Goal: Task Accomplishment & Management: Use online tool/utility

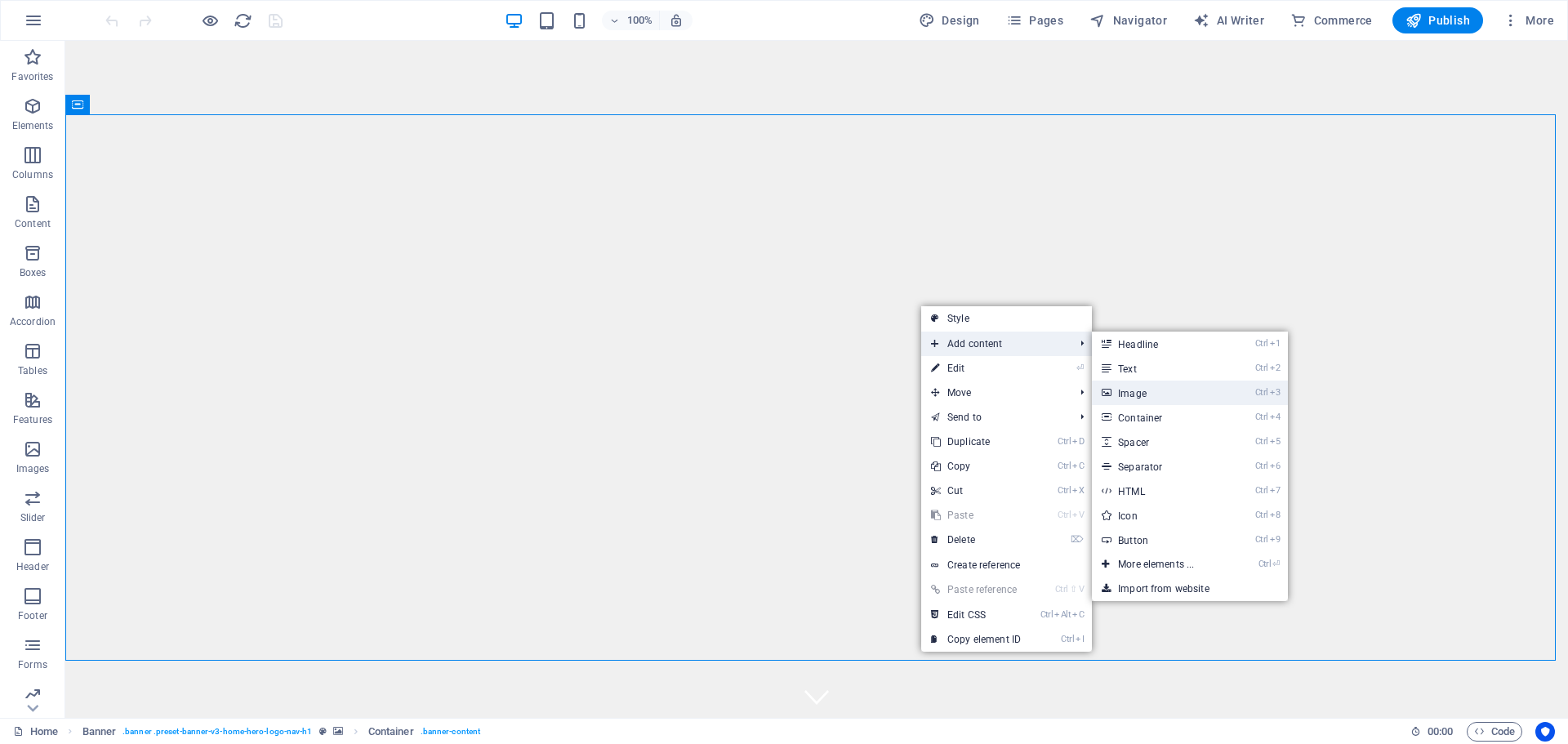
click at [1161, 392] on link "Ctrl 3 Image" at bounding box center [1160, 392] width 135 height 24
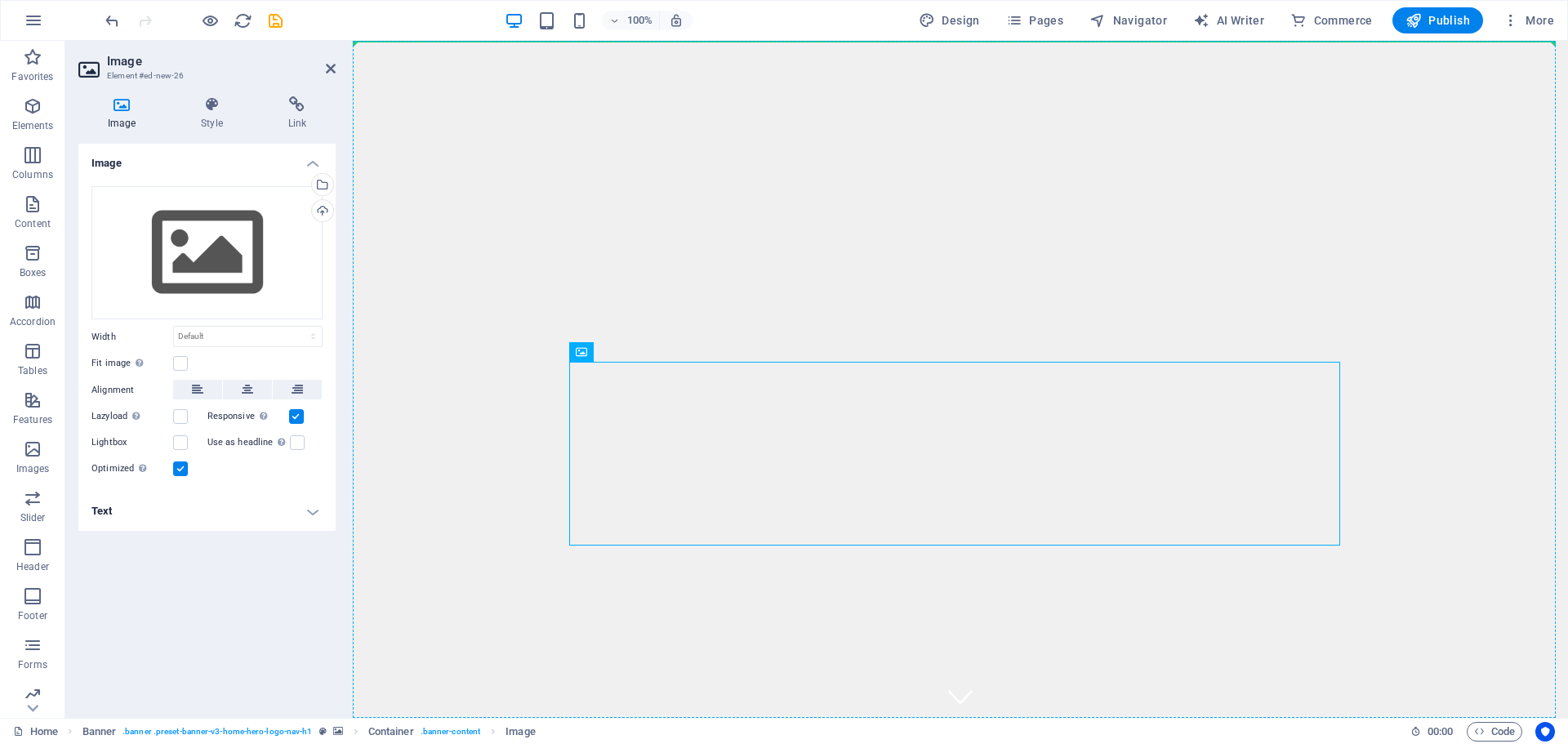
drag, startPoint x: 883, startPoint y: 422, endPoint x: 829, endPoint y: 386, distance: 64.9
drag, startPoint x: 832, startPoint y: 406, endPoint x: 802, endPoint y: 370, distance: 46.9
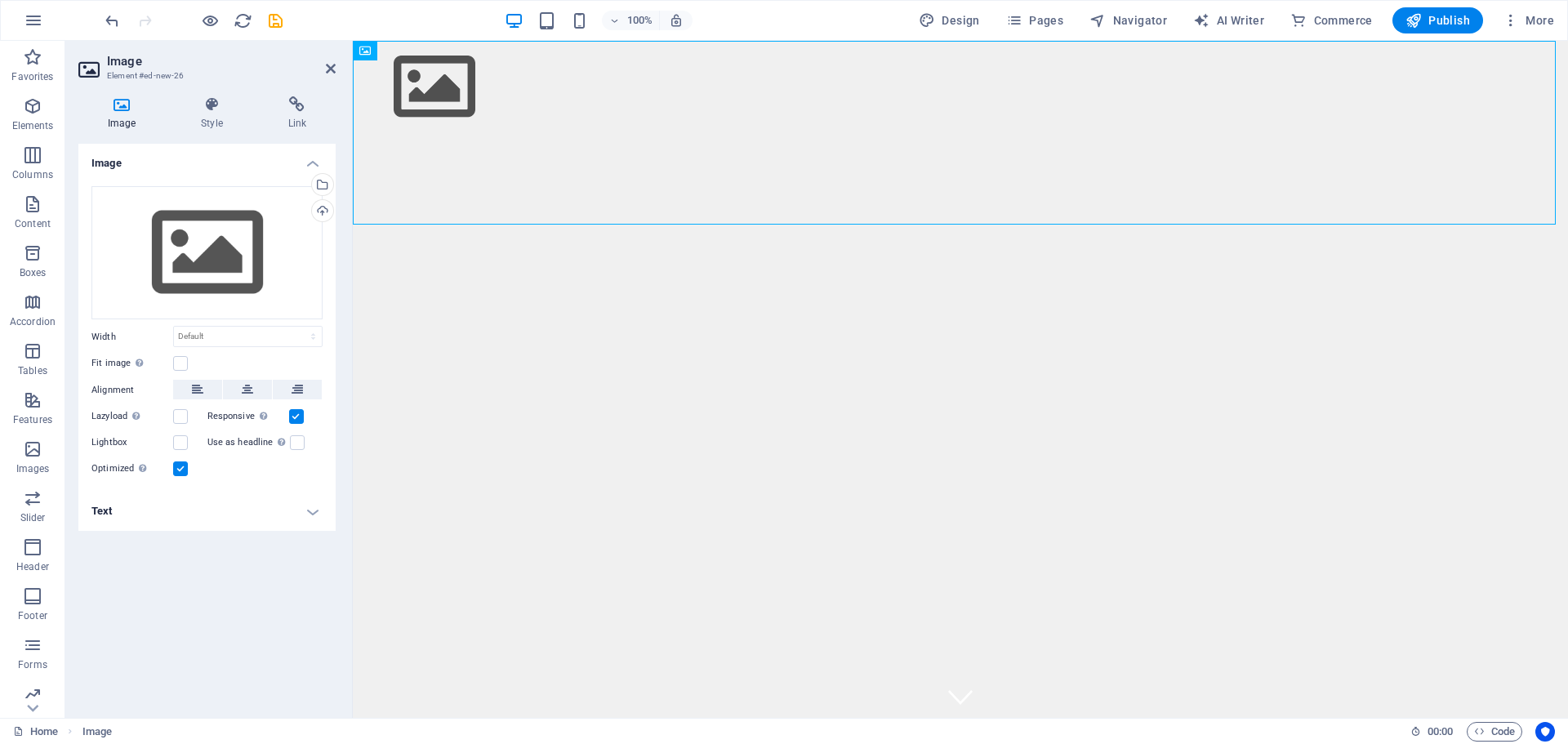
click at [121, 109] on icon at bounding box center [121, 104] width 86 height 16
drag, startPoint x: 335, startPoint y: 73, endPoint x: 270, endPoint y: 31, distance: 77.4
click at [335, 73] on icon at bounding box center [330, 68] width 10 height 13
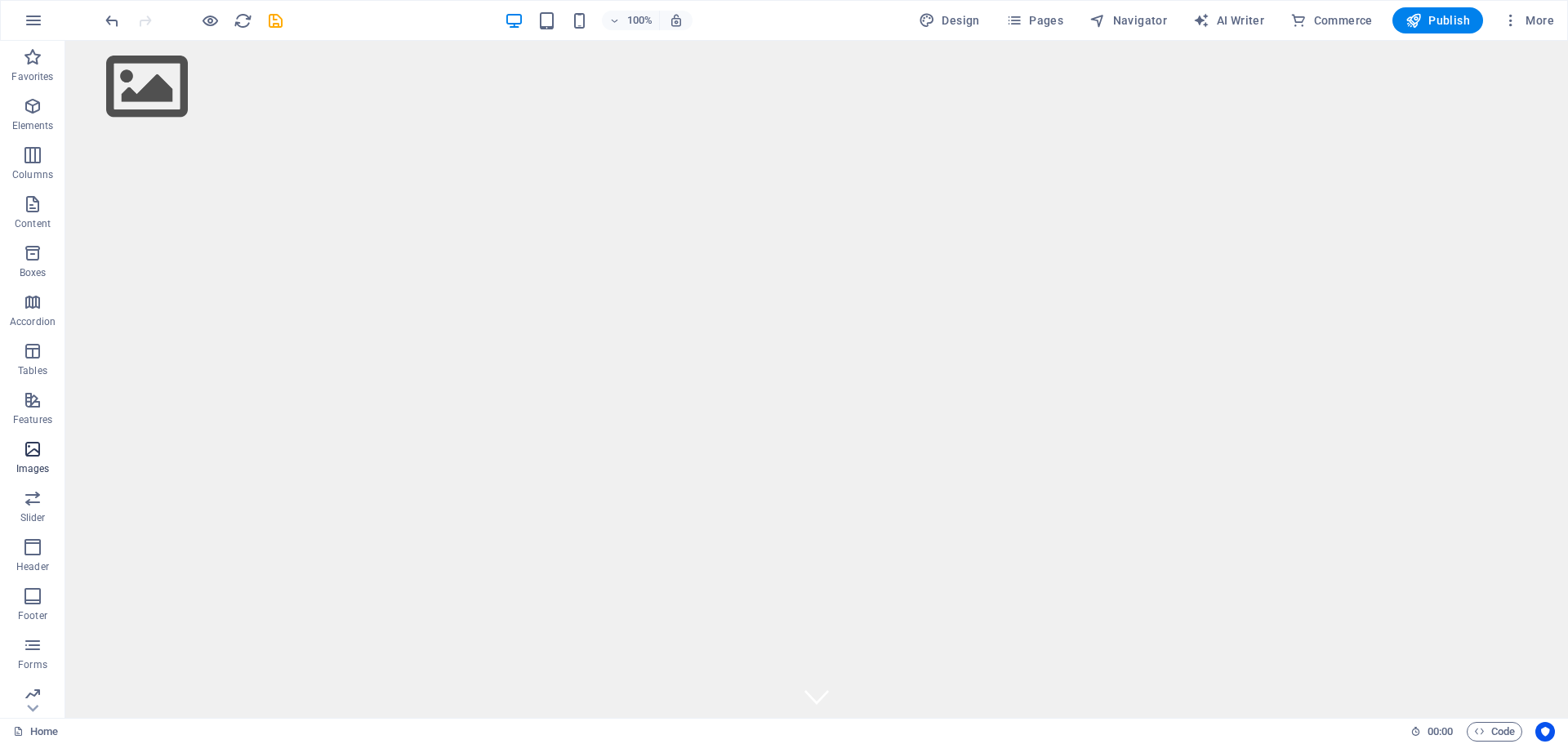
click at [25, 457] on icon "button" at bounding box center [32, 449] width 20 height 20
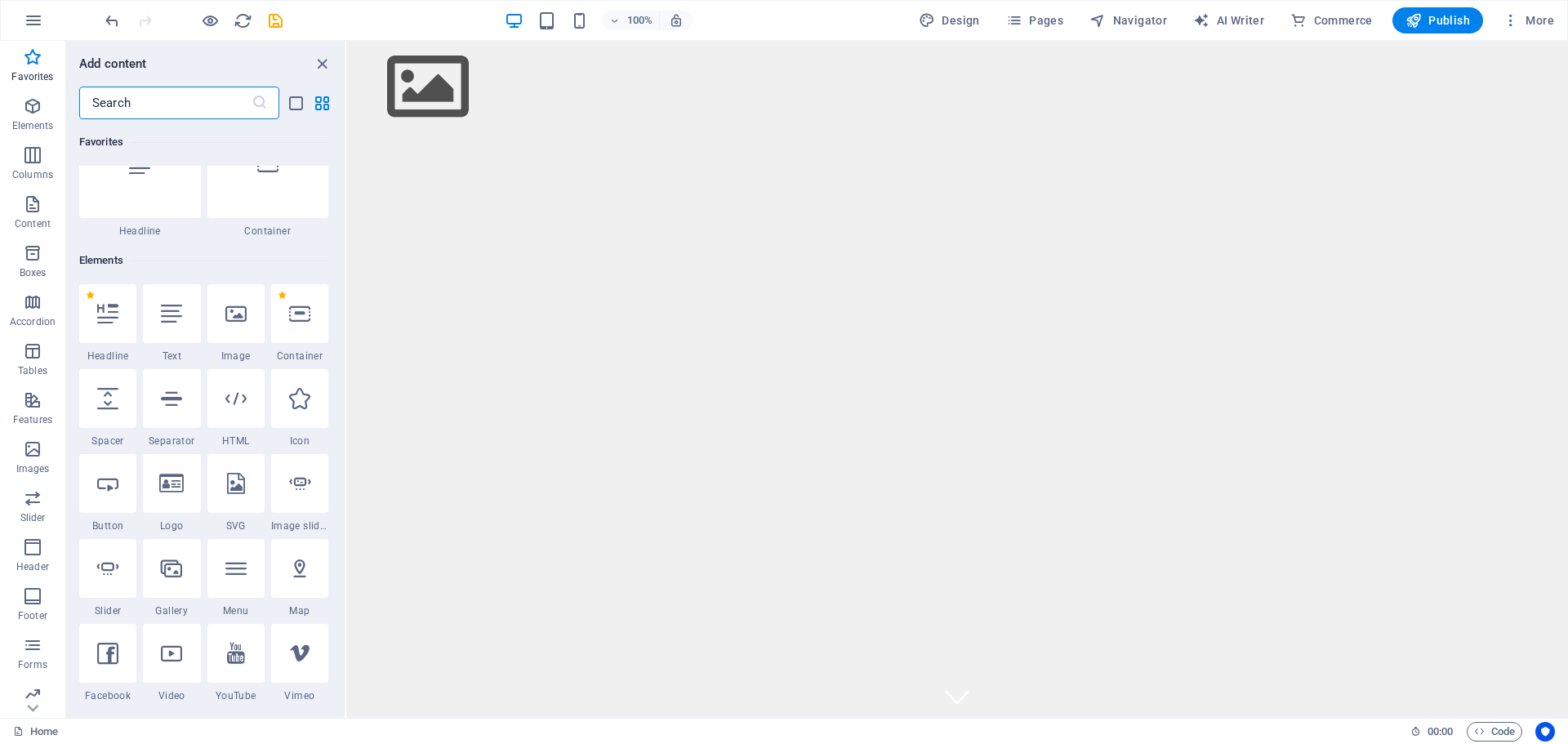
scroll to position [82, 0]
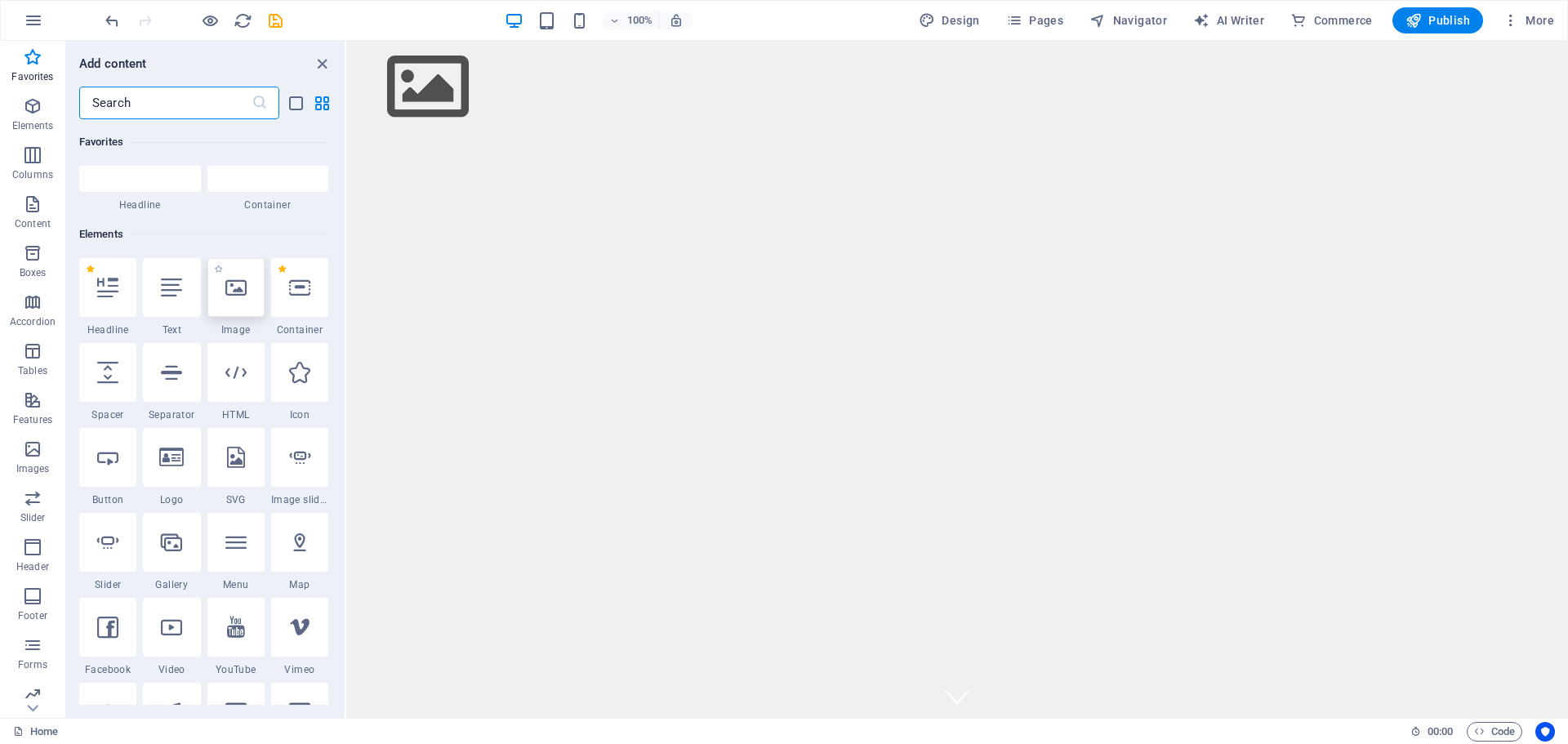
click at [237, 293] on icon at bounding box center [237, 288] width 22 height 22
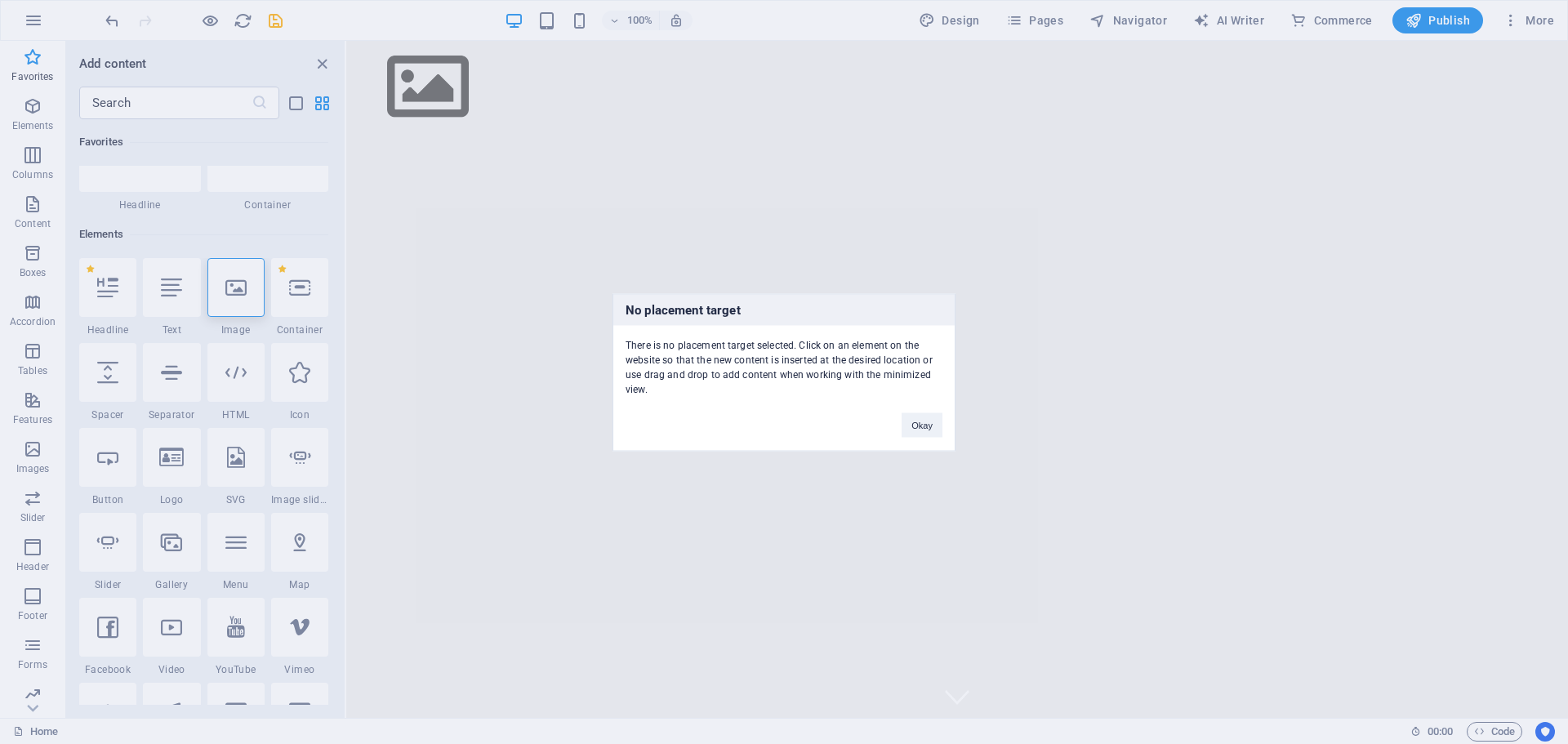
click at [948, 431] on div "Okay" at bounding box center [922, 417] width 66 height 41
click at [931, 428] on button "Okay" at bounding box center [921, 425] width 40 height 24
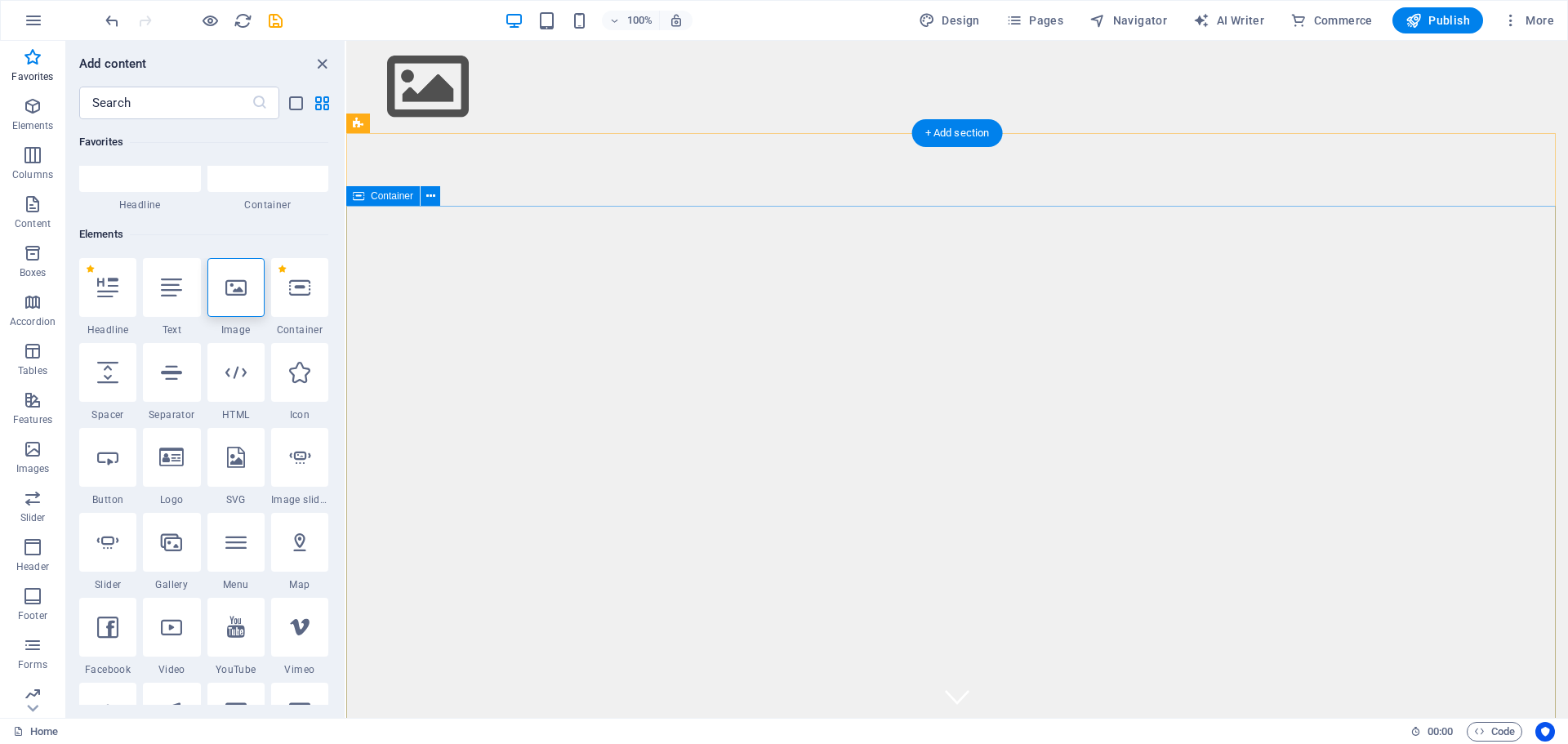
drag, startPoint x: 658, startPoint y: 293, endPoint x: 663, endPoint y: 329, distance: 36.3
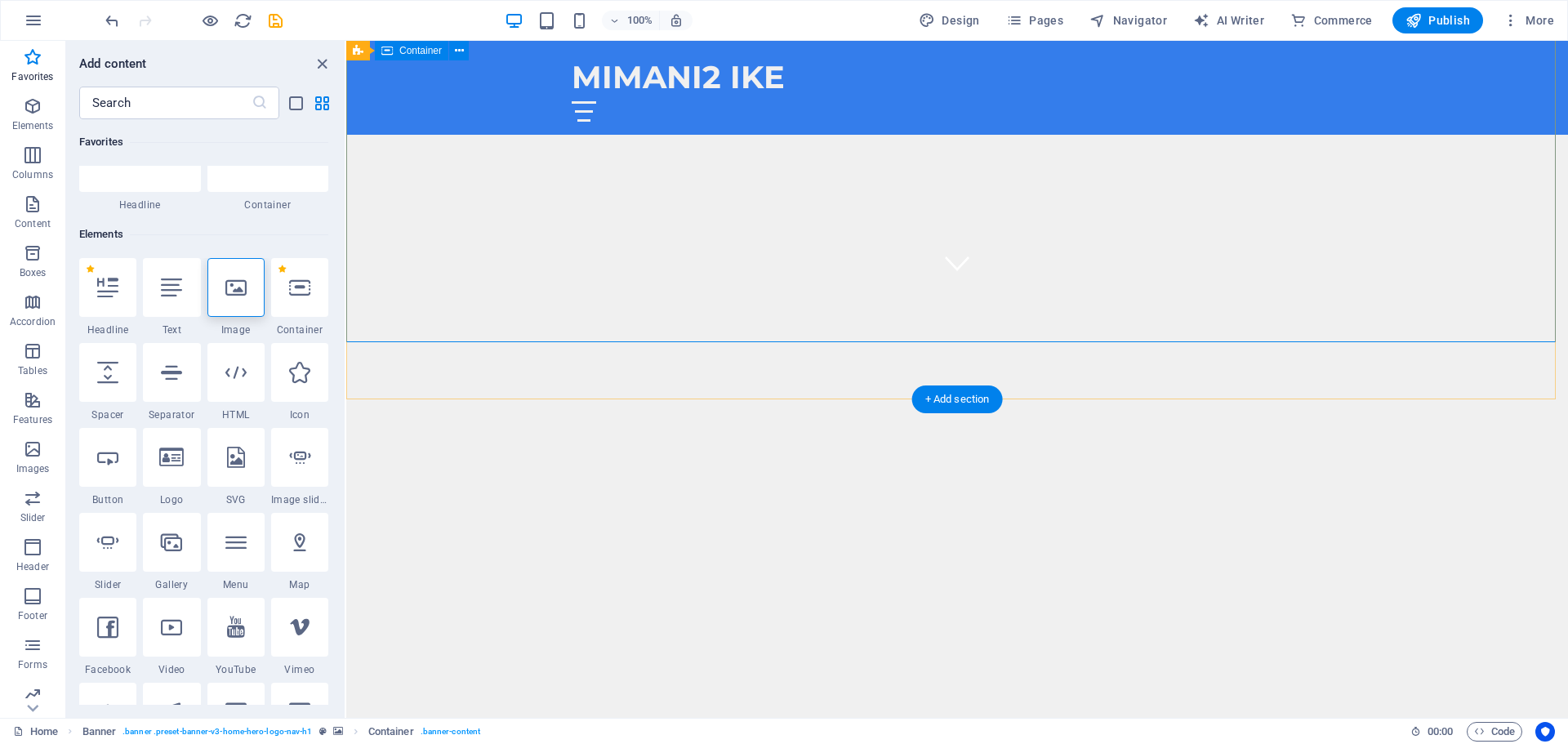
scroll to position [408, 0]
click at [733, 541] on div "Εξερευνήστε την Καλύτερη Ακίνητη Περιουσία στην [GEOGRAPHIC_DATA]" at bounding box center [957, 578] width 771 height 74
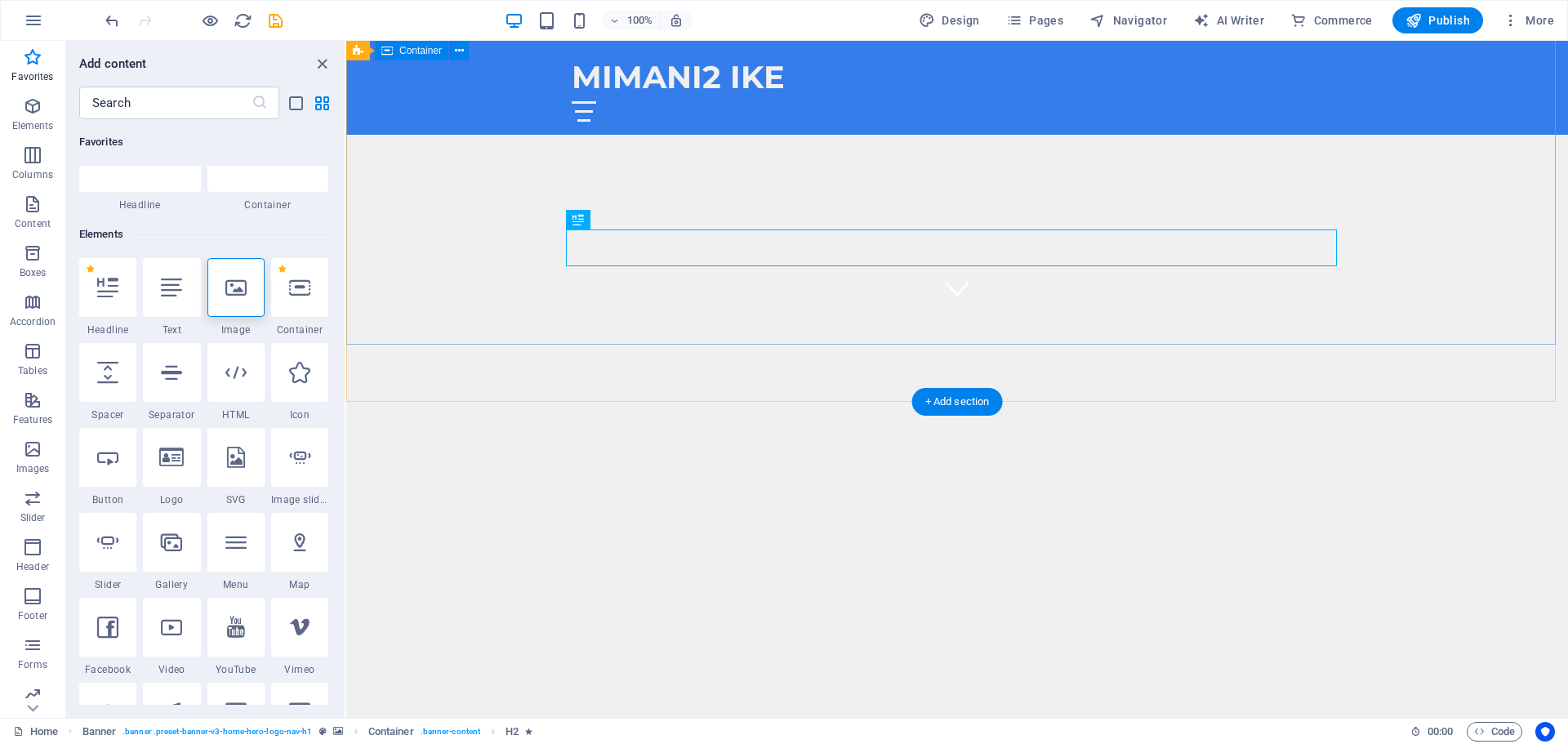
click at [545, 402] on div "Εξερευνήστε την Καλύτερη Ακίνητη Περιουσία στην [GEOGRAPHIC_DATA]" at bounding box center [957, 547] width 1222 height 291
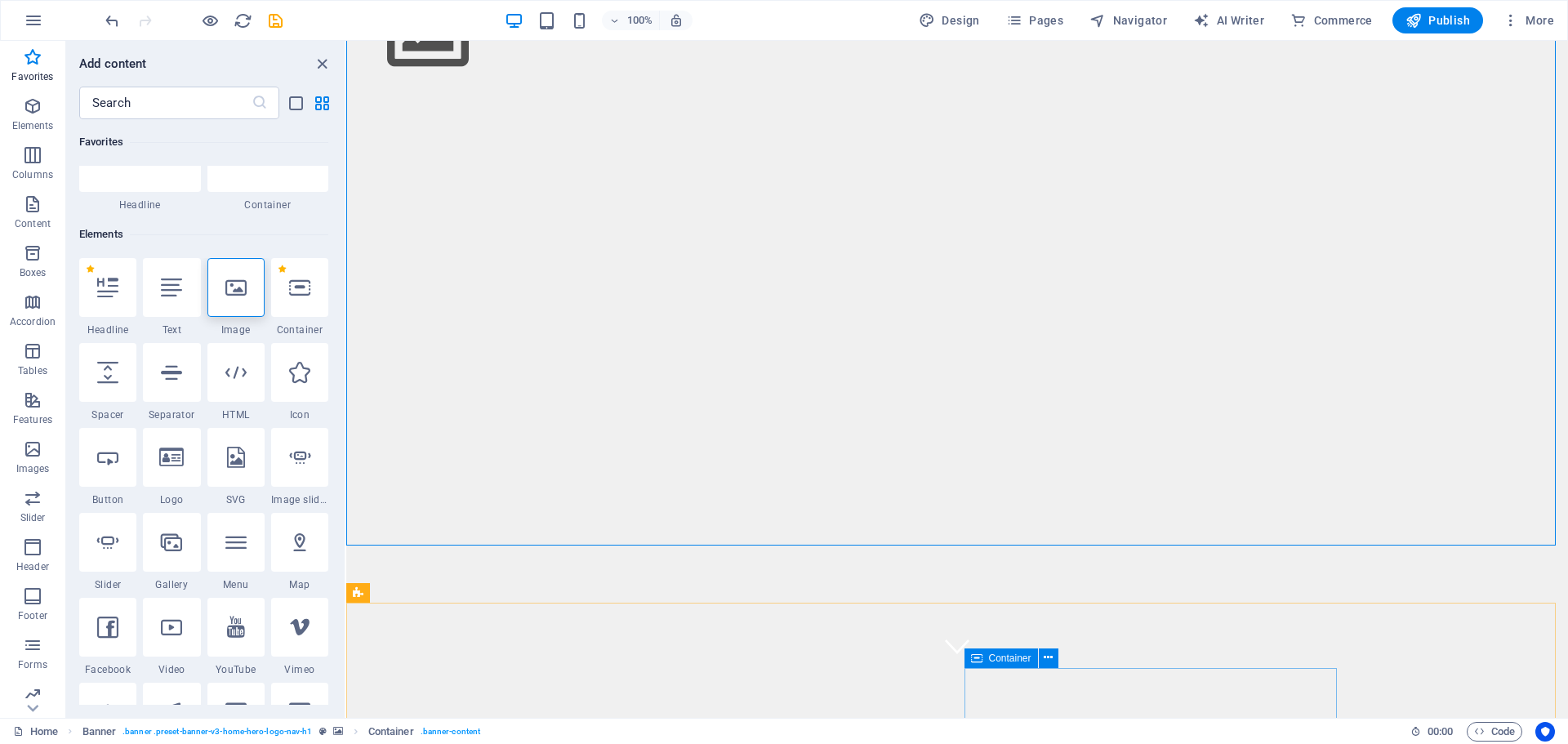
scroll to position [0, 0]
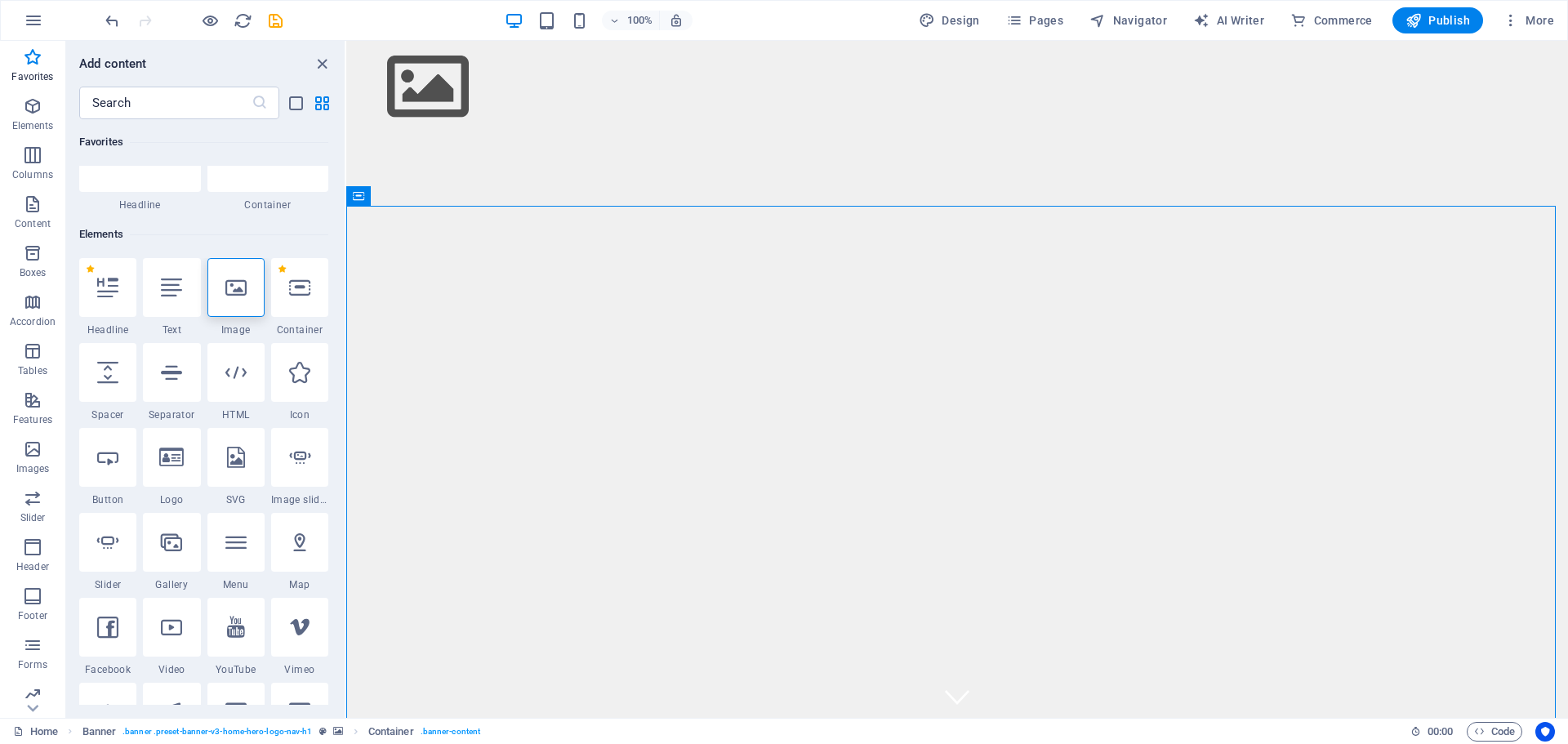
click at [142, 210] on span "Headline" at bounding box center [139, 205] width 121 height 13
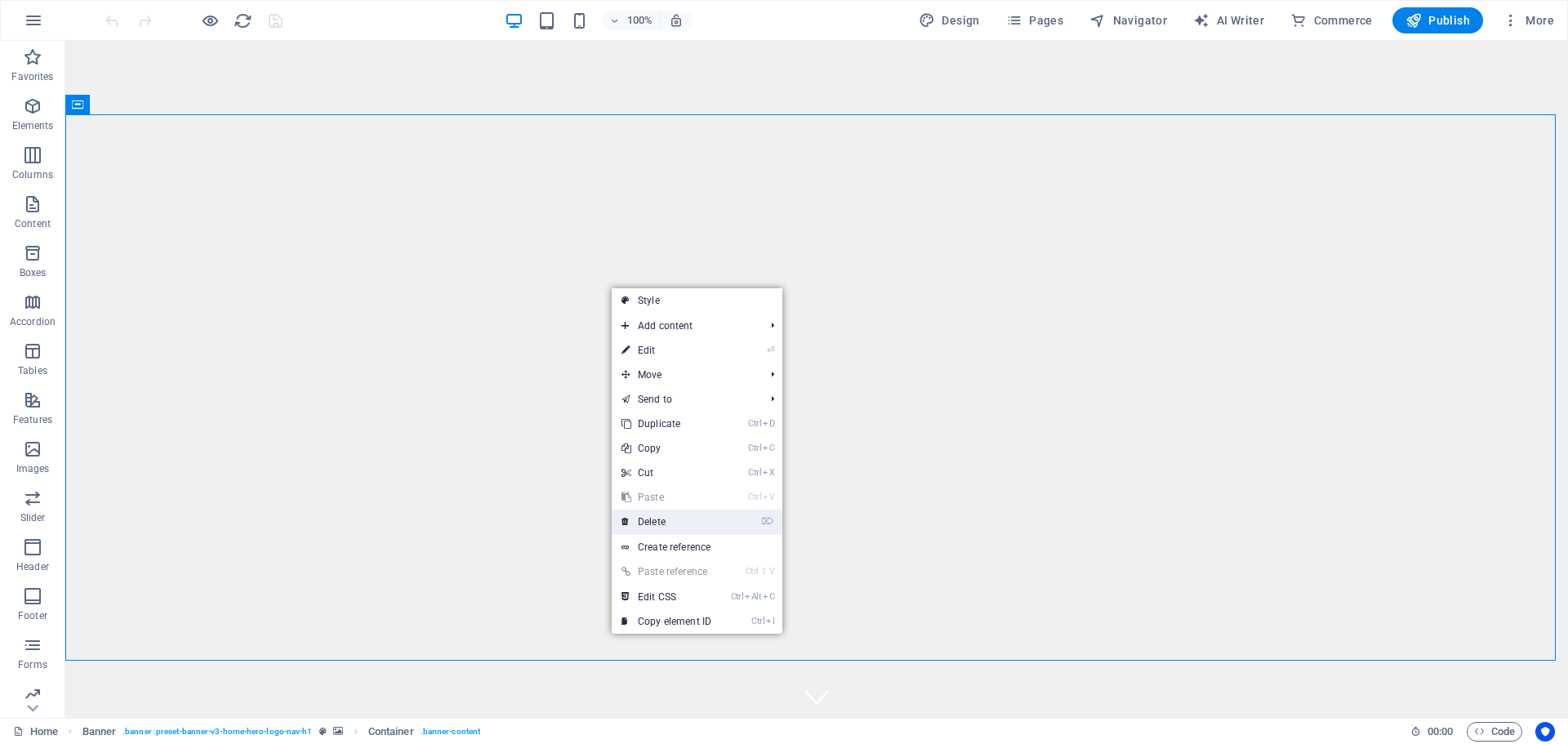
click at [668, 515] on link "⌦ Delete" at bounding box center [667, 522] width 110 height 24
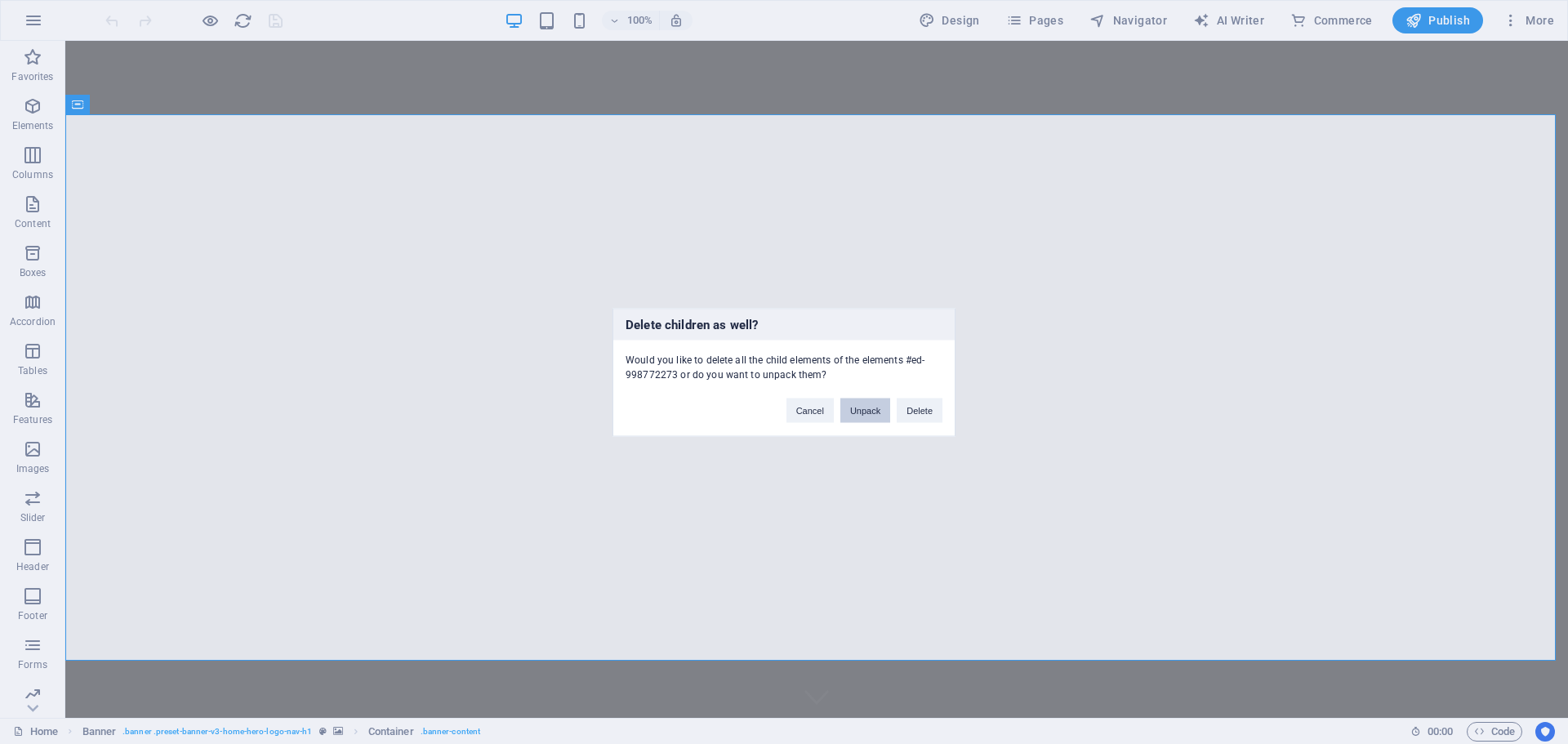
click at [876, 407] on button "Unpack" at bounding box center [865, 409] width 49 height 24
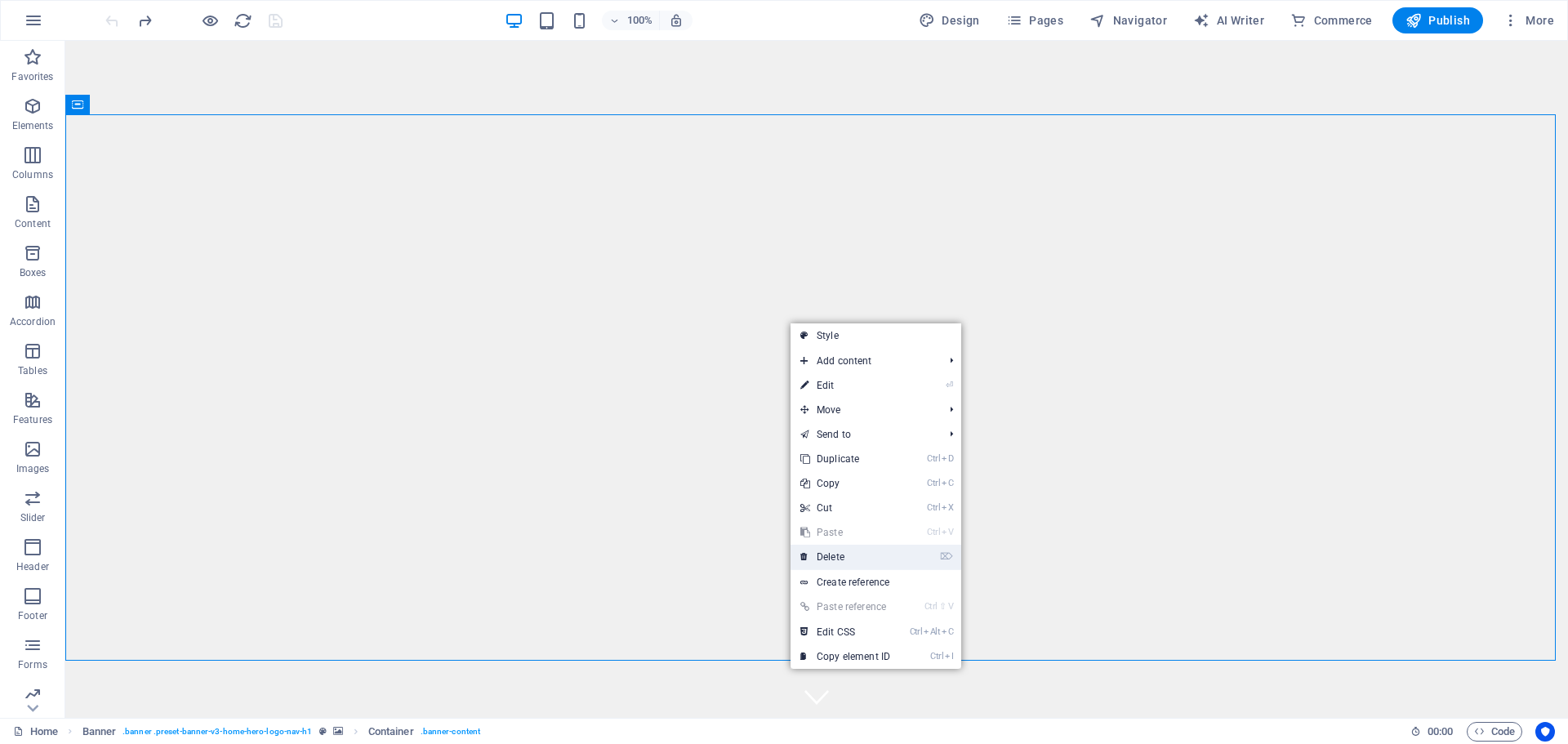
click at [829, 562] on link "⌦ Delete" at bounding box center [846, 557] width 110 height 24
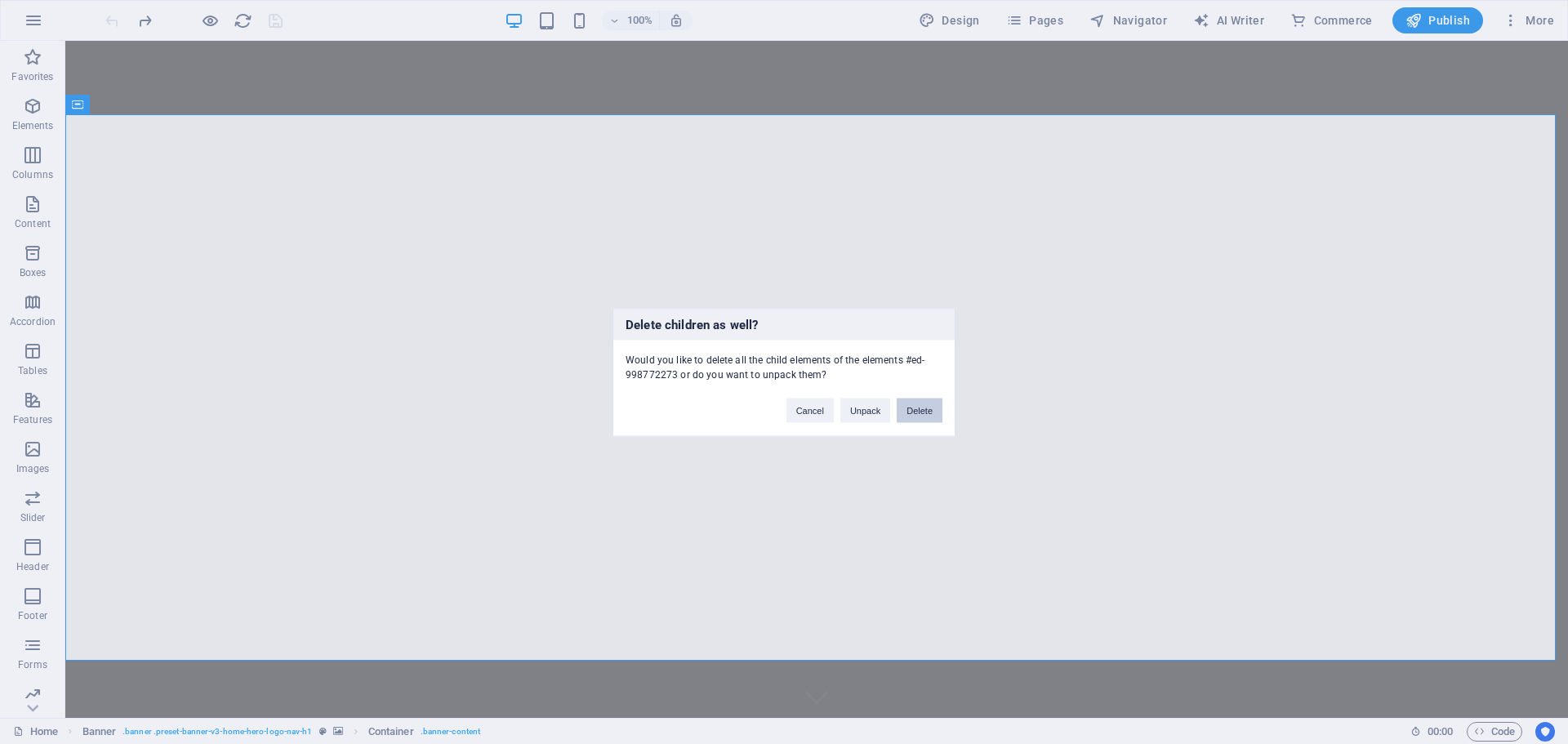
click at [915, 408] on button "Delete" at bounding box center [919, 409] width 46 height 24
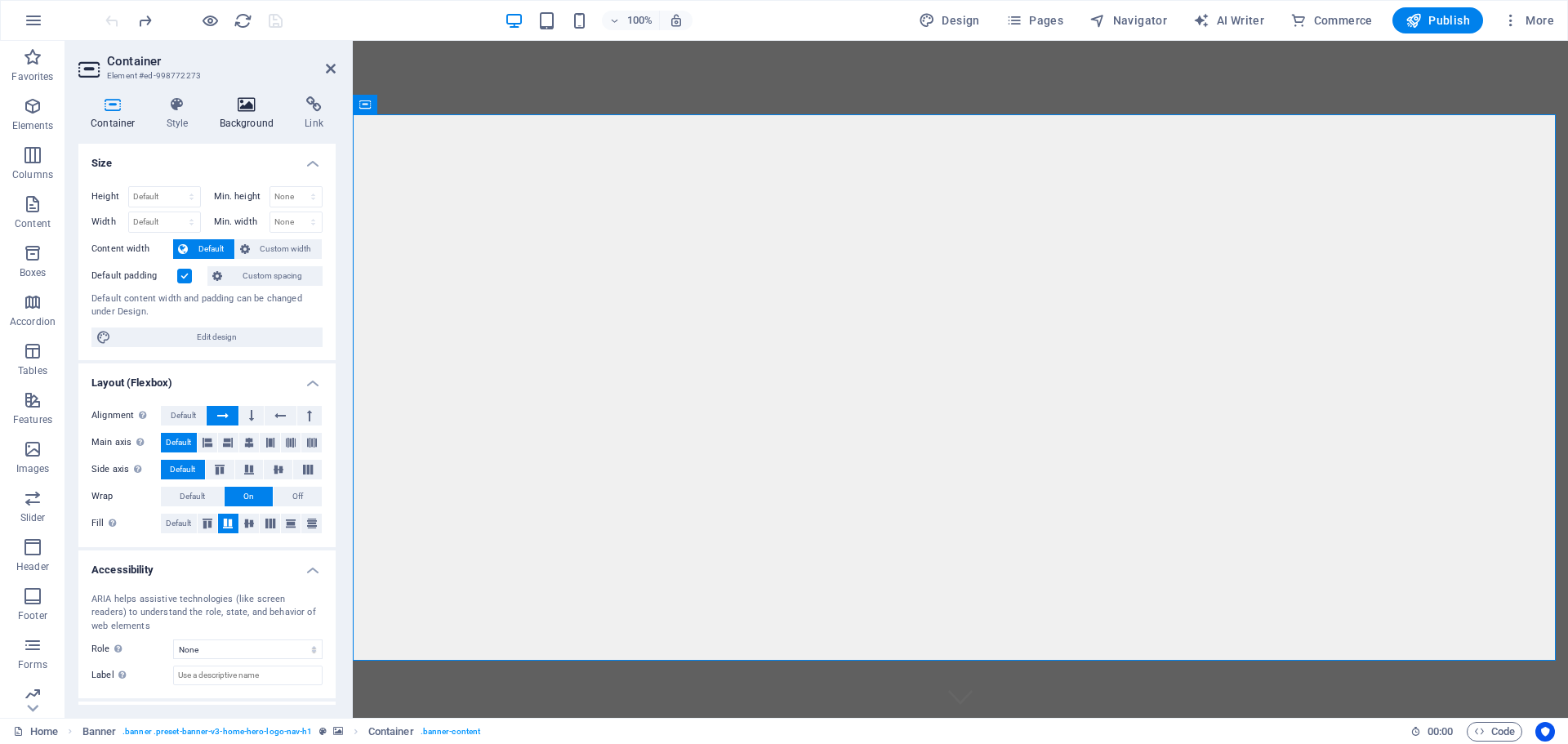
click at [241, 104] on icon at bounding box center [247, 104] width 79 height 16
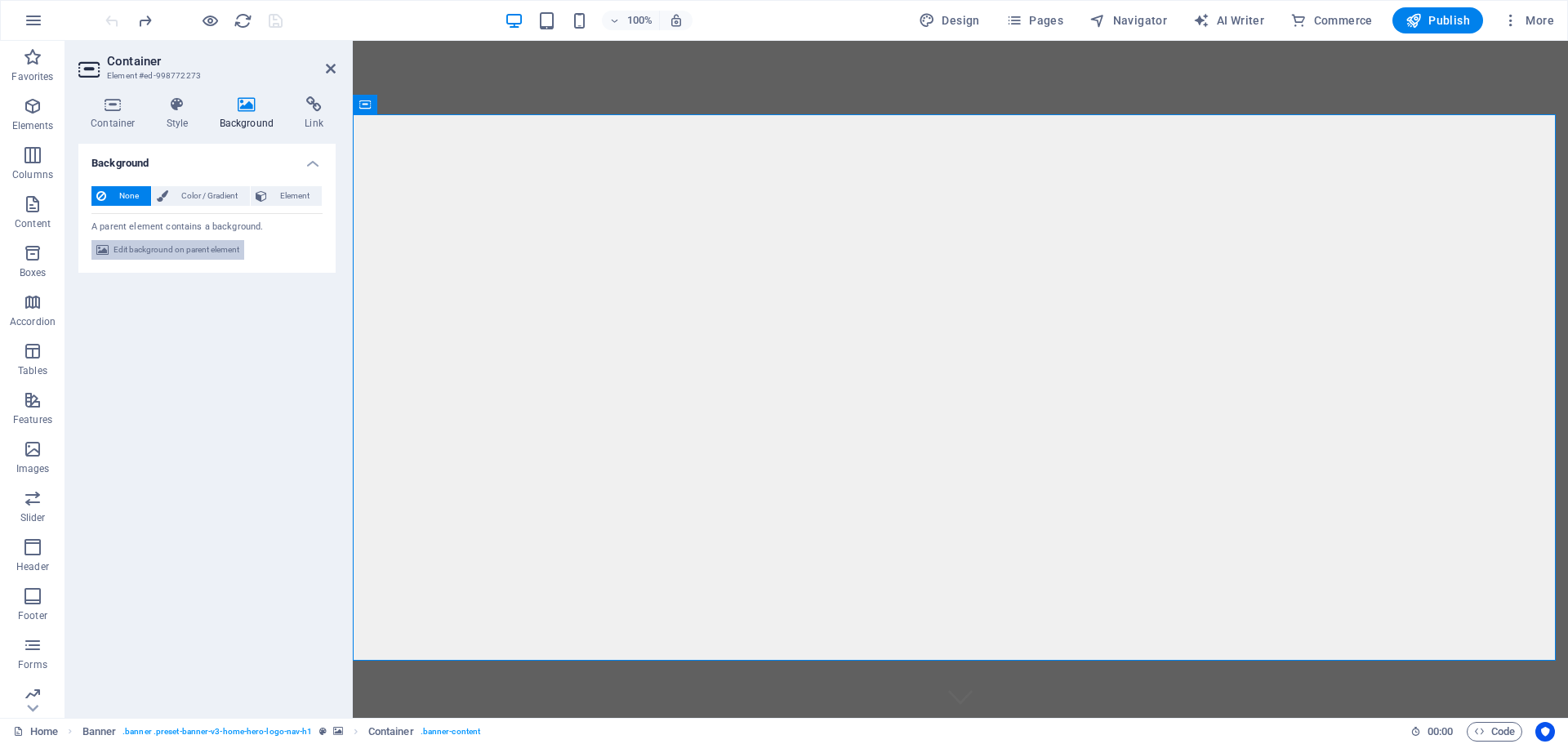
click at [205, 249] on span "Edit background on parent element" at bounding box center [176, 250] width 126 height 20
select select "ms"
select select "s"
select select "progressive"
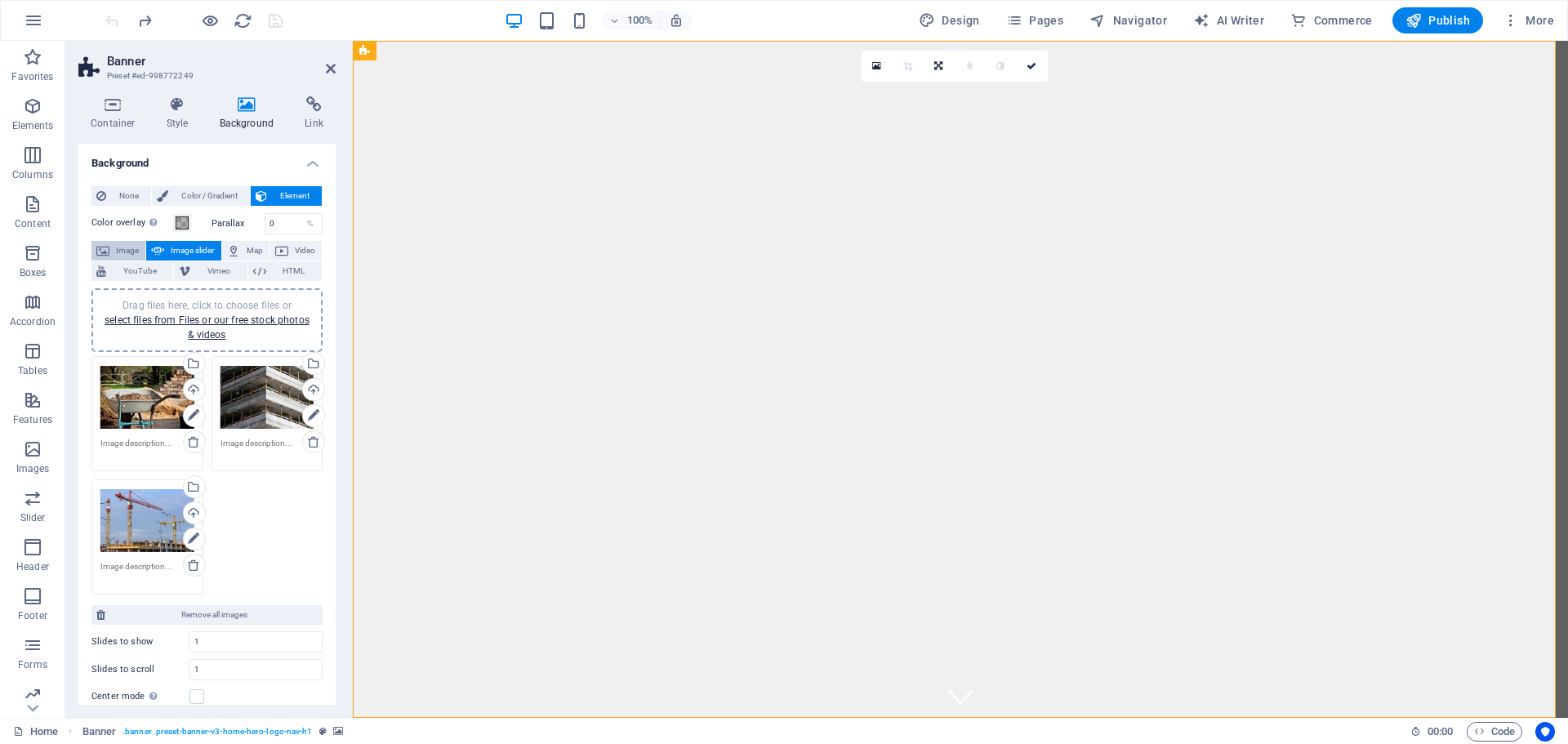
click at [119, 251] on span "Image" at bounding box center [127, 251] width 26 height 20
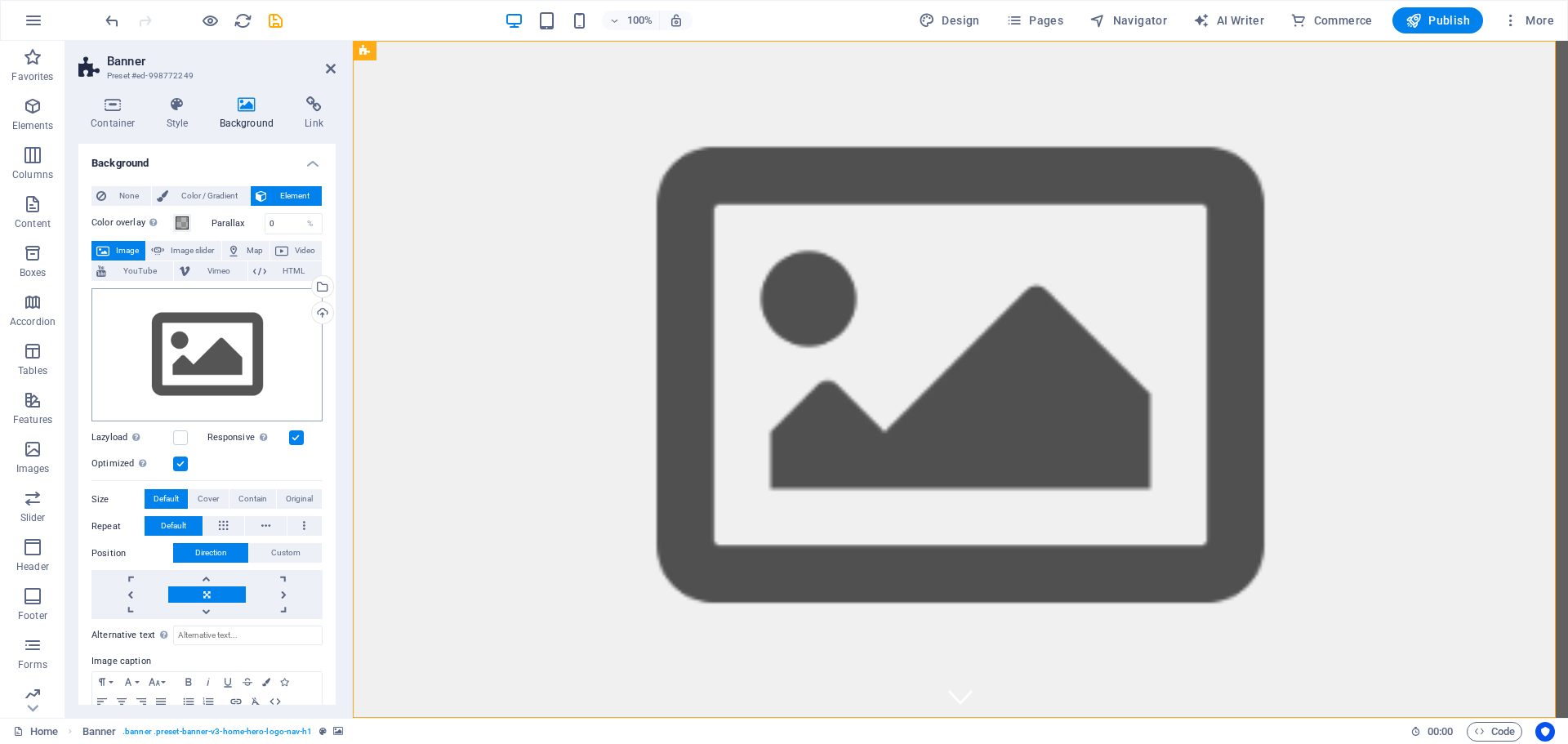
scroll to position [69, 0]
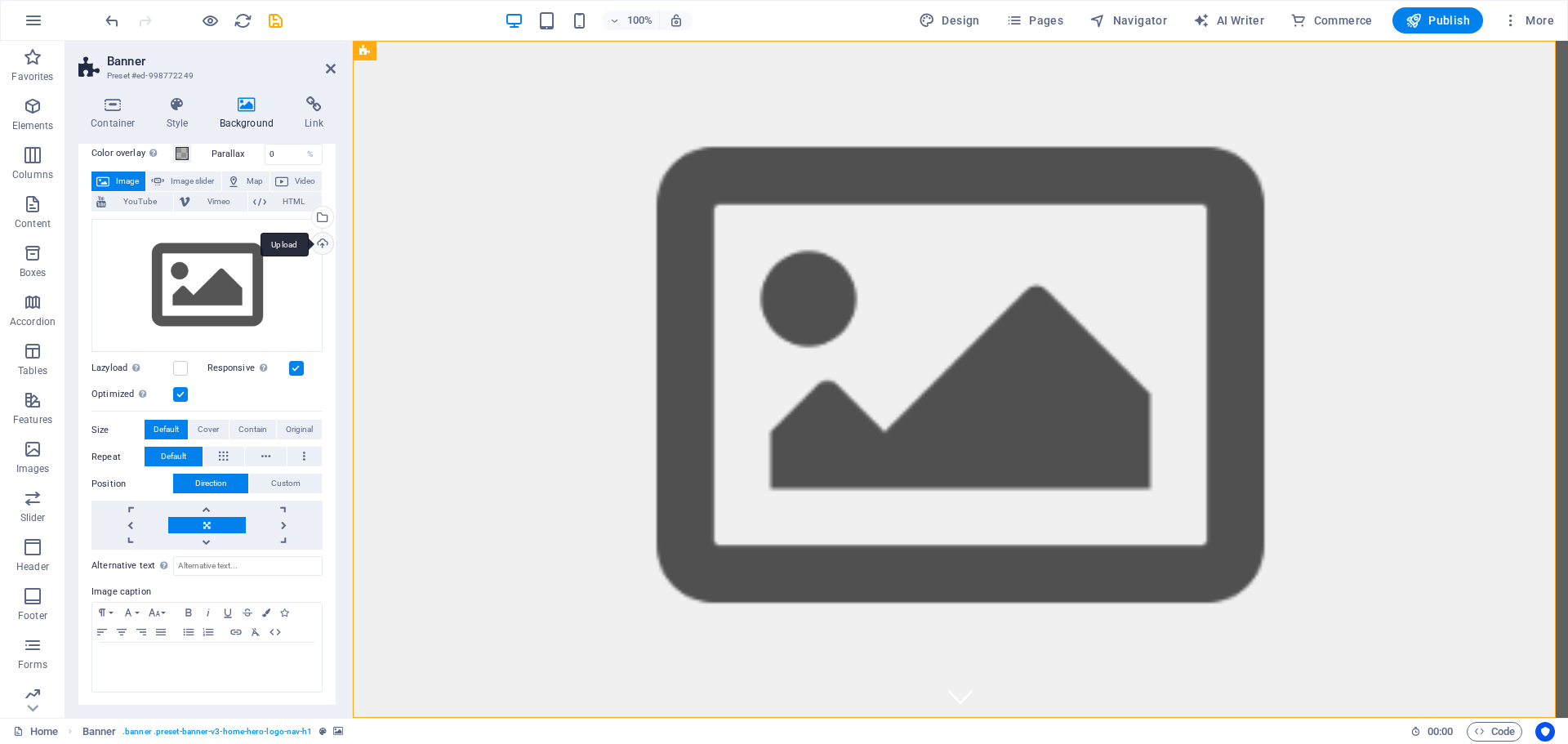
click at [324, 238] on div "Upload" at bounding box center [320, 245] width 24 height 24
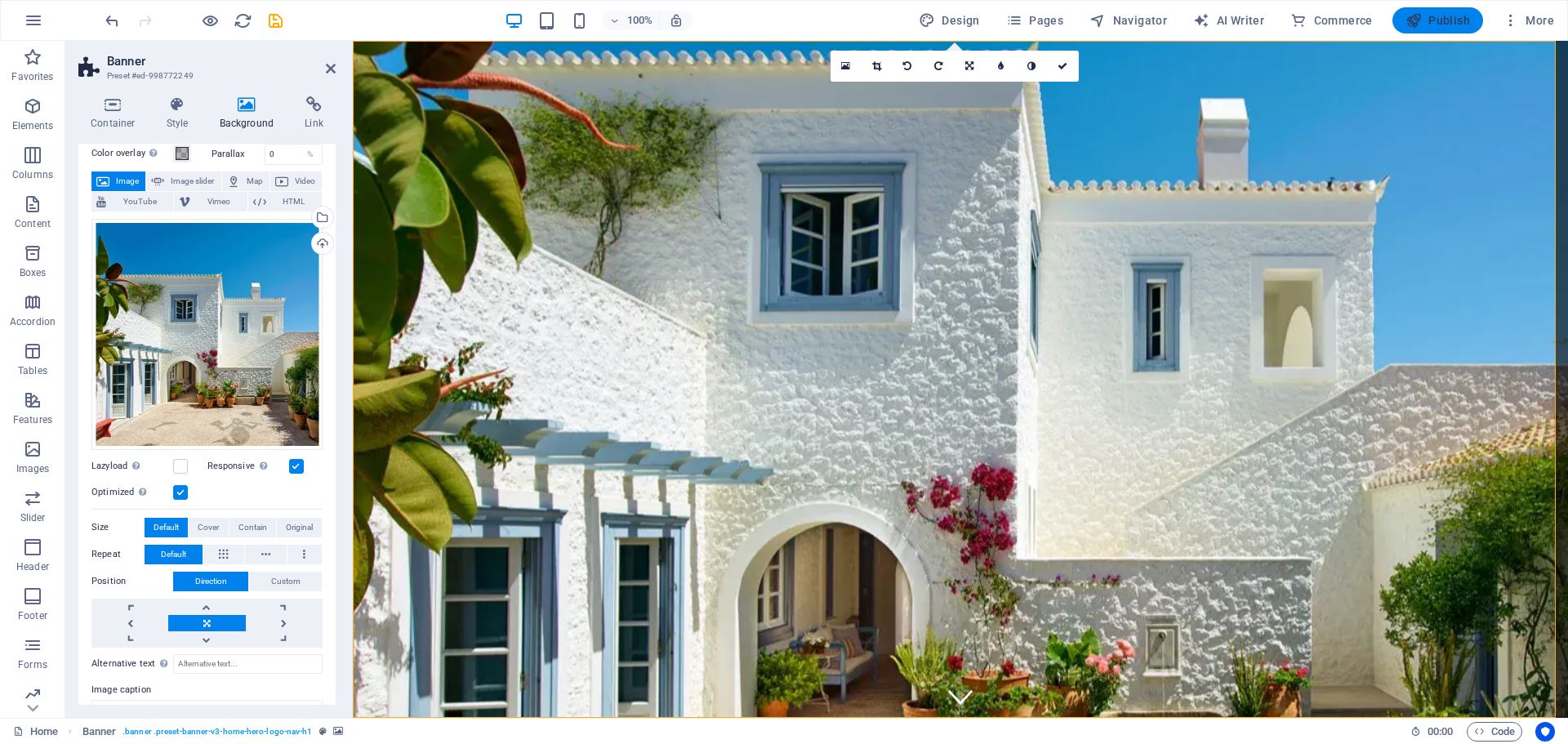
click at [1440, 23] on span "Publish" at bounding box center [1438, 21] width 65 height 16
checkbox input "false"
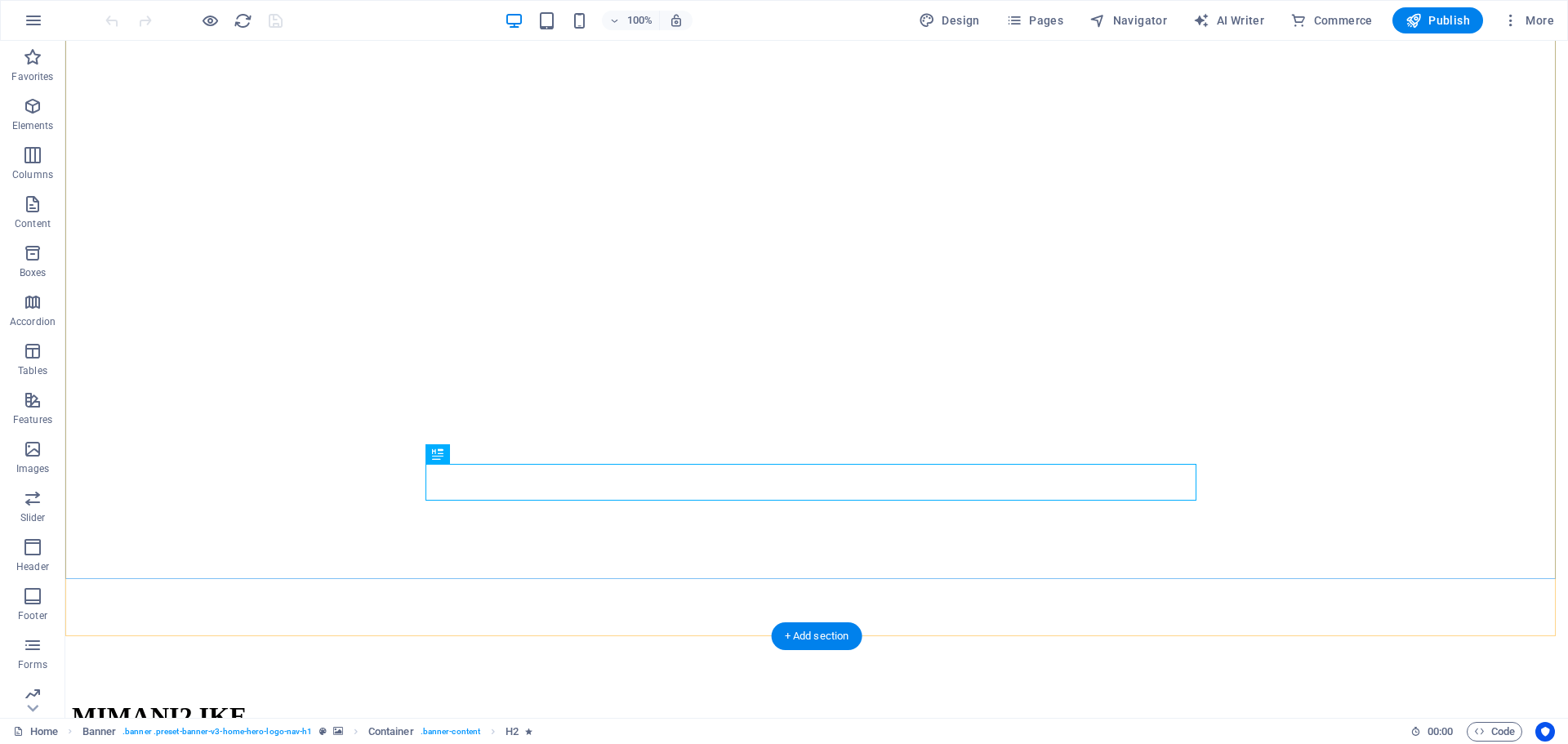
scroll to position [82, 0]
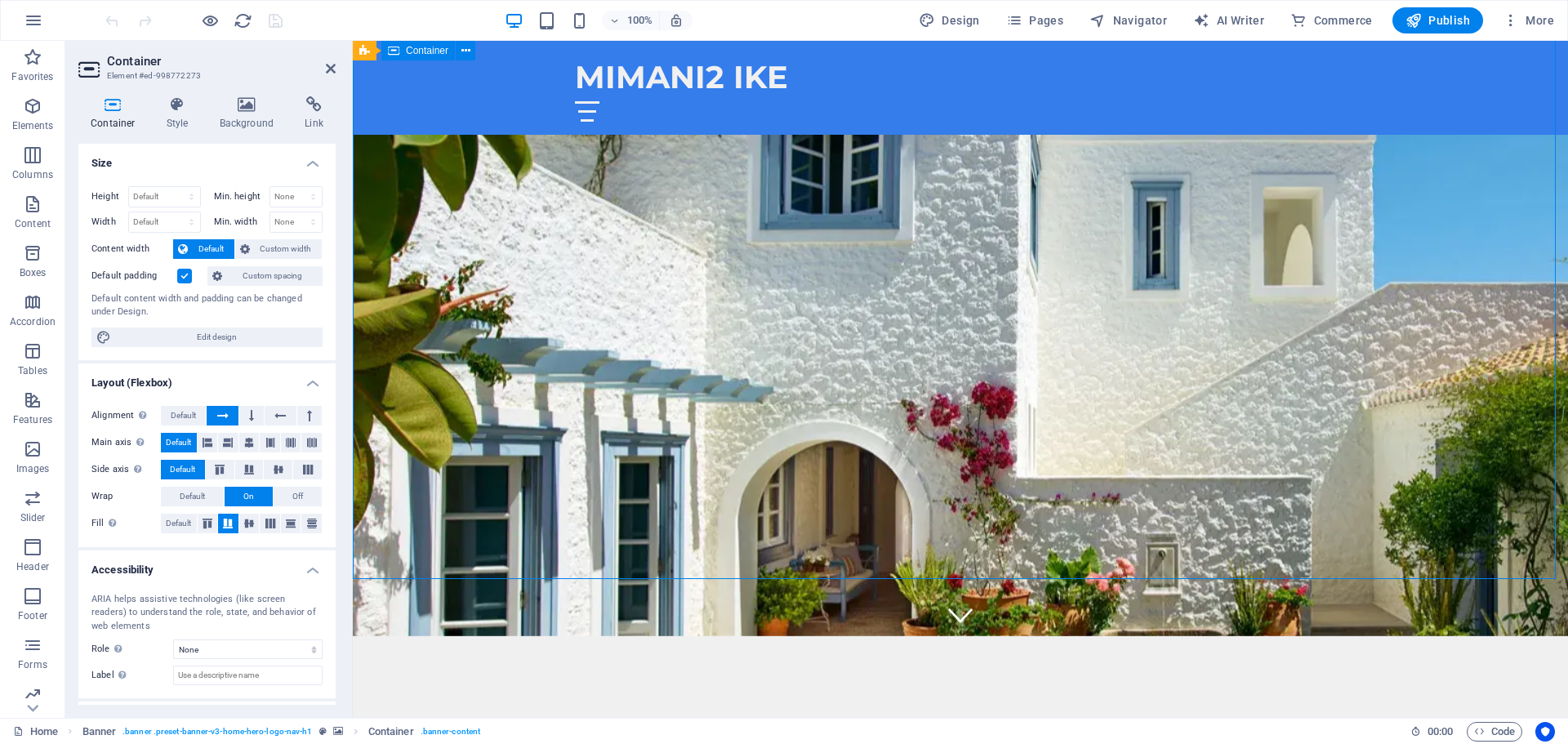
drag, startPoint x: 1441, startPoint y: 314, endPoint x: 1267, endPoint y: 314, distance: 174.0
drag, startPoint x: 1344, startPoint y: 333, endPoint x: 1183, endPoint y: 331, distance: 161.0
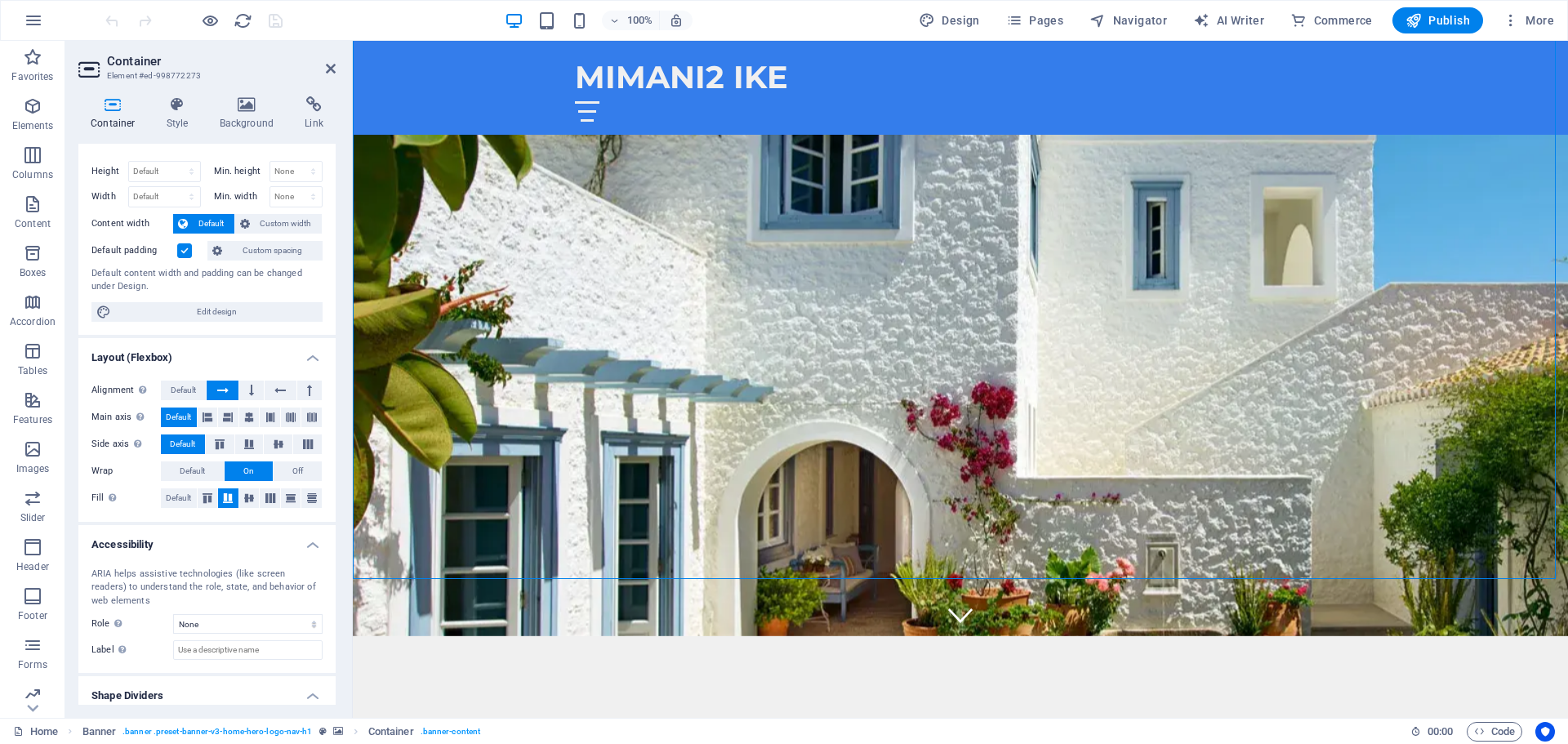
scroll to position [0, 0]
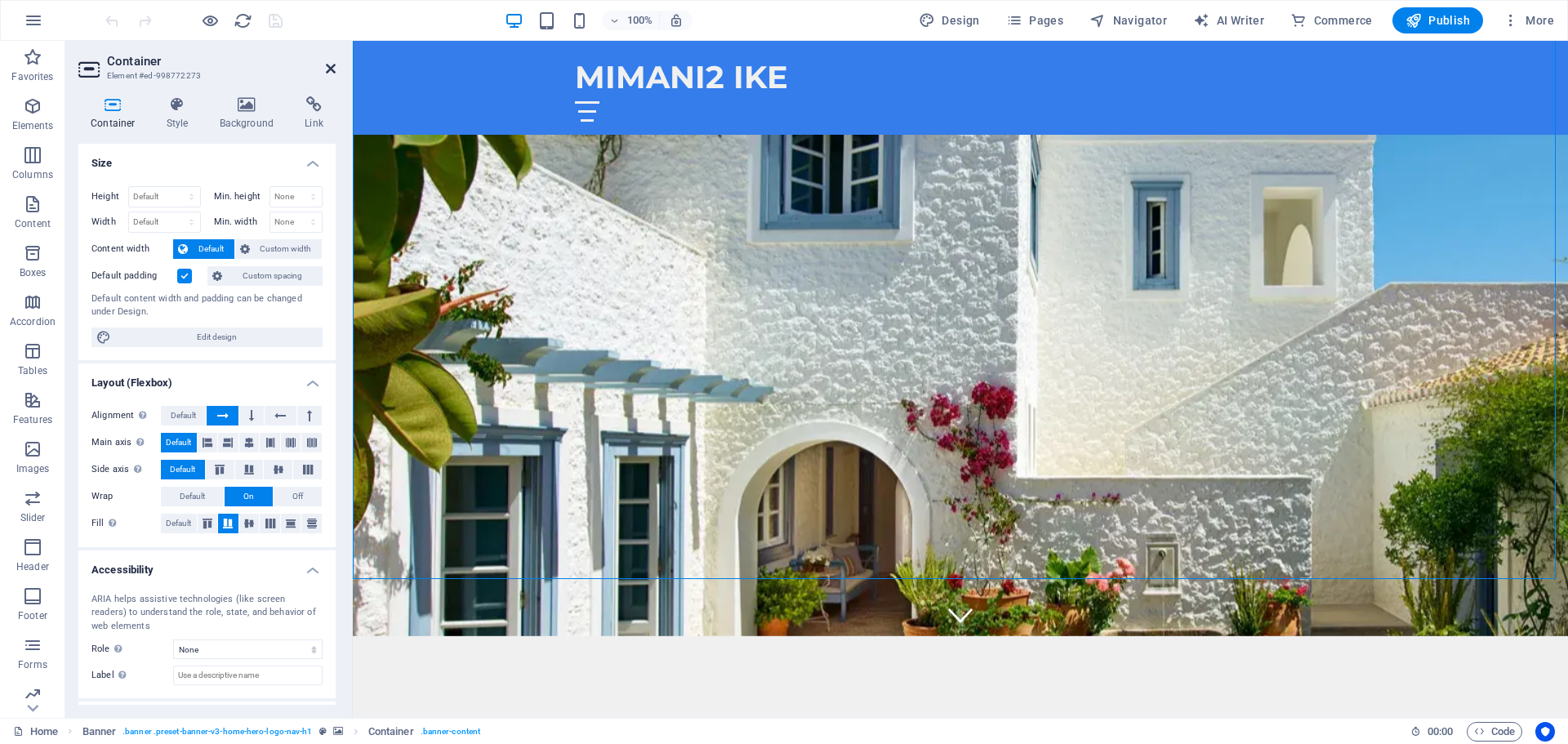
click at [332, 68] on icon at bounding box center [330, 68] width 10 height 13
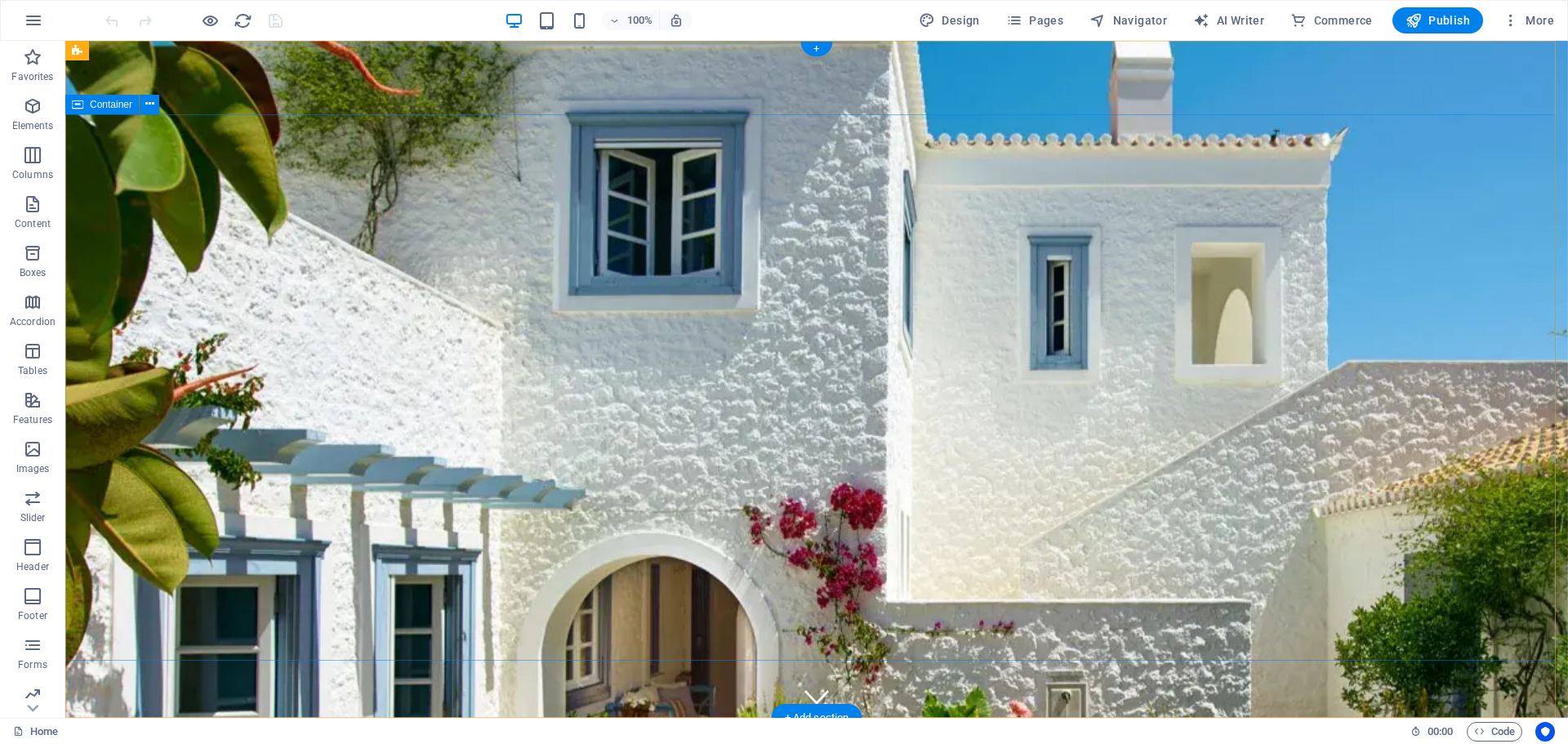
drag, startPoint x: 344, startPoint y: 275, endPoint x: 272, endPoint y: 278, distance: 72.1
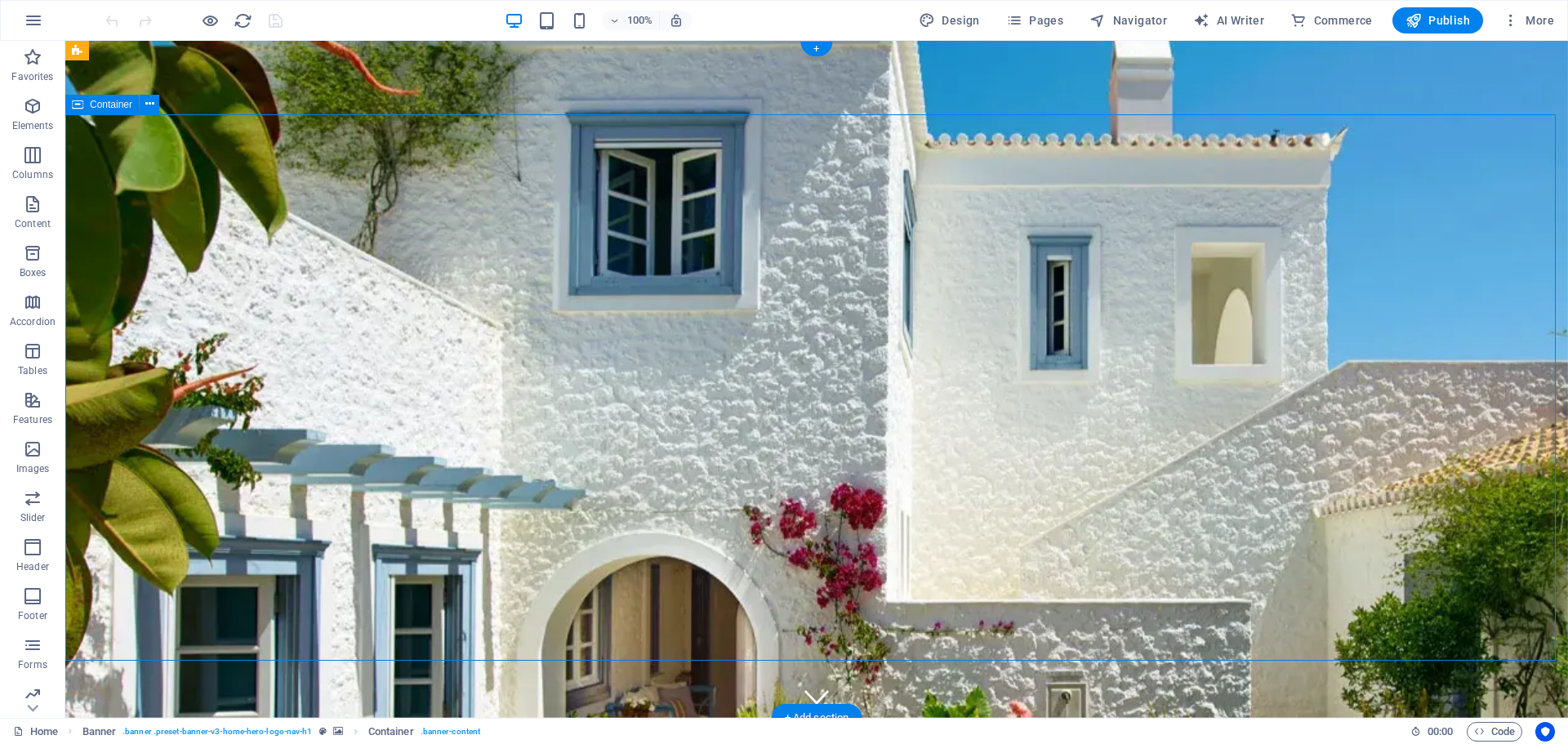
drag, startPoint x: 750, startPoint y: 261, endPoint x: 616, endPoint y: 265, distance: 134.1
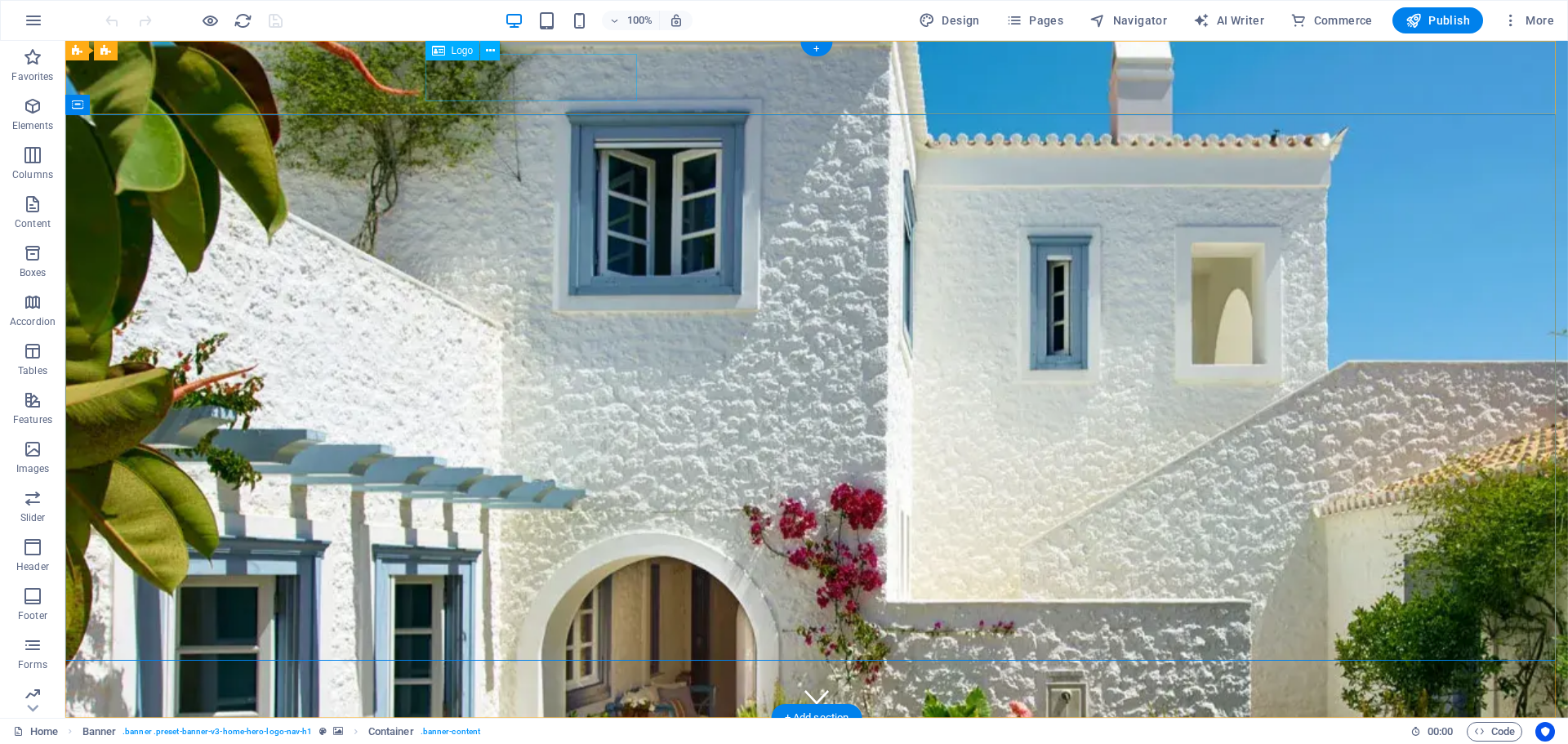
click at [526, 731] on div "MIMANI2 IKE" at bounding box center [816, 755] width 771 height 48
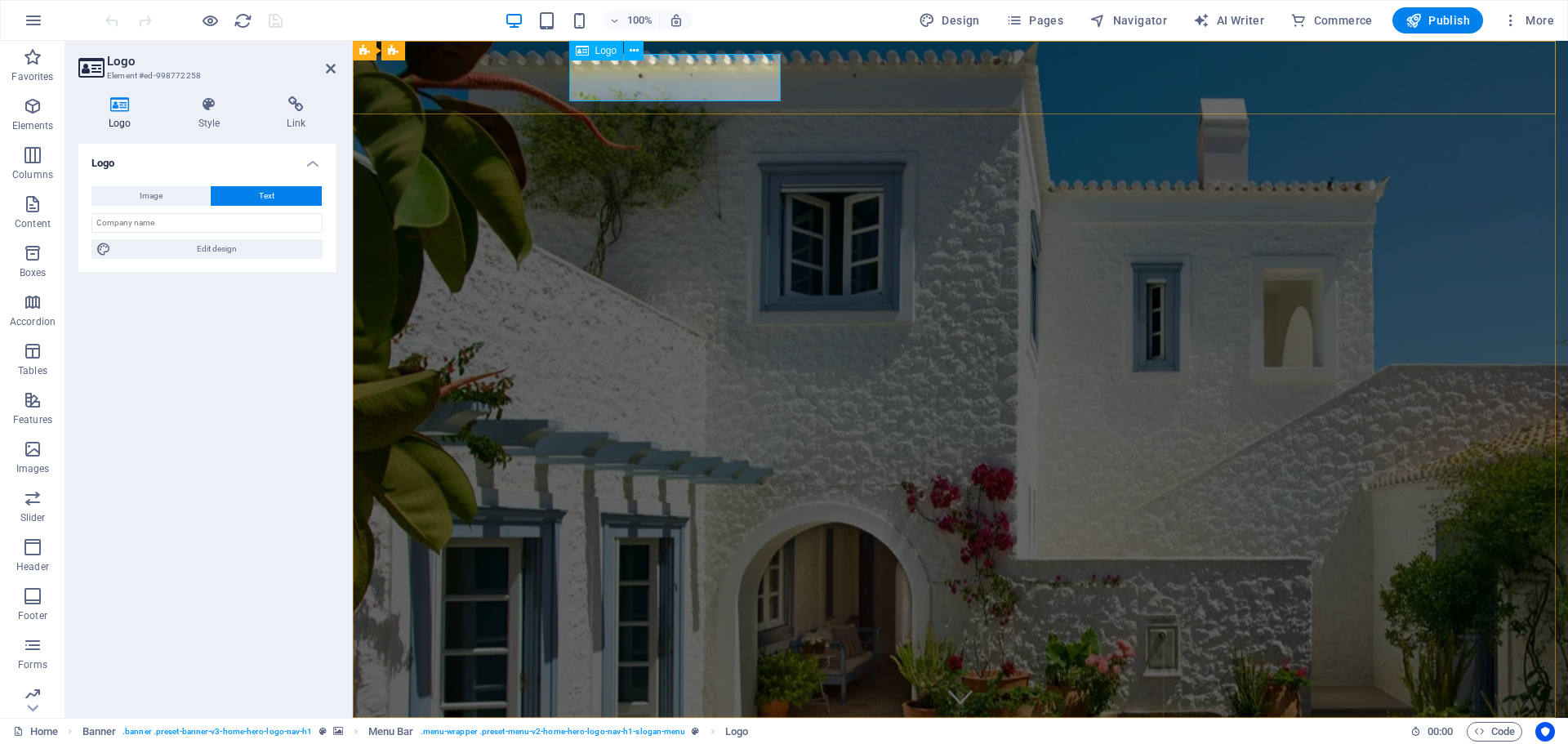
click at [632, 731] on div "MIMANI2 IKE" at bounding box center [960, 755] width 771 height 48
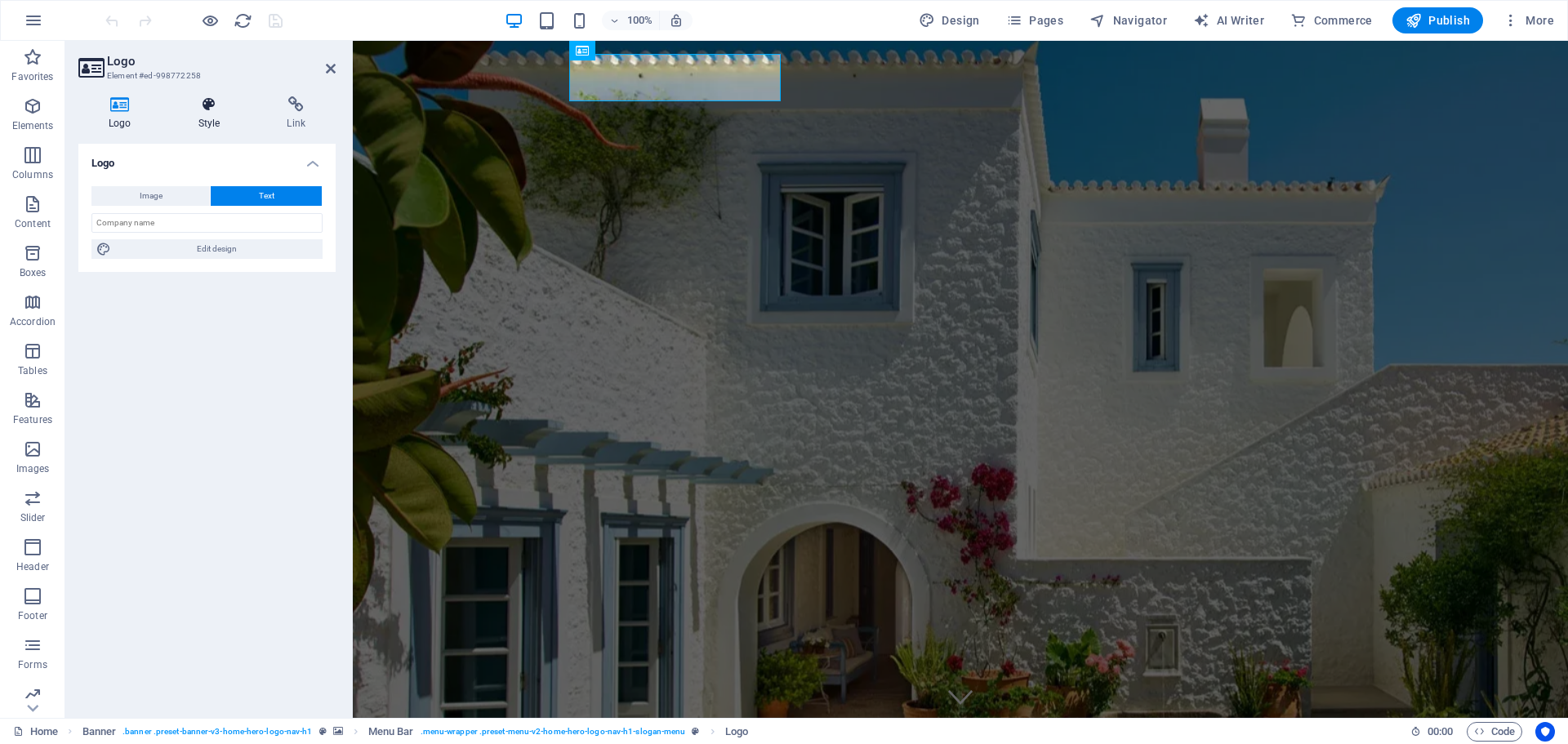
click at [204, 108] on icon at bounding box center [210, 104] width 83 height 16
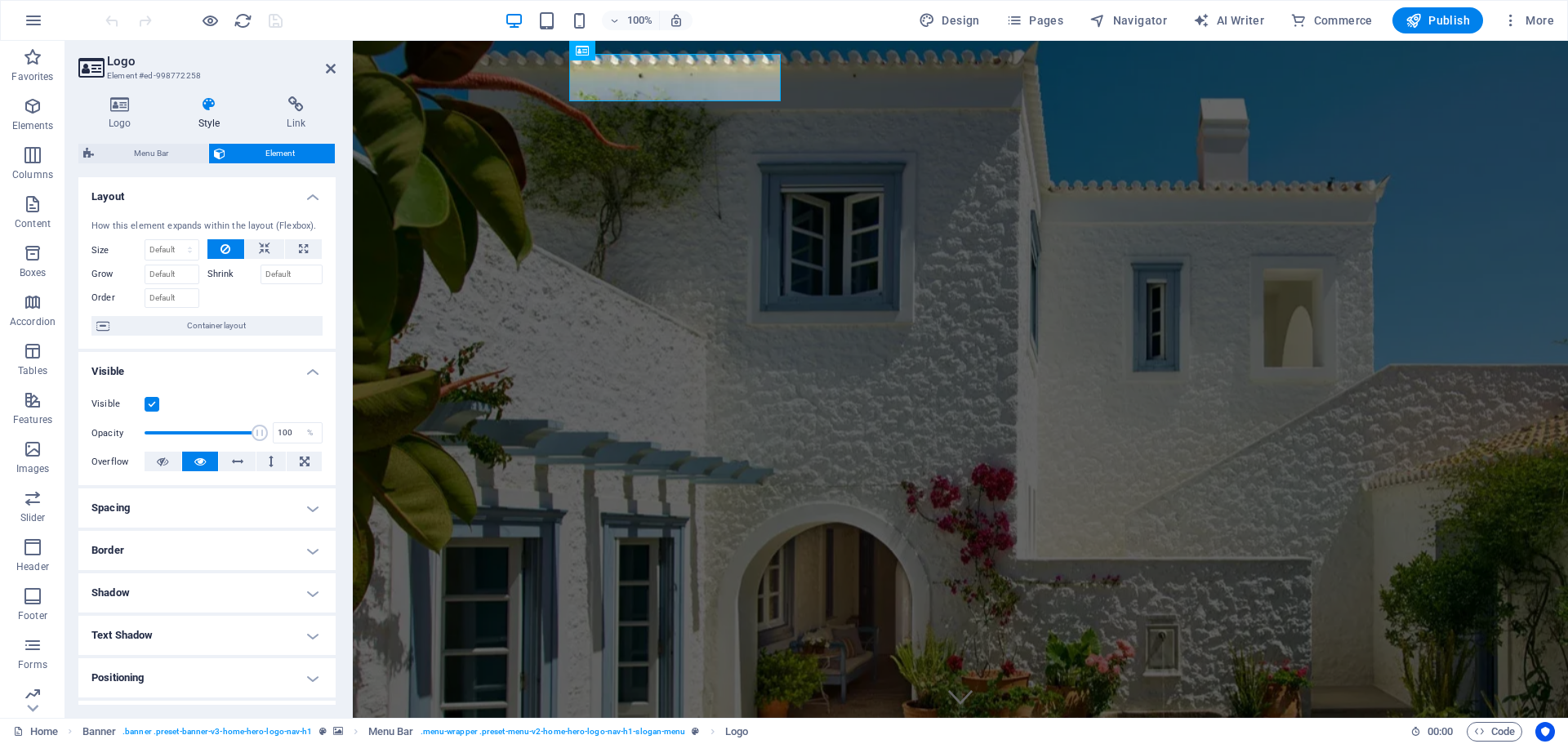
scroll to position [163, 0]
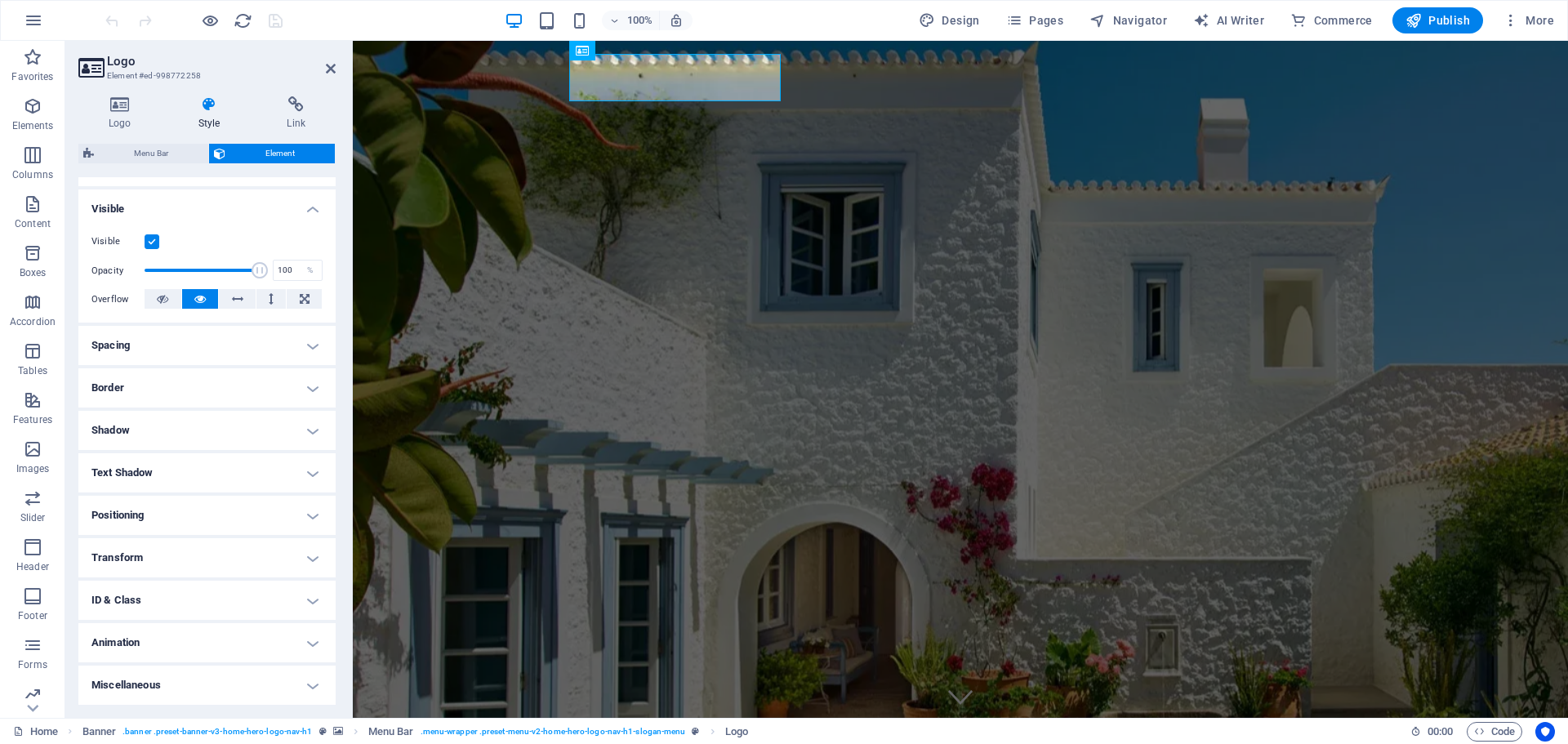
click at [154, 236] on label at bounding box center [152, 242] width 14 height 14
click at [0, 0] on input "Visible" at bounding box center [0, 0] width 0 height 0
click at [154, 236] on label at bounding box center [152, 242] width 14 height 14
click at [0, 0] on input "Visible" at bounding box center [0, 0] width 0 height 0
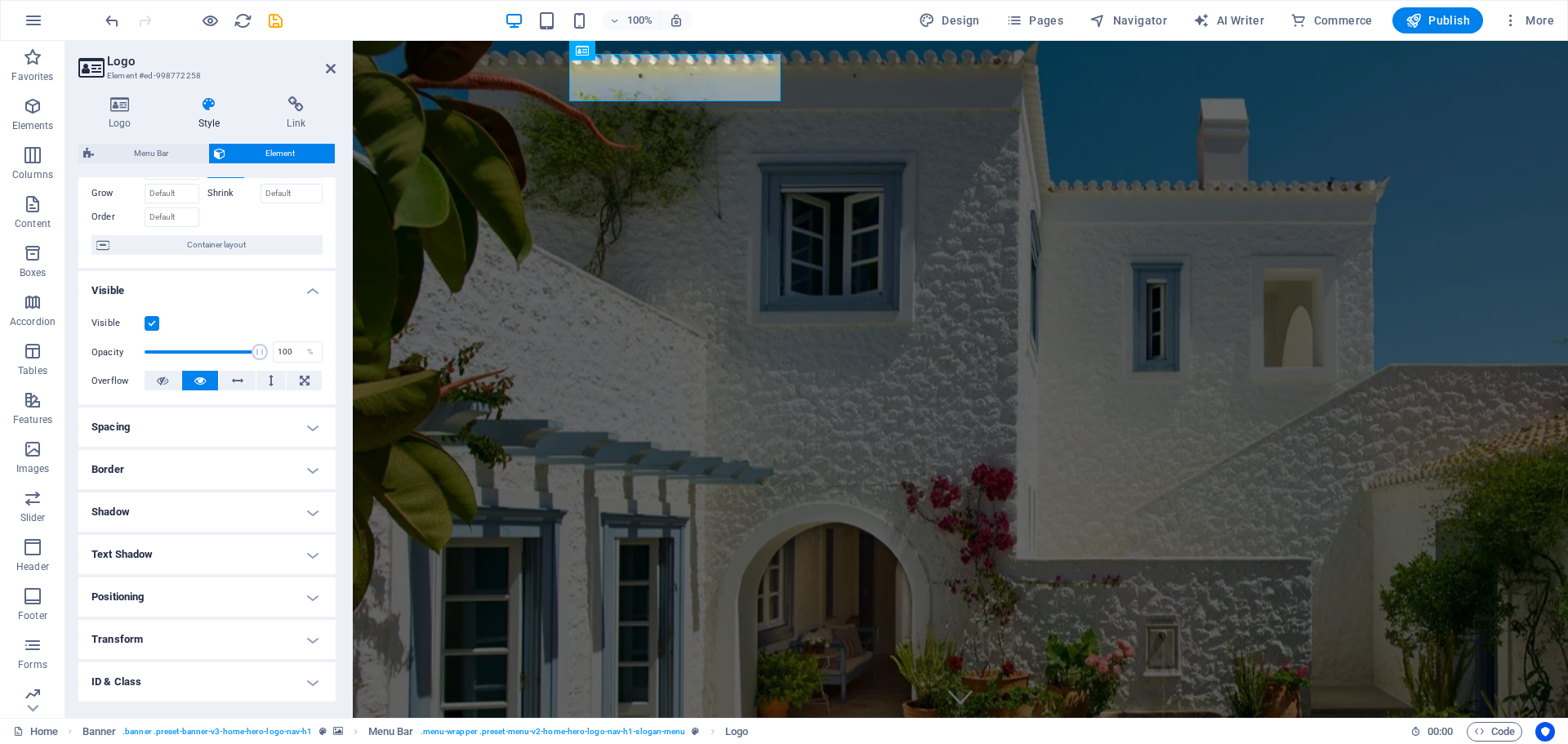
scroll to position [0, 0]
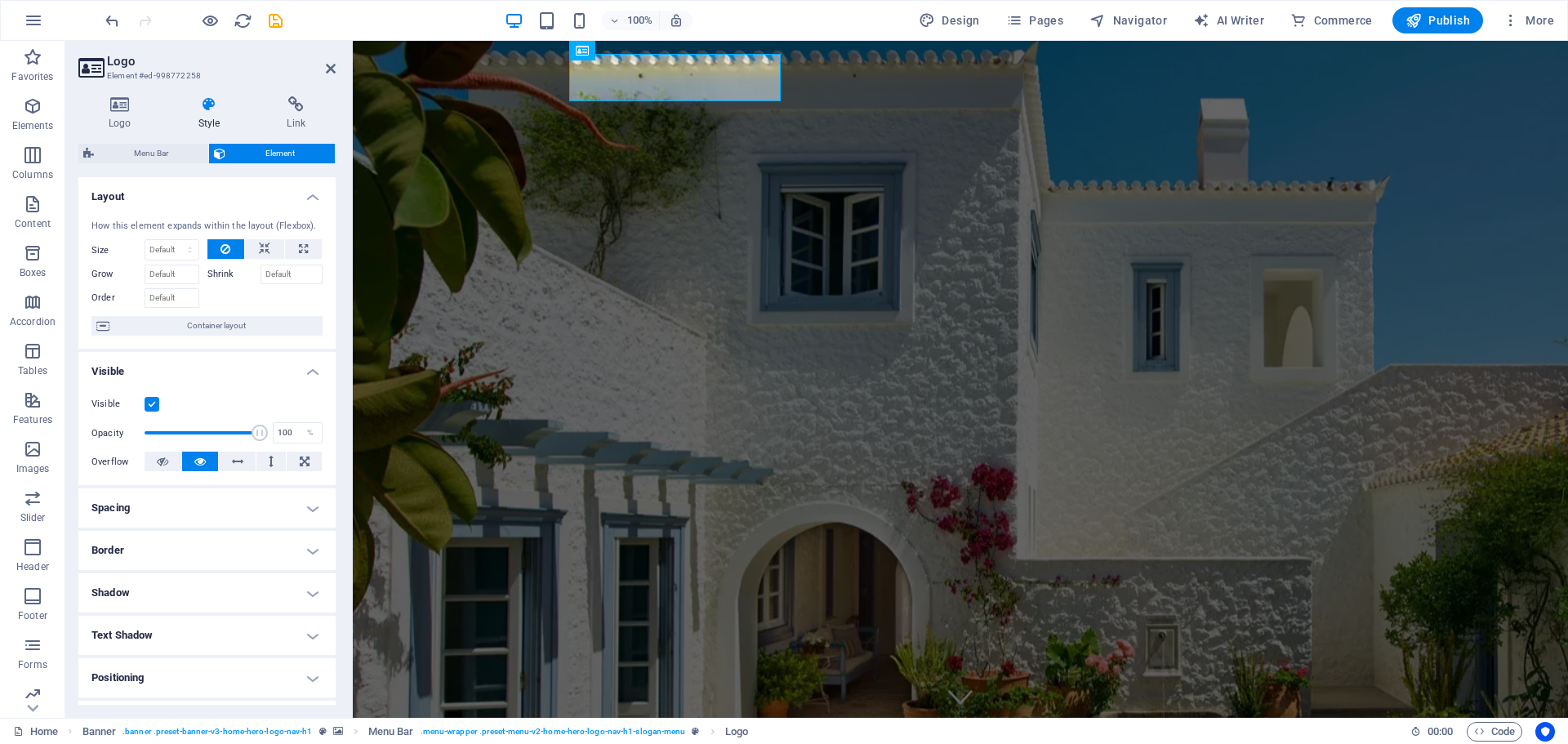
click at [115, 246] on label "Size" at bounding box center [118, 250] width 53 height 9
click at [108, 252] on label "Size" at bounding box center [118, 250] width 53 height 9
click at [107, 254] on label "Size" at bounding box center [118, 250] width 53 height 9
click at [265, 243] on icon at bounding box center [264, 249] width 12 height 20
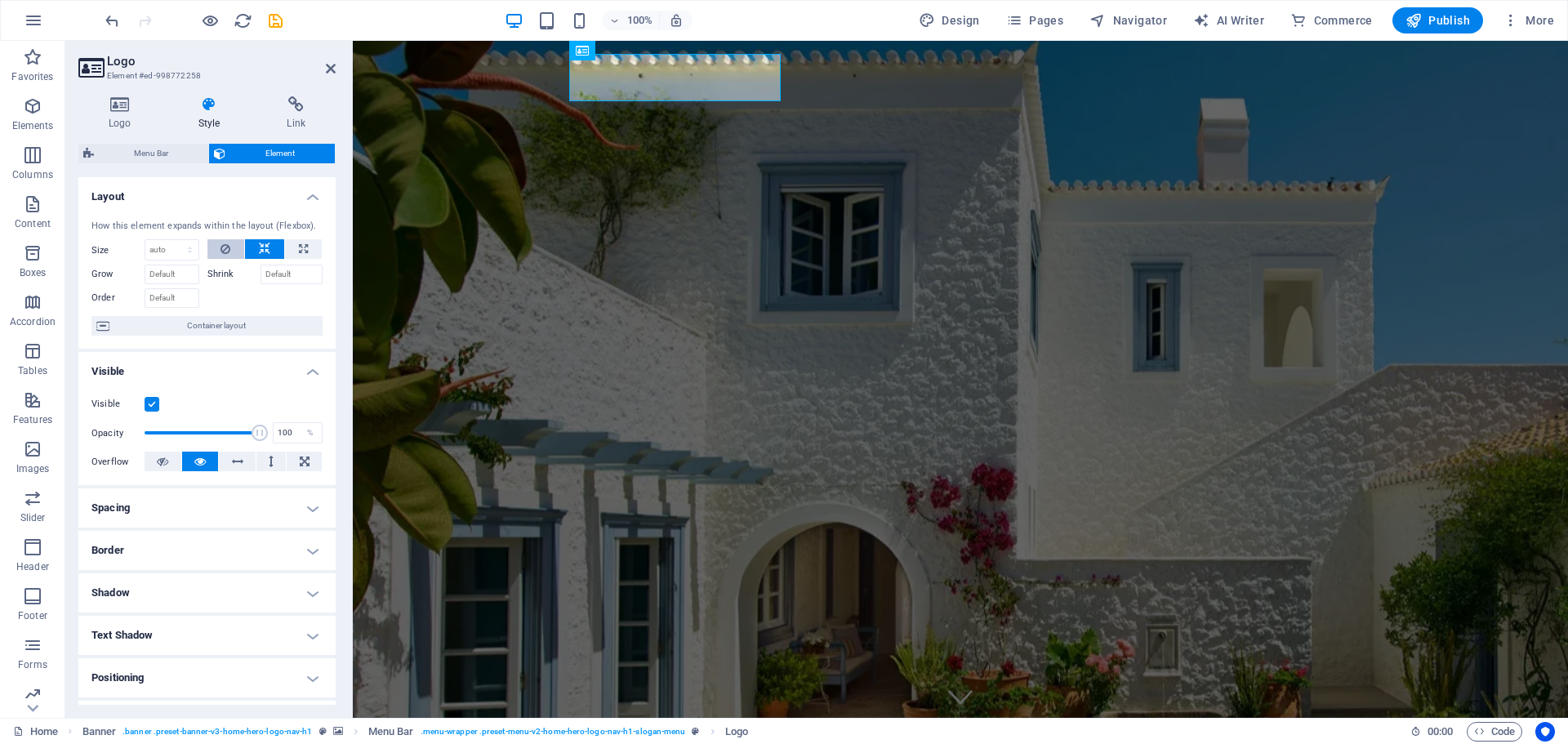
click at [230, 244] on button at bounding box center [227, 249] width 38 height 20
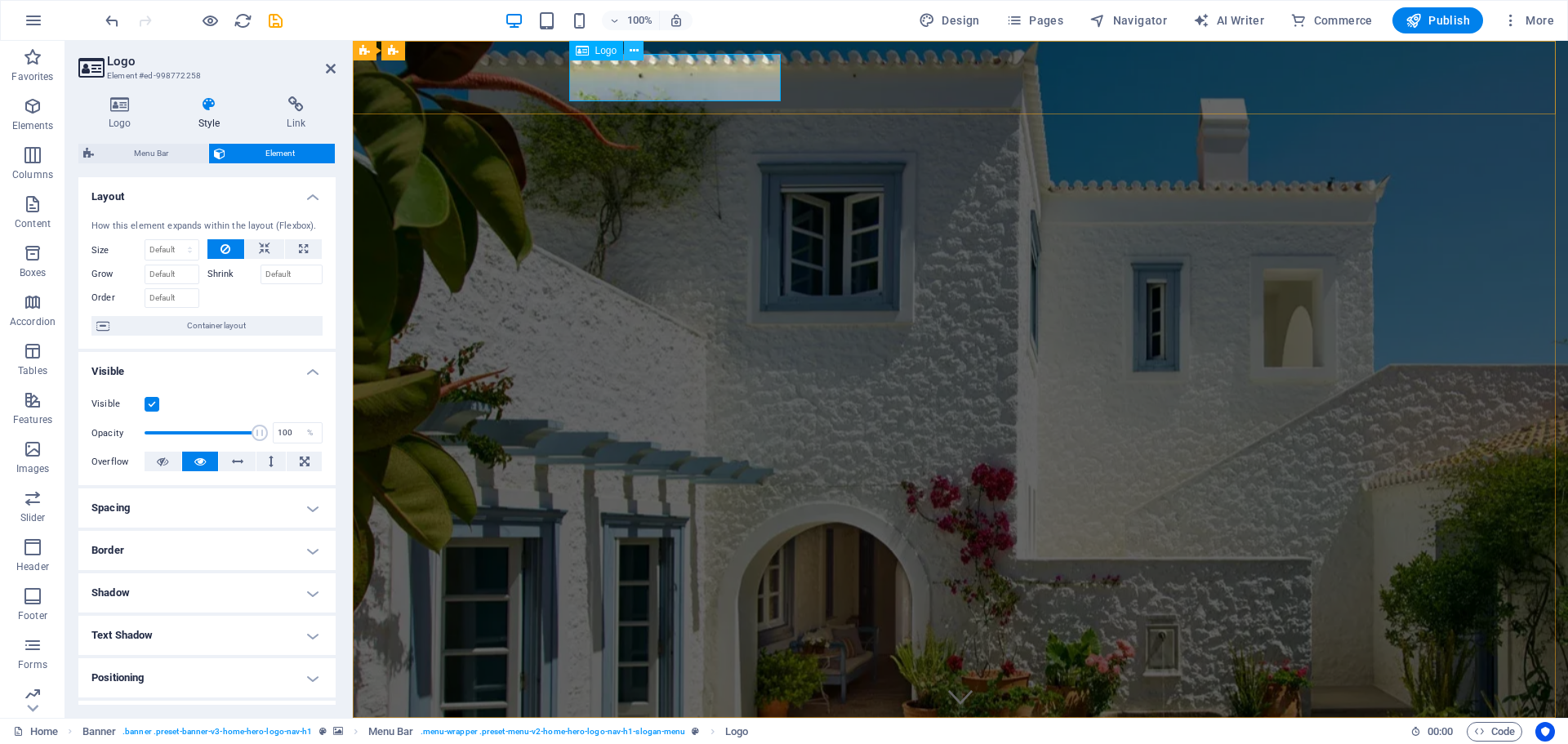
click at [632, 49] on icon at bounding box center [634, 50] width 9 height 17
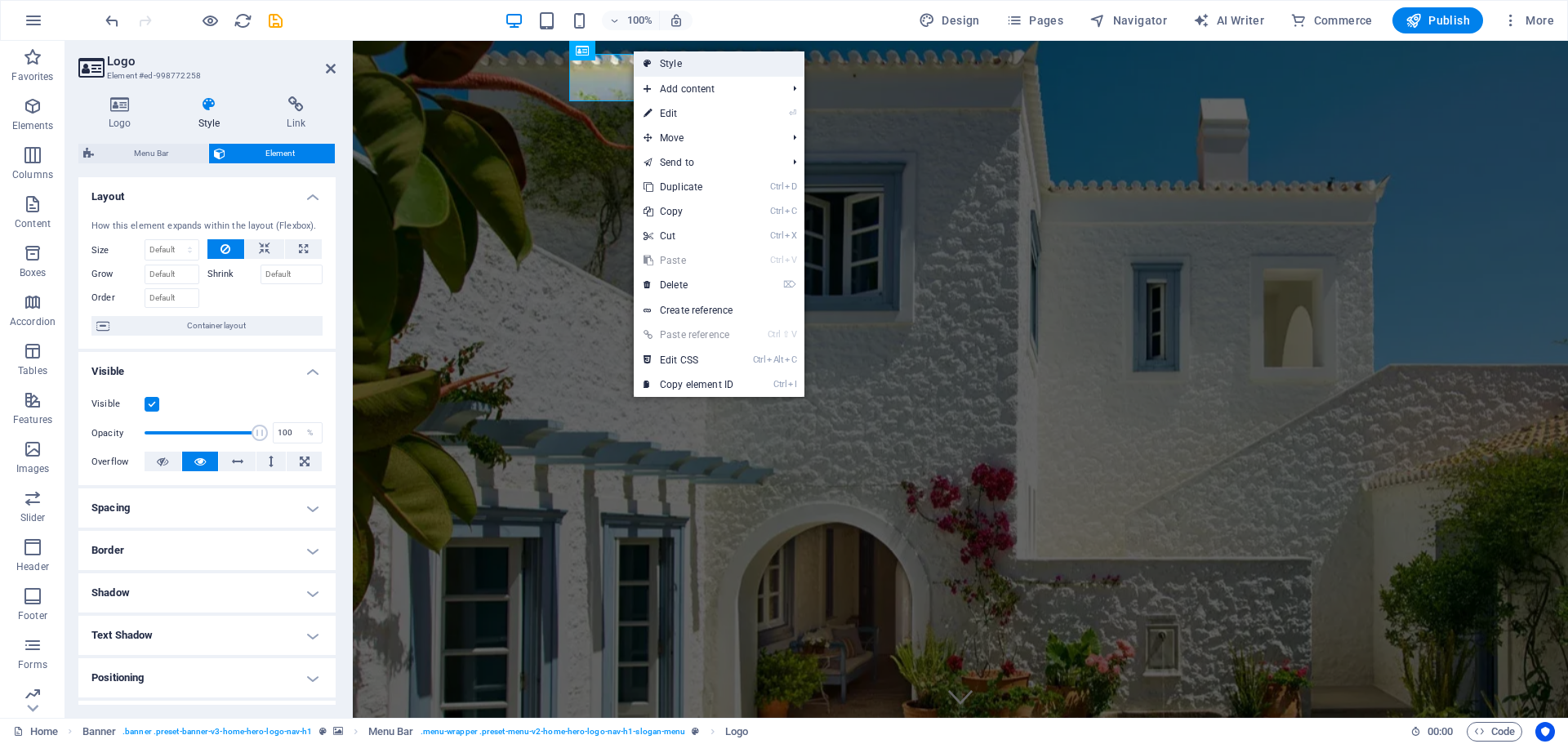
click at [692, 69] on link "Style" at bounding box center [720, 63] width 171 height 24
select select "rem"
select select "preset-menu-v2-home-hero-logo-nav-h1-slogan-menu"
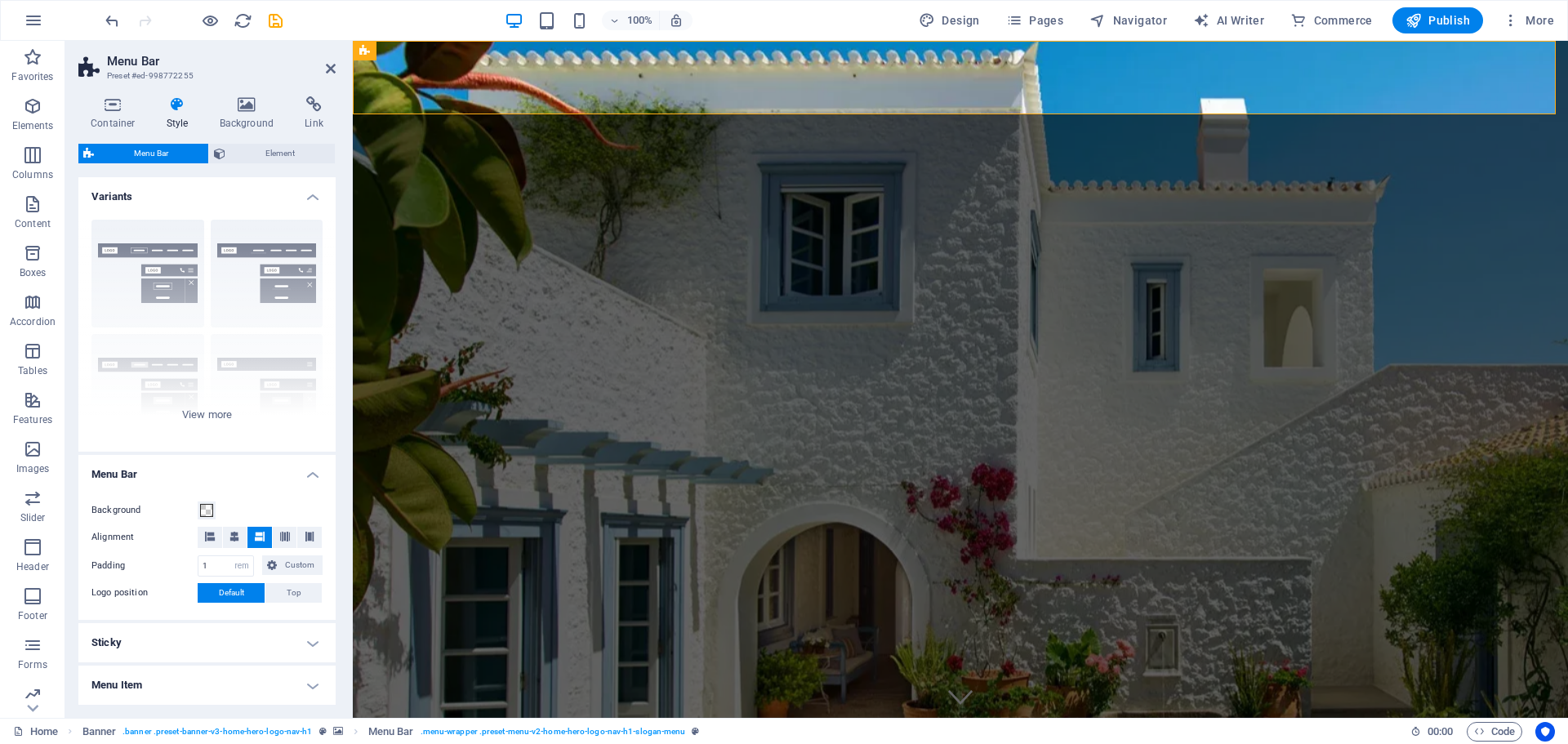
scroll to position [82, 0]
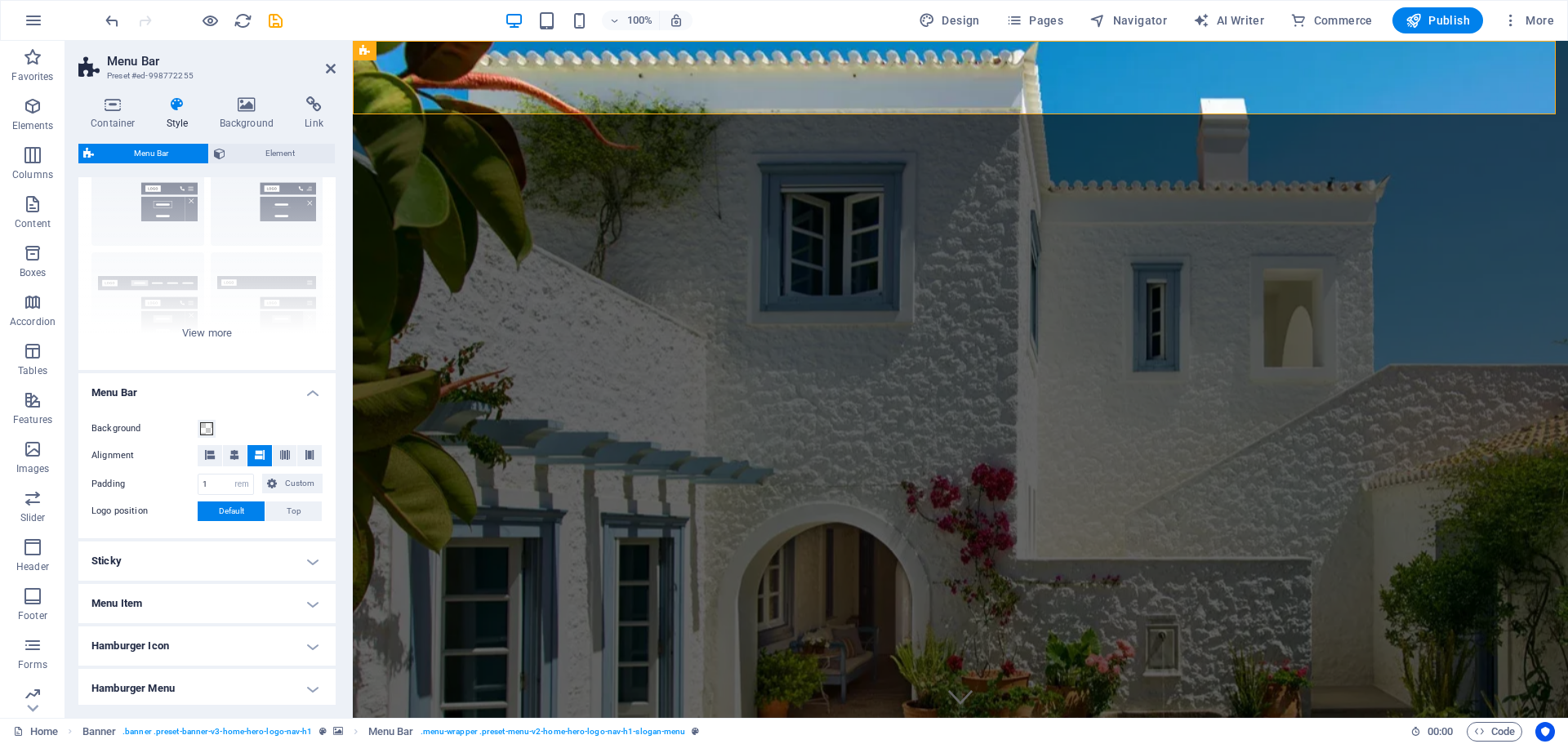
click at [143, 559] on h4 "Sticky" at bounding box center [207, 561] width 257 height 40
click at [143, 559] on h4 "Sticky" at bounding box center [207, 556] width 257 height 30
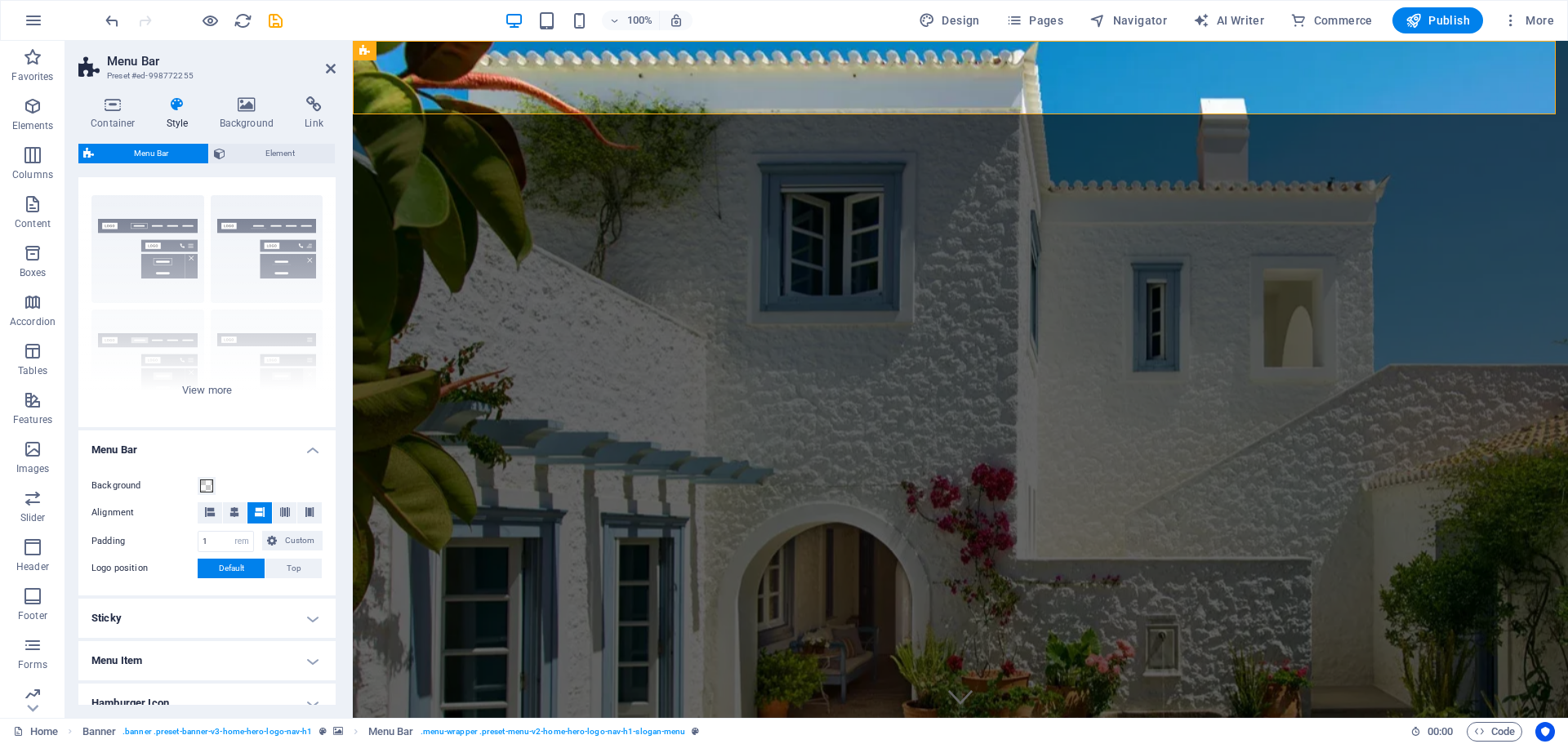
scroll to position [0, 0]
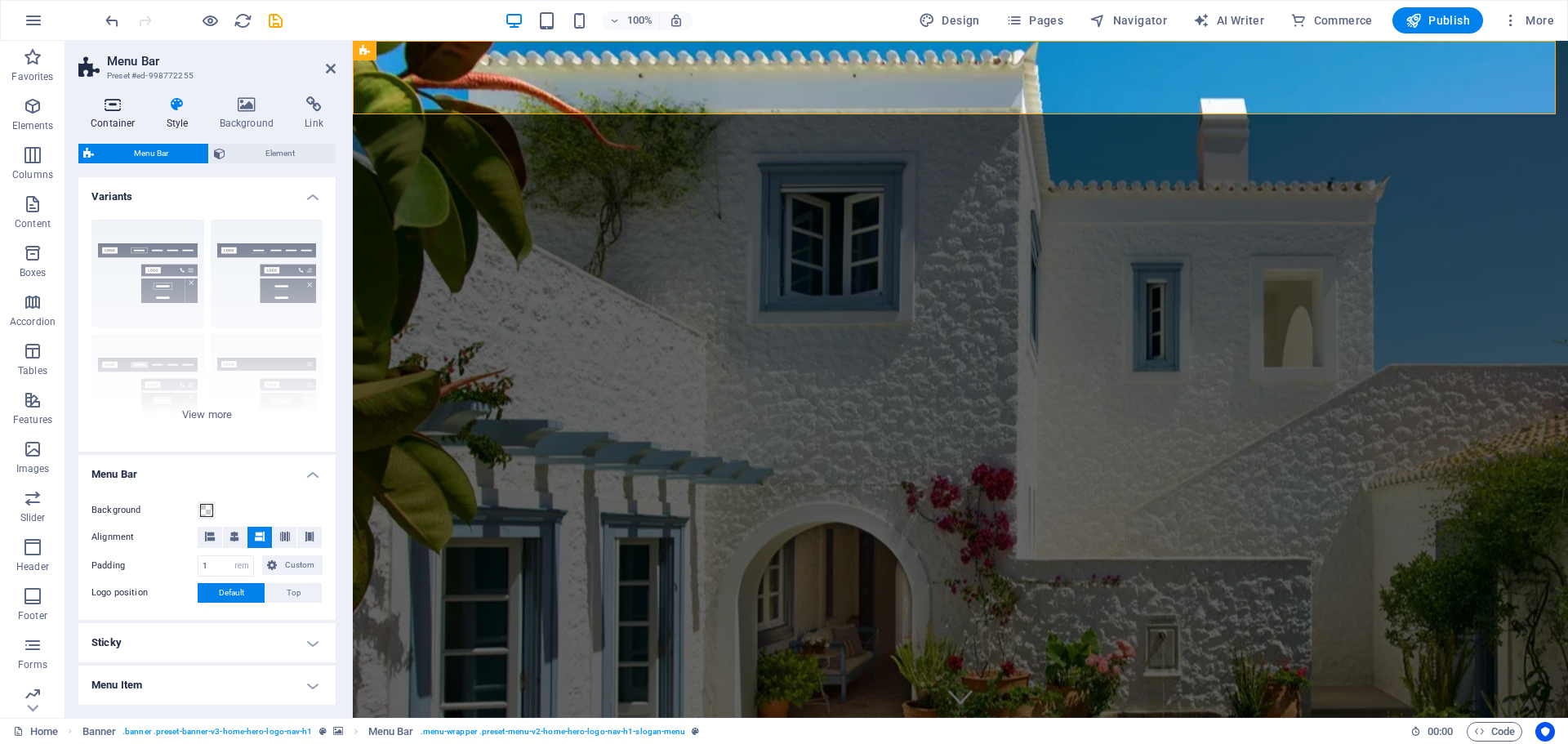
click at [113, 101] on icon at bounding box center [112, 104] width 69 height 16
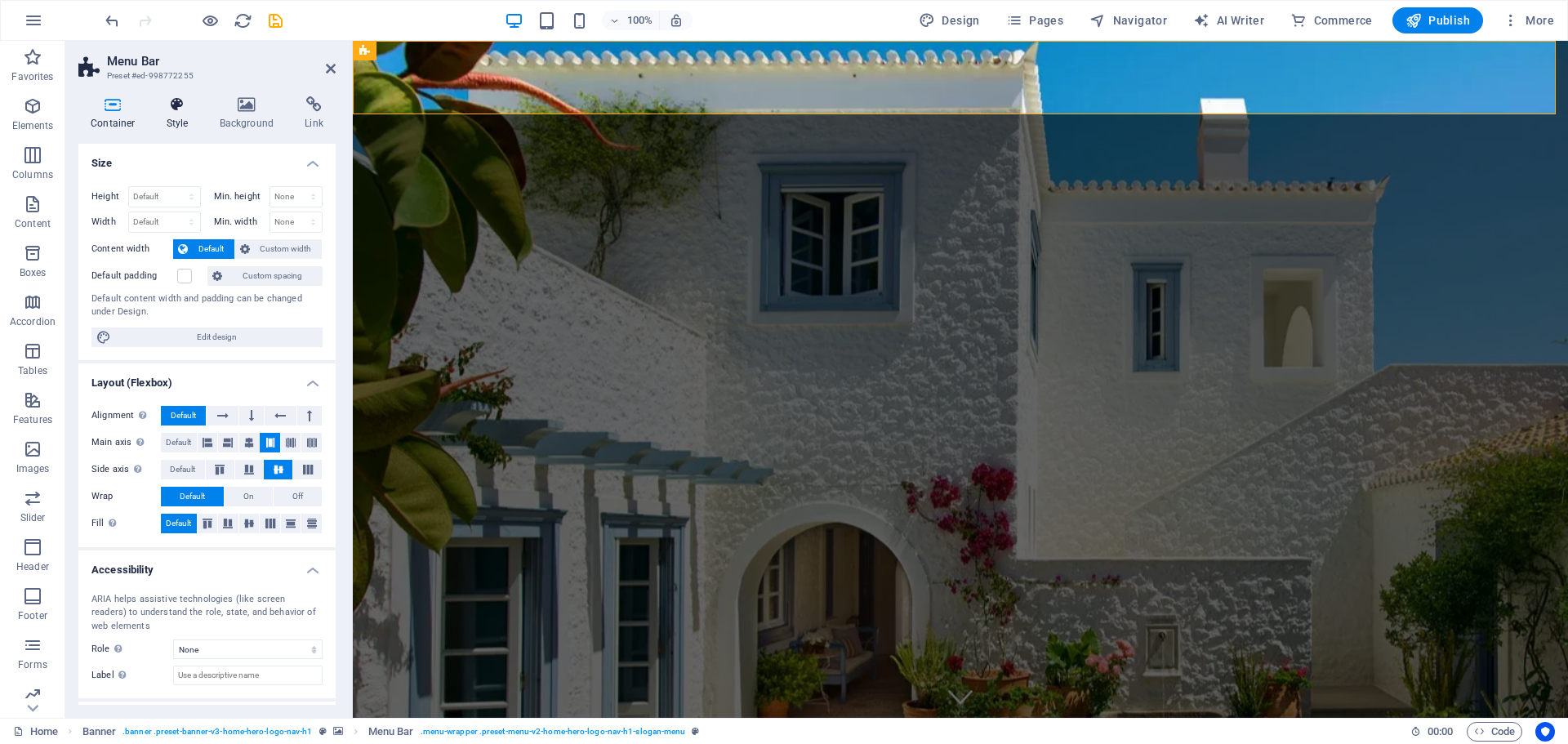
click at [187, 100] on icon at bounding box center [178, 104] width 47 height 16
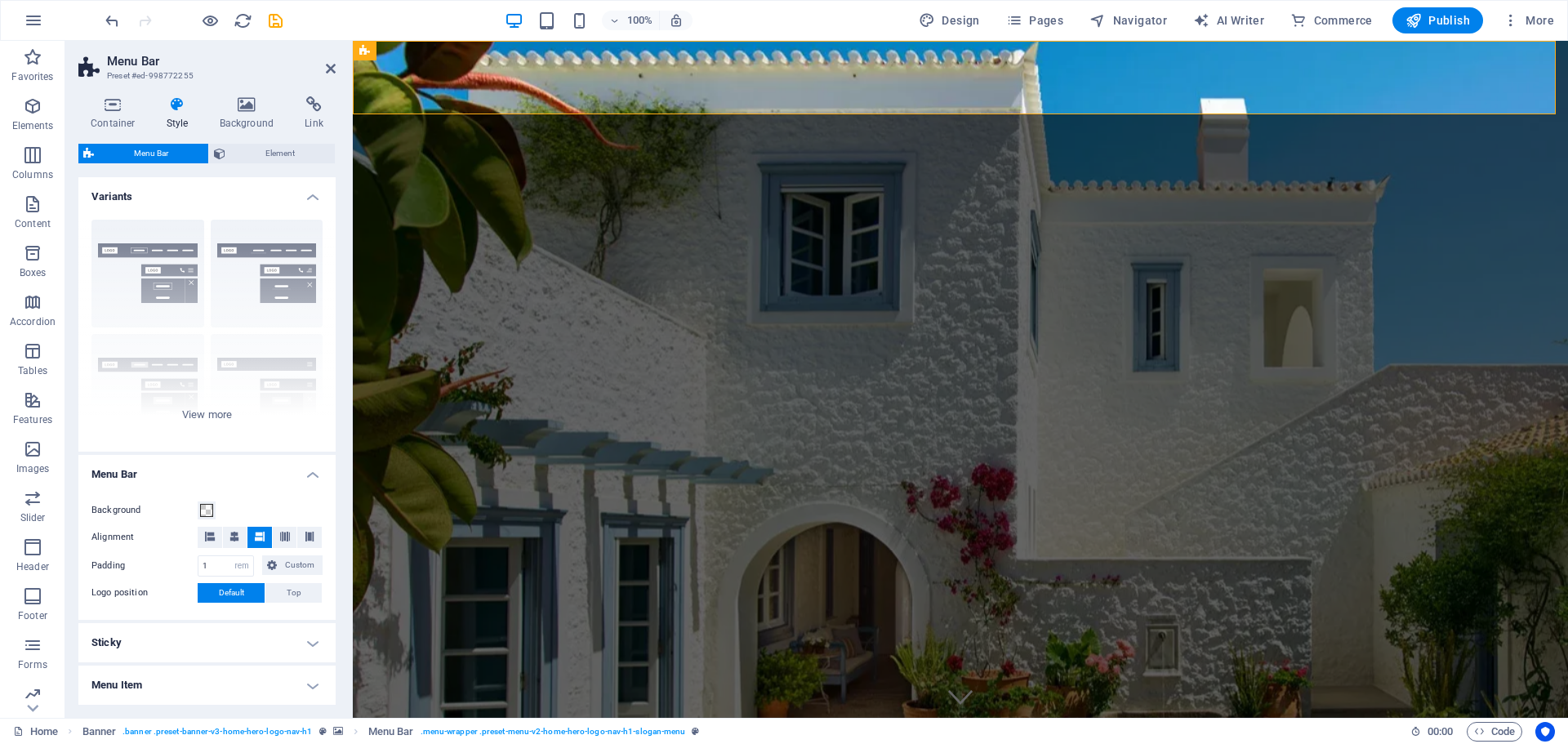
click at [157, 186] on h4 "Variants" at bounding box center [207, 192] width 257 height 30
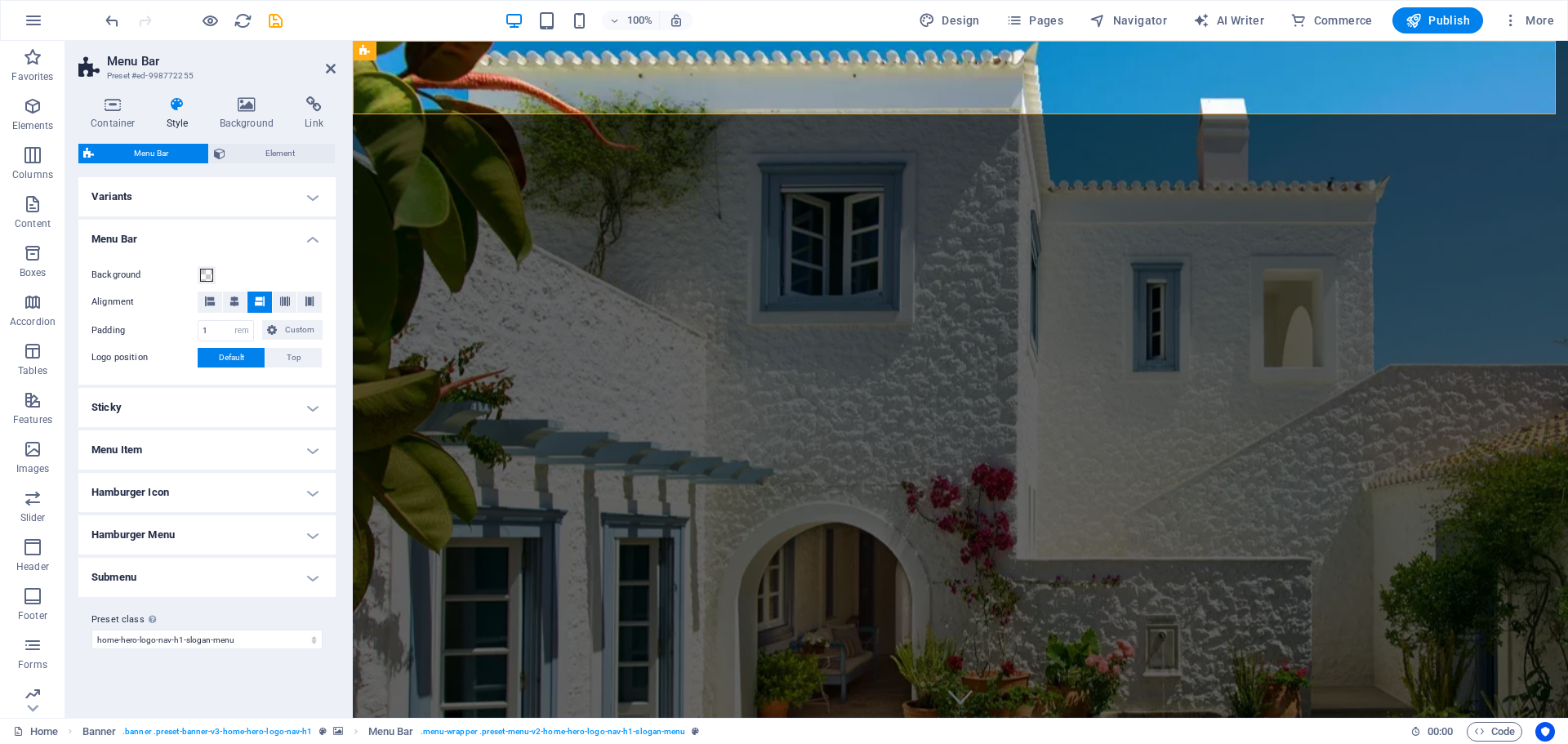
click at [139, 243] on h4 "Menu Bar" at bounding box center [207, 234] width 257 height 30
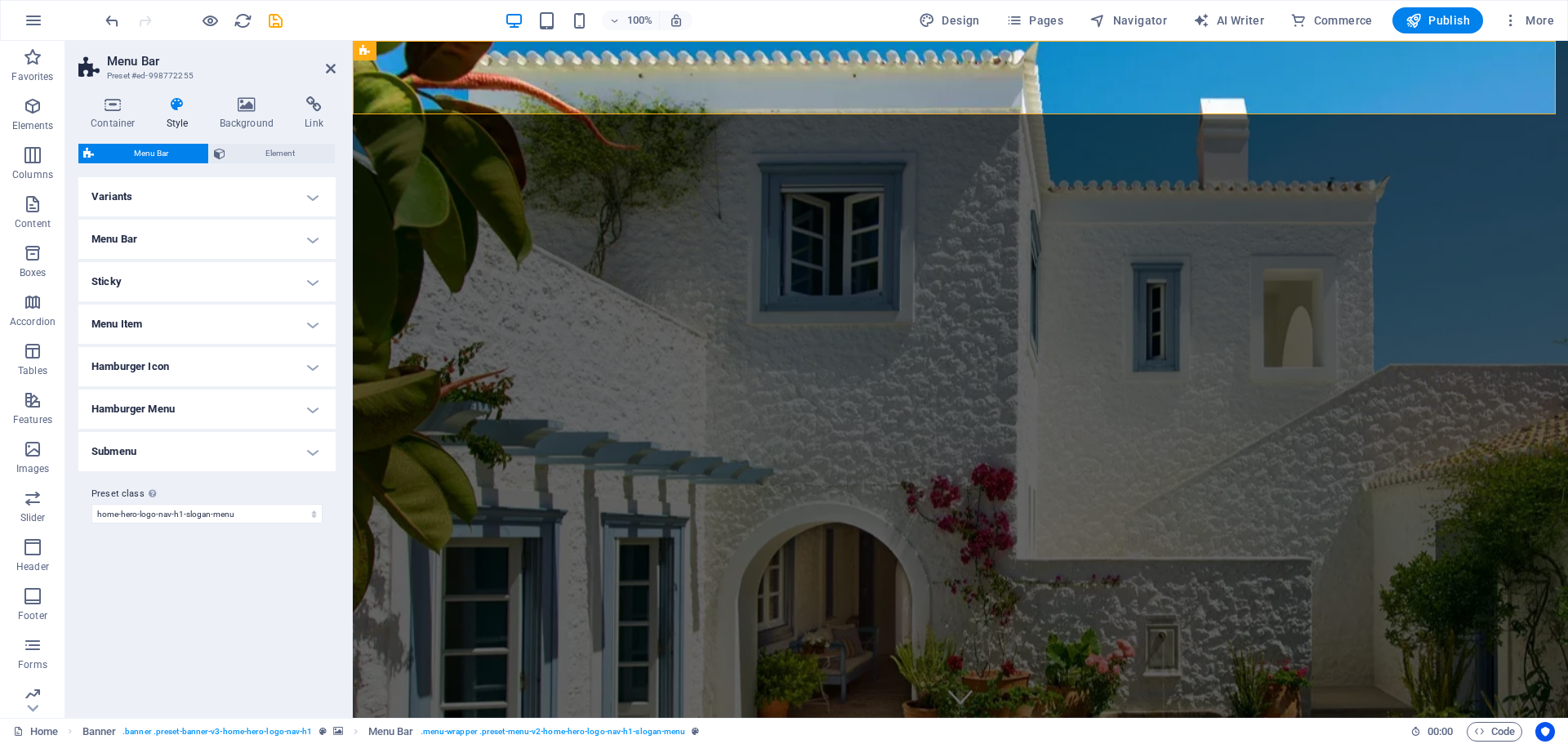
click at [129, 319] on h4 "Menu Item" at bounding box center [207, 325] width 257 height 40
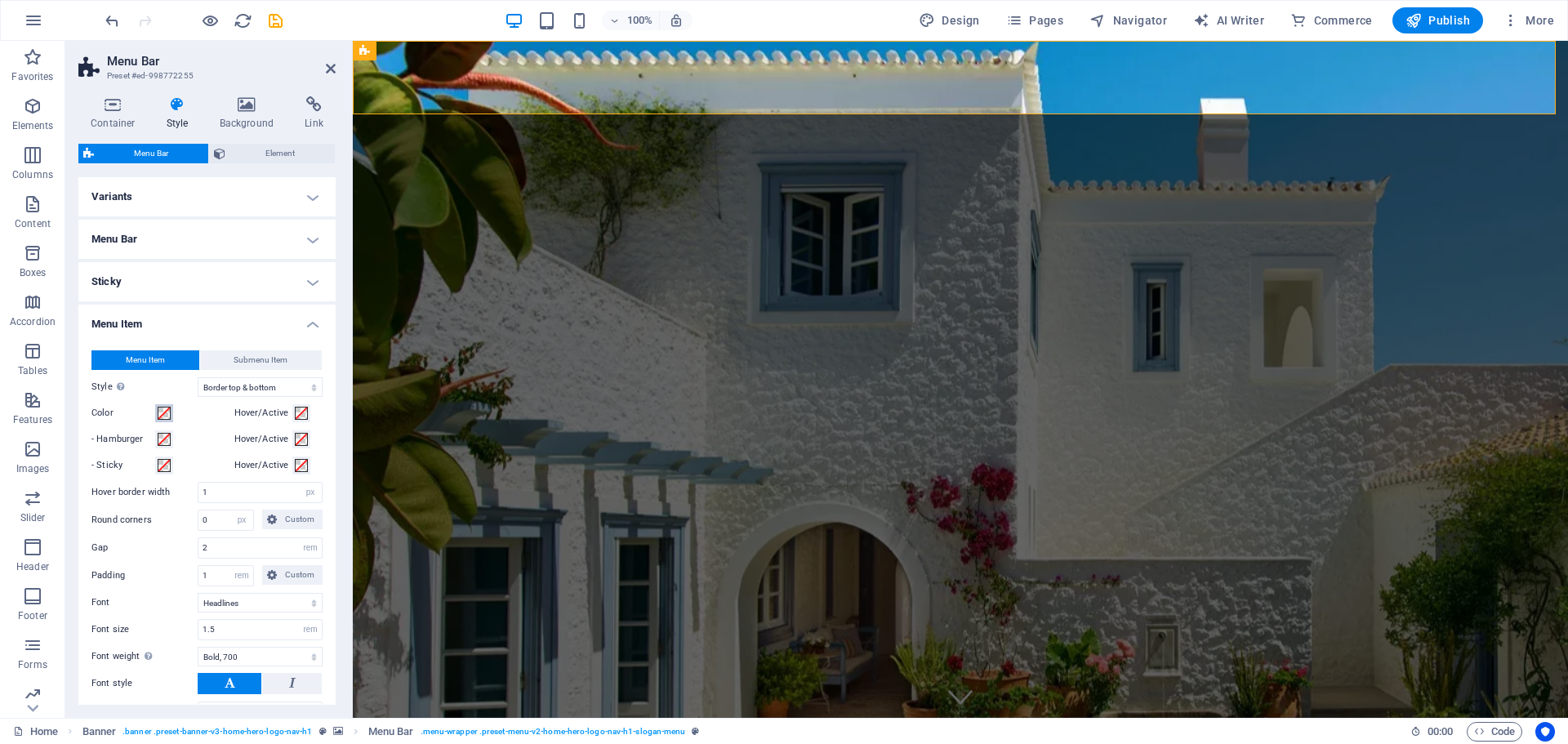
click at [156, 415] on button "Color" at bounding box center [165, 413] width 18 height 18
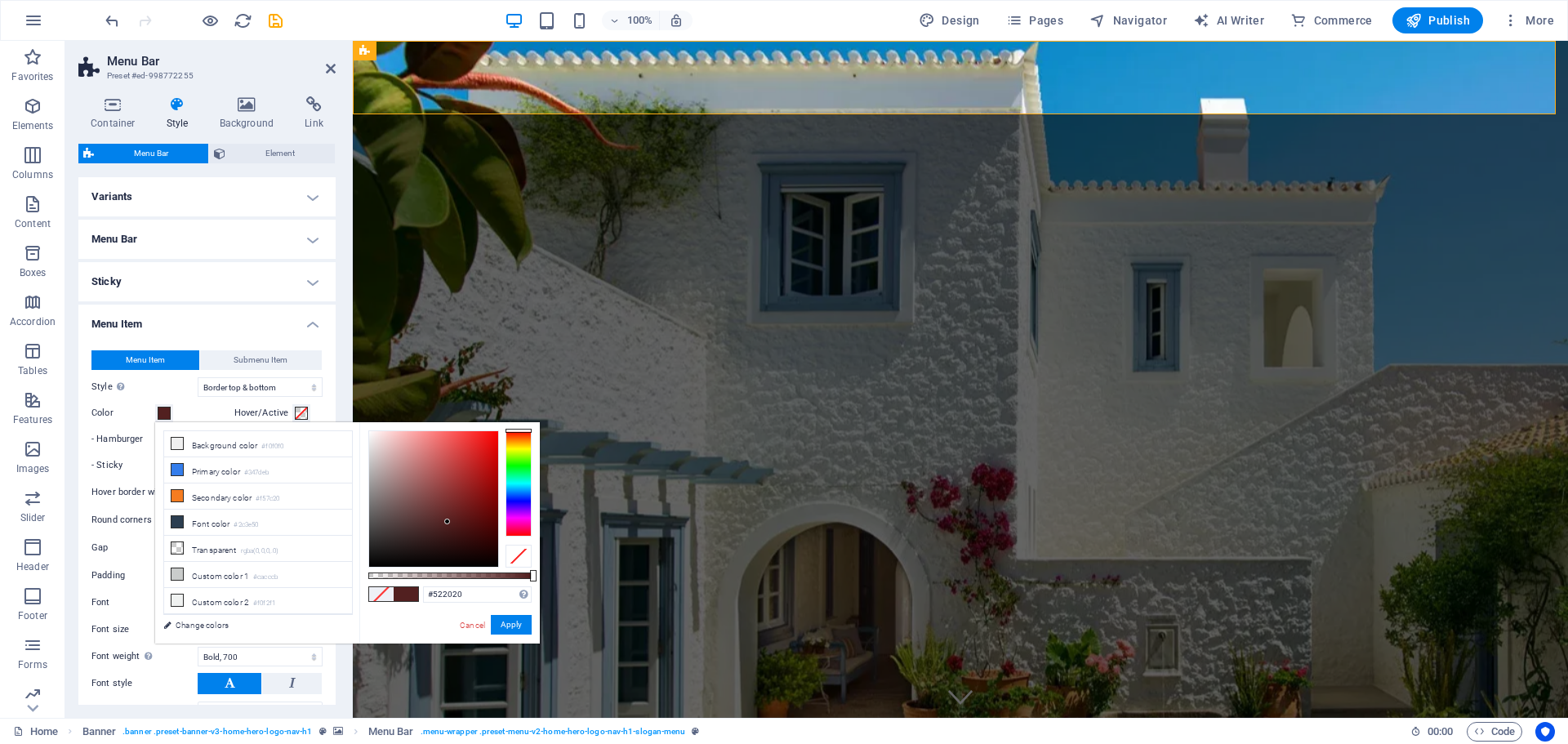
drag, startPoint x: 439, startPoint y: 477, endPoint x: 448, endPoint y: 522, distance: 45.9
click at [448, 522] on div at bounding box center [433, 498] width 129 height 136
click at [461, 515] on div at bounding box center [433, 498] width 129 height 136
click at [464, 492] on div at bounding box center [433, 498] width 129 height 136
click at [198, 471] on li "Primary color #347deb" at bounding box center [257, 470] width 188 height 26
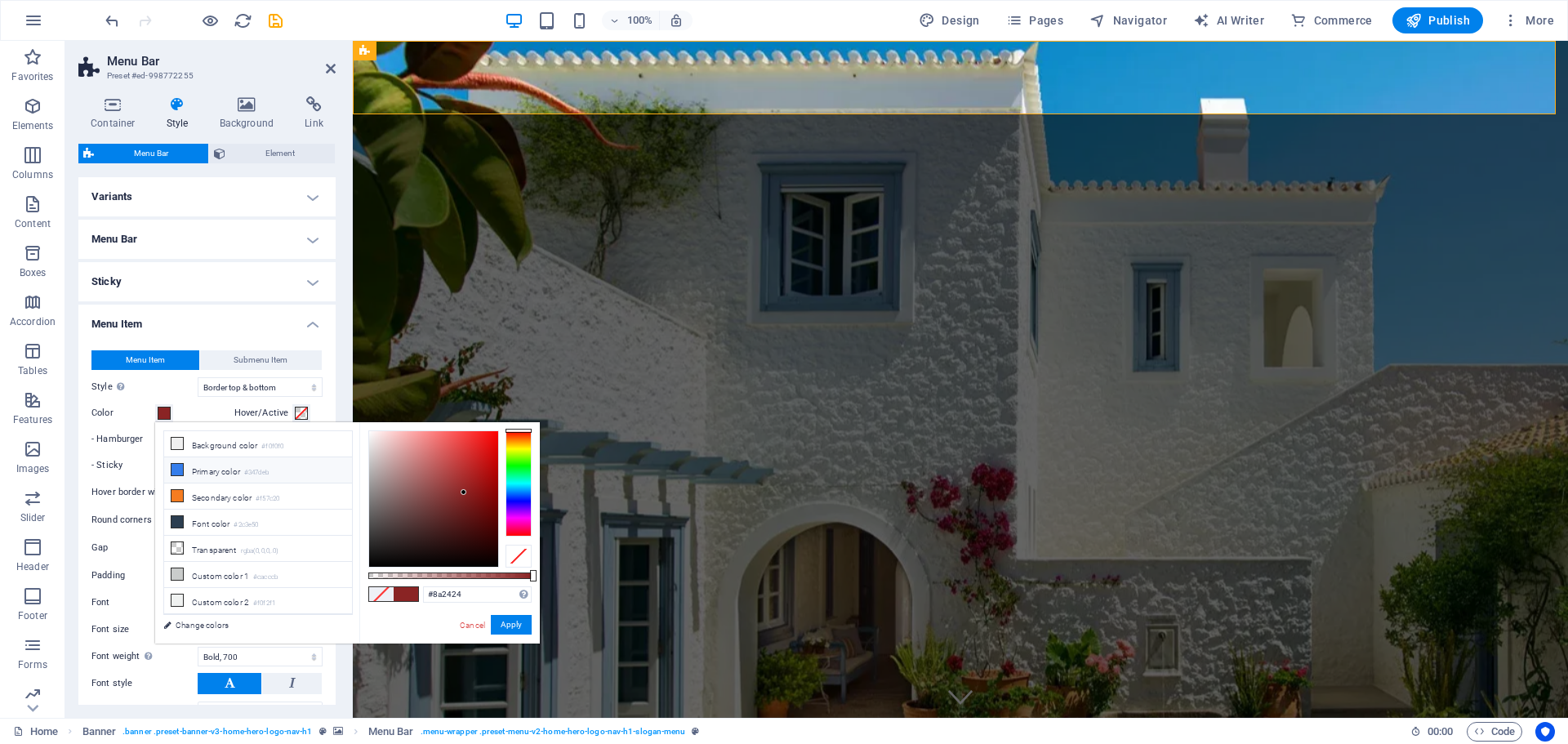
type input "#347deb"
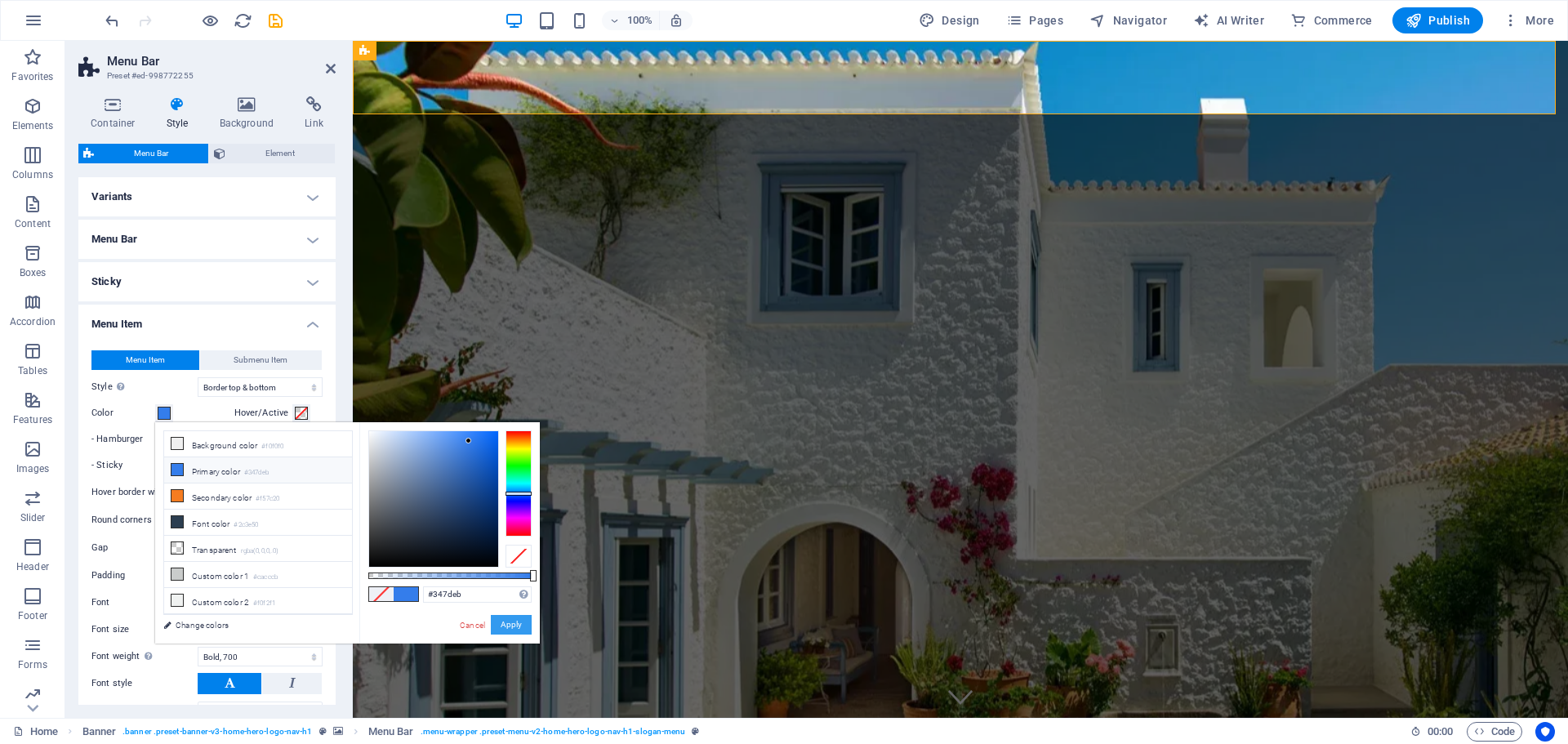
click at [522, 619] on button "Apply" at bounding box center [511, 625] width 40 height 20
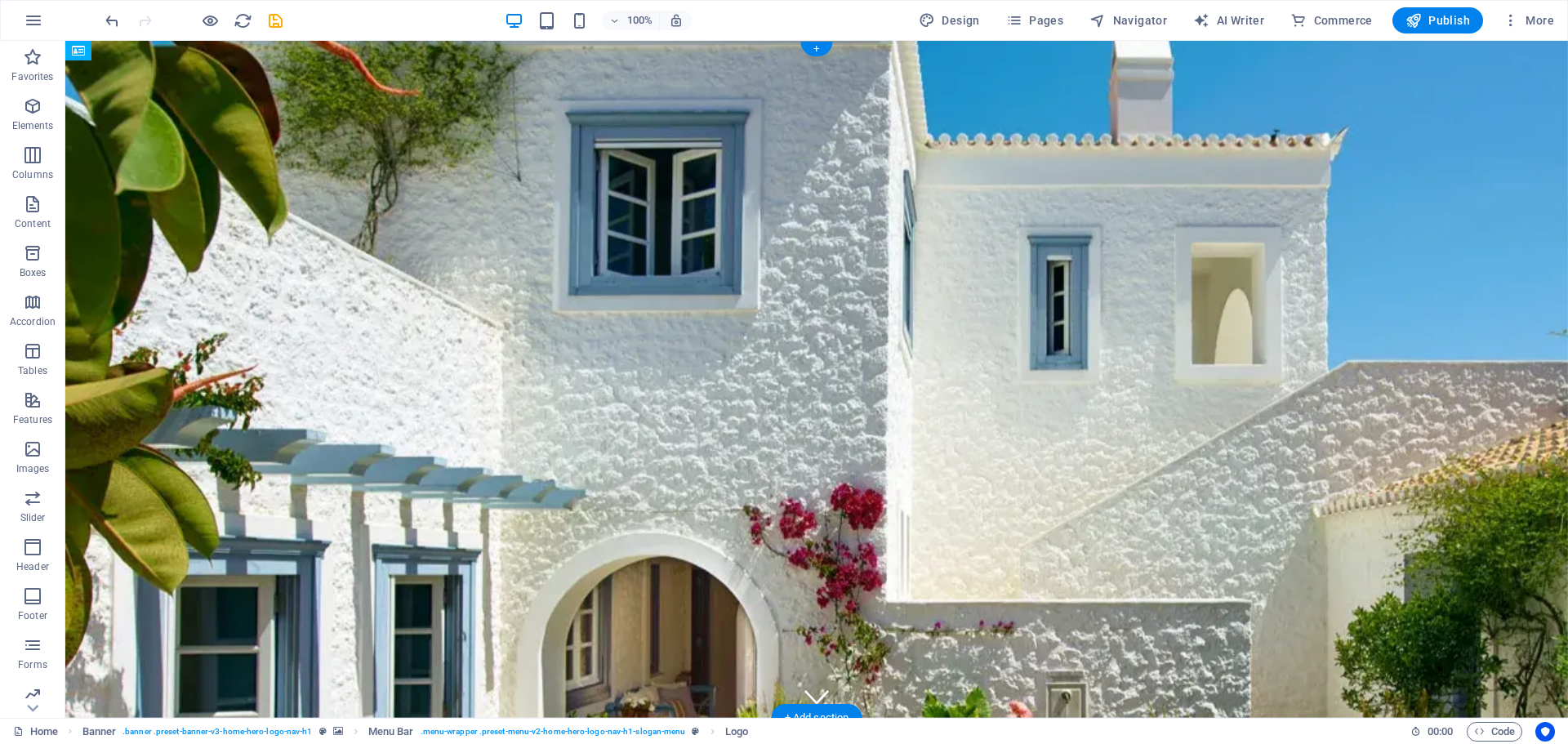
drag, startPoint x: 407, startPoint y: 67, endPoint x: 714, endPoint y: 82, distance: 307.4
drag, startPoint x: 1077, startPoint y: 76, endPoint x: 640, endPoint y: 93, distance: 437.3
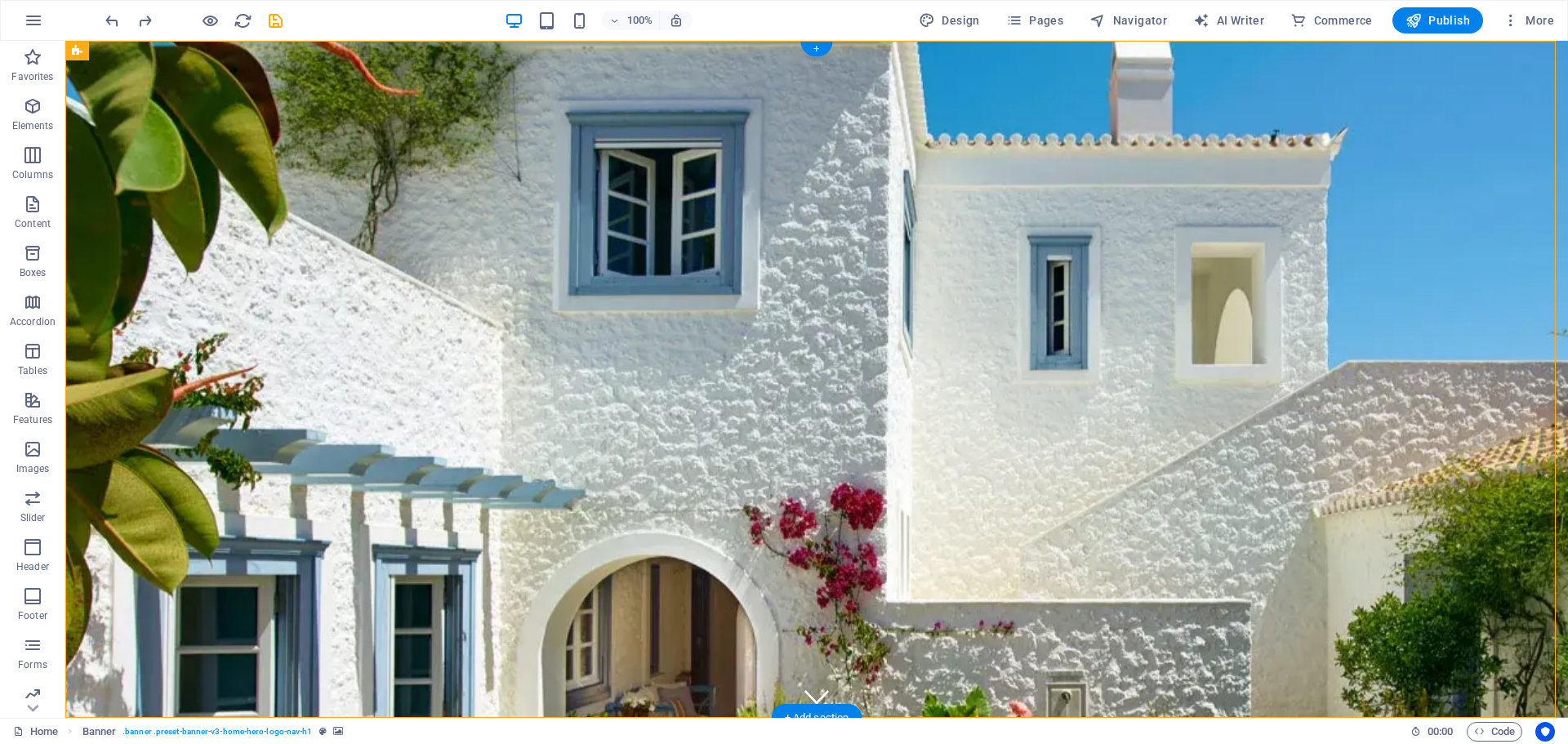
drag, startPoint x: 572, startPoint y: 72, endPoint x: 565, endPoint y: 106, distance: 34.7
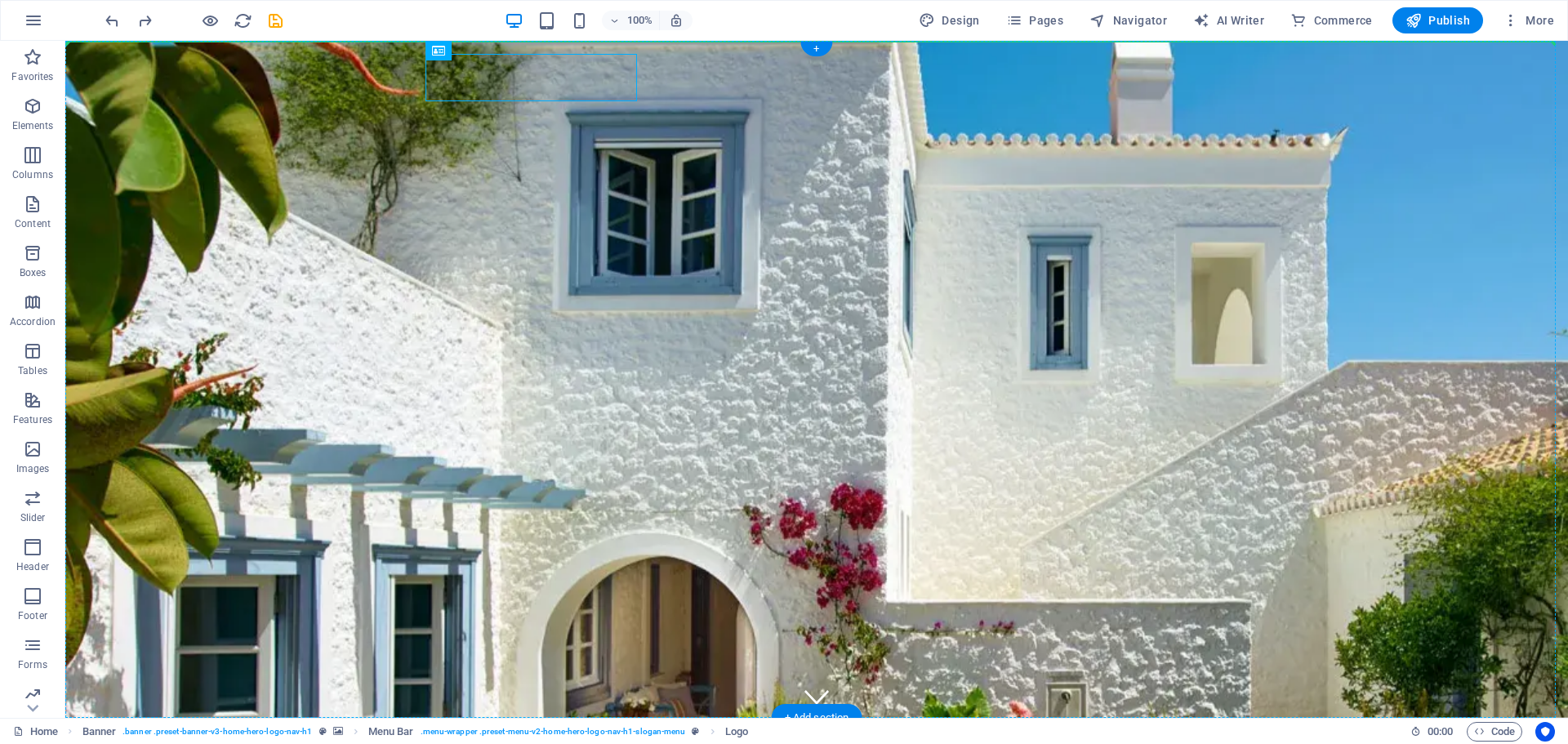
drag, startPoint x: 546, startPoint y: 78, endPoint x: 447, endPoint y: 177, distance: 140.0
drag, startPoint x: 522, startPoint y: 76, endPoint x: 579, endPoint y: 69, distance: 57.4
click at [579, 731] on div "MIMANI2 IKE" at bounding box center [816, 755] width 771 height 48
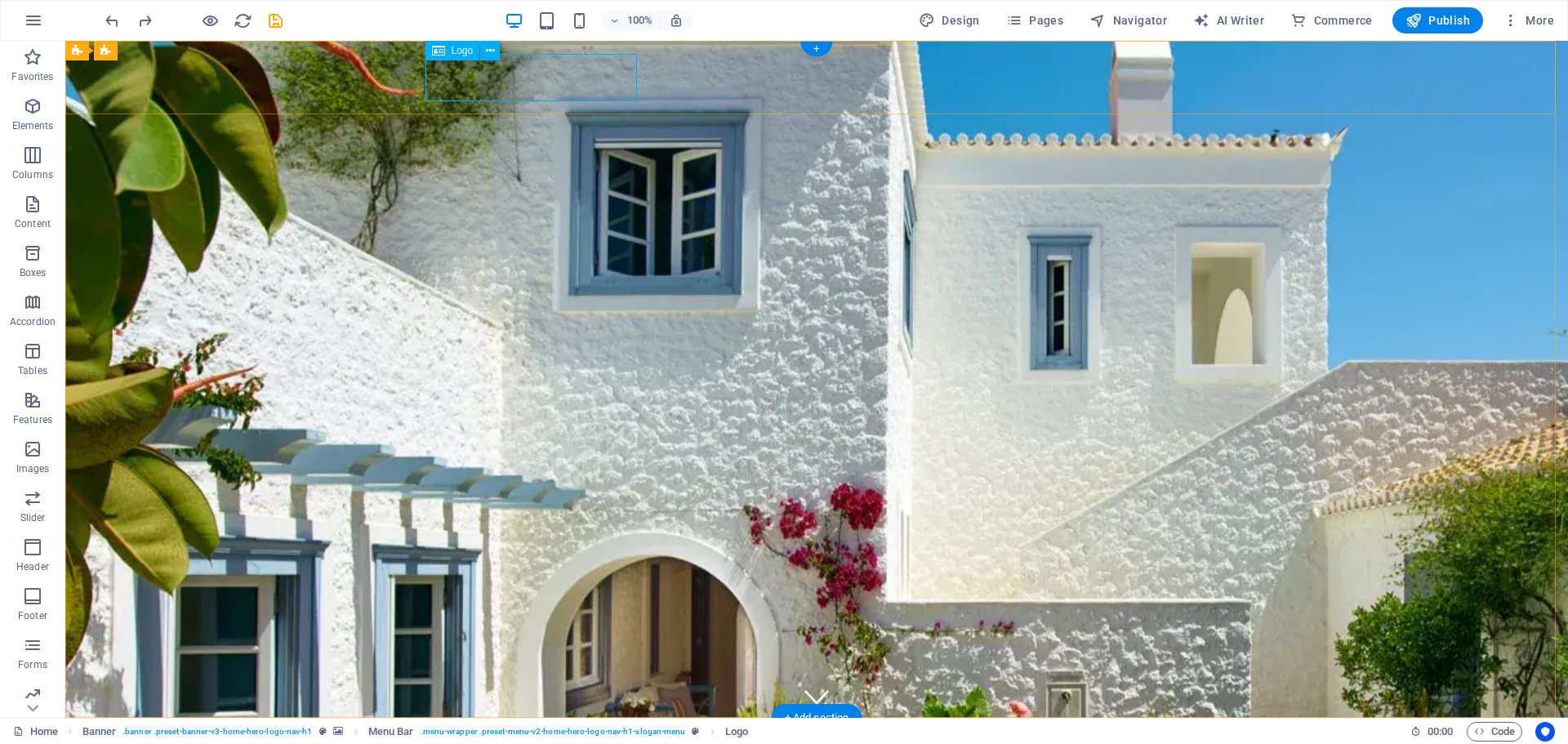
drag, startPoint x: 541, startPoint y: 68, endPoint x: 575, endPoint y: 73, distance: 34.4
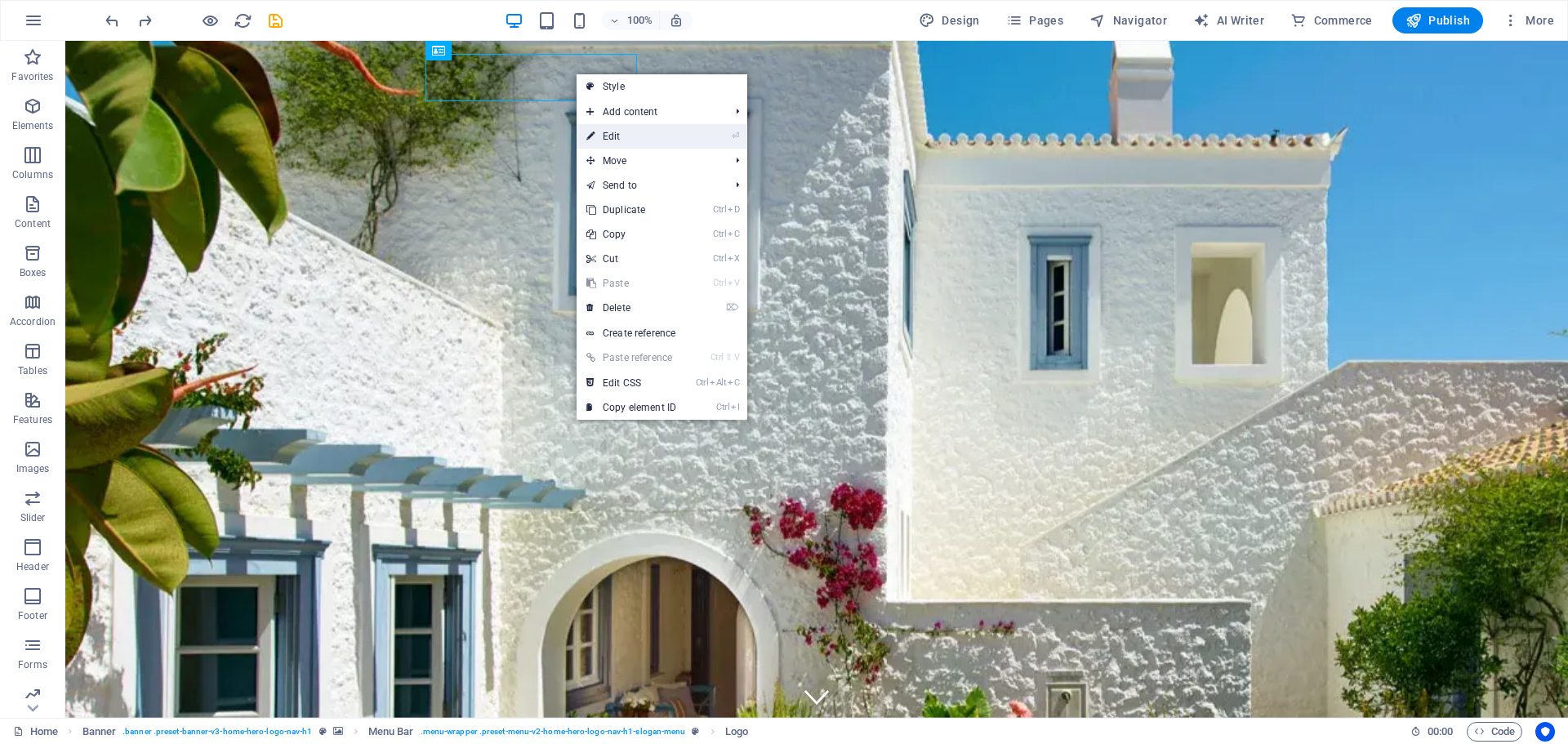
click at [640, 136] on link "⏎ Edit" at bounding box center [632, 136] width 110 height 24
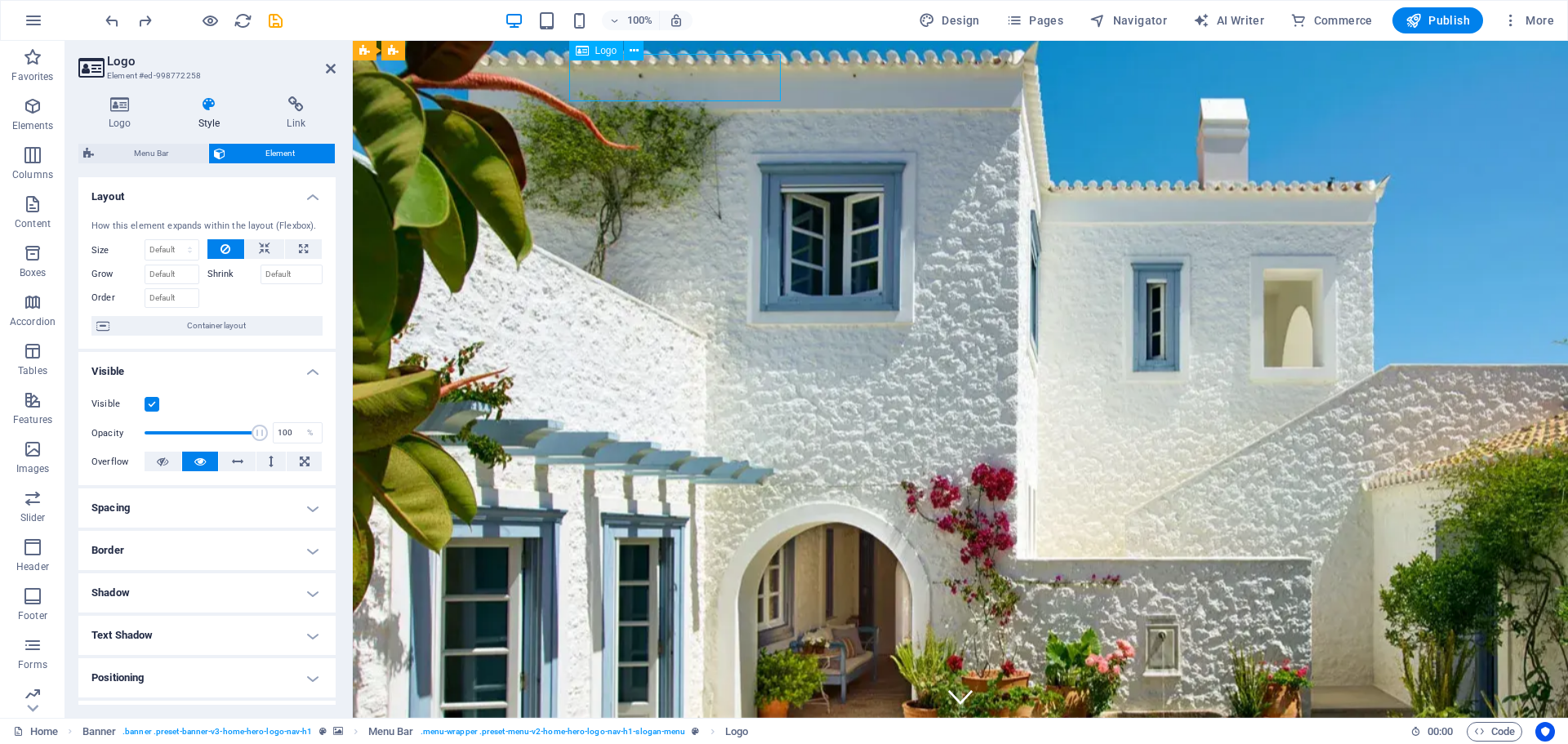
drag, startPoint x: 644, startPoint y: 87, endPoint x: 700, endPoint y: 88, distance: 56.0
click at [700, 731] on div "MIMANI2 IKE" at bounding box center [960, 755] width 771 height 48
drag, startPoint x: 670, startPoint y: 74, endPoint x: 716, endPoint y: 91, distance: 49.0
click at [716, 731] on div "MIMANI2 IKE" at bounding box center [960, 755] width 771 height 48
click at [432, 52] on span "Menu Bar" at bounding box center [426, 50] width 42 height 10
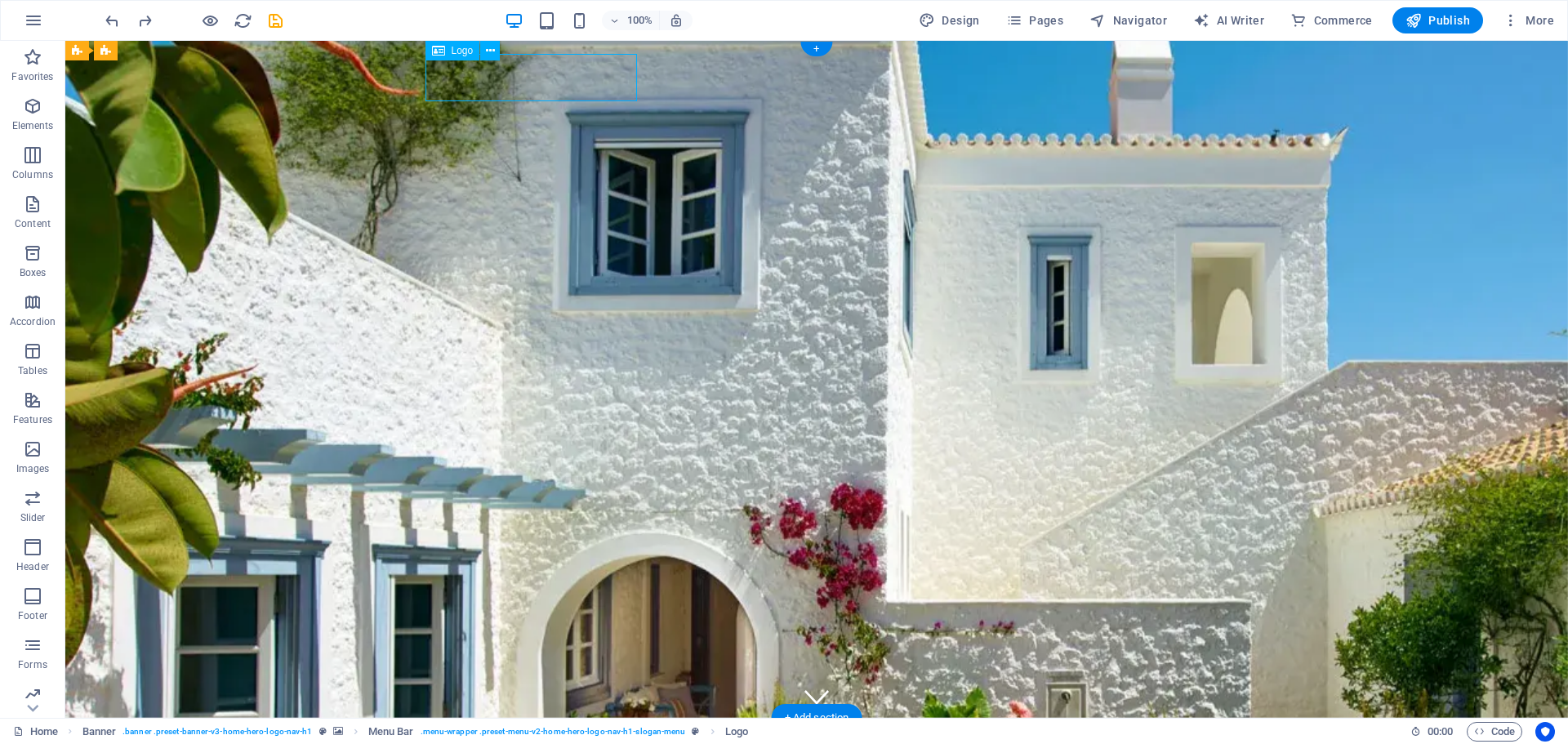
drag, startPoint x: 550, startPoint y: 84, endPoint x: 587, endPoint y: 84, distance: 37.0
click at [587, 731] on div "MIMANI2 IKE" at bounding box center [816, 755] width 771 height 48
click at [585, 731] on div "MIMANI2 IKE" at bounding box center [816, 755] width 771 height 48
click at [564, 731] on div "MIMANI2 IKE" at bounding box center [816, 755] width 771 height 48
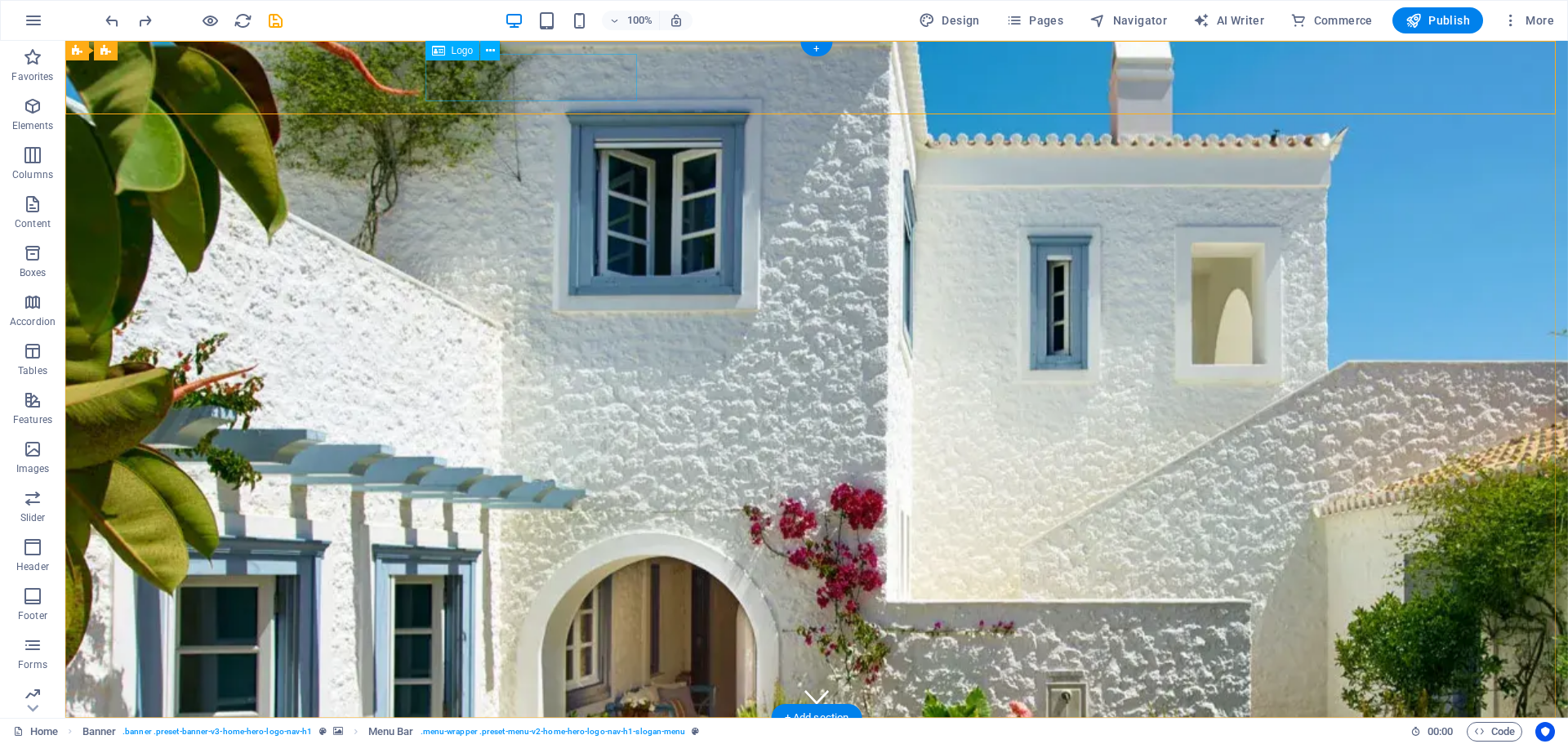
click at [524, 731] on div "MIMANI2 IKE" at bounding box center [816, 755] width 771 height 48
click at [452, 49] on span "Logo" at bounding box center [462, 50] width 22 height 10
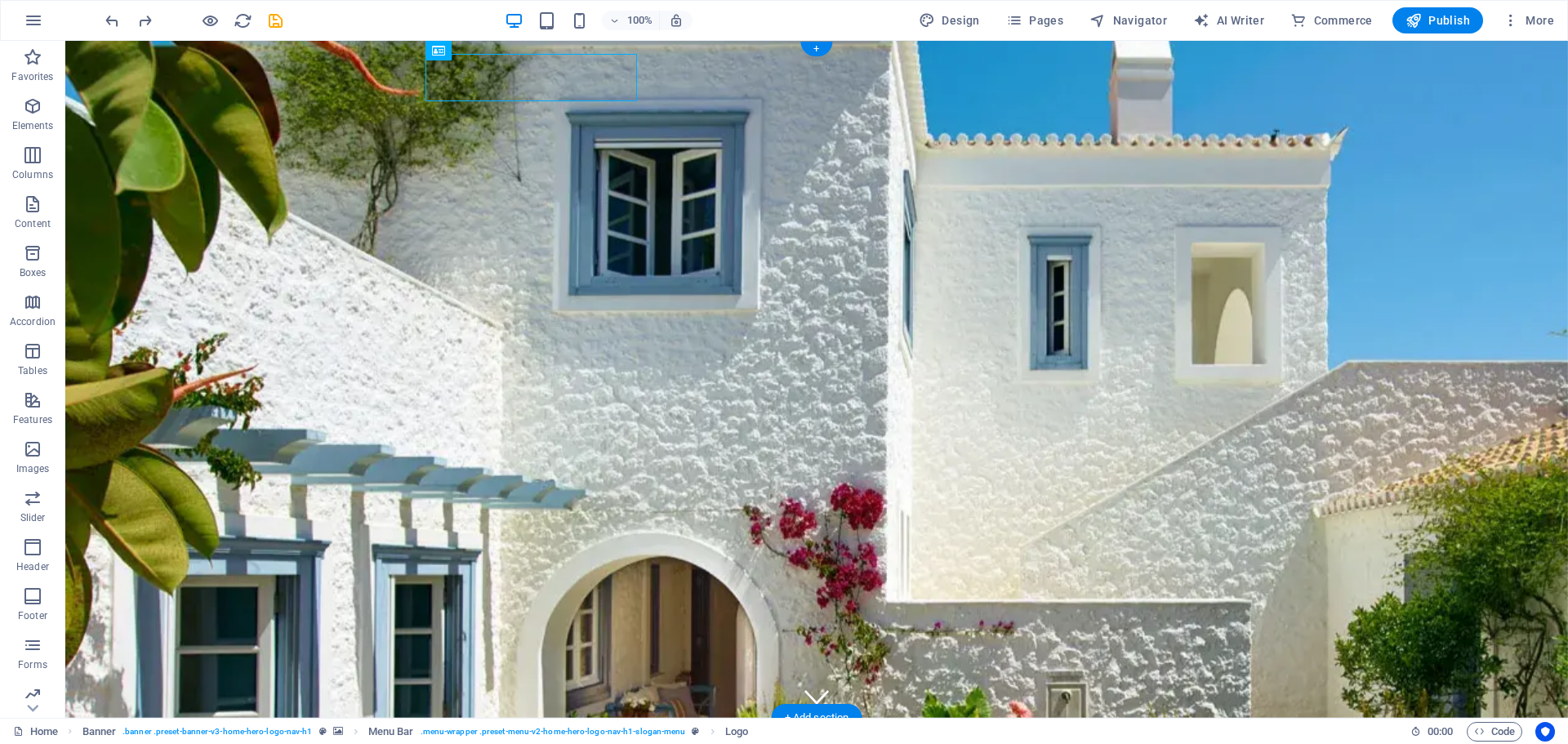
drag, startPoint x: 515, startPoint y: 93, endPoint x: 495, endPoint y: 69, distance: 31.2
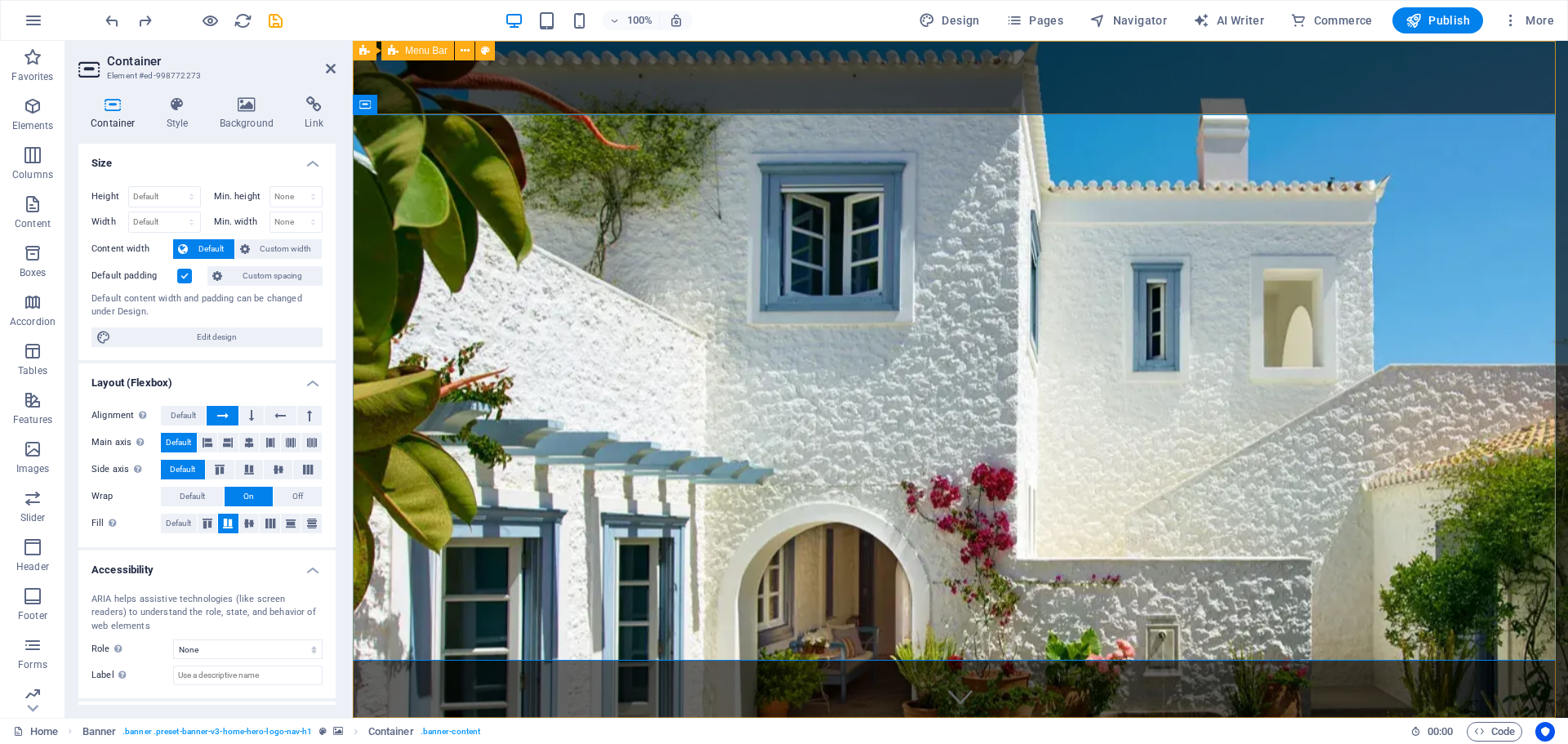
drag, startPoint x: 563, startPoint y: 82, endPoint x: 851, endPoint y: 80, distance: 288.0
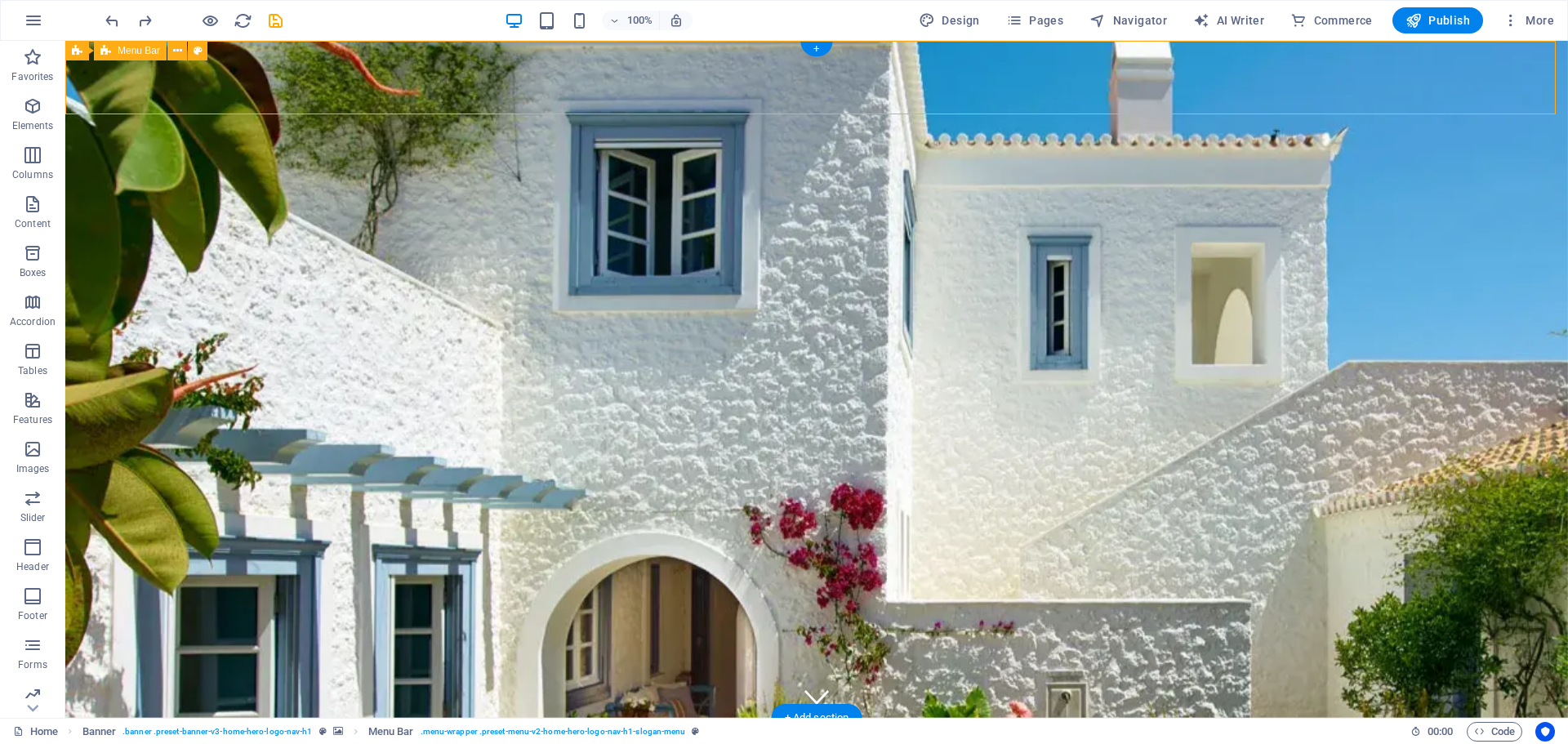
click at [563, 731] on div "MIMANI2 IKE" at bounding box center [816, 755] width 771 height 48
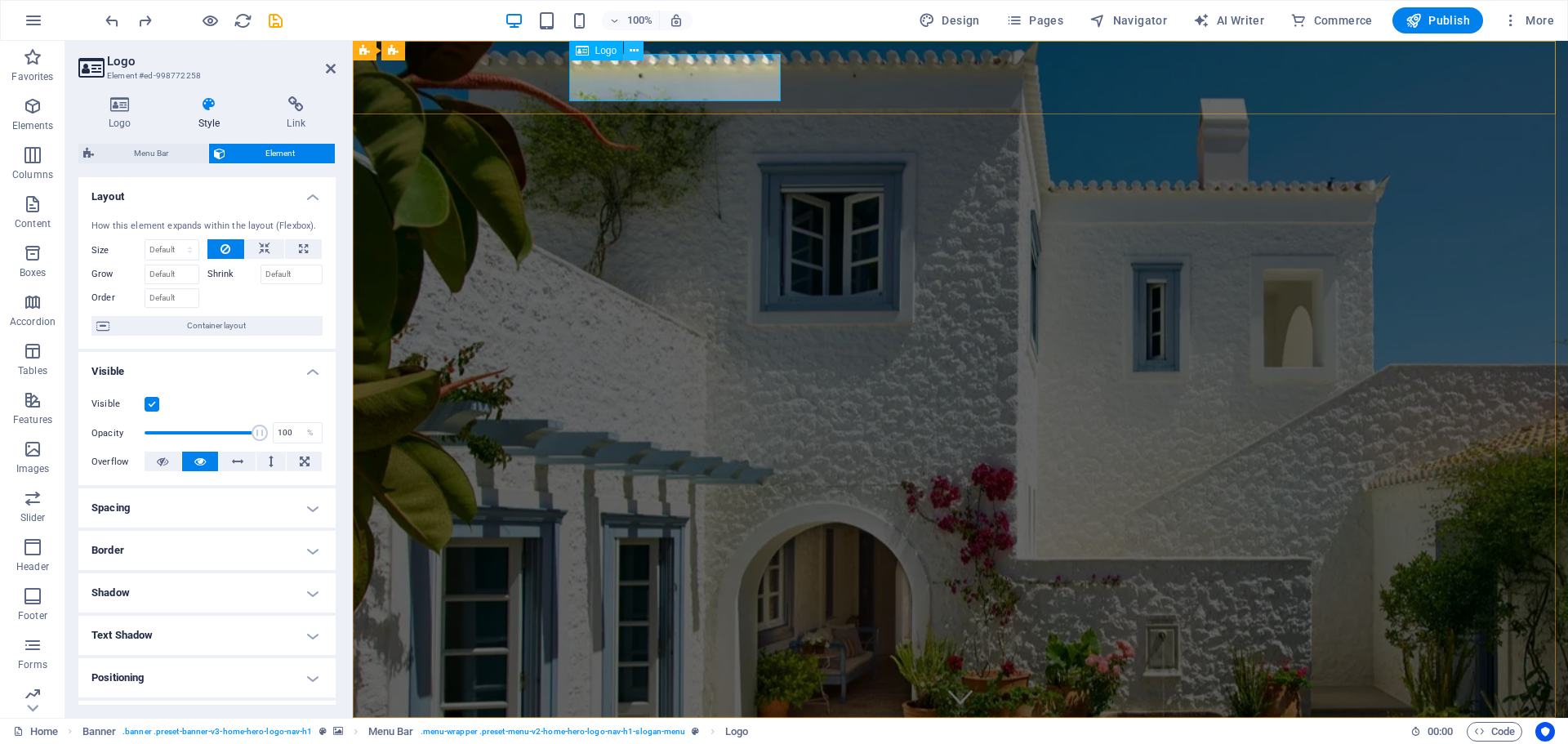
click at [624, 48] on button at bounding box center [634, 50] width 20 height 20
click at [640, 50] on button at bounding box center [634, 50] width 20 height 20
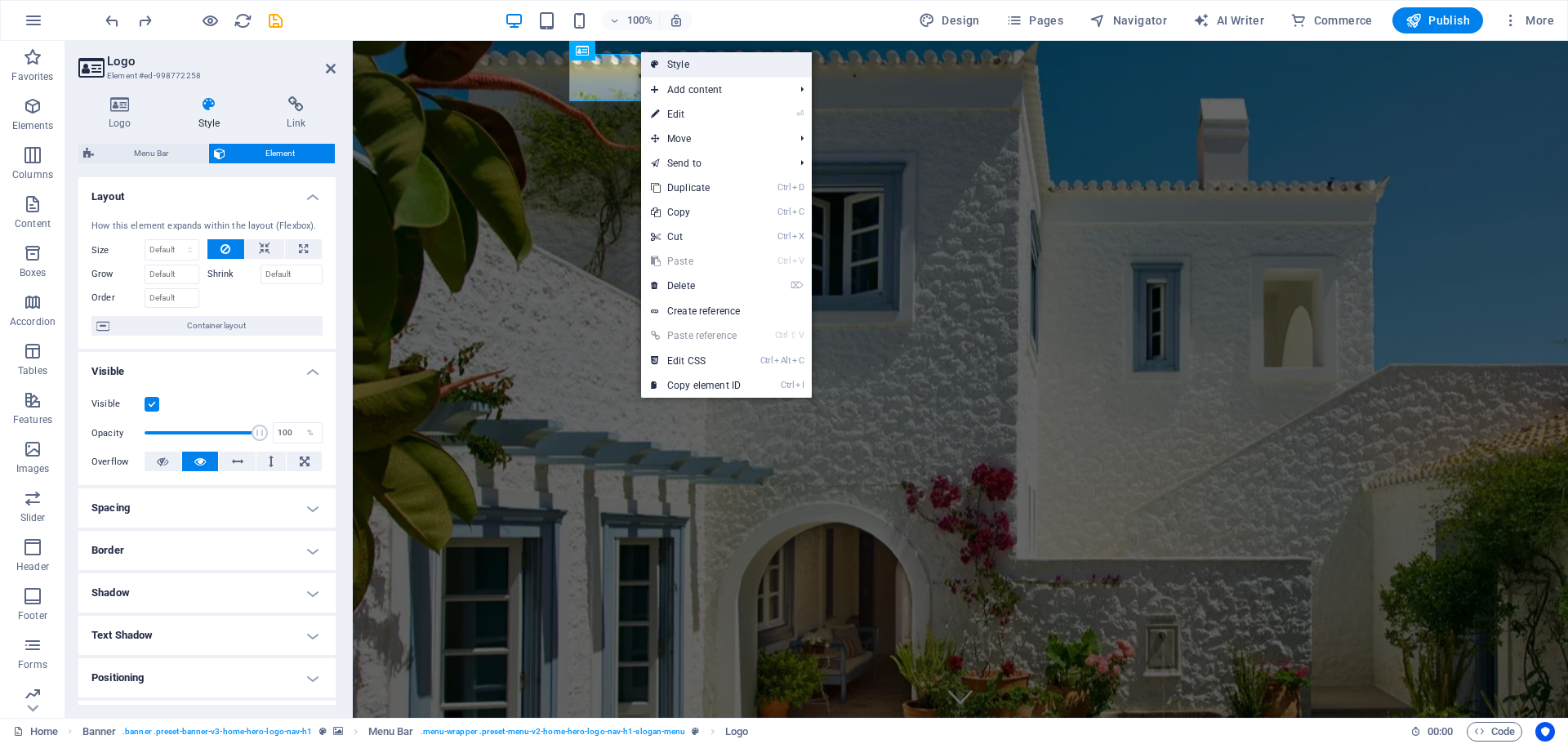
click at [691, 66] on link "Style" at bounding box center [727, 64] width 171 height 24
select select "hover_border_vertical"
select select "px"
select select "rem"
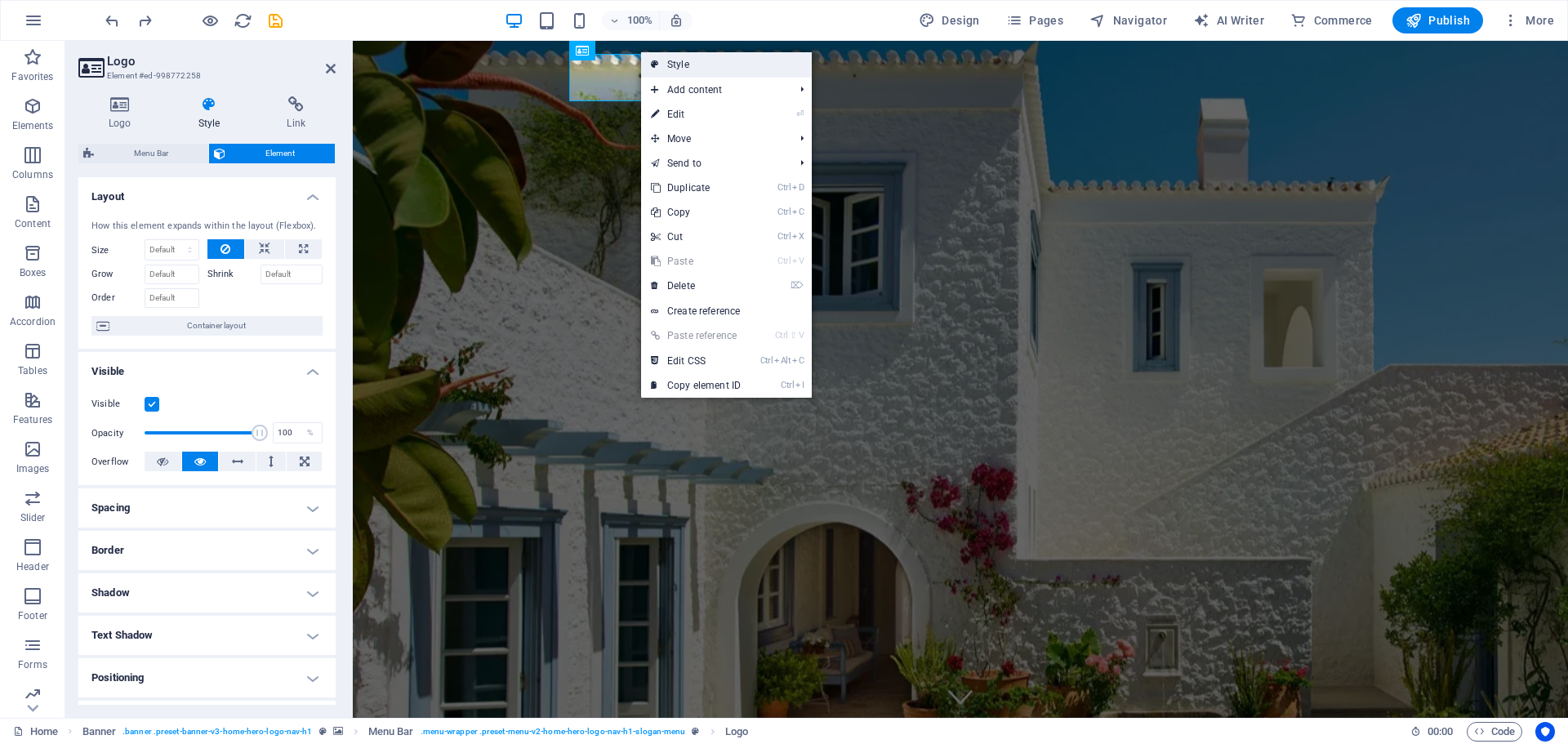
select select "rem"
select select "link-special-font"
select select "rem"
select select "700"
select select "px"
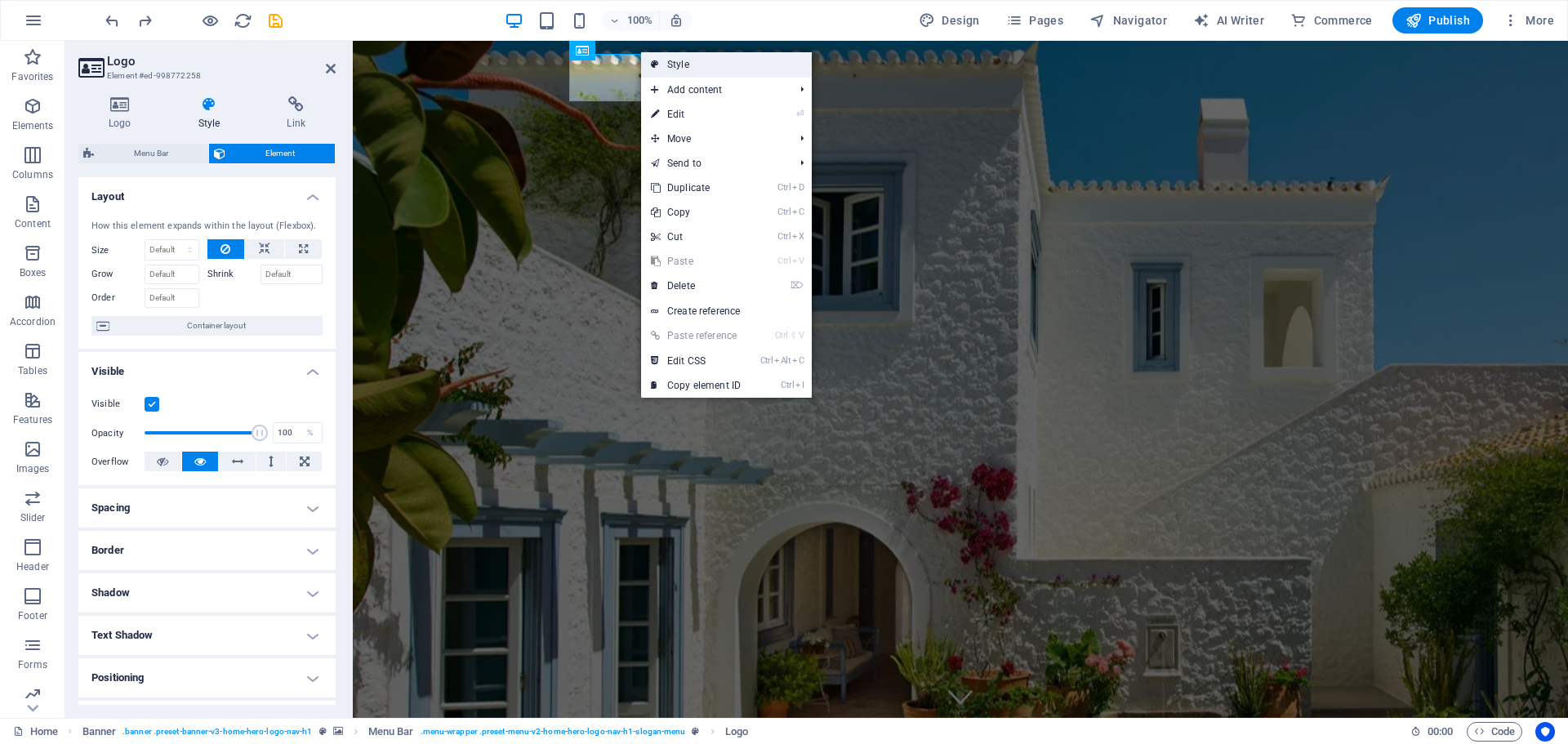
select select "preset-menu-v2-home-hero-logo-nav-h1-slogan-menu"
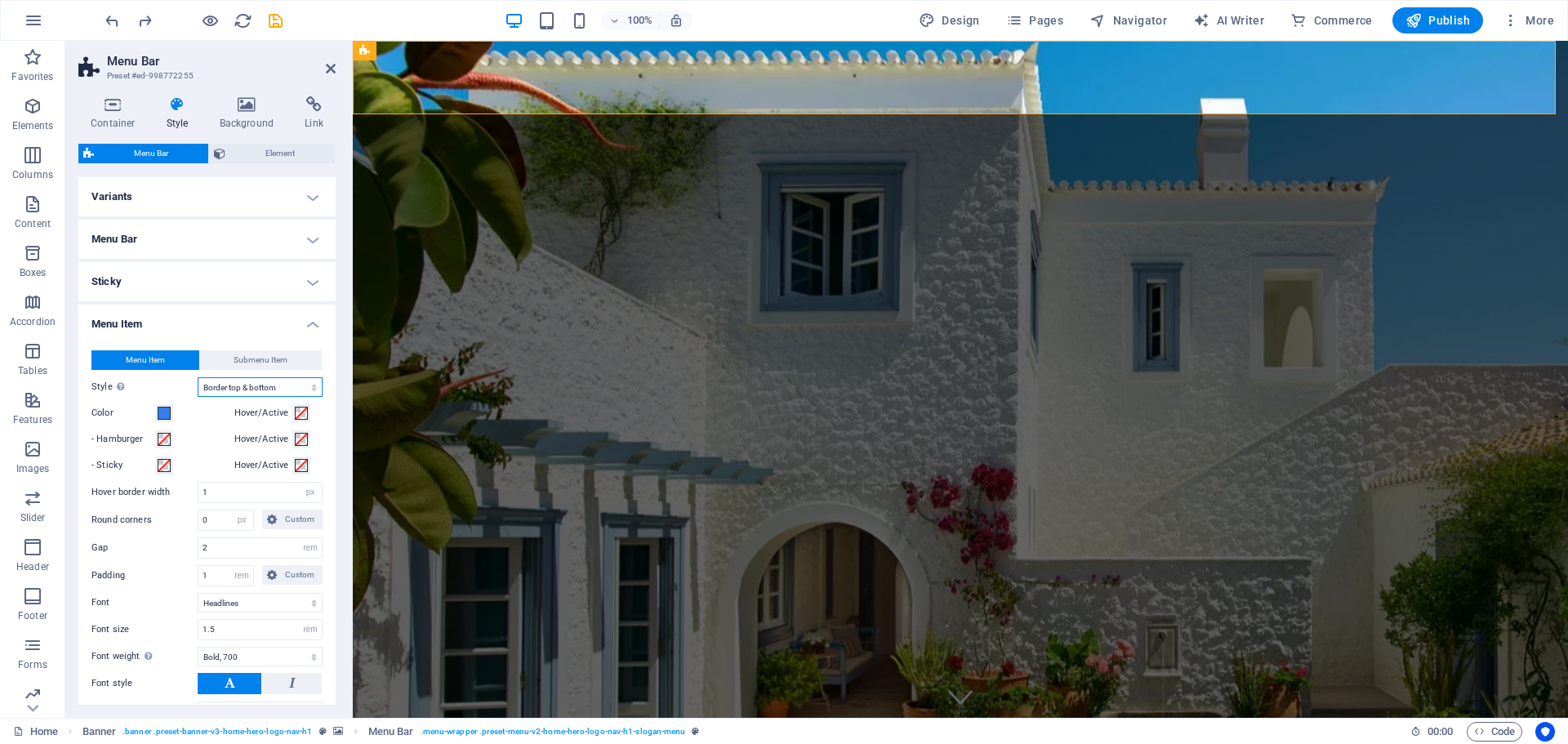
click at [253, 390] on select "Plain Text color Box: Fade Box: Flip vertical Box: Flip horizontal Box: Slide d…" at bounding box center [260, 387] width 125 height 20
select select "hover_text_color"
click at [198, 377] on select "Plain Text color Box: Fade Box: Flip vertical Box: Flip horizontal Box: Slide d…" at bounding box center [260, 387] width 125 height 20
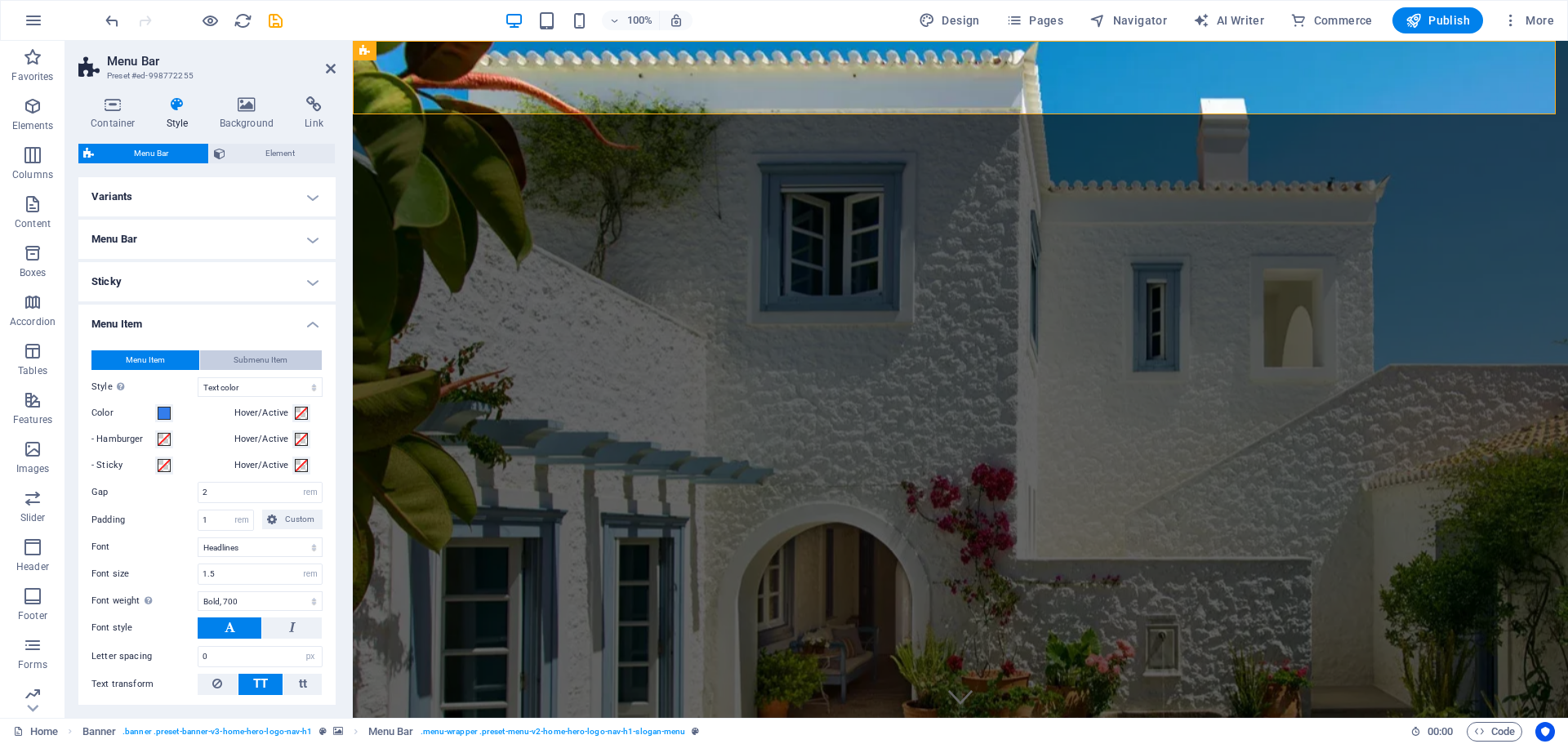
click at [246, 360] on span "Submenu Item" at bounding box center [261, 361] width 54 height 20
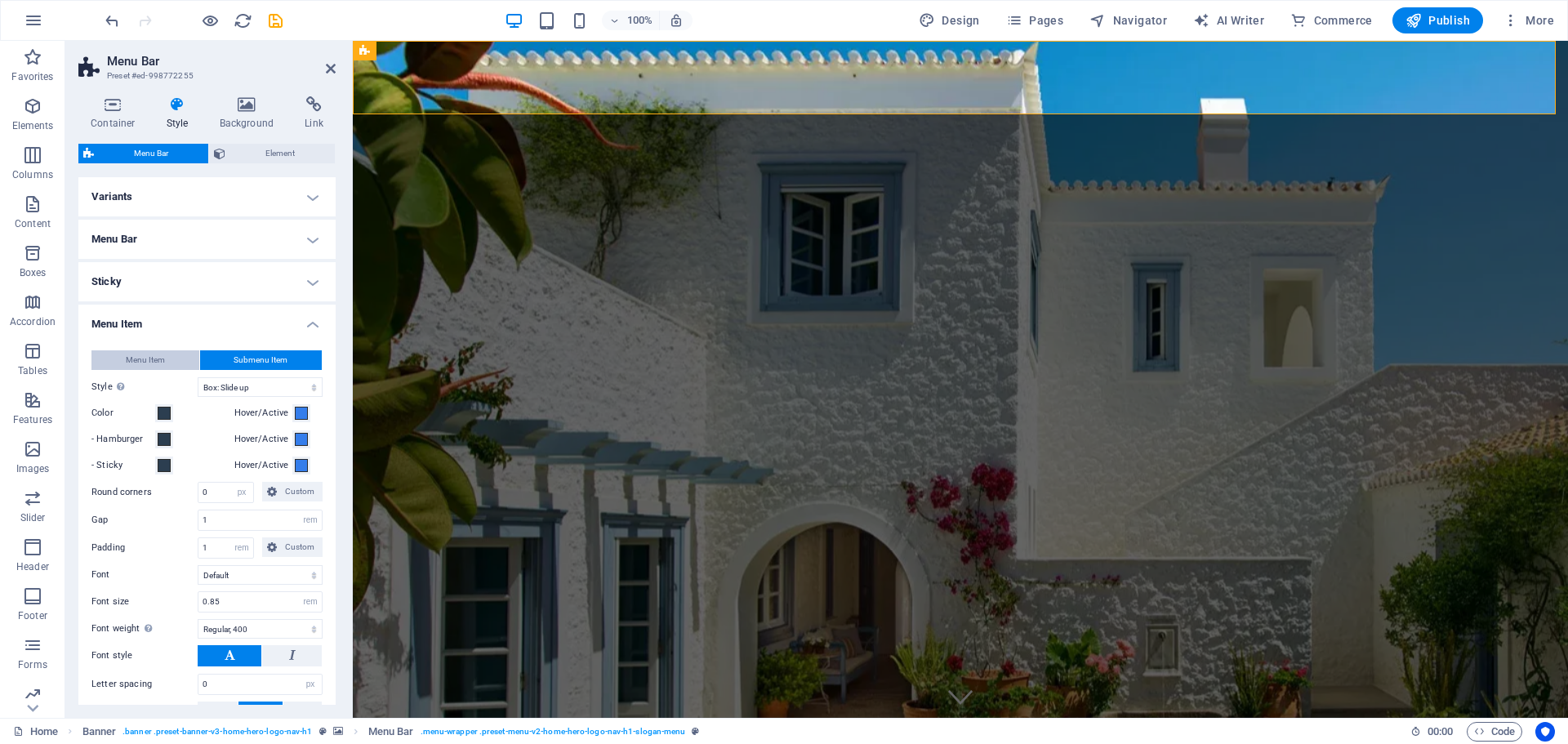
click at [168, 359] on button "Menu Item" at bounding box center [146, 361] width 108 height 20
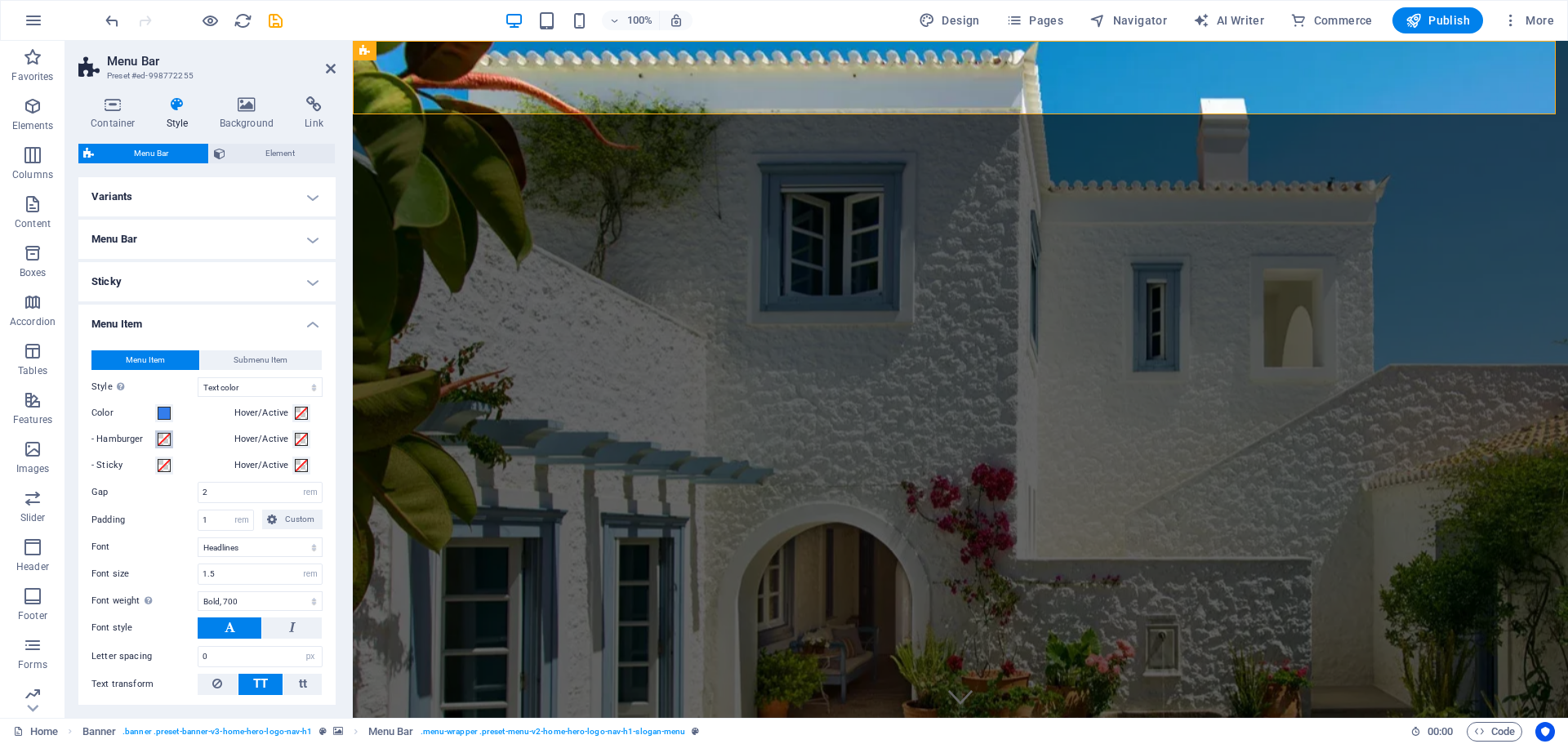
click at [161, 440] on span at bounding box center [164, 439] width 13 height 13
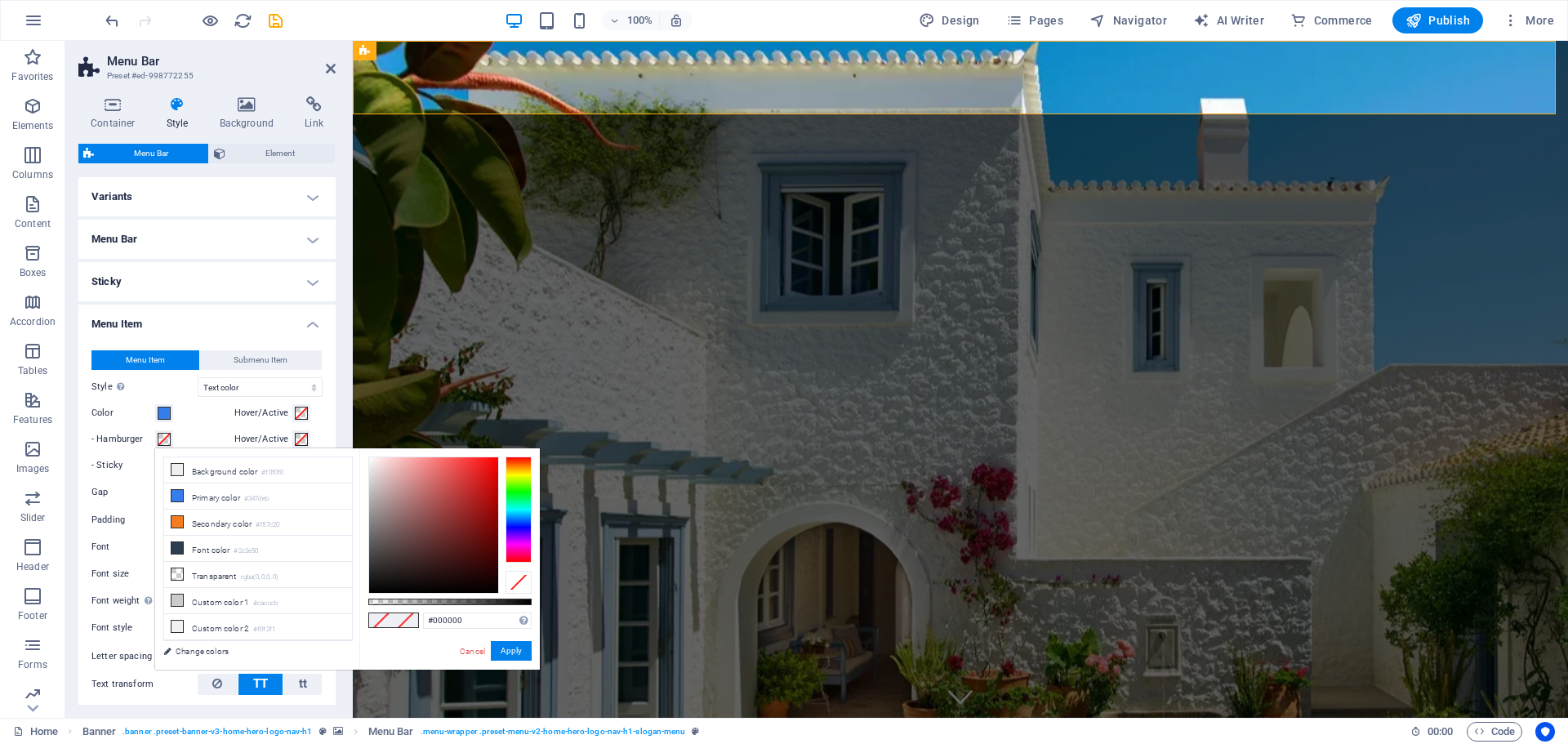
click at [518, 519] on div at bounding box center [518, 510] width 26 height 106
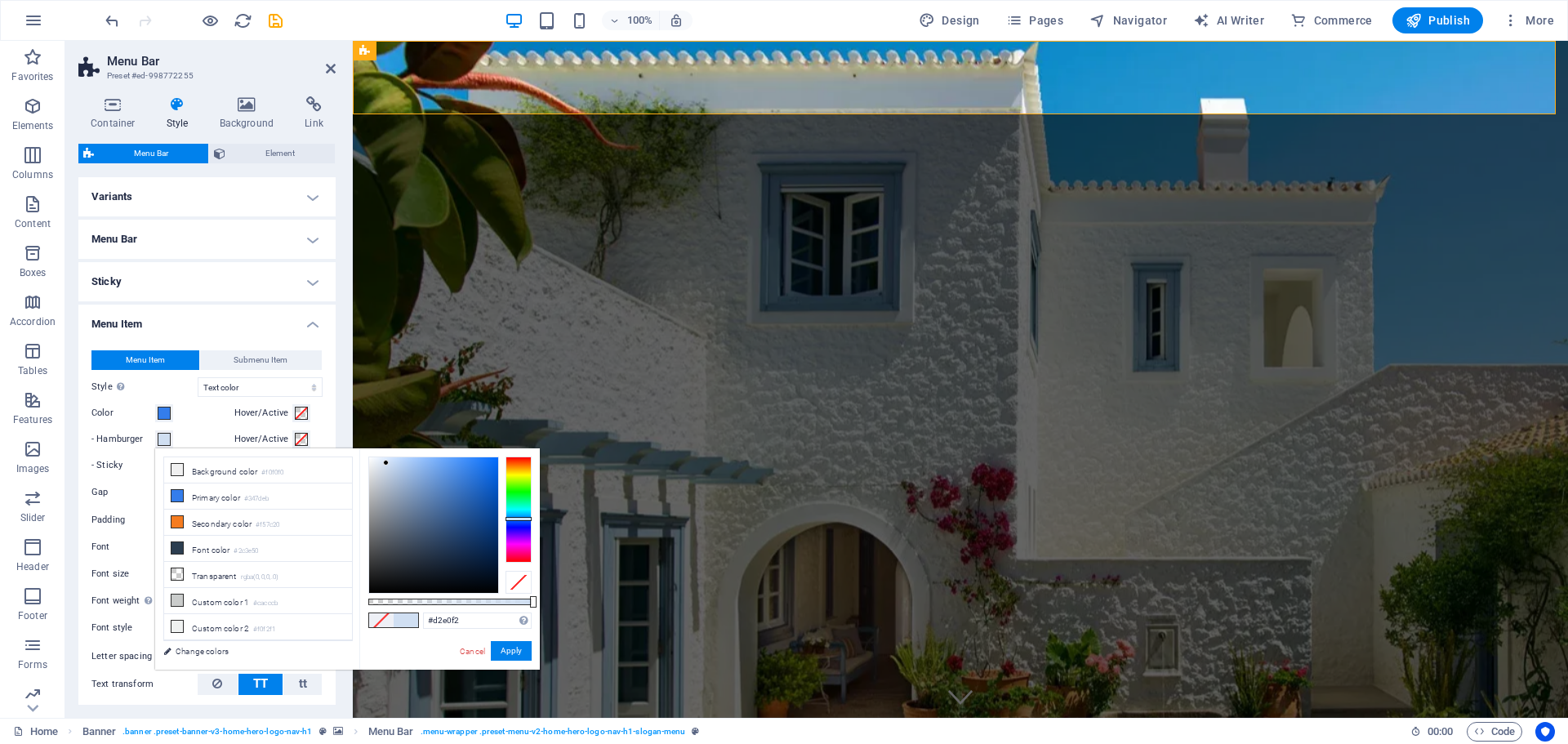
type input "#d3e0f2"
drag, startPoint x: 415, startPoint y: 484, endPoint x: 385, endPoint y: 463, distance: 36.6
click at [385, 463] on div at bounding box center [433, 524] width 129 height 136
click at [513, 649] on button "Apply" at bounding box center [511, 651] width 40 height 20
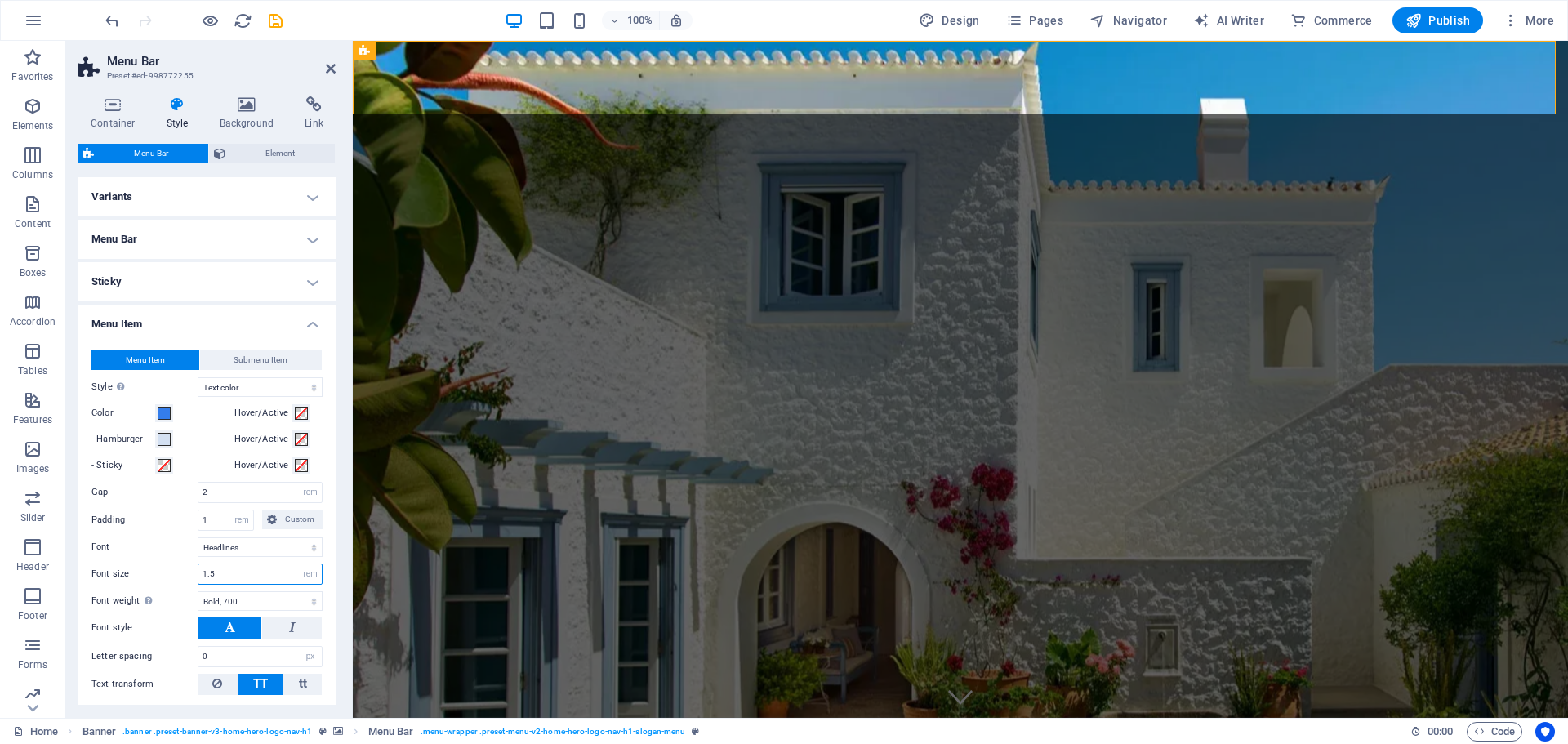
click at [236, 572] on input "1.5" at bounding box center [260, 574] width 123 height 20
drag, startPoint x: 237, startPoint y: 574, endPoint x: 182, endPoint y: 574, distance: 55.0
click at [182, 574] on div "Font size 1.5 px rem % vh vw" at bounding box center [207, 574] width 231 height 22
click at [215, 573] on input "3" at bounding box center [260, 574] width 123 height 20
click at [214, 573] on input "3" at bounding box center [260, 574] width 123 height 20
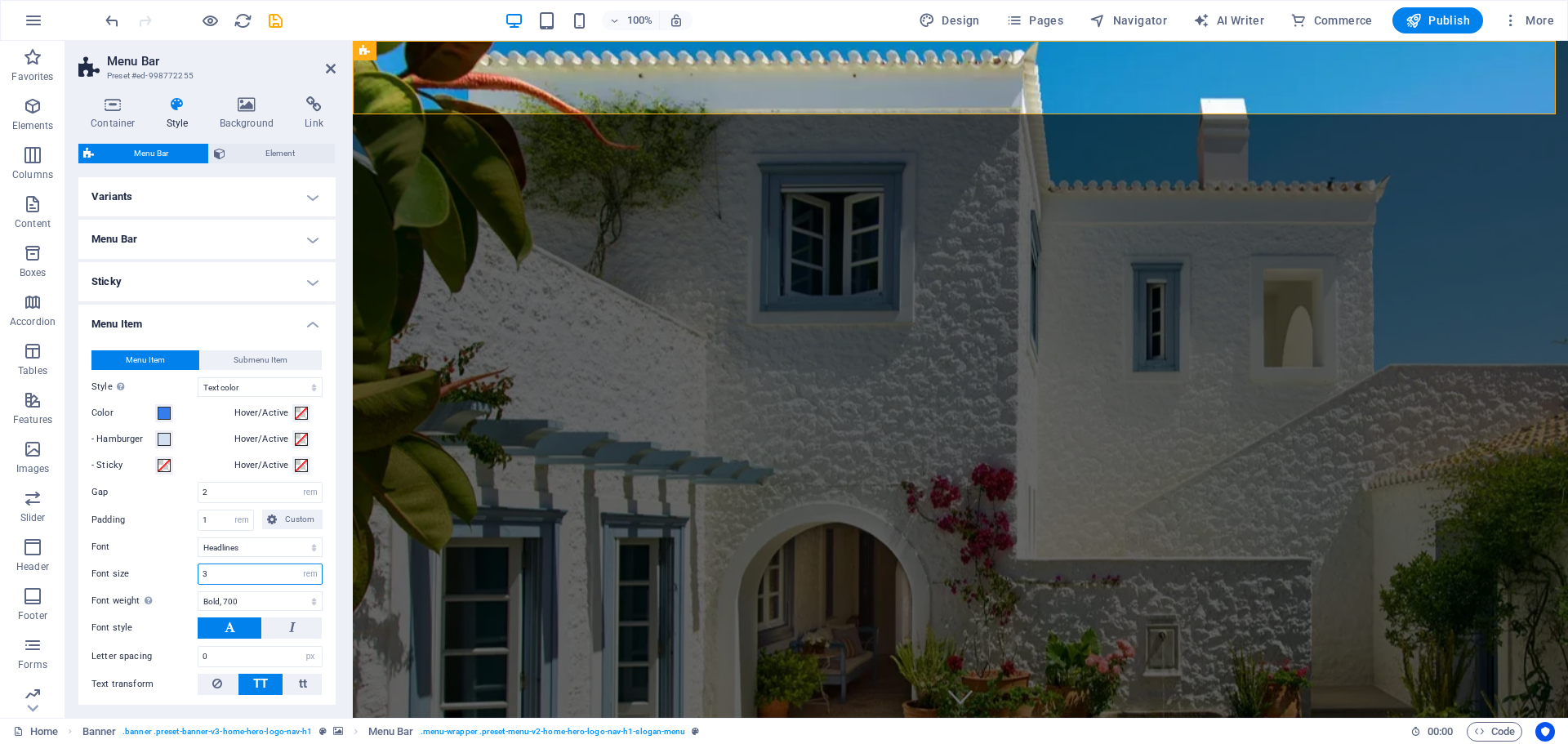
type input "1"
drag, startPoint x: 226, startPoint y: 570, endPoint x: 164, endPoint y: 577, distance: 62.4
click at [164, 577] on div "Font size 1.5 px rem % vh vw" at bounding box center [207, 574] width 231 height 22
type input "2"
type input "10"
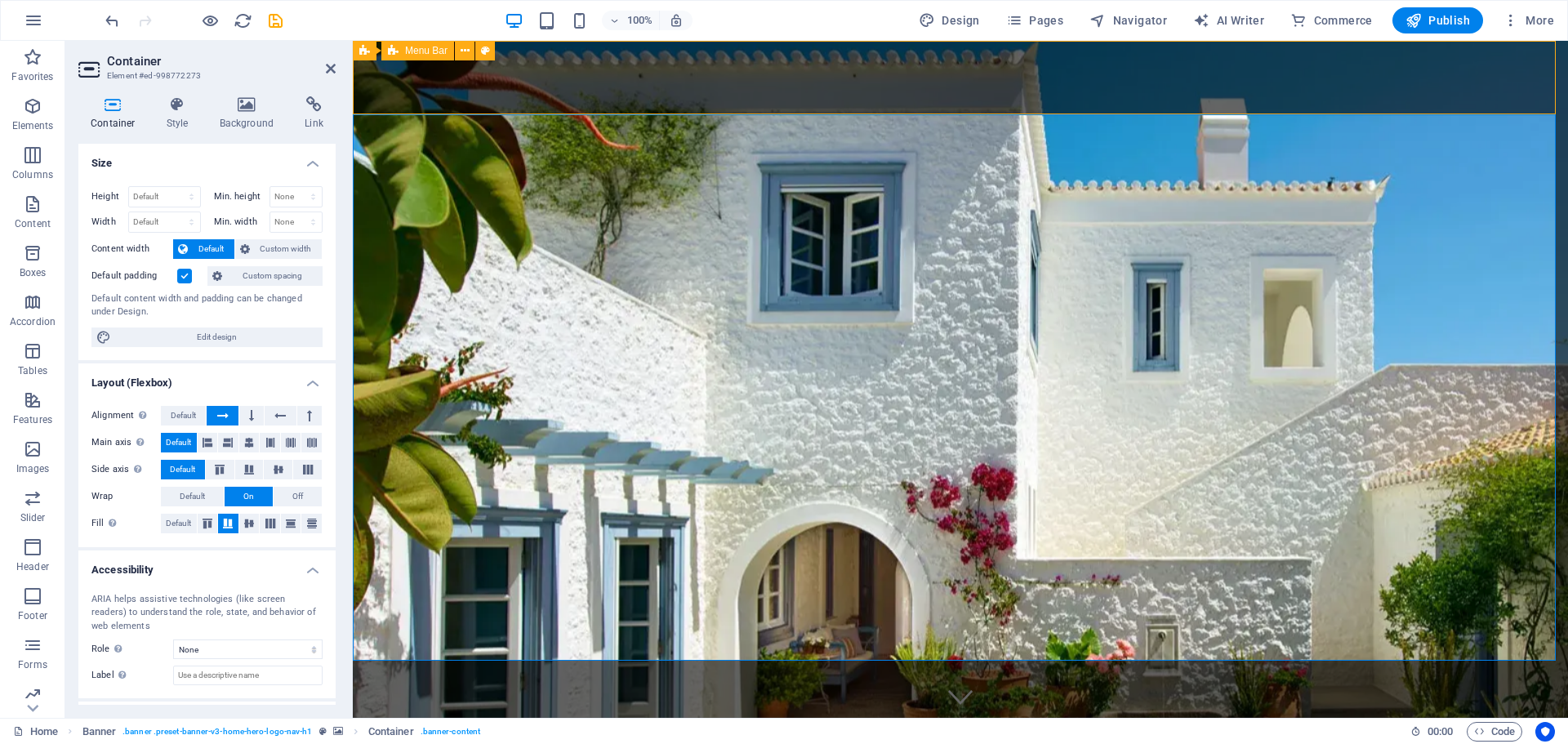
select select "hover_text_color"
select select "rem"
select select "link-special-font"
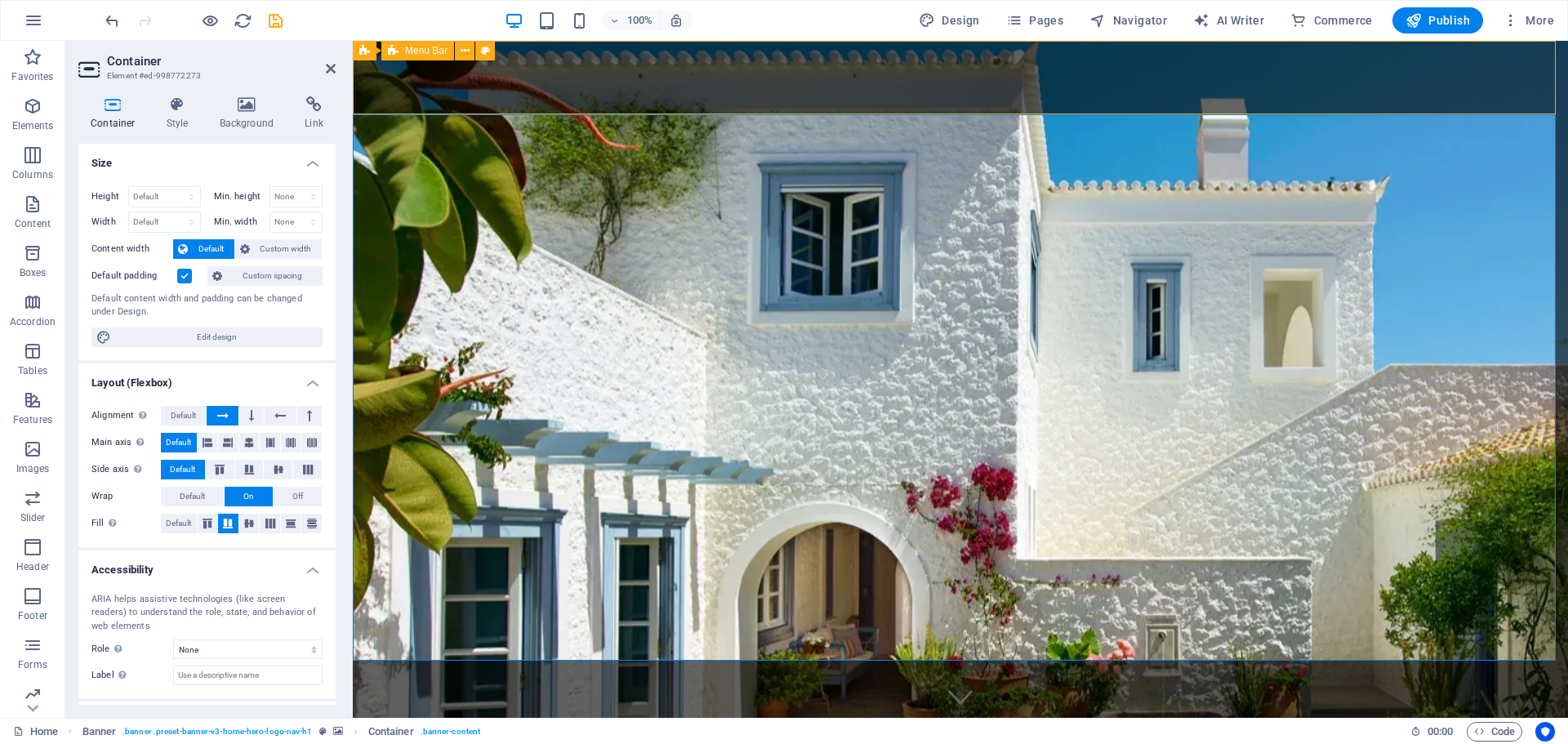
select select "rem"
select select "700"
select select "px"
select select "preset-menu-v2-home-hero-logo-nav-h1-slogan-menu"
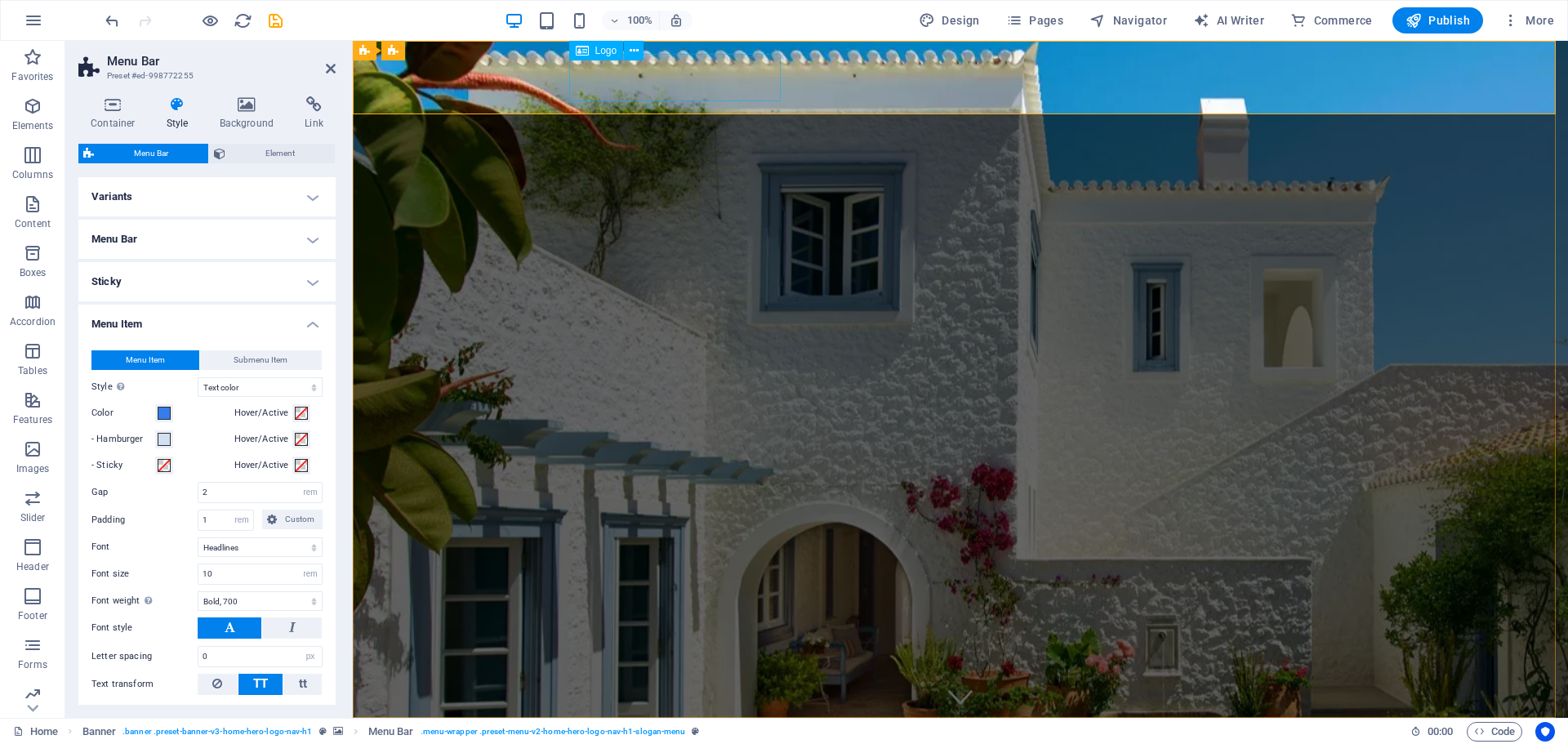
click at [654, 731] on div "MIMANI2 IKE" at bounding box center [960, 755] width 771 height 48
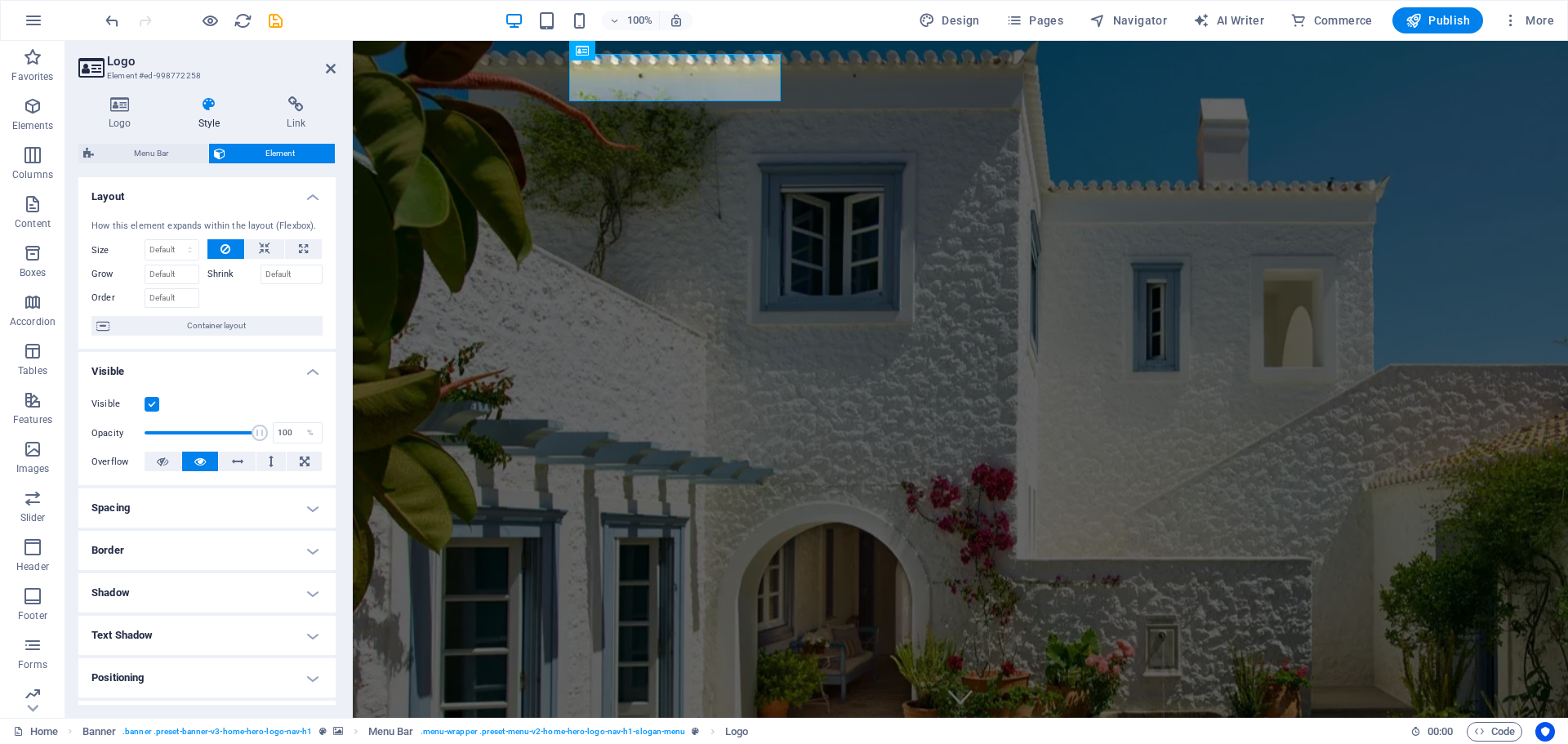
click at [302, 369] on h4 "Visible" at bounding box center [207, 366] width 257 height 30
click at [304, 188] on h4 "Layout" at bounding box center [207, 192] width 257 height 30
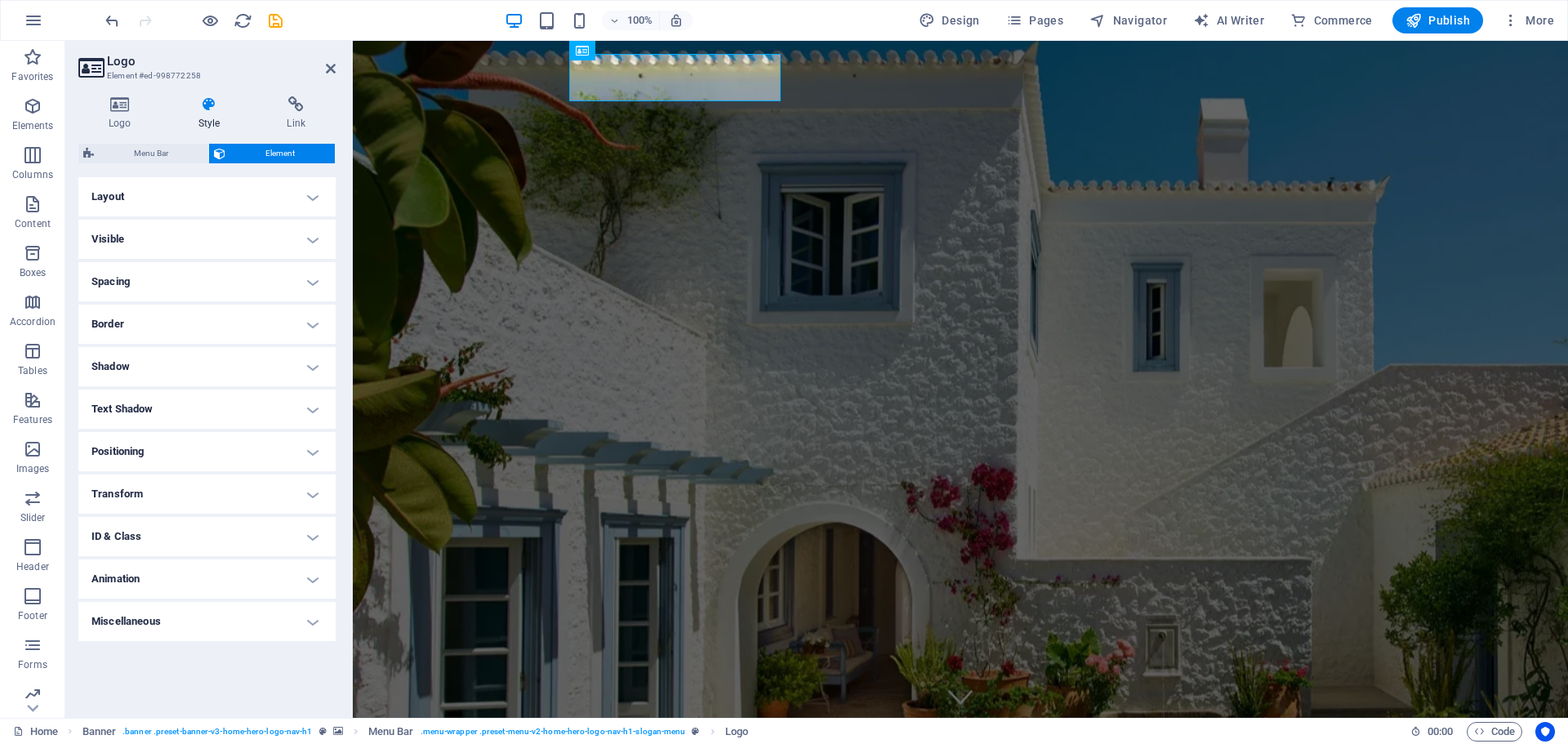
click at [306, 289] on h4 "Spacing" at bounding box center [207, 282] width 257 height 40
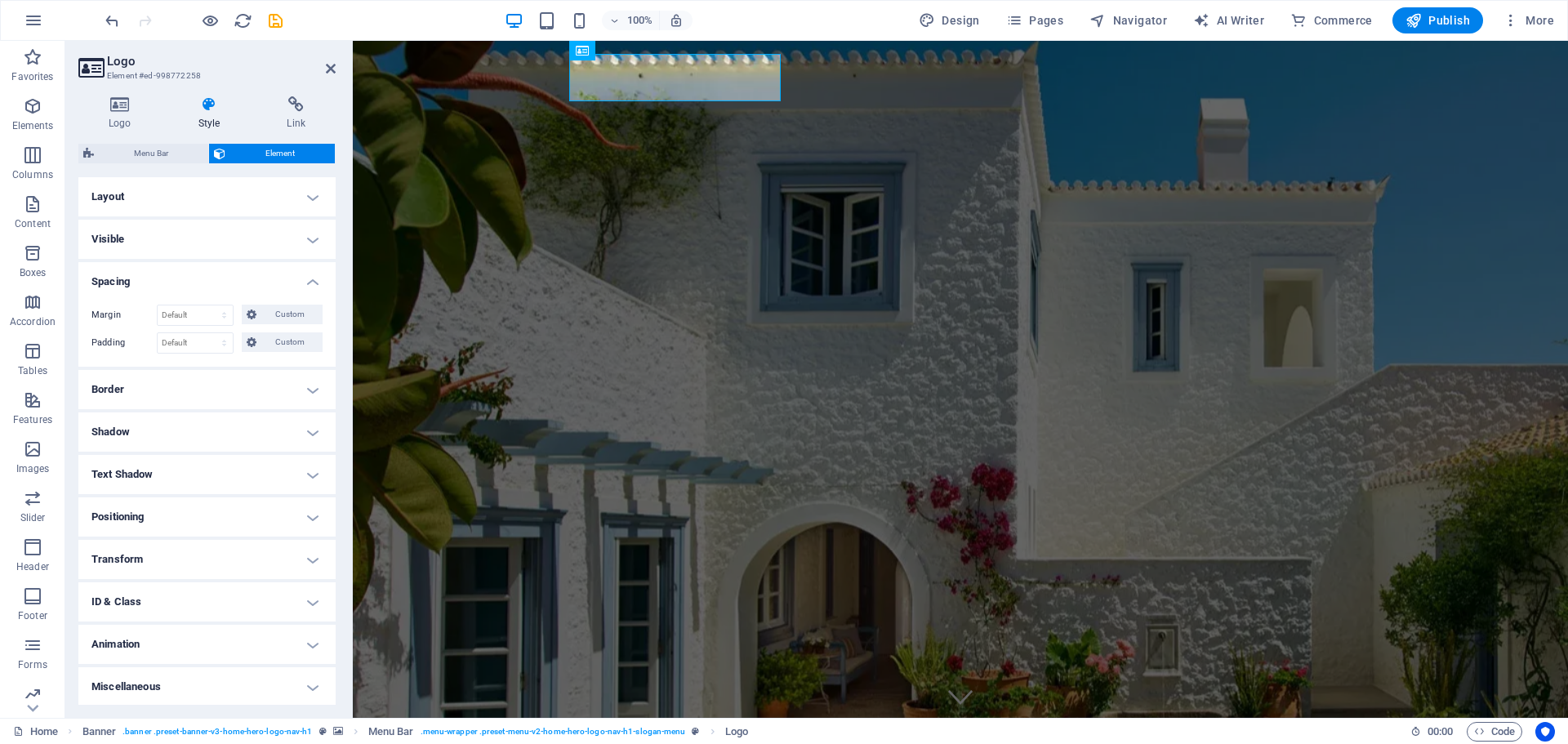
click at [322, 280] on h4 "Spacing" at bounding box center [207, 276] width 257 height 30
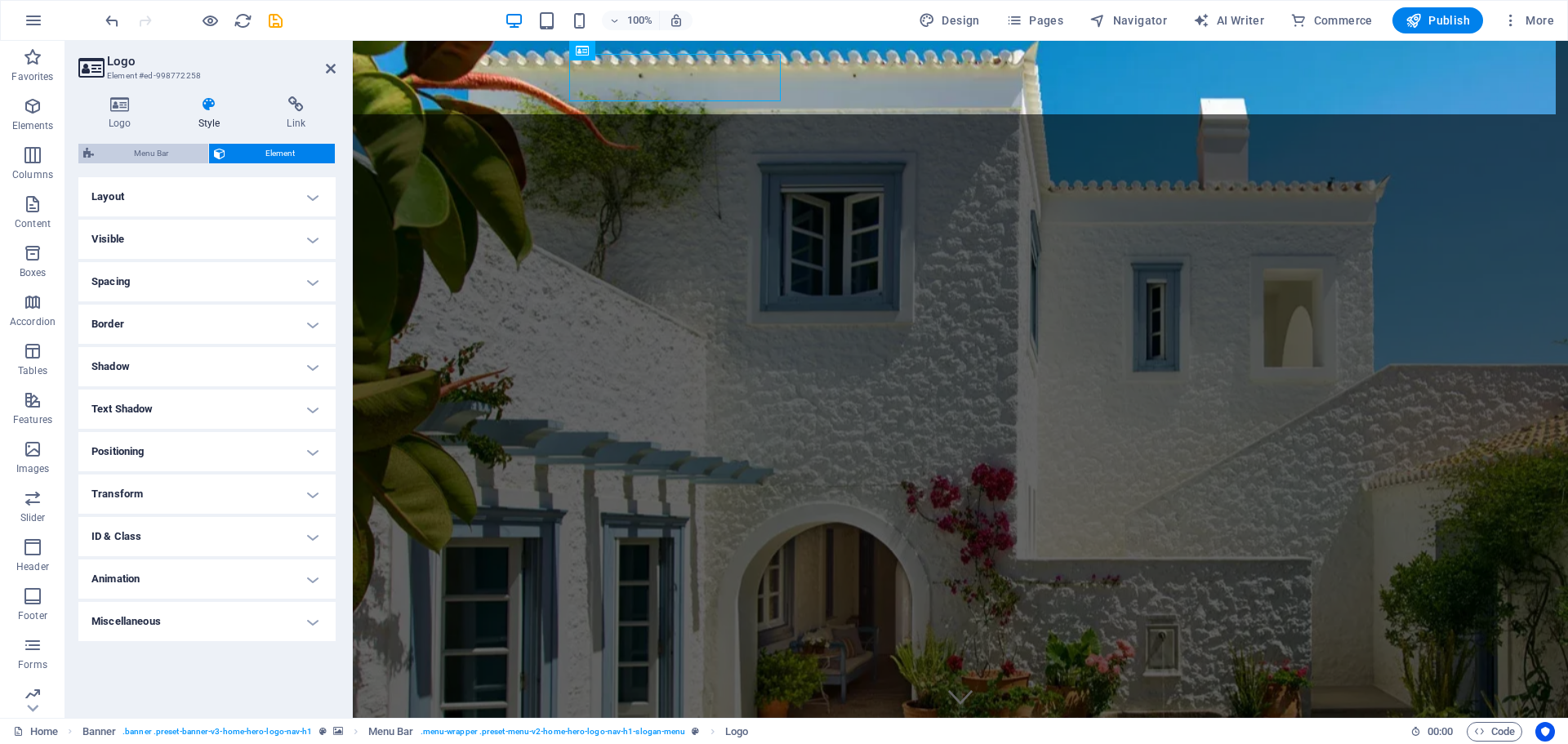
click at [165, 148] on span "Menu Bar" at bounding box center [151, 154] width 104 height 20
select select "hover_text_color"
select select "rem"
select select "link-special-font"
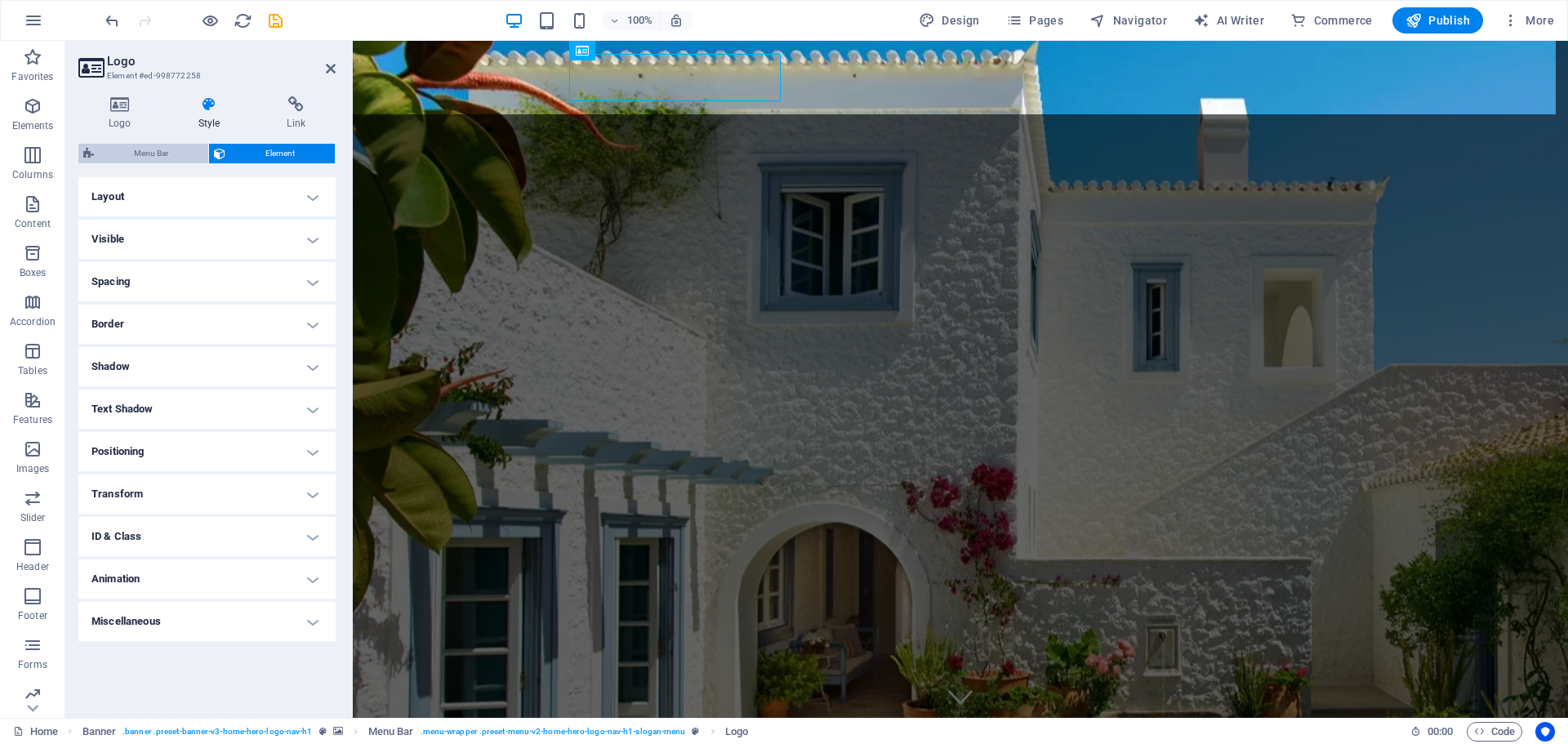
select select "rem"
select select "700"
select select "px"
select select "preset-menu-v2-home-hero-logo-nav-h1-slogan-menu"
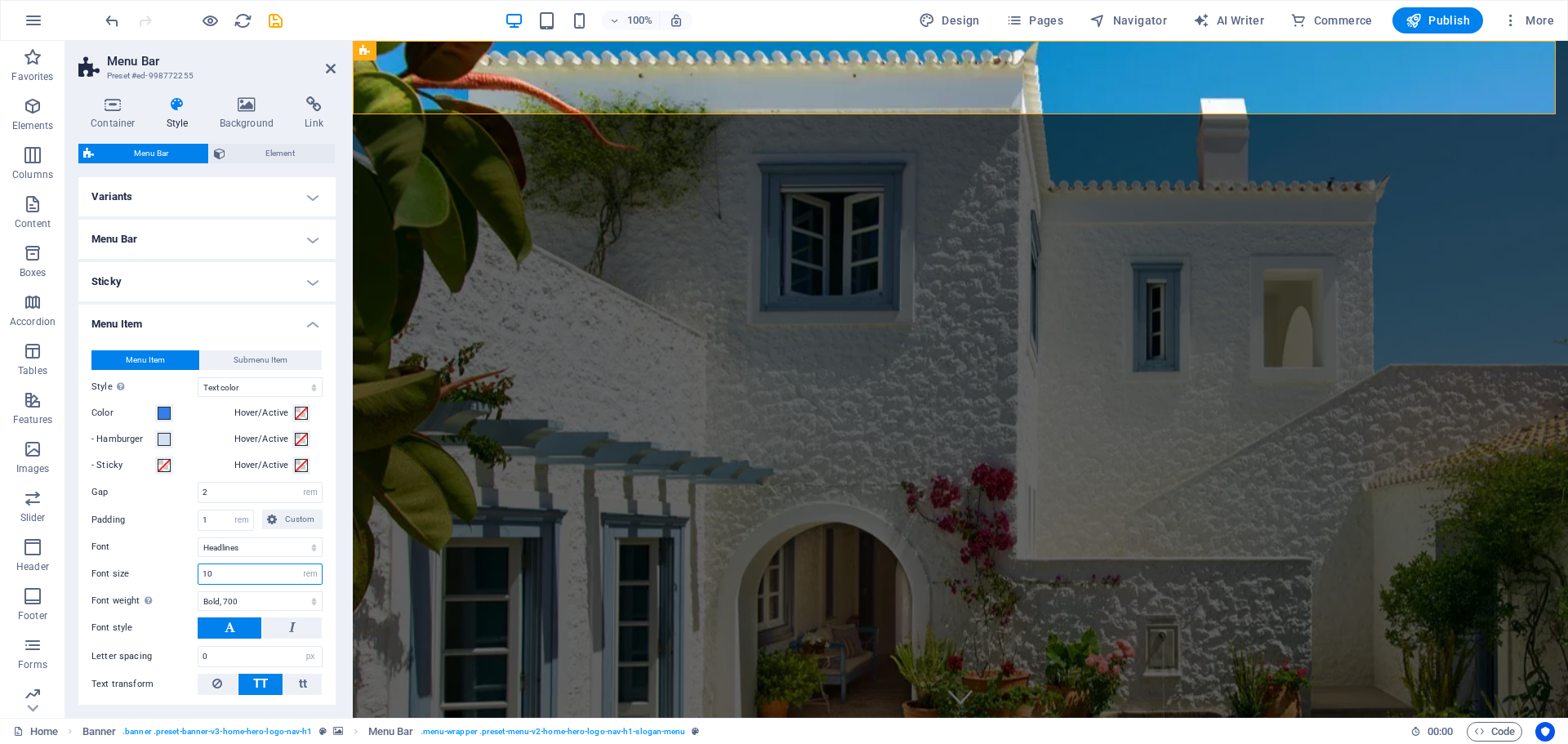
click at [227, 572] on input "10" at bounding box center [260, 574] width 123 height 20
type input "1"
type input "1.5"
click at [297, 627] on button at bounding box center [291, 628] width 59 height 22
click at [670, 731] on div "MIMANI2 IKE" at bounding box center [960, 755] width 771 height 48
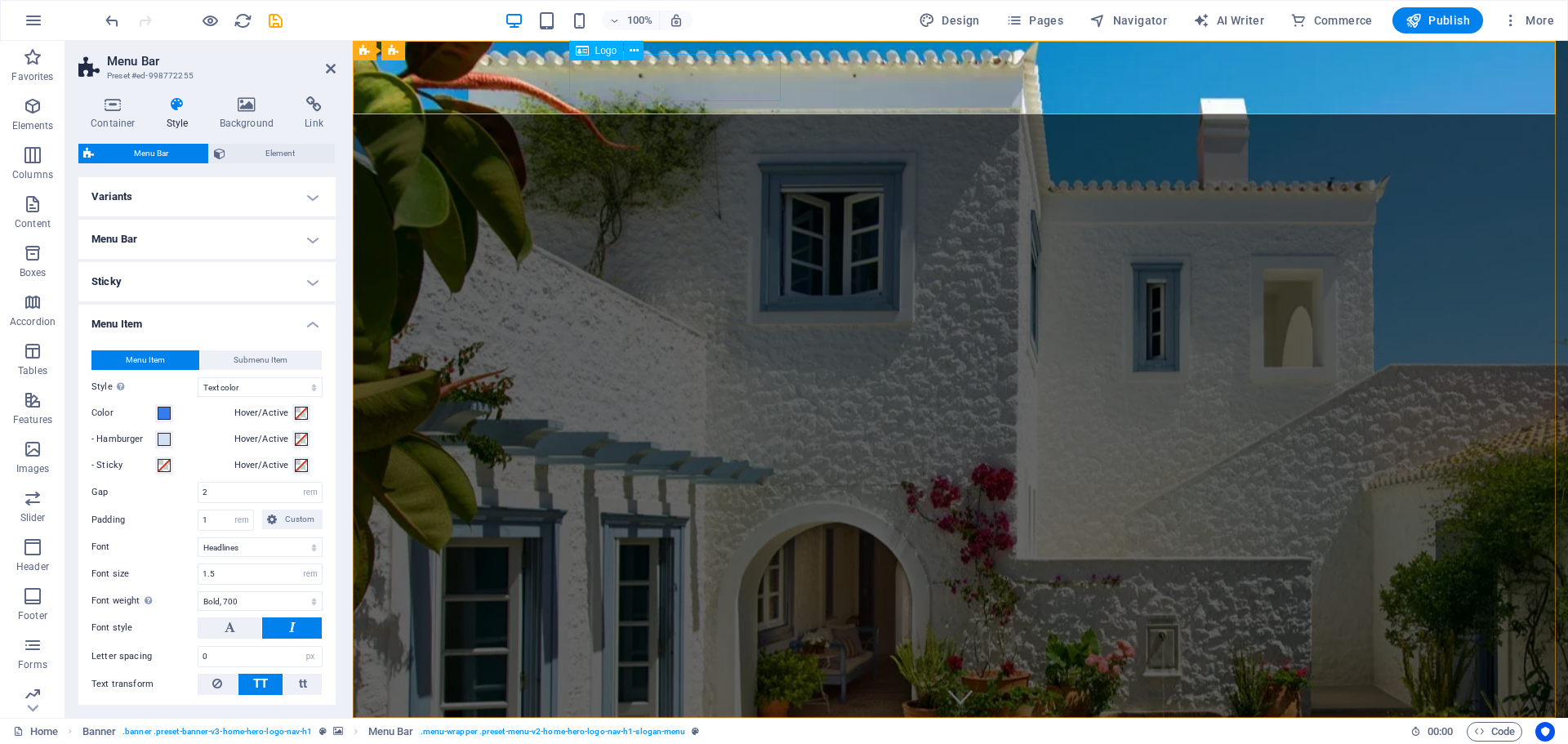
click at [670, 731] on div "MIMANI2 IKE" at bounding box center [960, 755] width 771 height 48
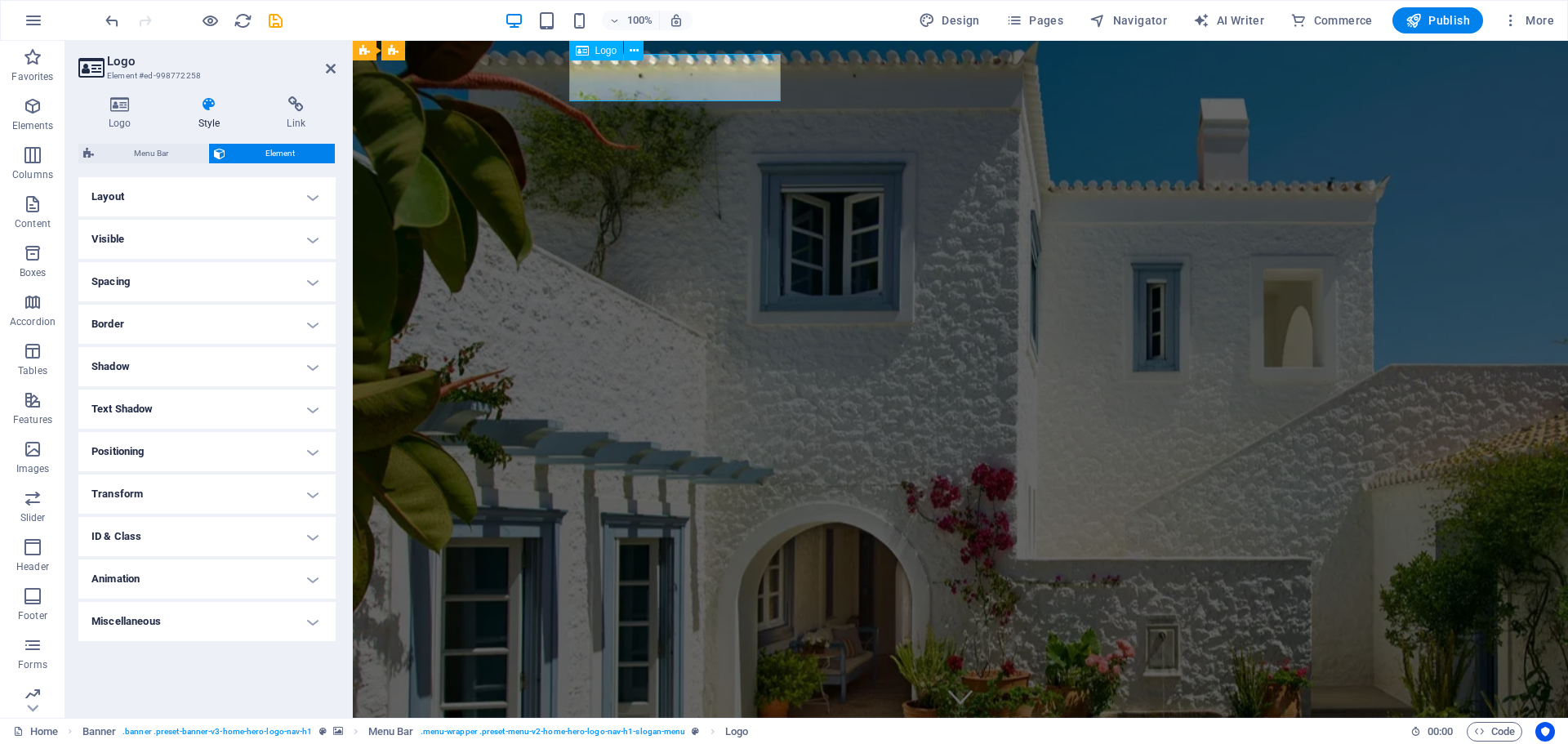
click at [670, 731] on div "MIMANI2 IKE" at bounding box center [960, 755] width 771 height 48
click at [312, 202] on h4 "Layout" at bounding box center [207, 197] width 257 height 40
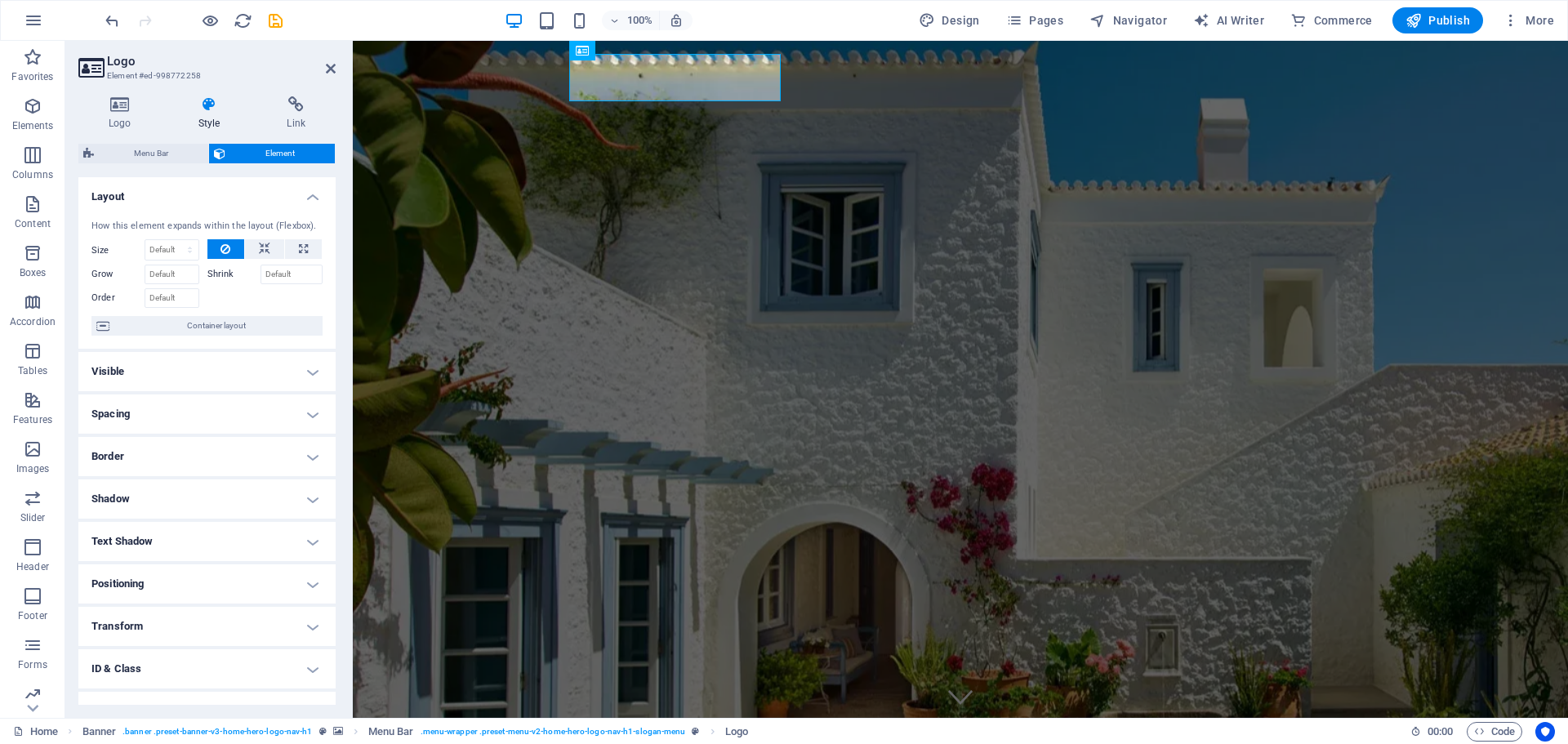
click at [313, 368] on h4 "Visible" at bounding box center [207, 372] width 257 height 40
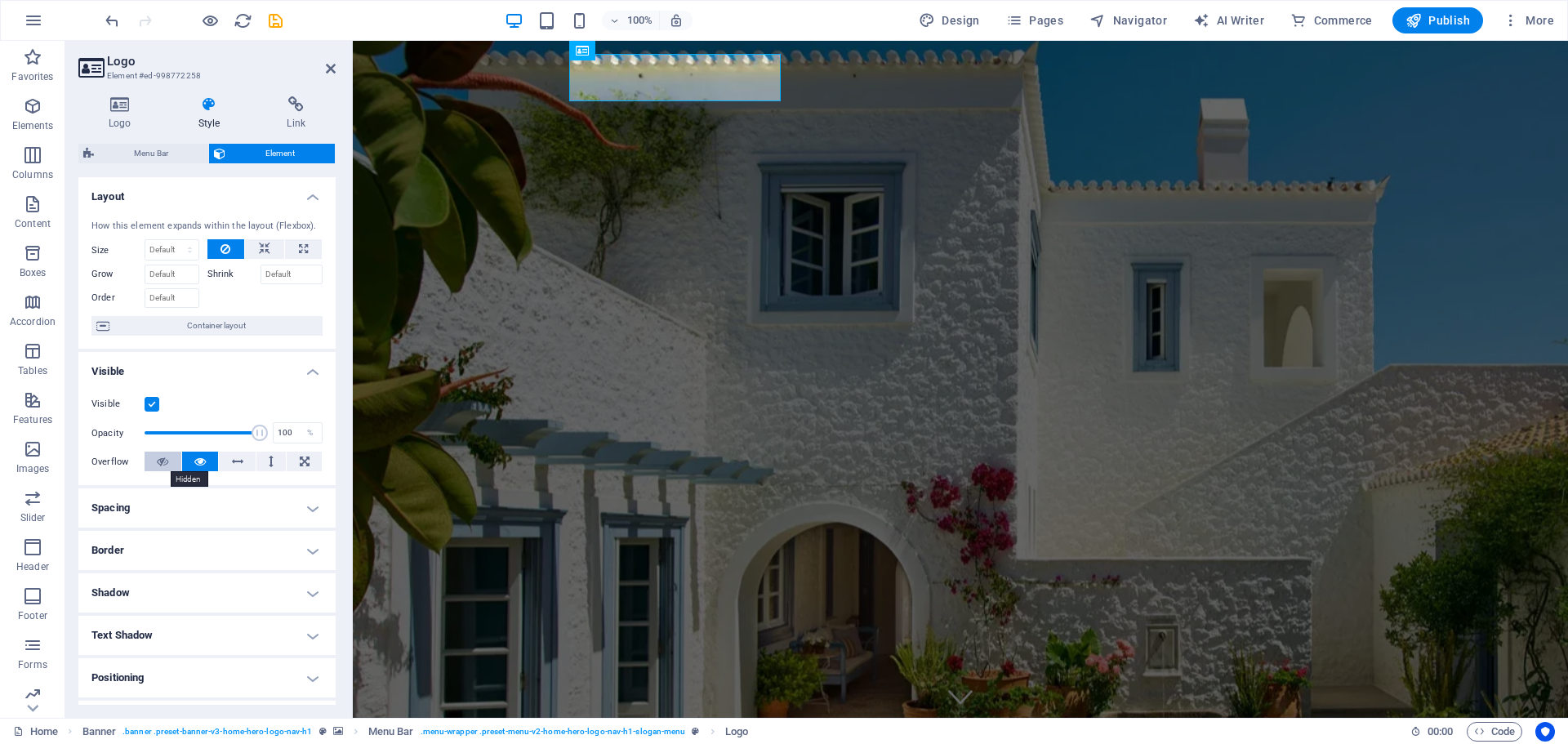
click at [160, 462] on icon at bounding box center [162, 462] width 12 height 20
click at [197, 470] on icon at bounding box center [200, 462] width 12 height 20
click at [222, 240] on icon at bounding box center [225, 249] width 10 height 20
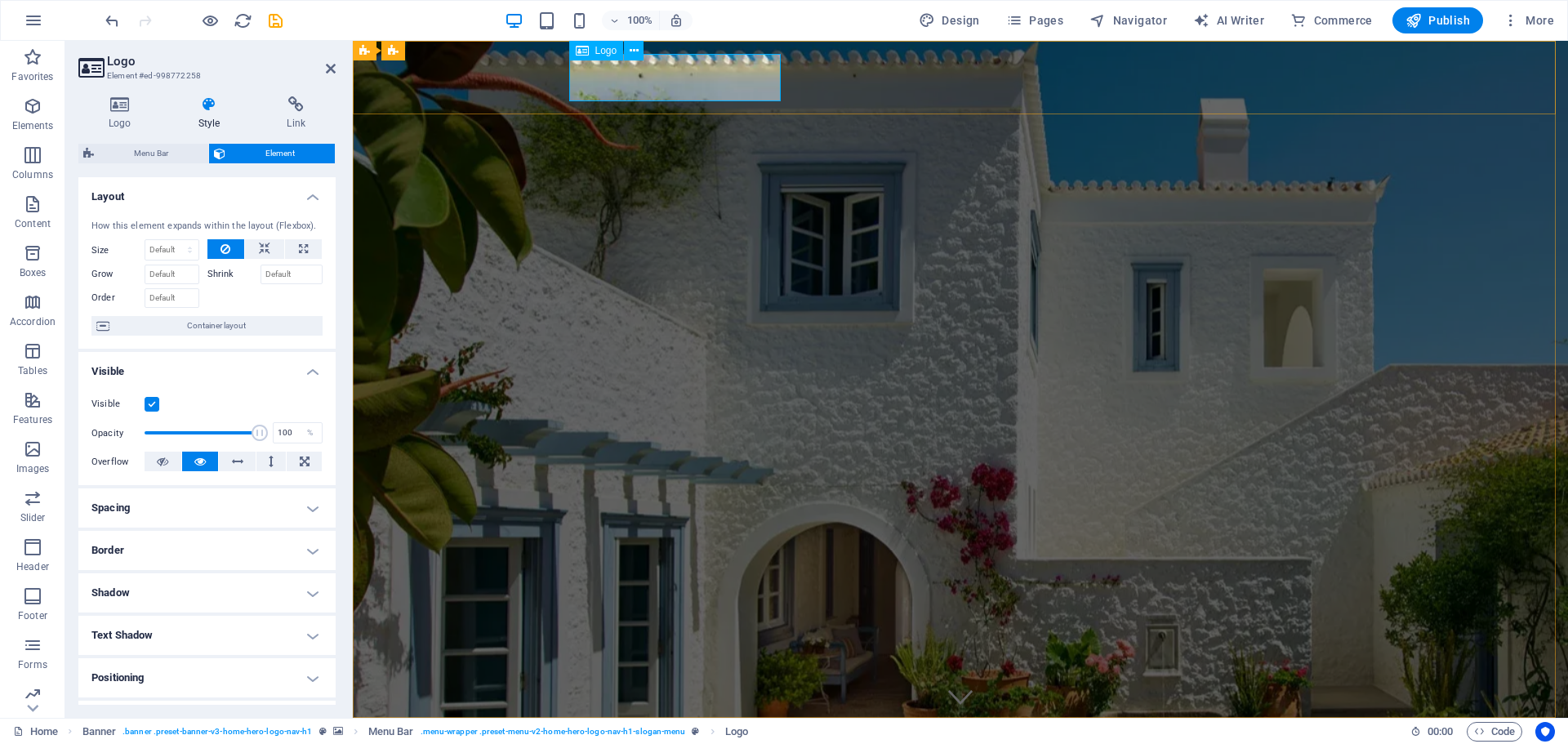
click at [670, 731] on div "MIMANI2 IKE" at bounding box center [960, 755] width 771 height 48
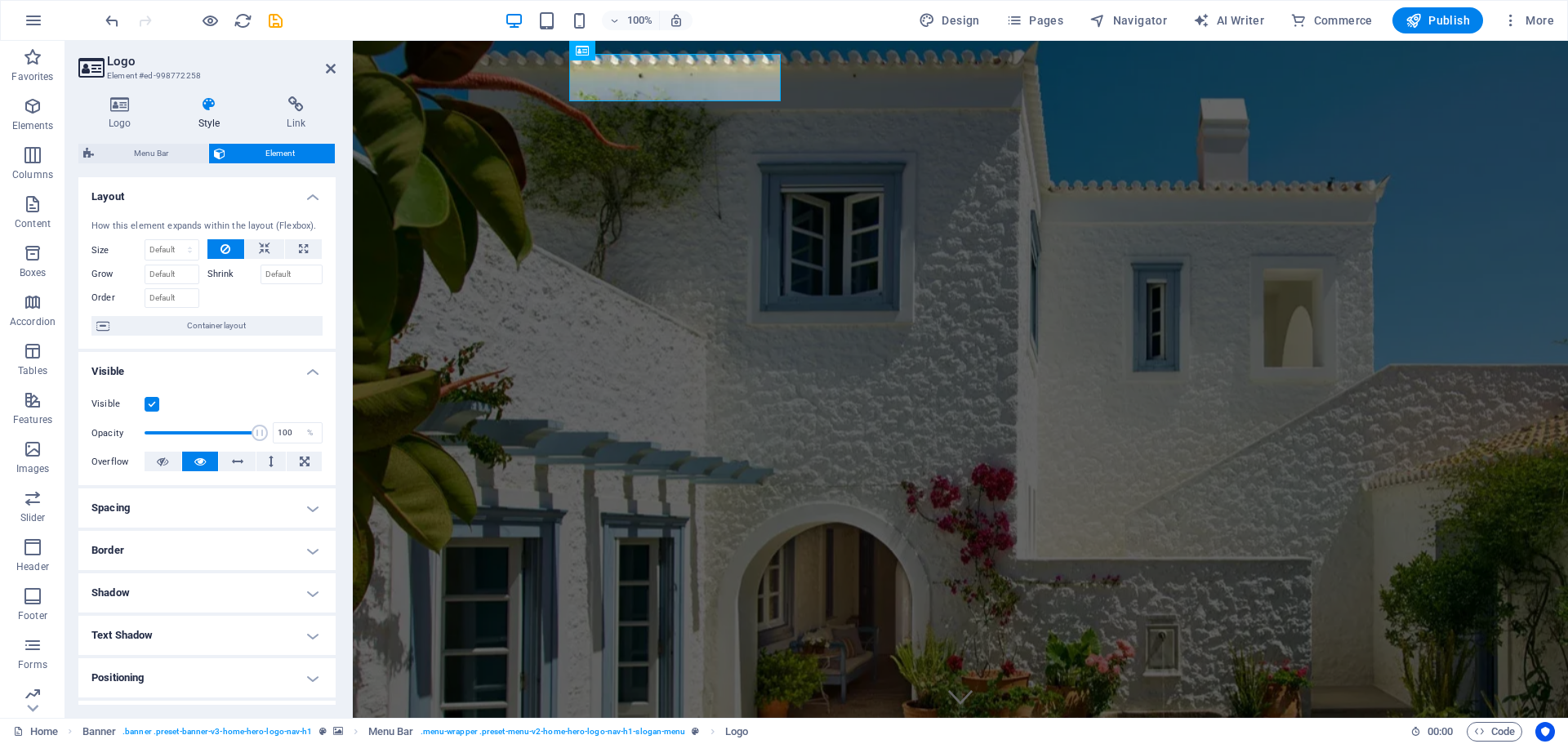
click at [102, 253] on label "Size" at bounding box center [118, 250] width 53 height 9
click at [146, 249] on select "Default auto px % 1/1 1/2 1/3 1/4 1/5 1/6 1/7 1/8 1/9 1/10" at bounding box center [172, 250] width 53 height 20
select select "1/4"
click at [173, 240] on select "Default auto px % 1/1 1/2 1/3 1/4 1/5 1/6 1/7 1/8 1/9 1/10" at bounding box center [172, 250] width 53 height 20
type input "25"
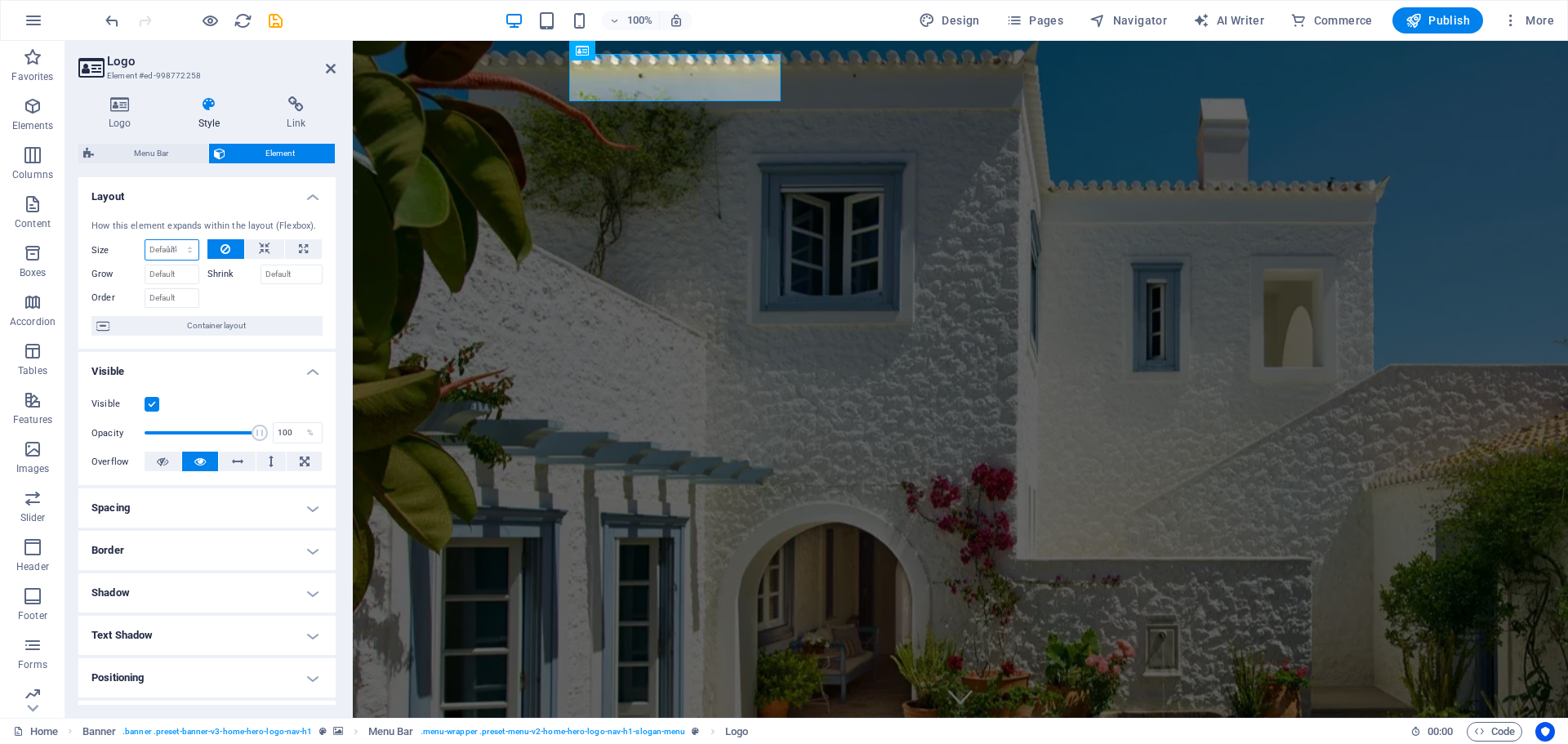
select select "%"
click at [333, 65] on icon at bounding box center [330, 68] width 10 height 13
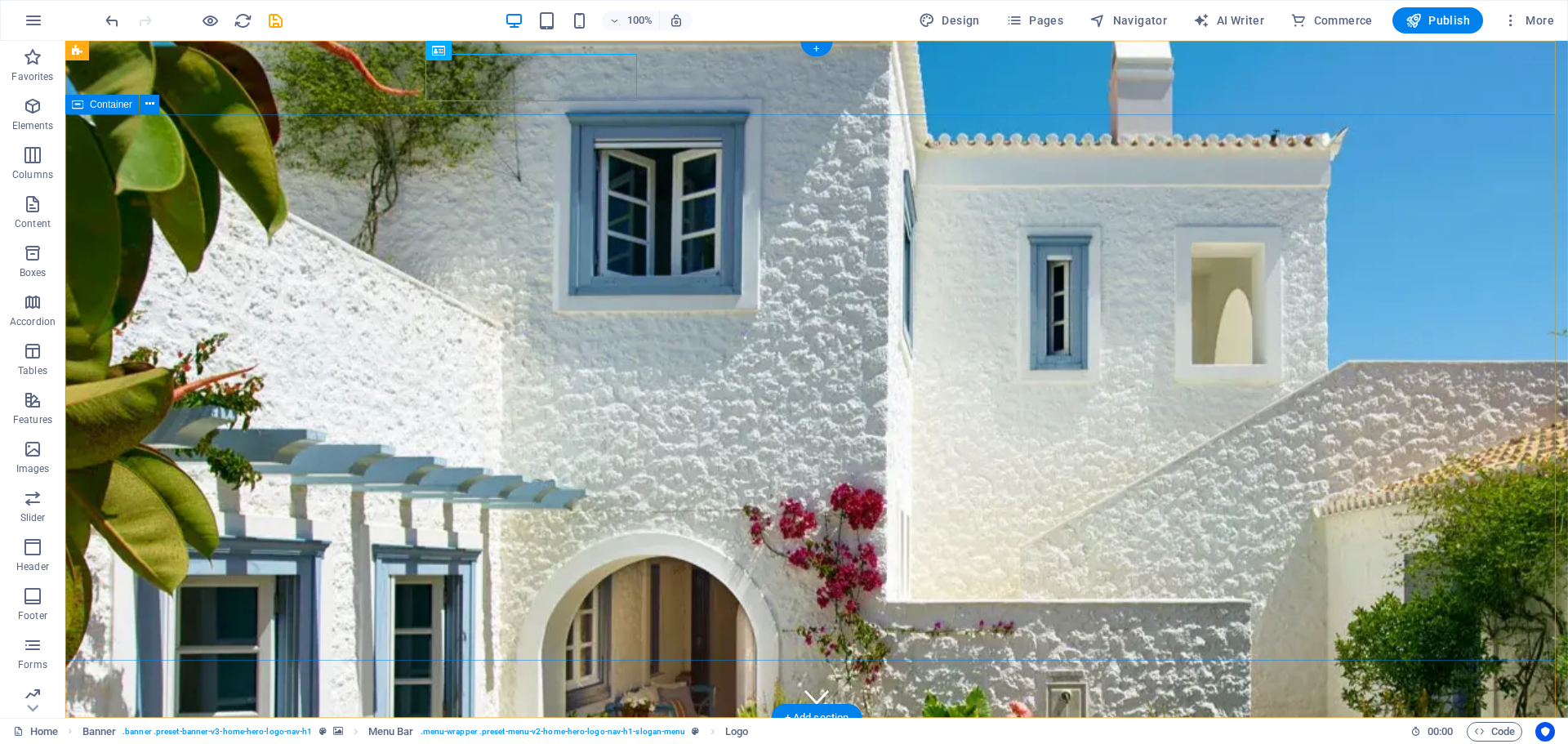
click at [590, 731] on div "MIMANI2 IKE" at bounding box center [816, 755] width 771 height 48
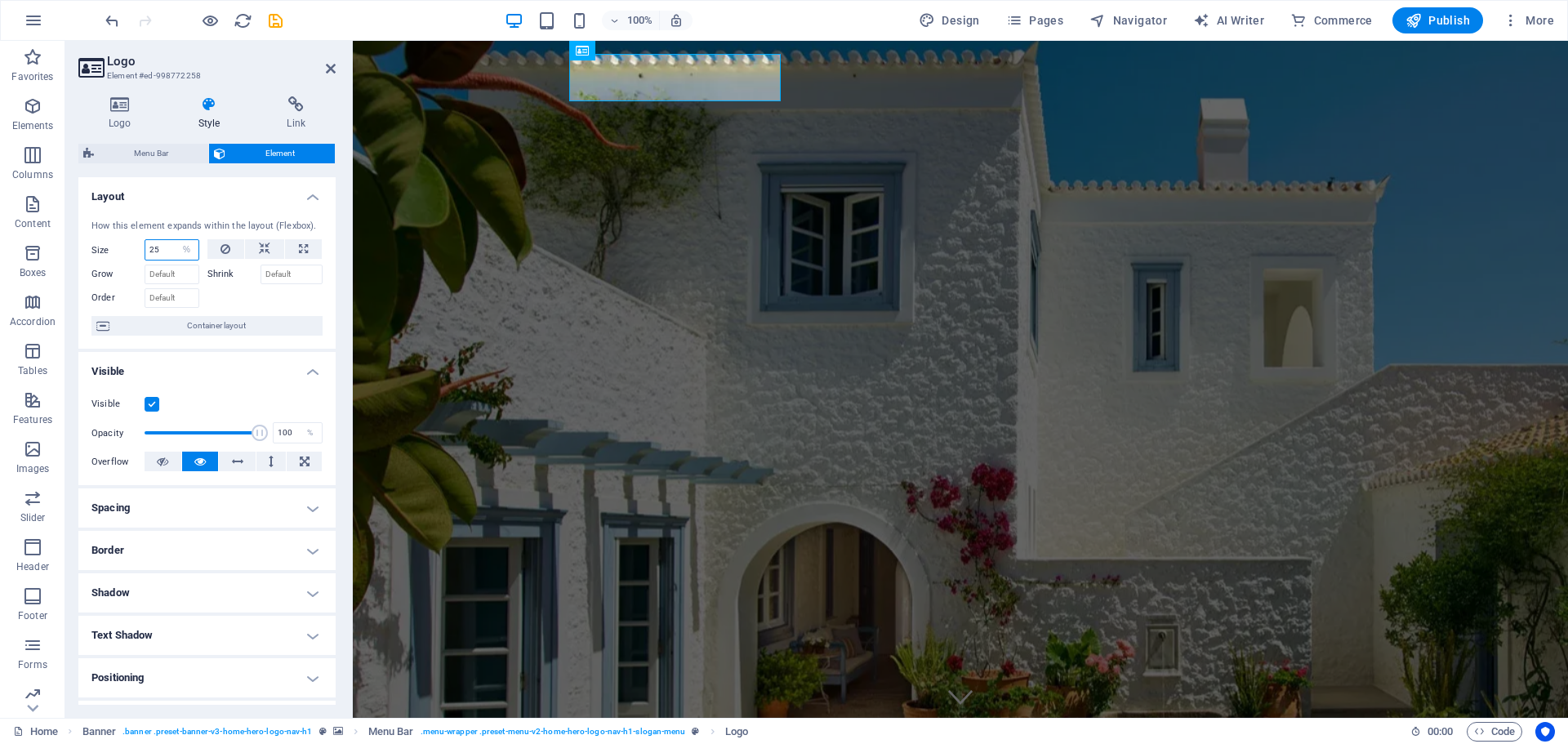
click at [157, 251] on input "25" at bounding box center [172, 250] width 53 height 20
click at [176, 253] on select "Default auto px % 1/1 1/2 1/3 1/4 1/5 1/6 1/7 1/8 1/9 1/10" at bounding box center [186, 250] width 22 height 20
select select "auto"
click at [175, 240] on select "Default auto px % 1/1 1/2 1/3 1/4 1/5 1/6 1/7 1/8 1/9 1/10" at bounding box center [186, 250] width 22 height 20
select select "DISABLED_OPTION_VALUE"
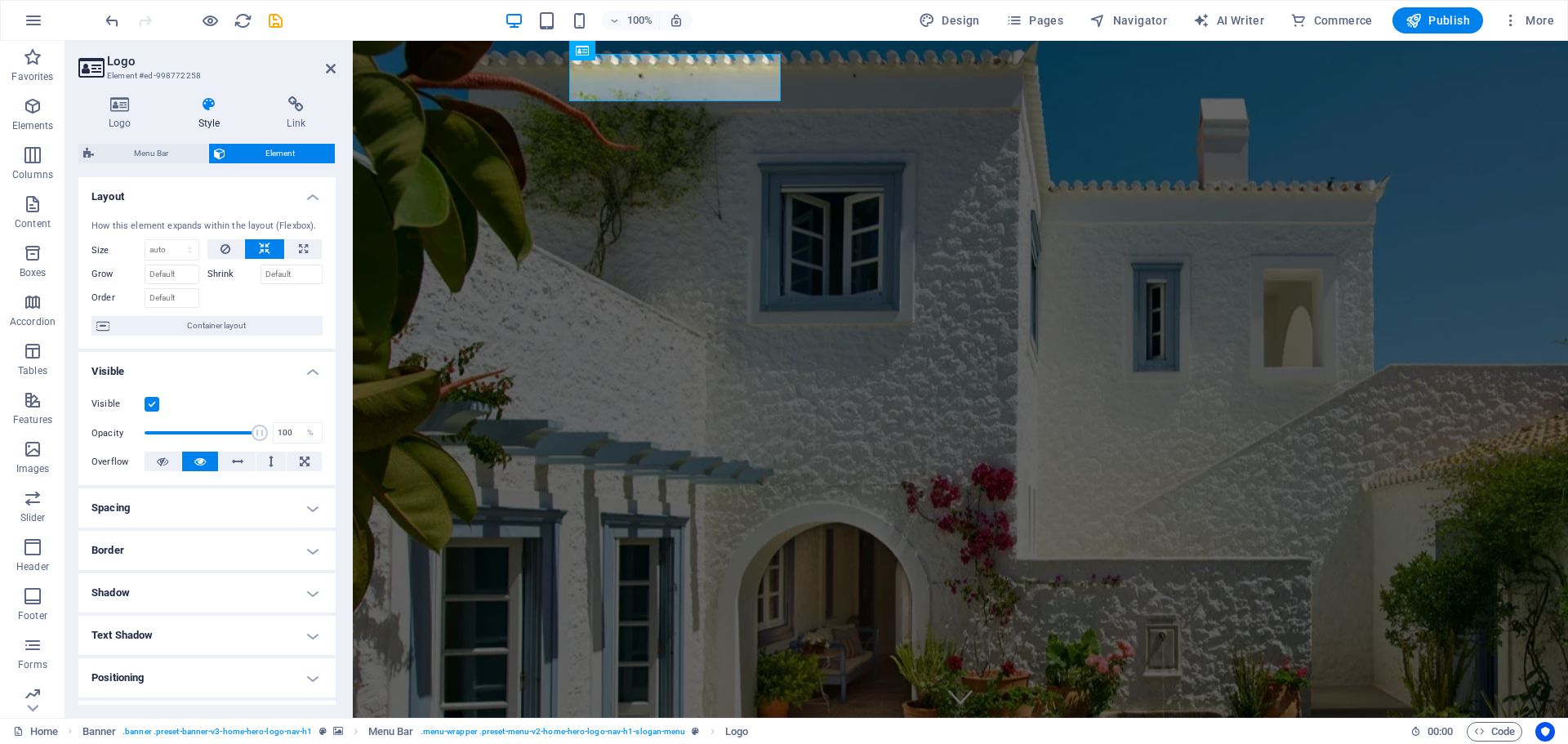
click at [333, 57] on h2 "Logo" at bounding box center [221, 61] width 228 height 14
click at [331, 63] on icon at bounding box center [330, 68] width 10 height 13
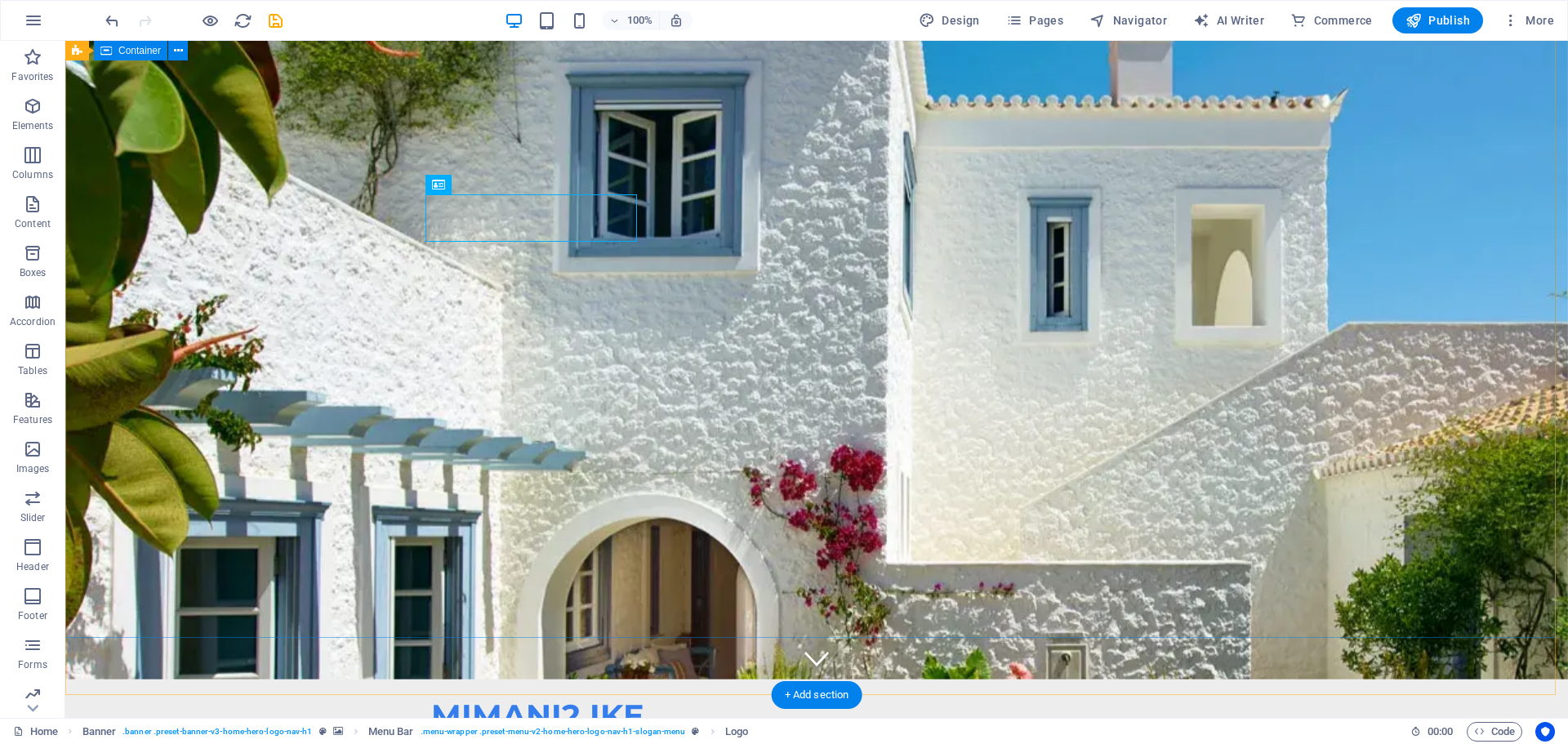
scroll to position [82, 0]
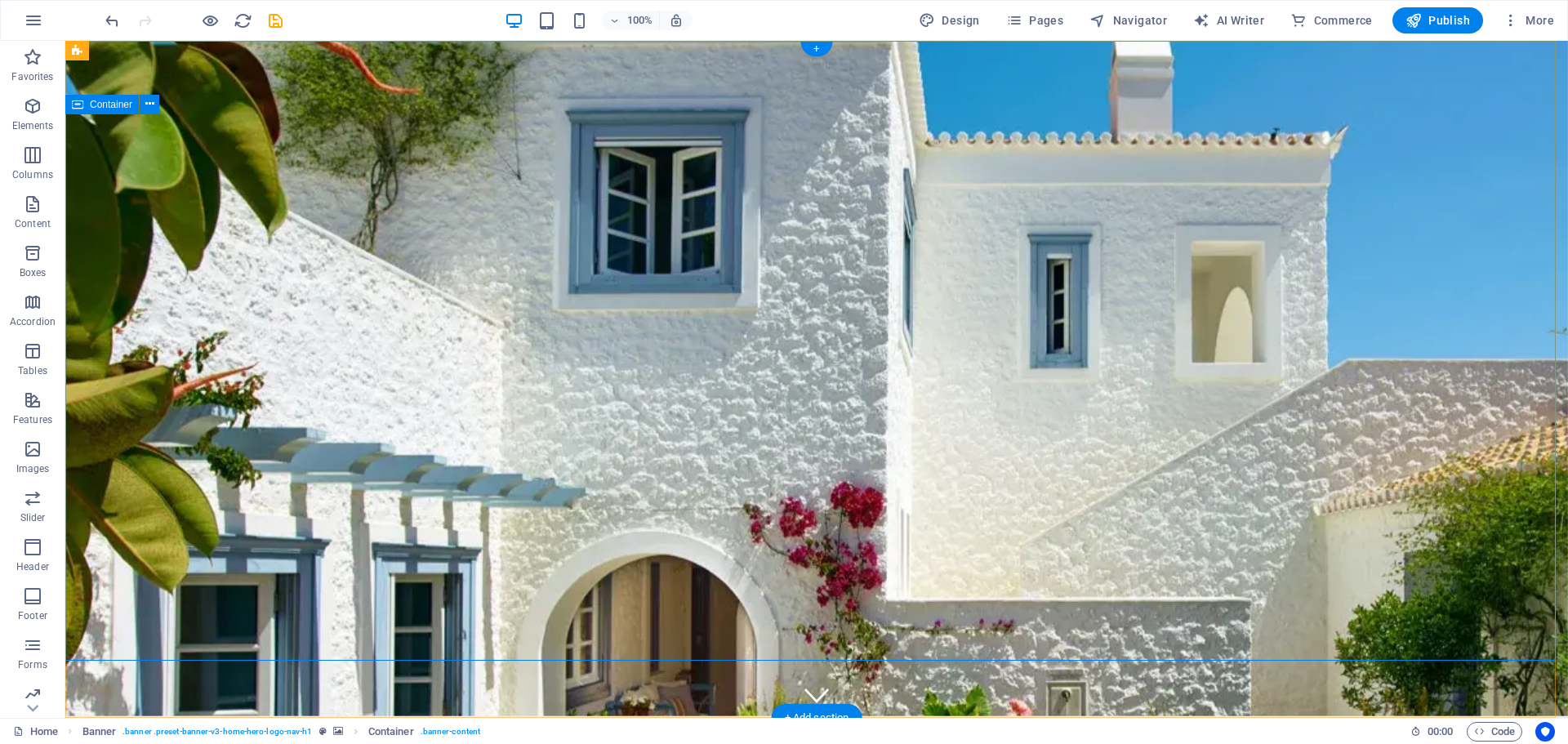
scroll to position [0, 0]
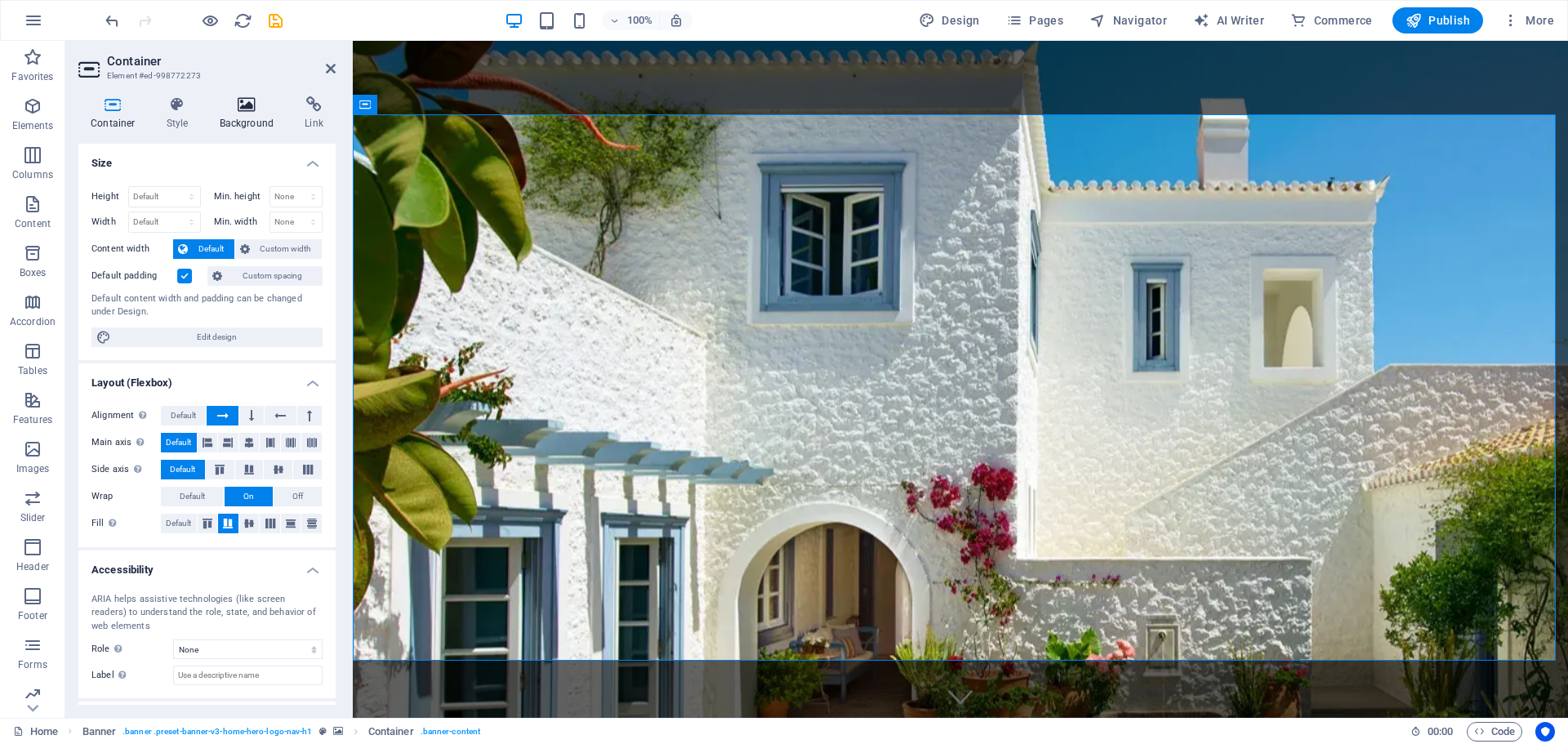
click at [244, 116] on h4 "Background" at bounding box center [250, 113] width 85 height 34
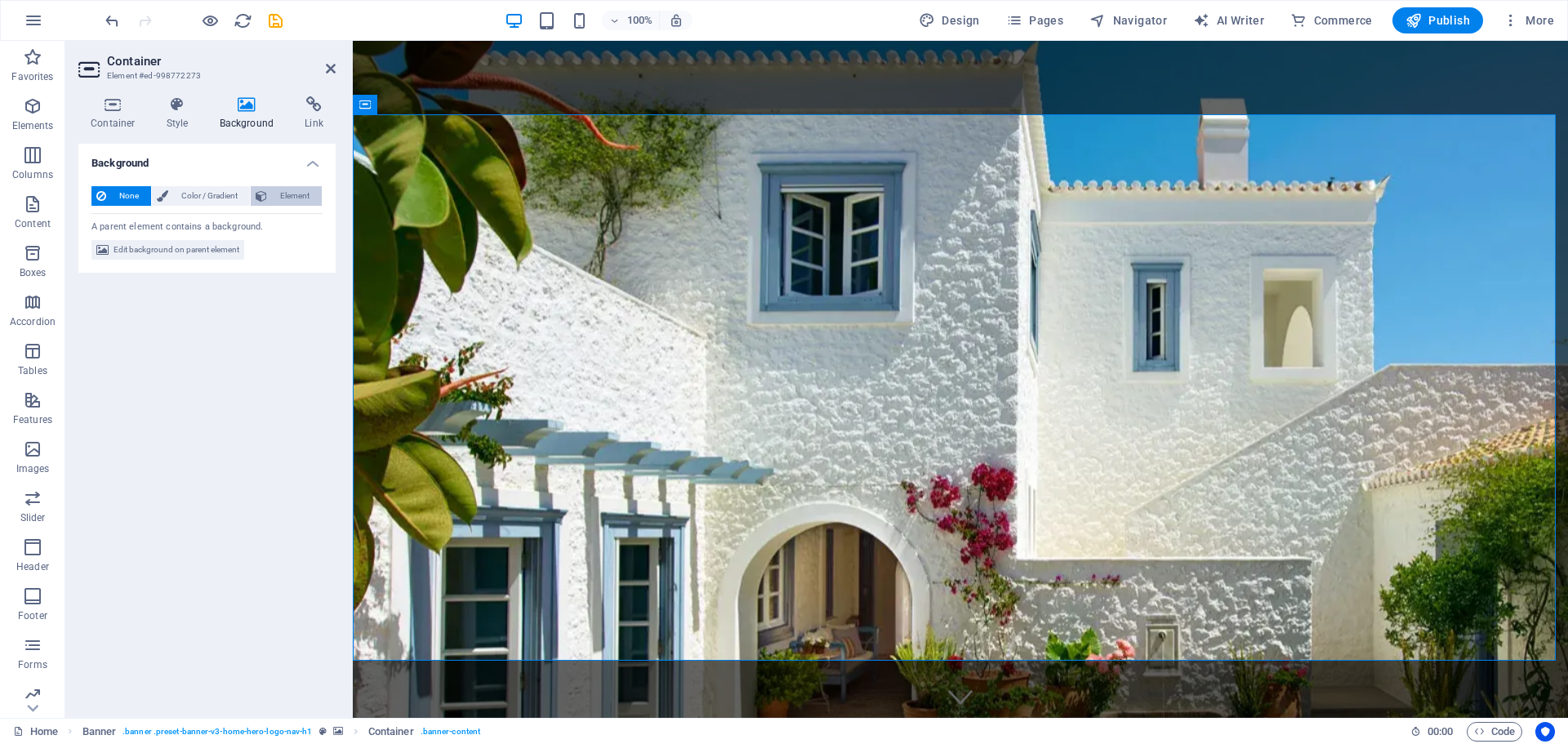
click at [293, 197] on span "Element" at bounding box center [294, 196] width 45 height 20
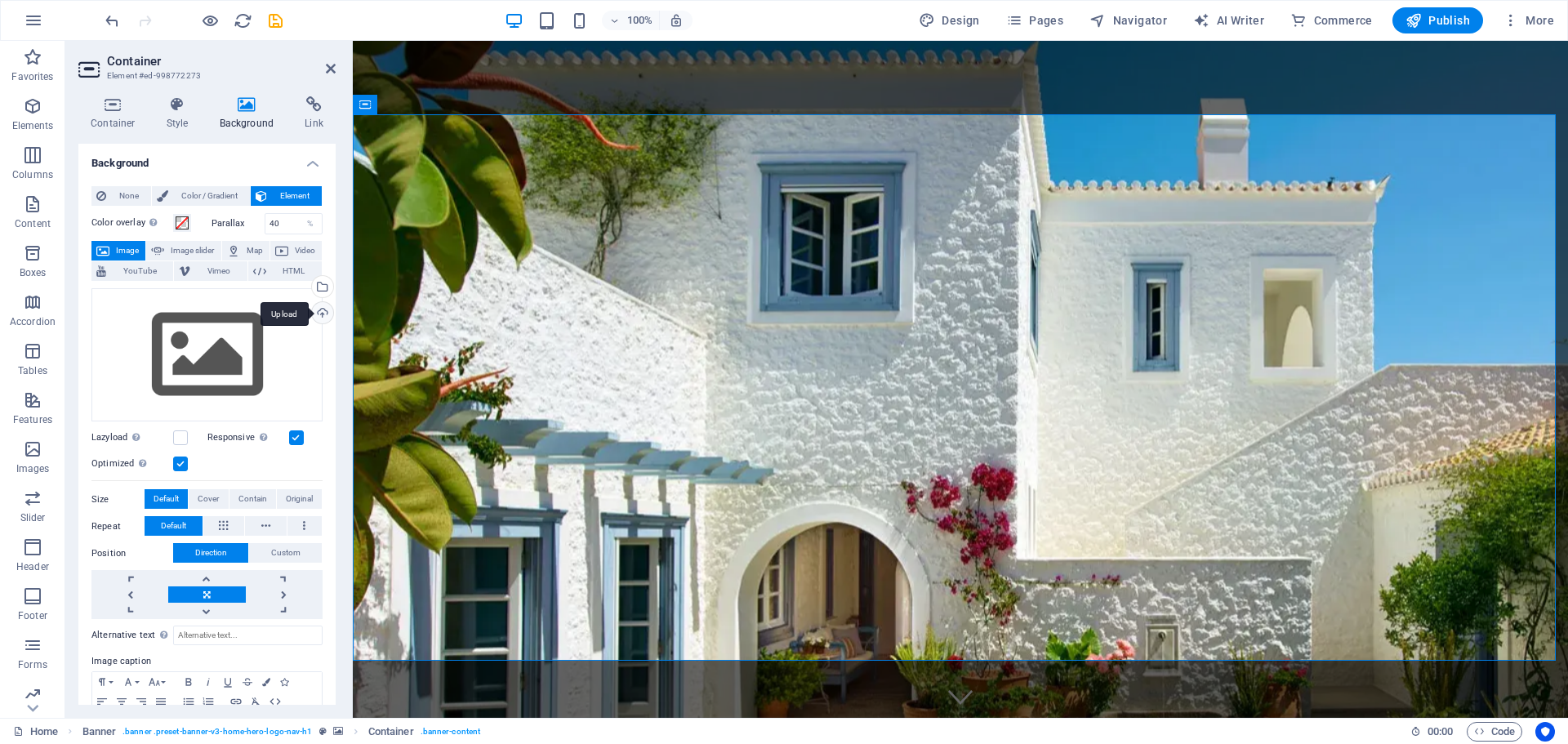
click at [325, 319] on div "Upload" at bounding box center [320, 314] width 24 height 24
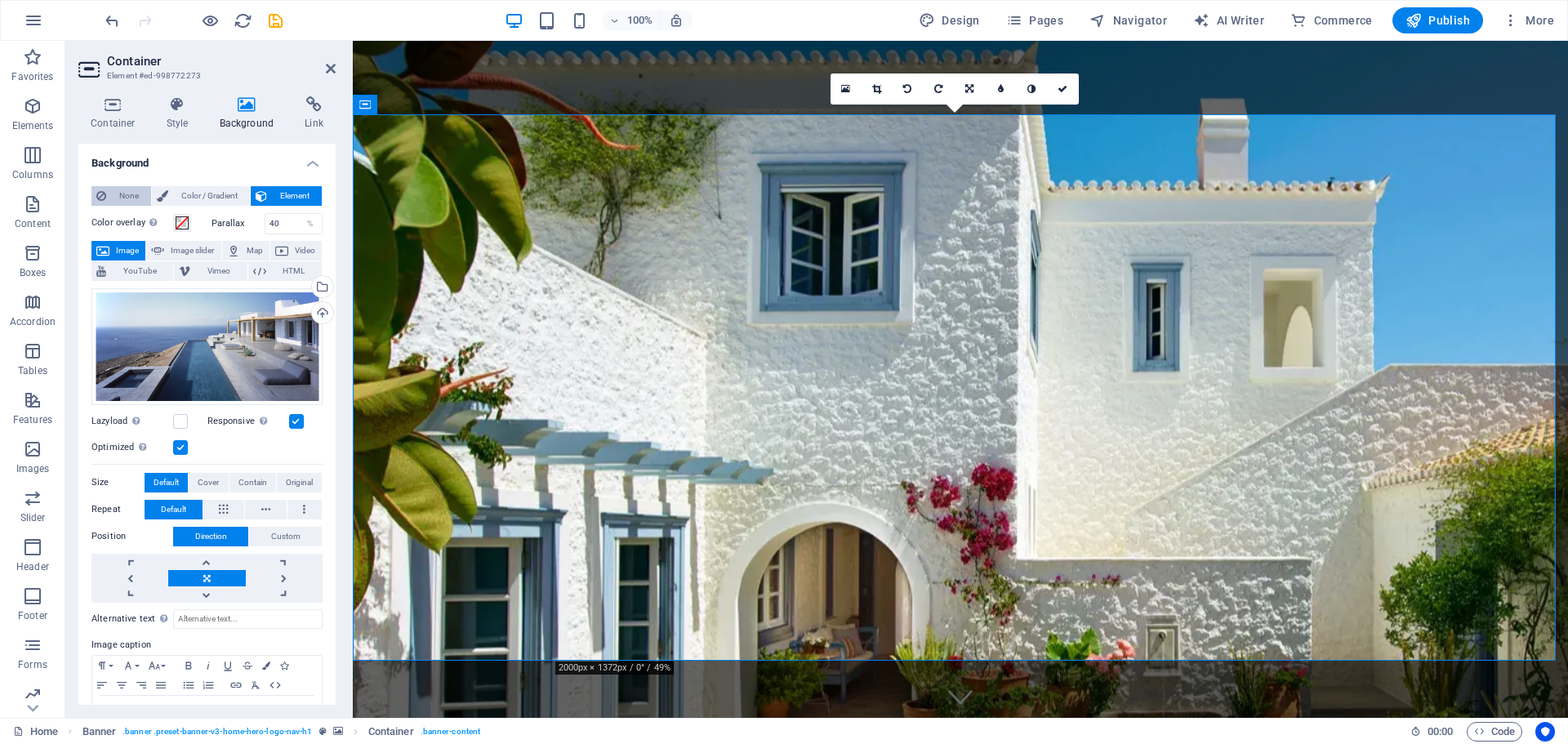
click at [120, 200] on span "None" at bounding box center [128, 196] width 35 height 20
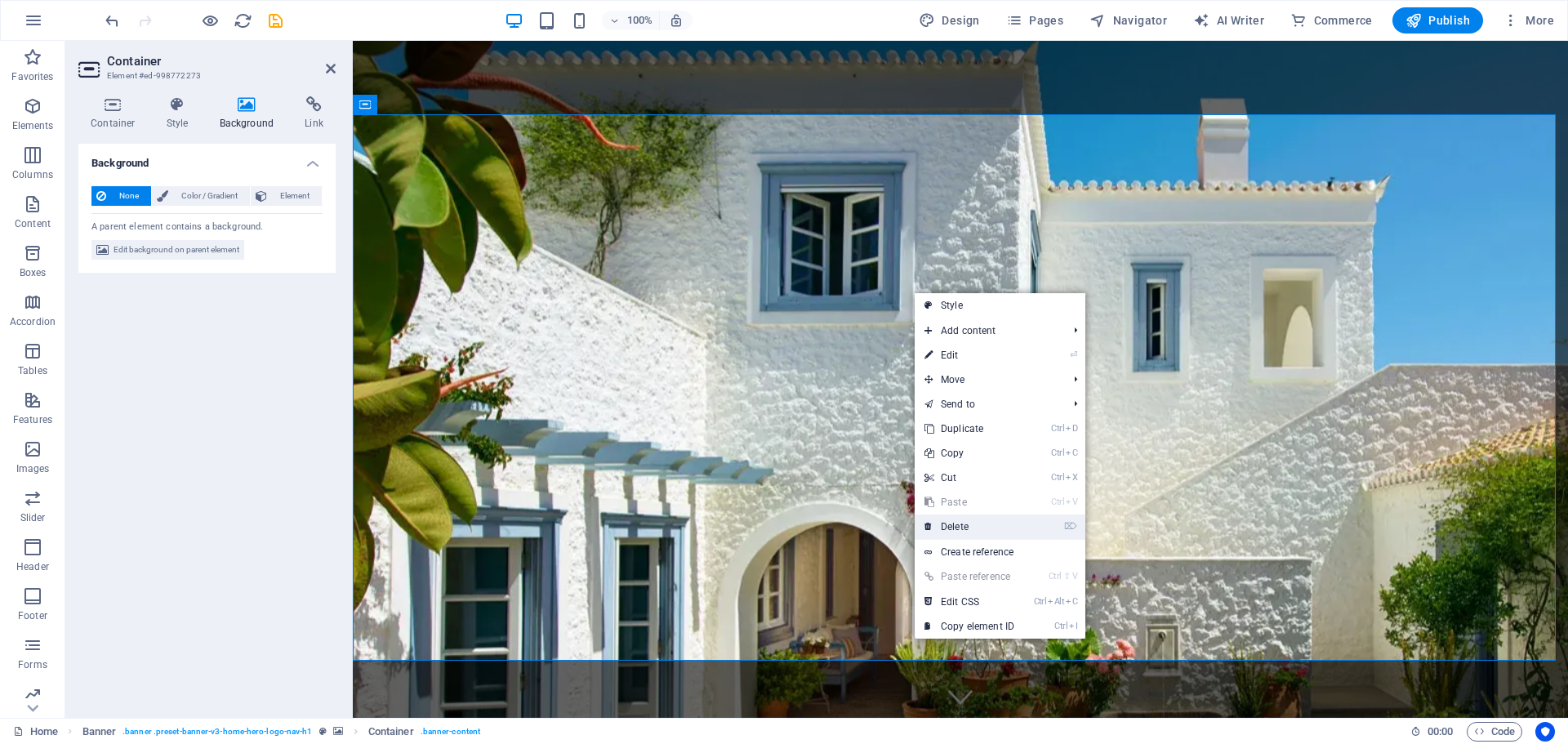
click at [971, 528] on link "⌦ Delete" at bounding box center [970, 526] width 110 height 24
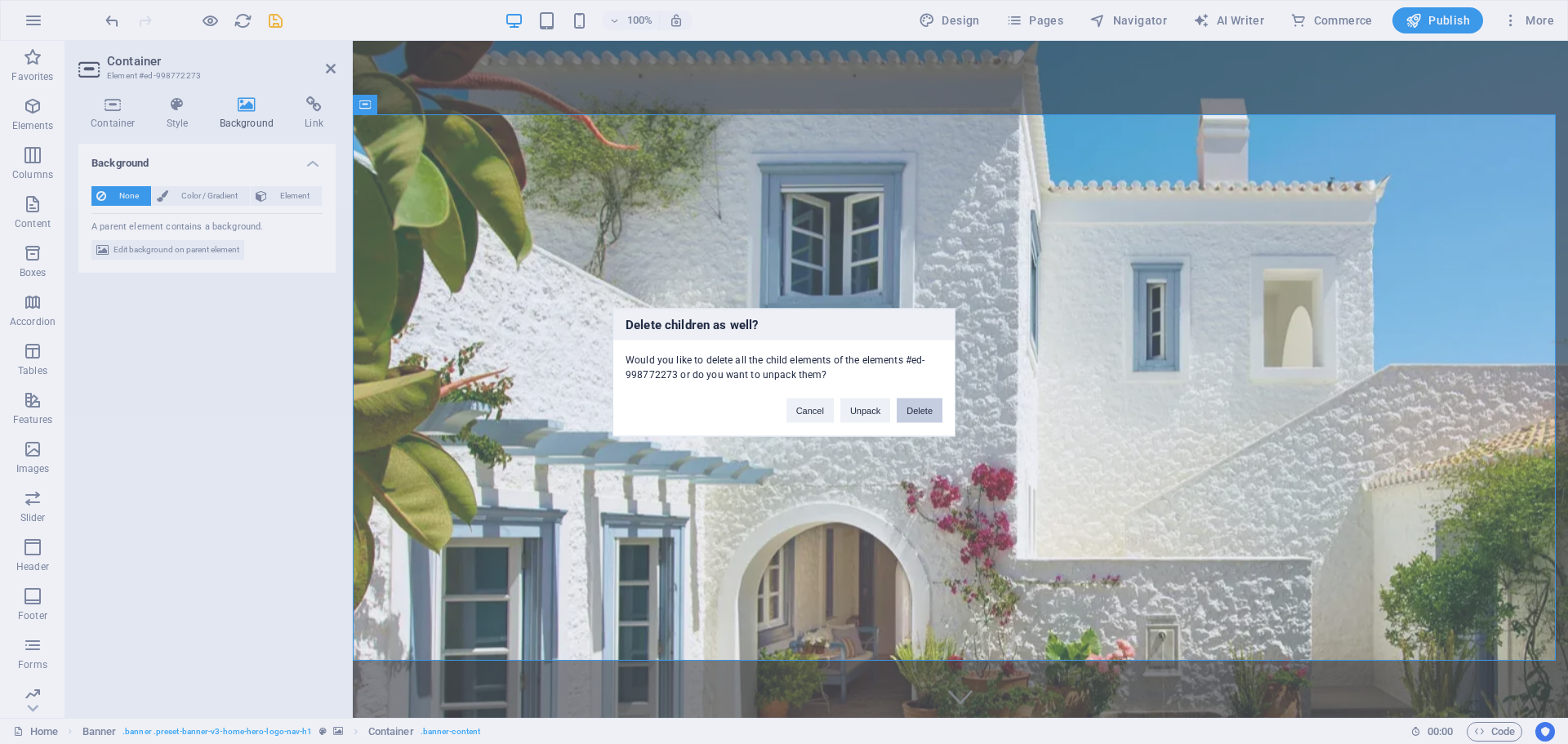
click at [918, 417] on button "Delete" at bounding box center [919, 409] width 46 height 24
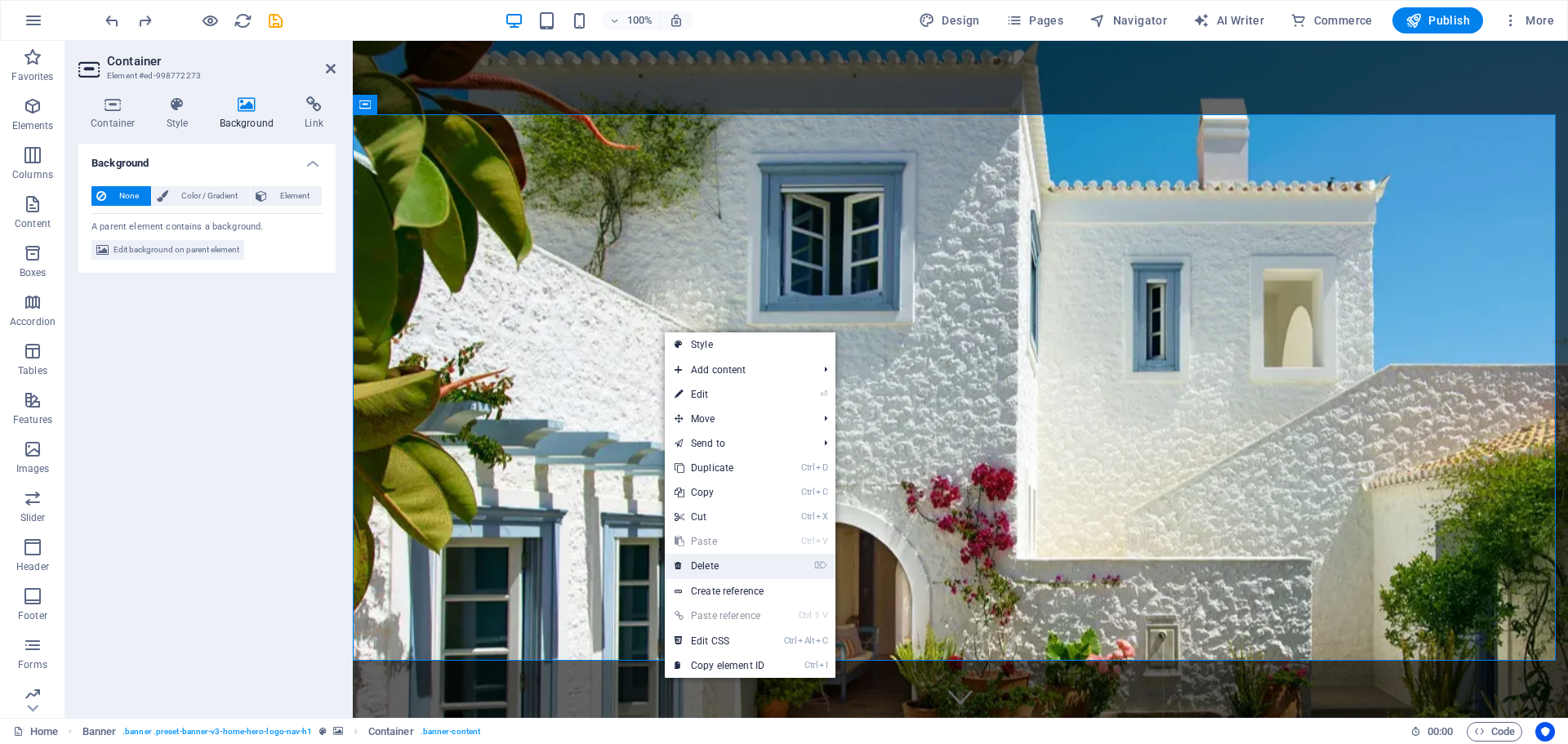
click at [721, 568] on link "⌦ Delete" at bounding box center [720, 566] width 110 height 24
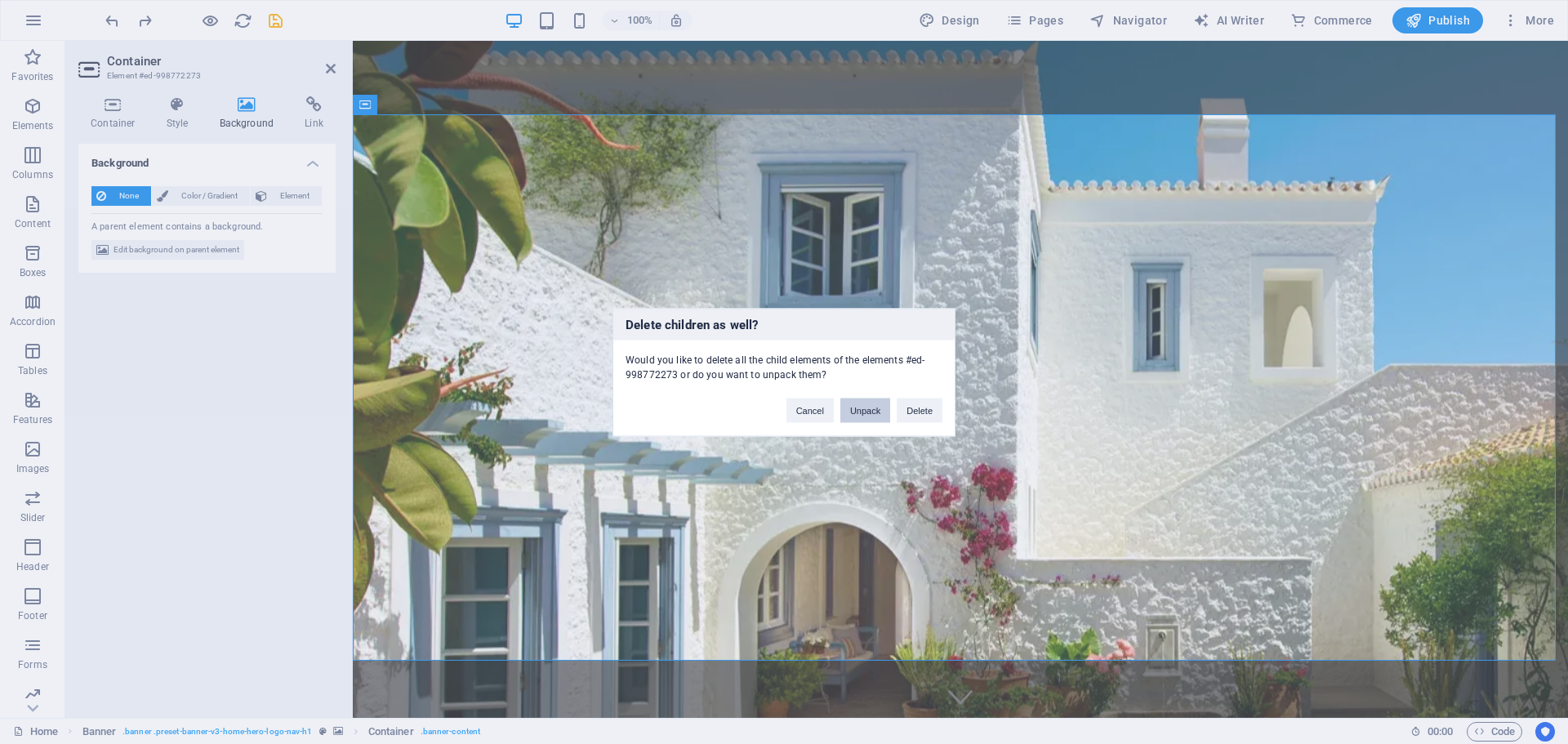
click at [873, 406] on button "Unpack" at bounding box center [865, 409] width 49 height 24
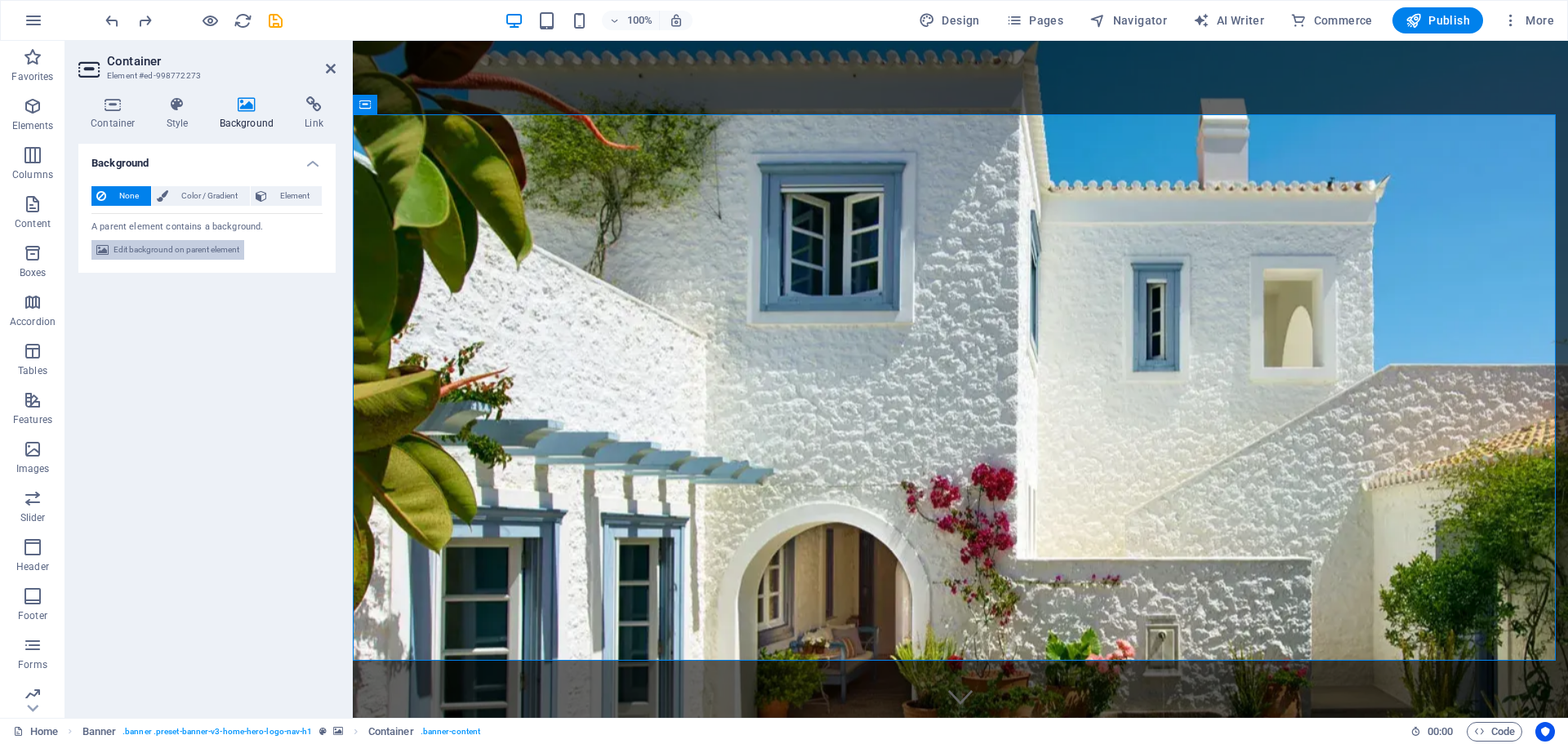
click at [150, 247] on span "Edit background on parent element" at bounding box center [176, 250] width 126 height 20
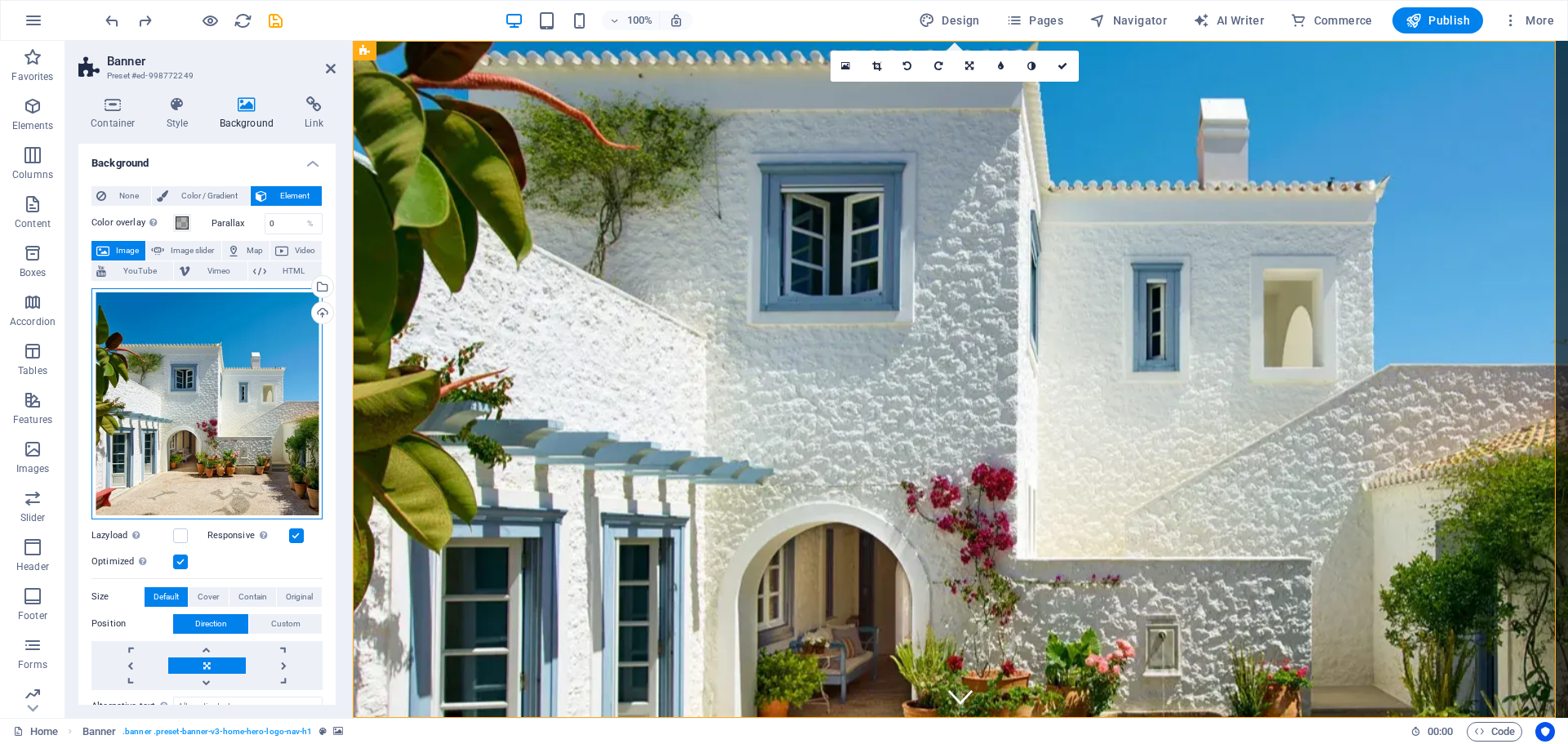
click at [262, 390] on div "Drag files here, click to choose files or select files from Files or our free s…" at bounding box center [207, 404] width 231 height 231
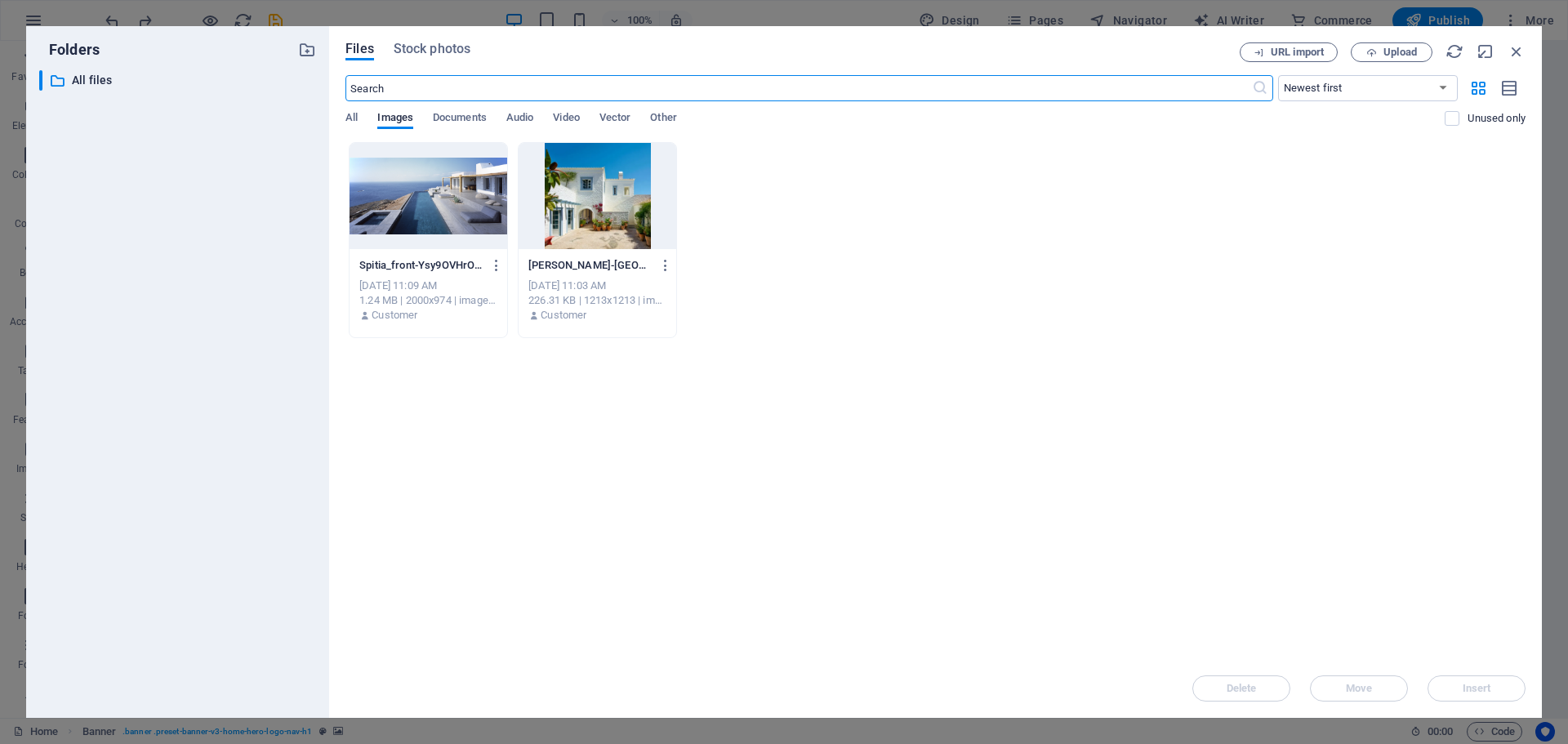
click at [426, 208] on div at bounding box center [428, 196] width 157 height 106
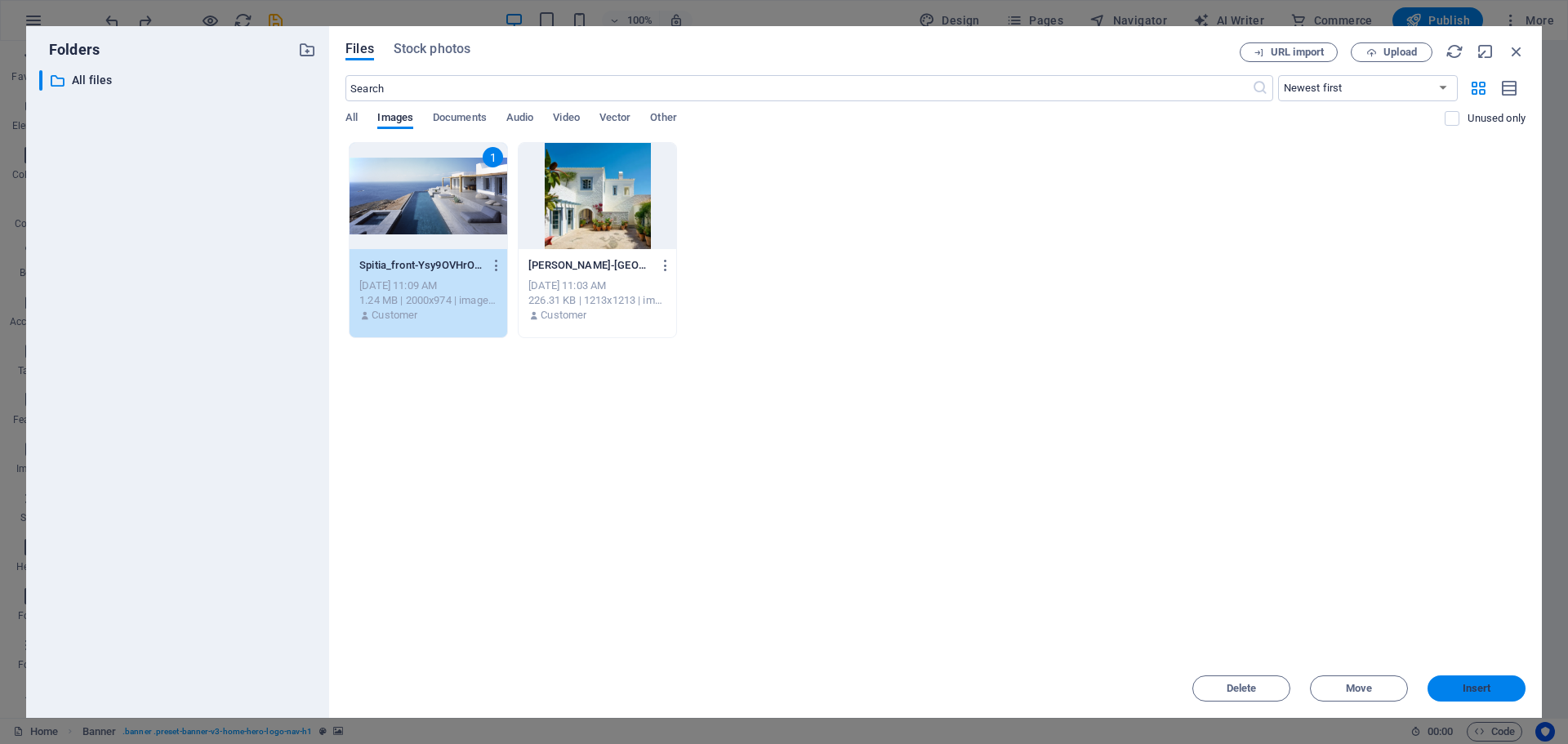
click at [1466, 678] on button "Insert" at bounding box center [1476, 688] width 98 height 26
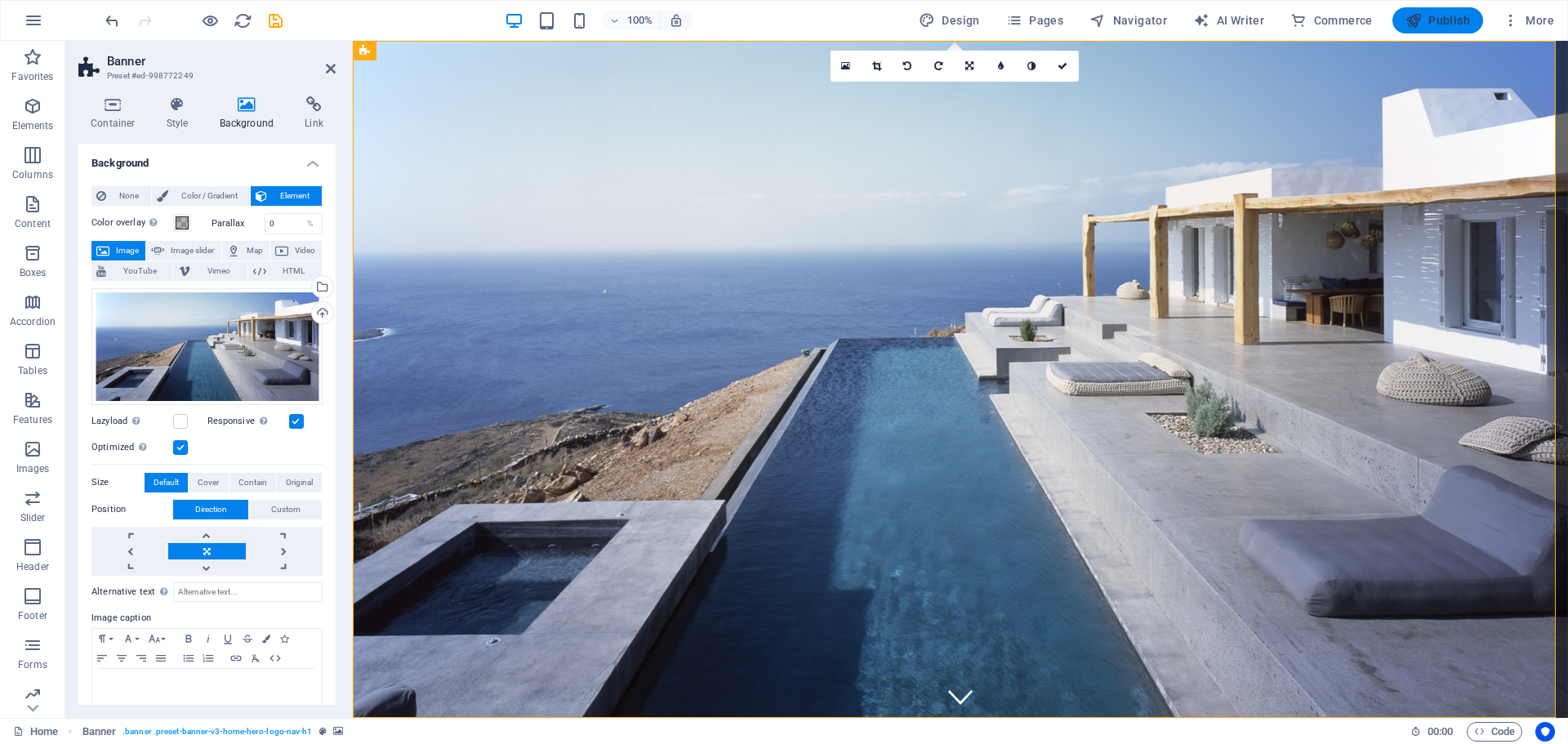
click at [1442, 29] on button "Publish" at bounding box center [1438, 20] width 91 height 26
checkbox input "false"
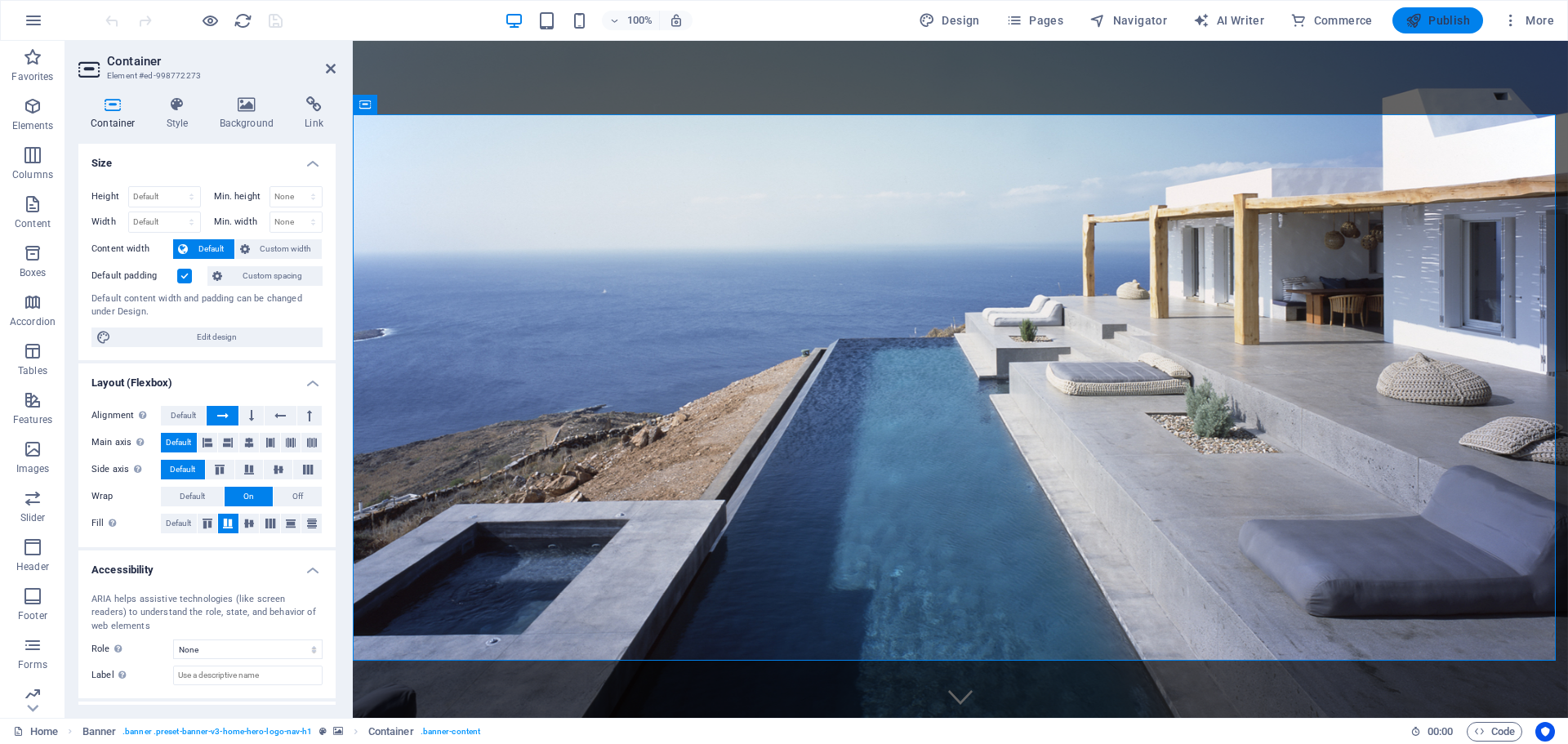
drag, startPoint x: 1446, startPoint y: 18, endPoint x: 1443, endPoint y: 26, distance: 8.5
click at [1445, 19] on span "Publish" at bounding box center [1438, 21] width 65 height 16
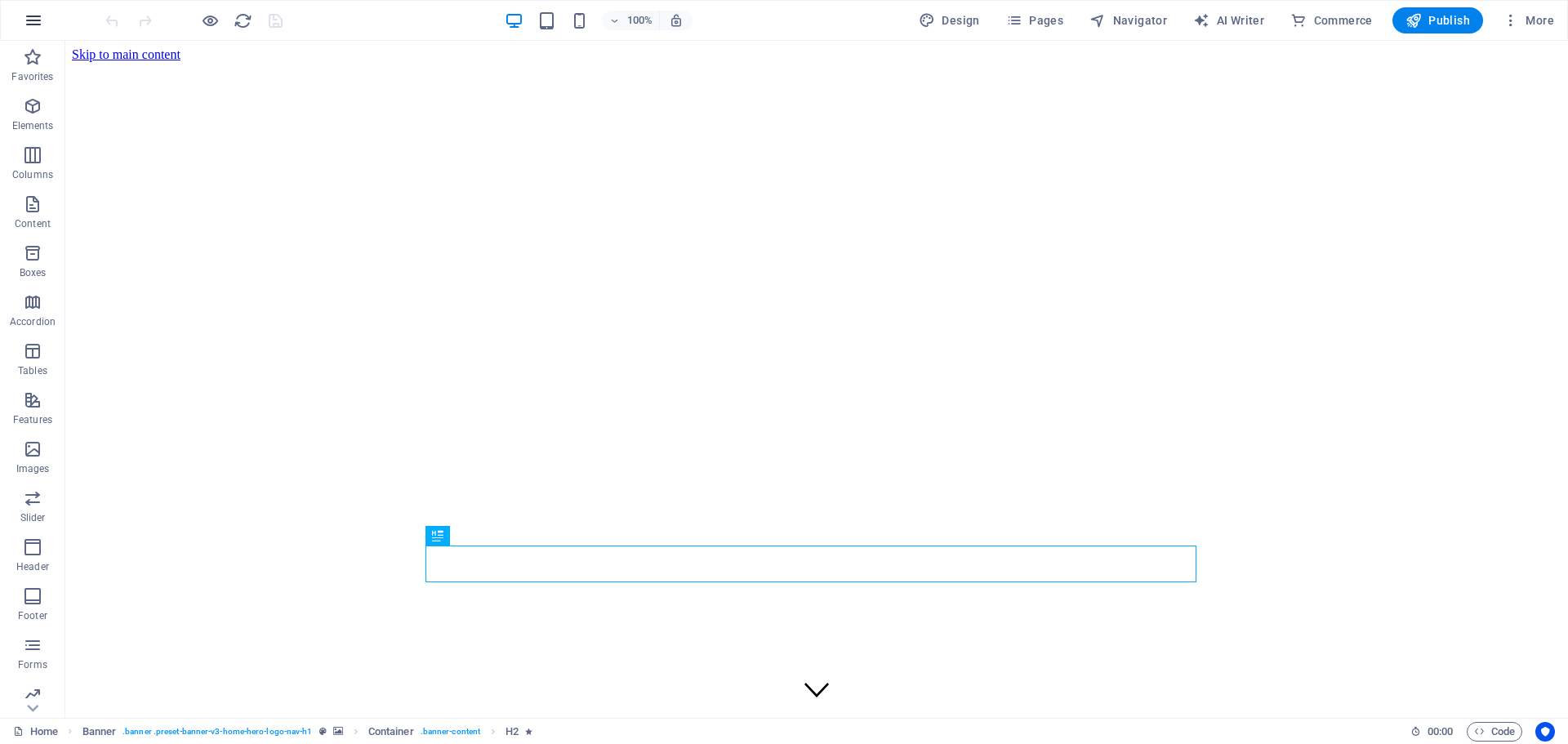
click at [31, 18] on icon "button" at bounding box center [33, 21] width 20 height 20
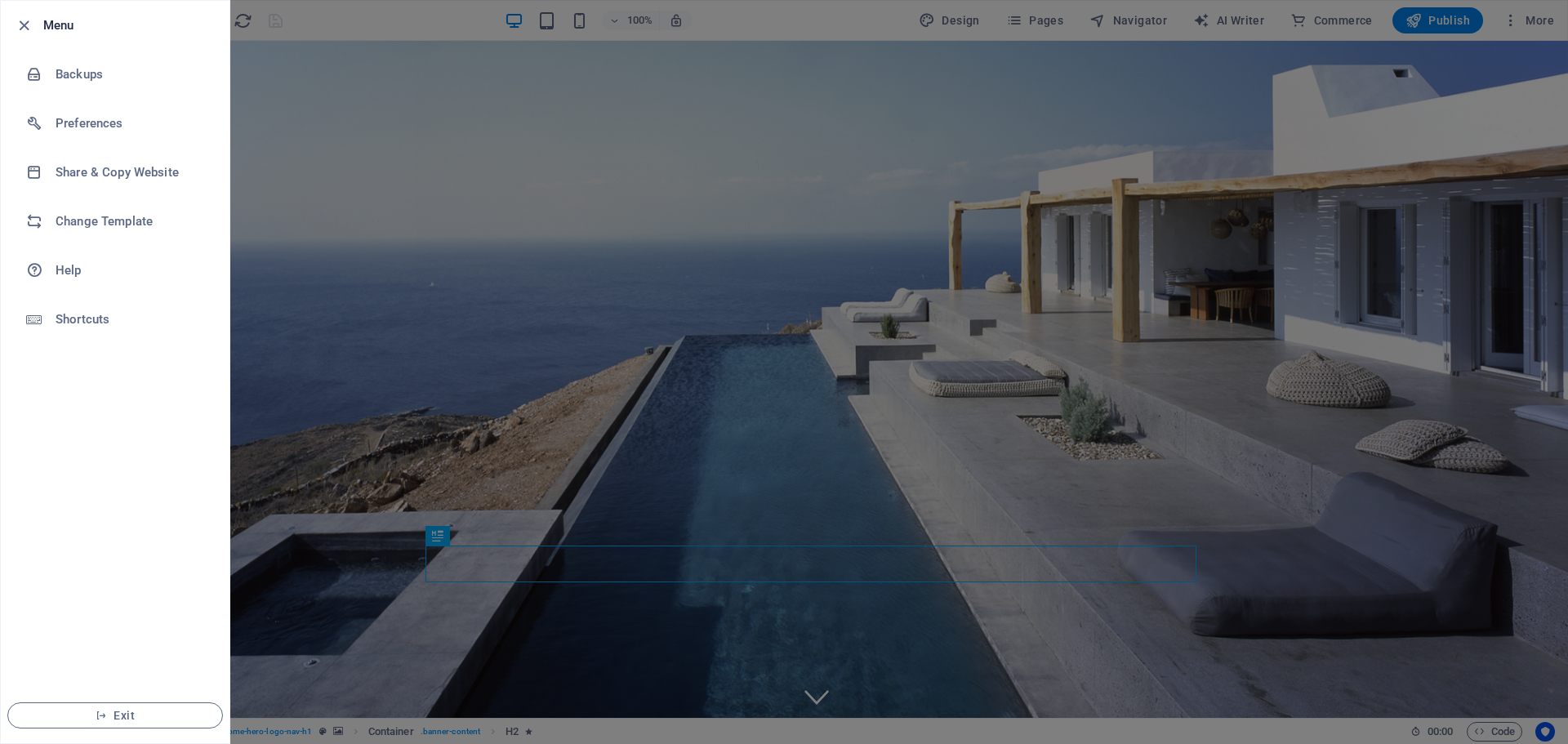
click at [33, 20] on div at bounding box center [28, 25] width 30 height 20
click at [11, 27] on li "Menu" at bounding box center [115, 25] width 228 height 49
click at [22, 26] on icon "button" at bounding box center [23, 25] width 19 height 19
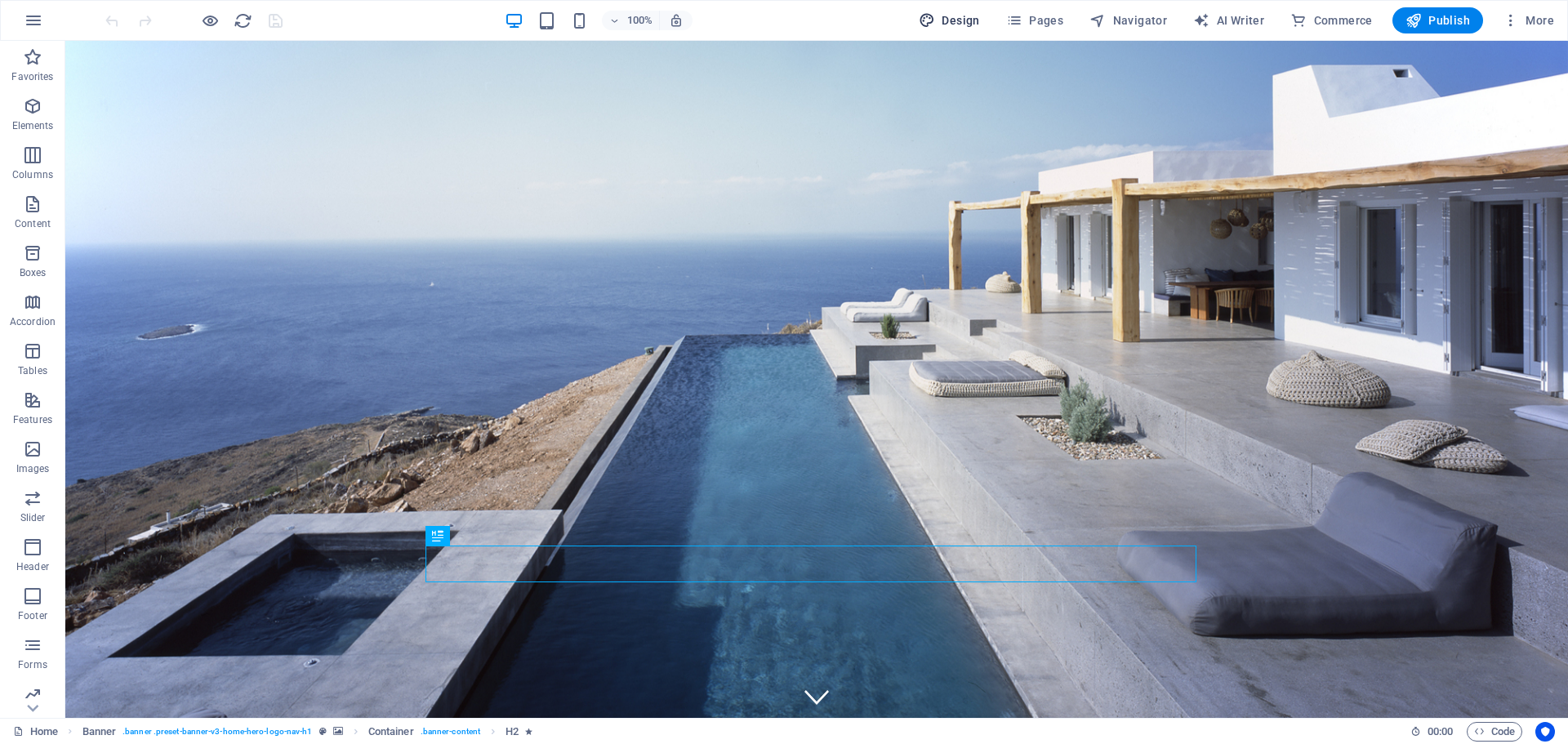
click at [951, 13] on span "Design" at bounding box center [949, 21] width 61 height 16
select select "px"
select select "200"
select select "px"
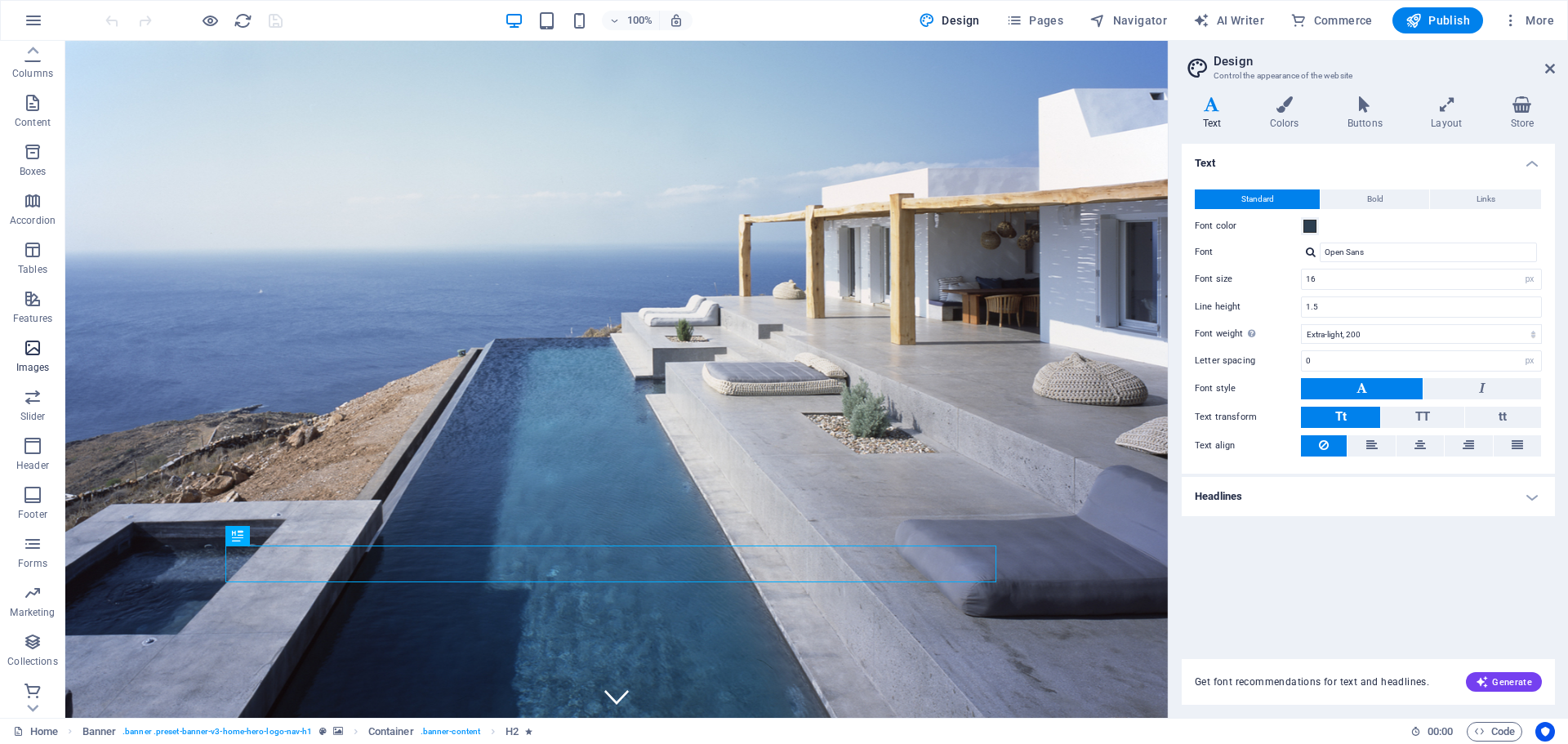
scroll to position [107, 0]
click at [36, 430] on button "Header" at bounding box center [32, 448] width 66 height 49
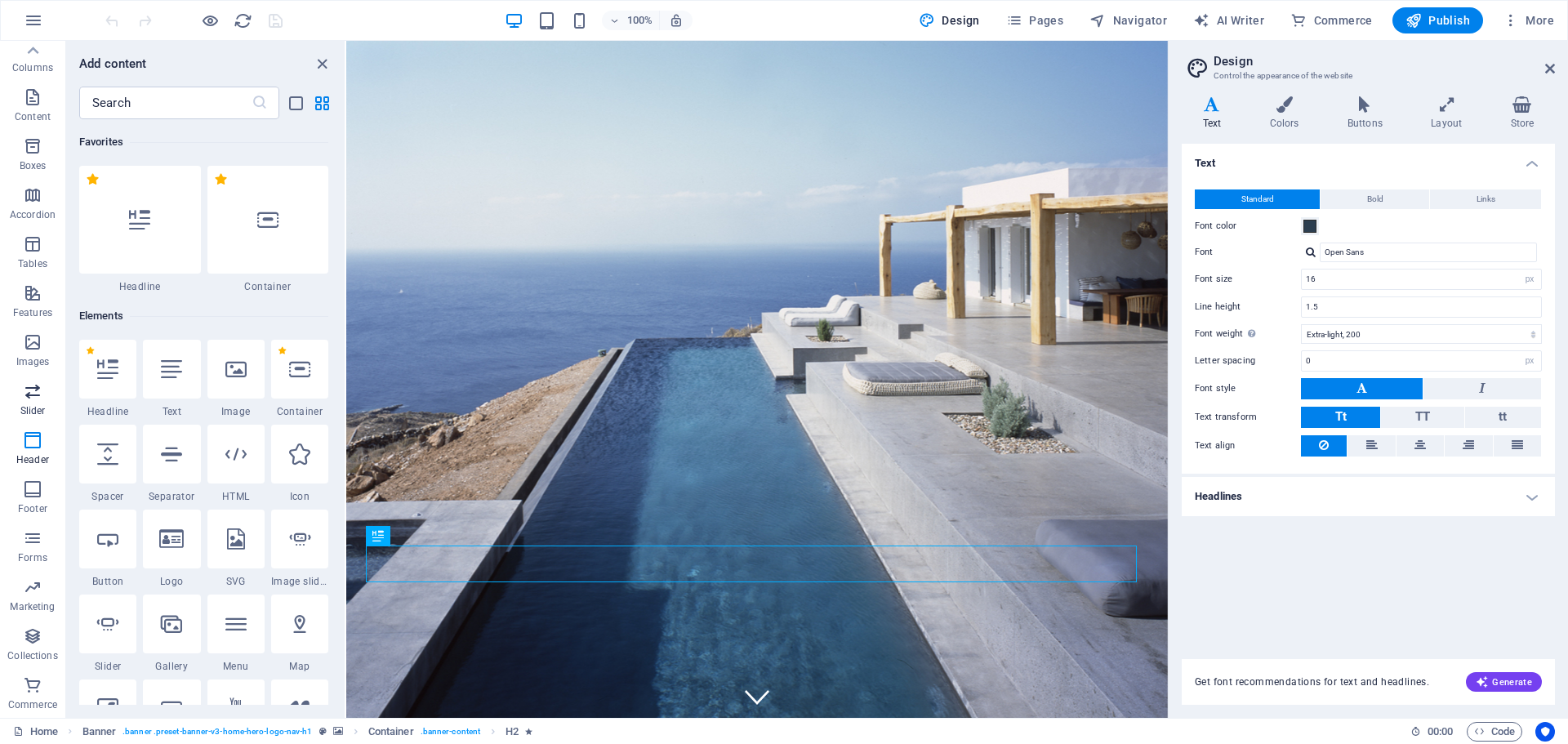
click at [36, 403] on span "Slider" at bounding box center [32, 401] width 66 height 40
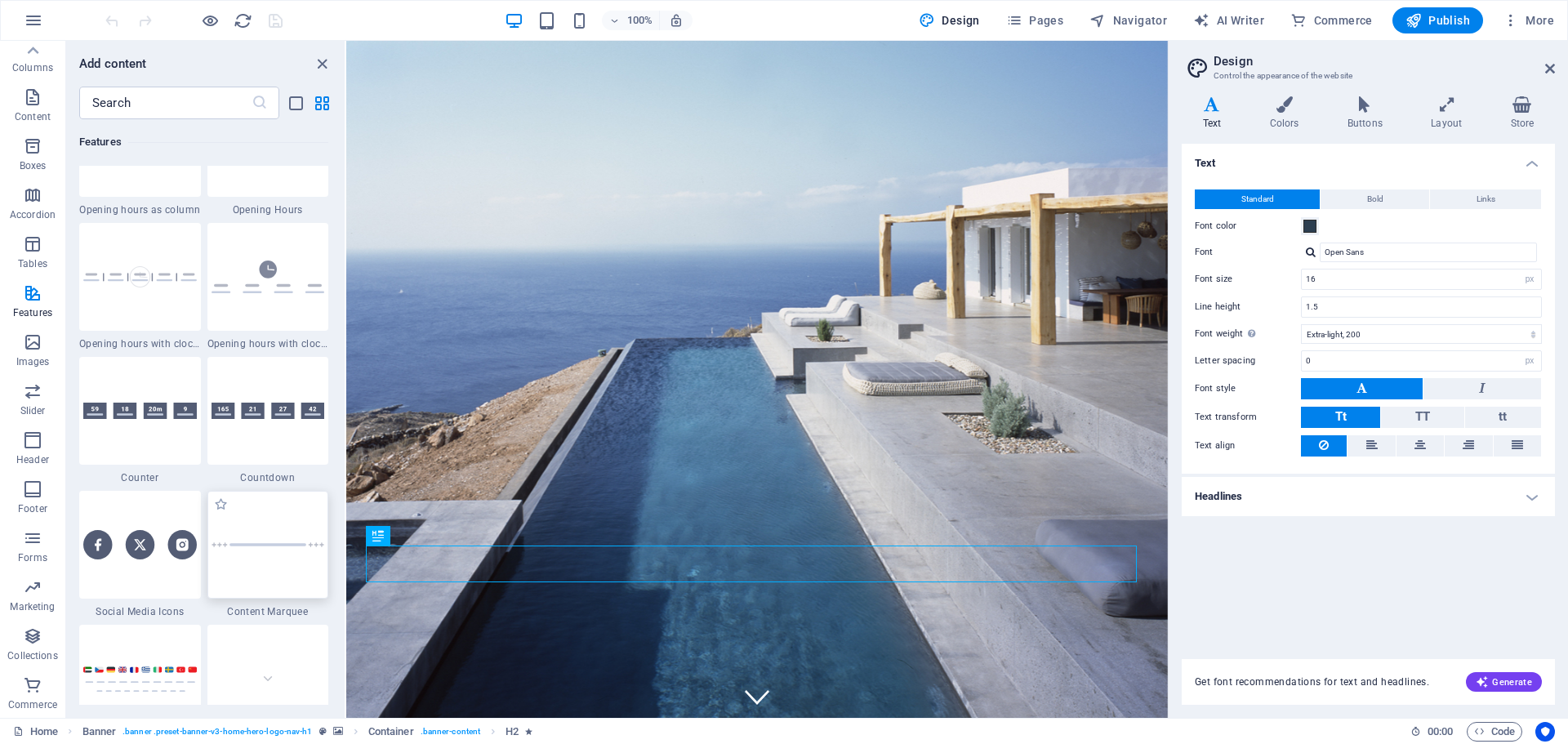
scroll to position [6728, 0]
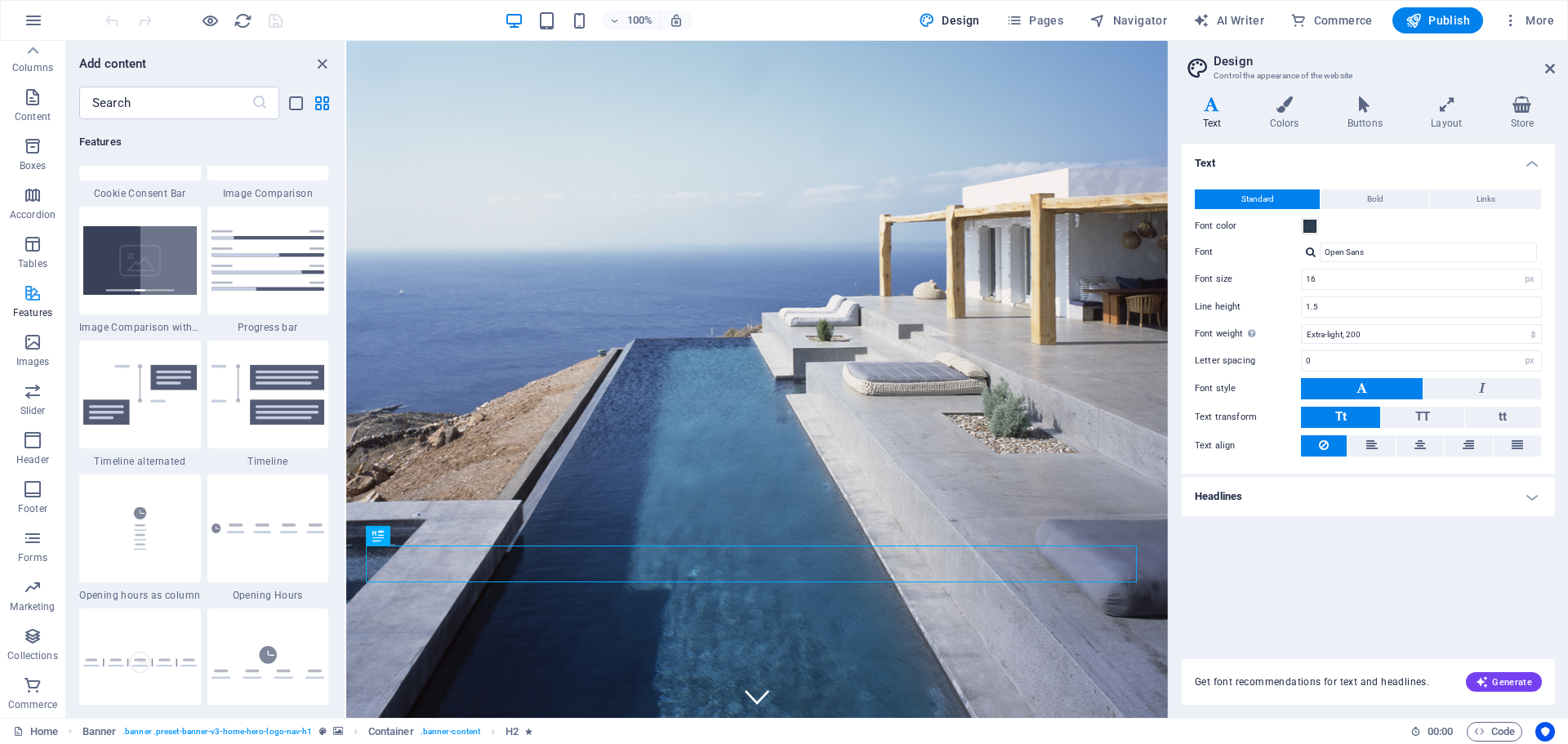
click at [42, 291] on icon "button" at bounding box center [32, 293] width 20 height 20
click at [46, 396] on span "Slider" at bounding box center [32, 401] width 66 height 40
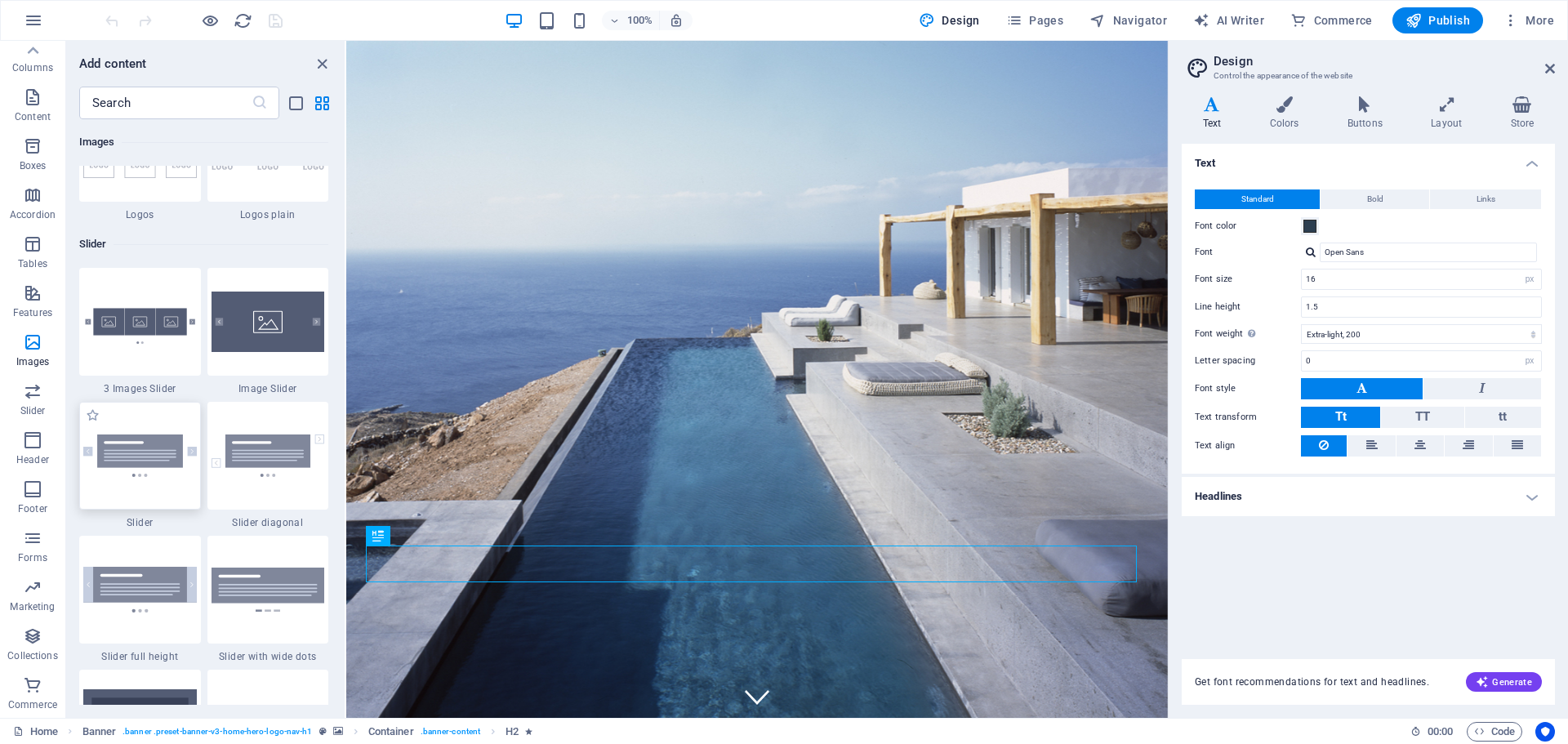
scroll to position [9260, 0]
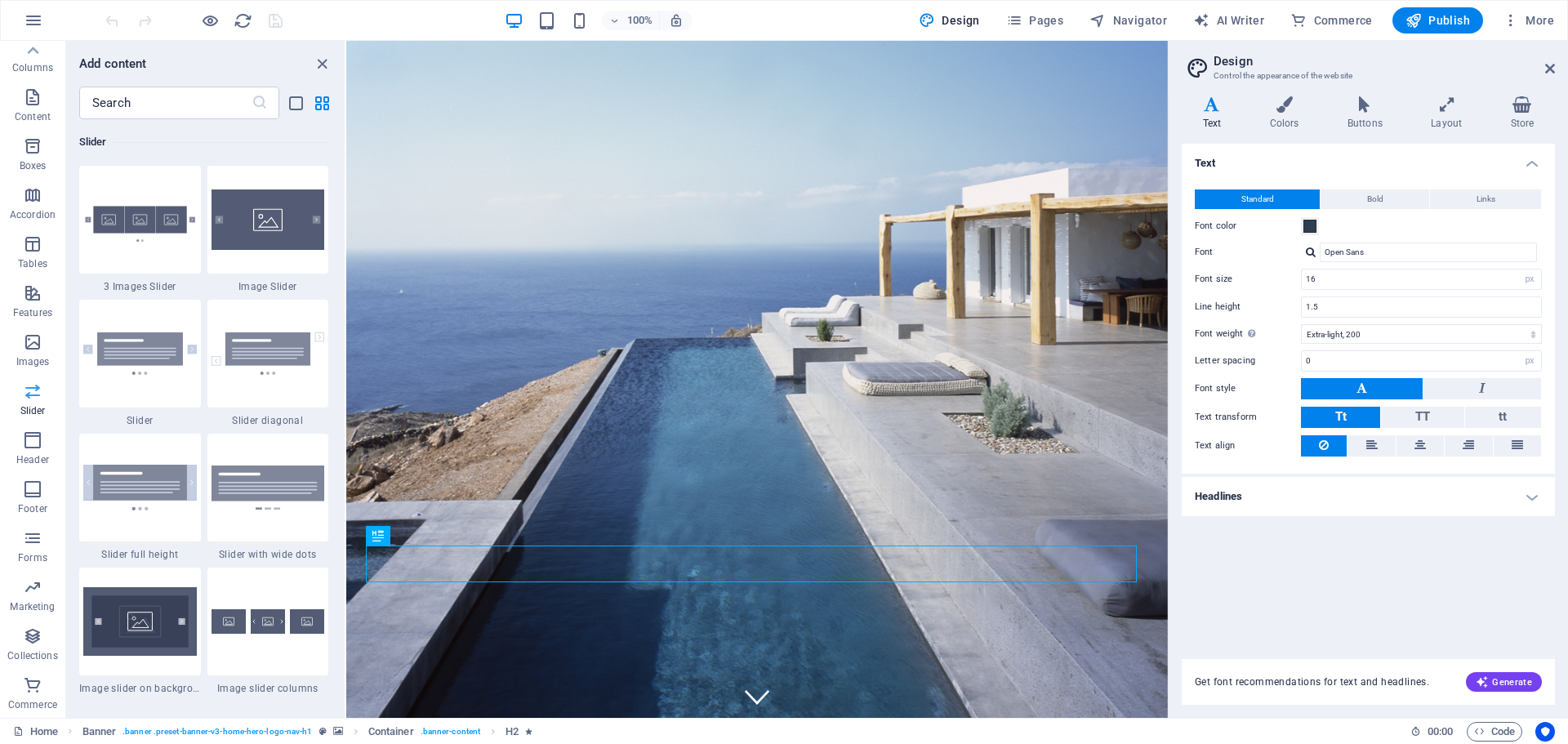
click at [38, 404] on span "Slider" at bounding box center [32, 401] width 66 height 40
click at [246, 229] on img at bounding box center [268, 220] width 113 height 60
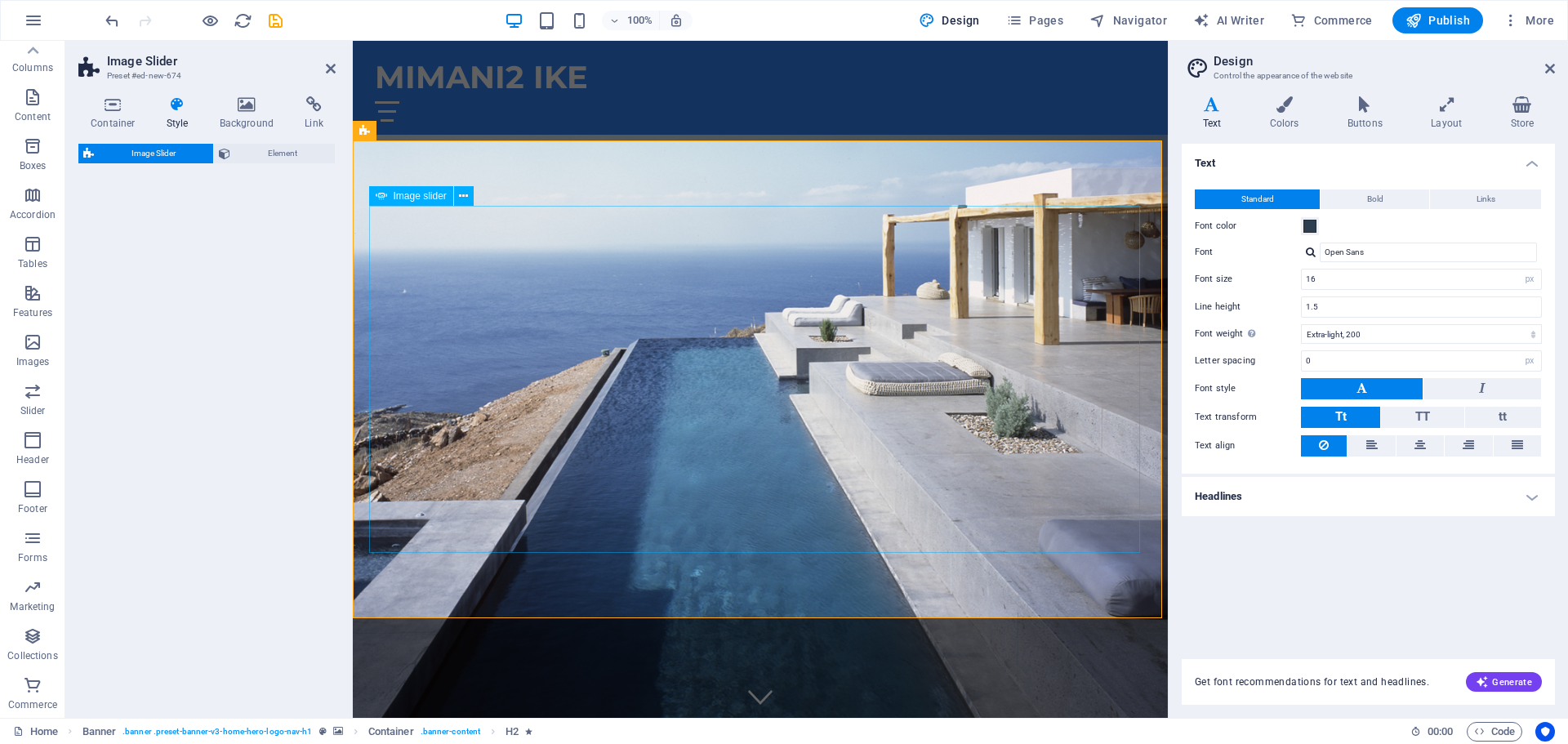
select select "rem"
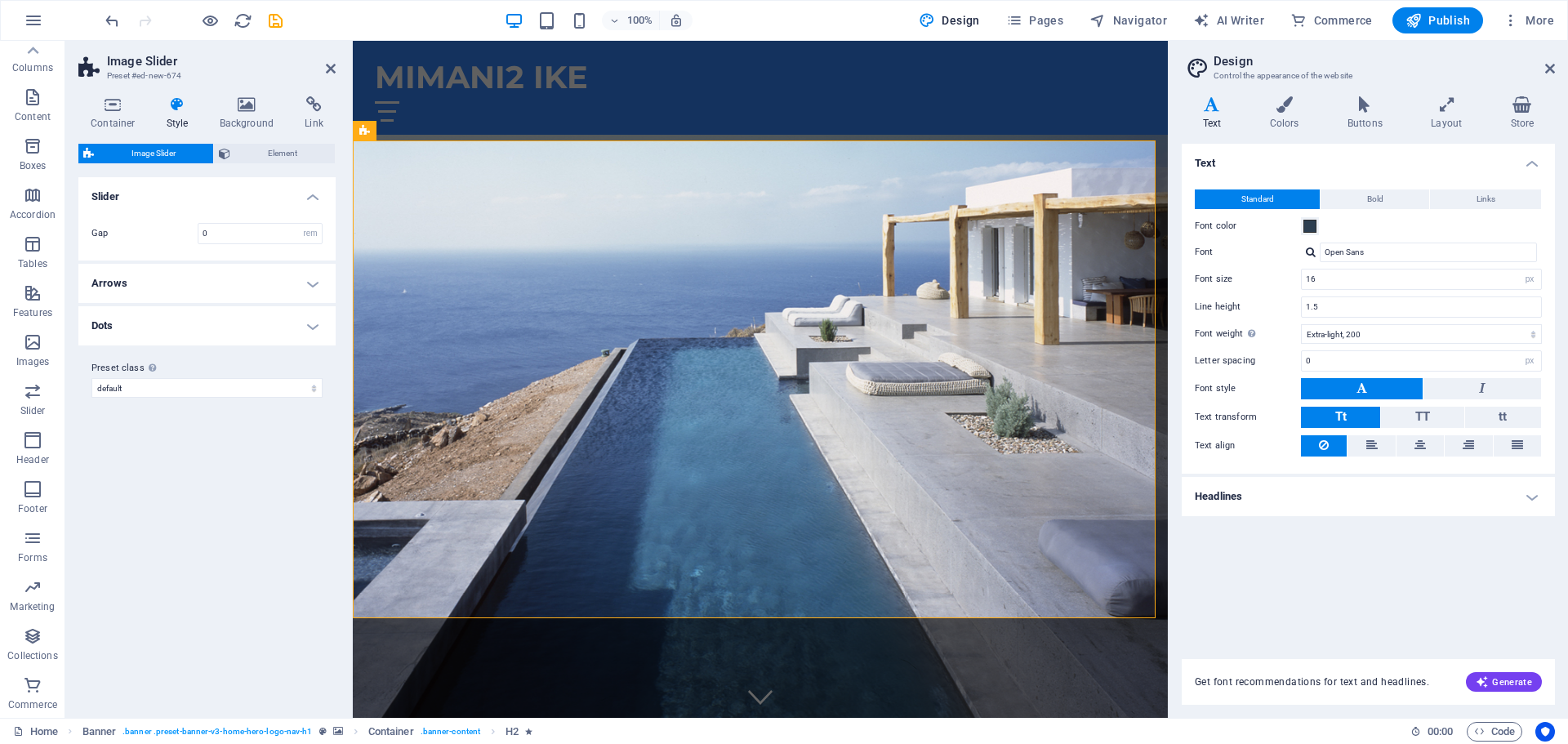
scroll to position [578, 0]
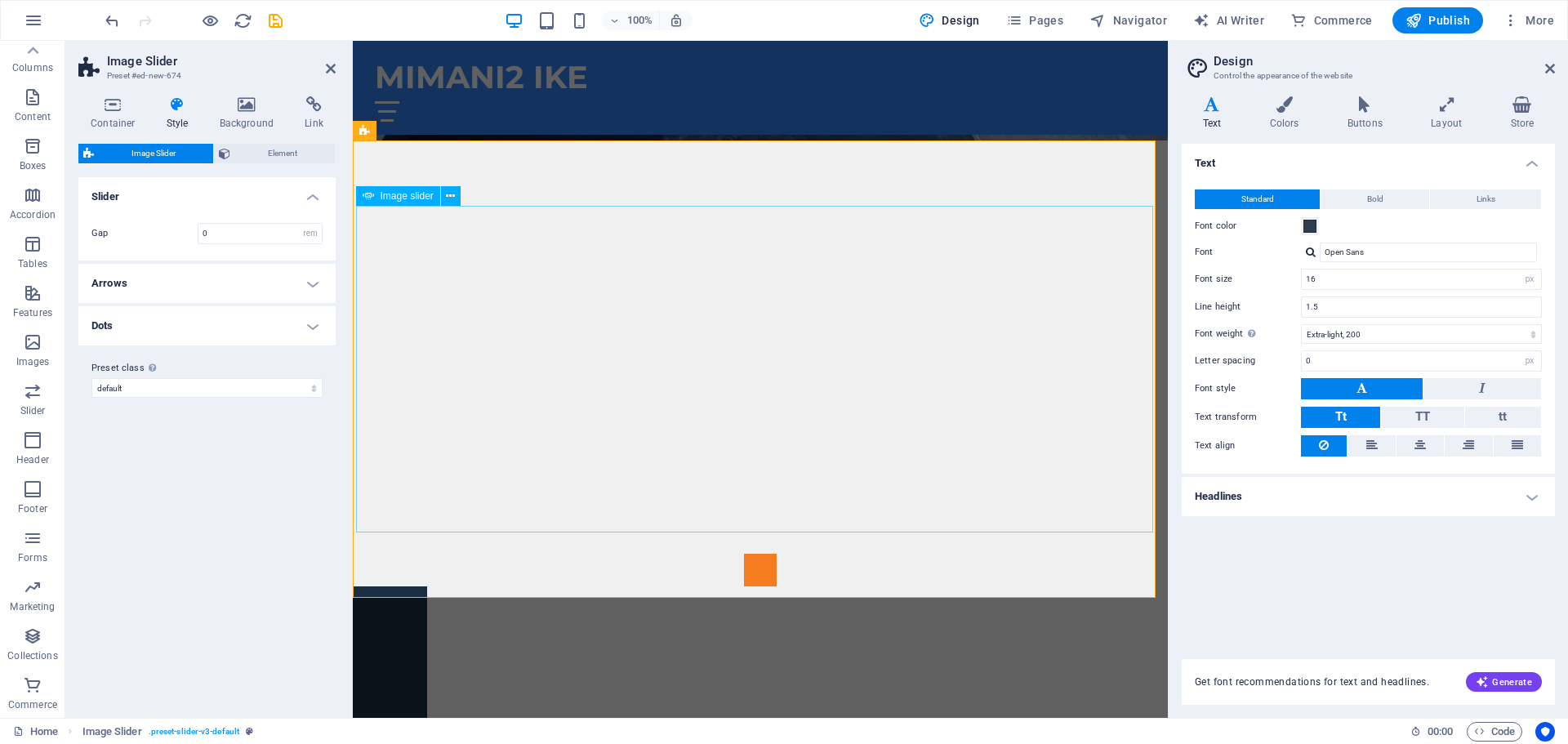
select select "px"
select select "ms"
select select "s"
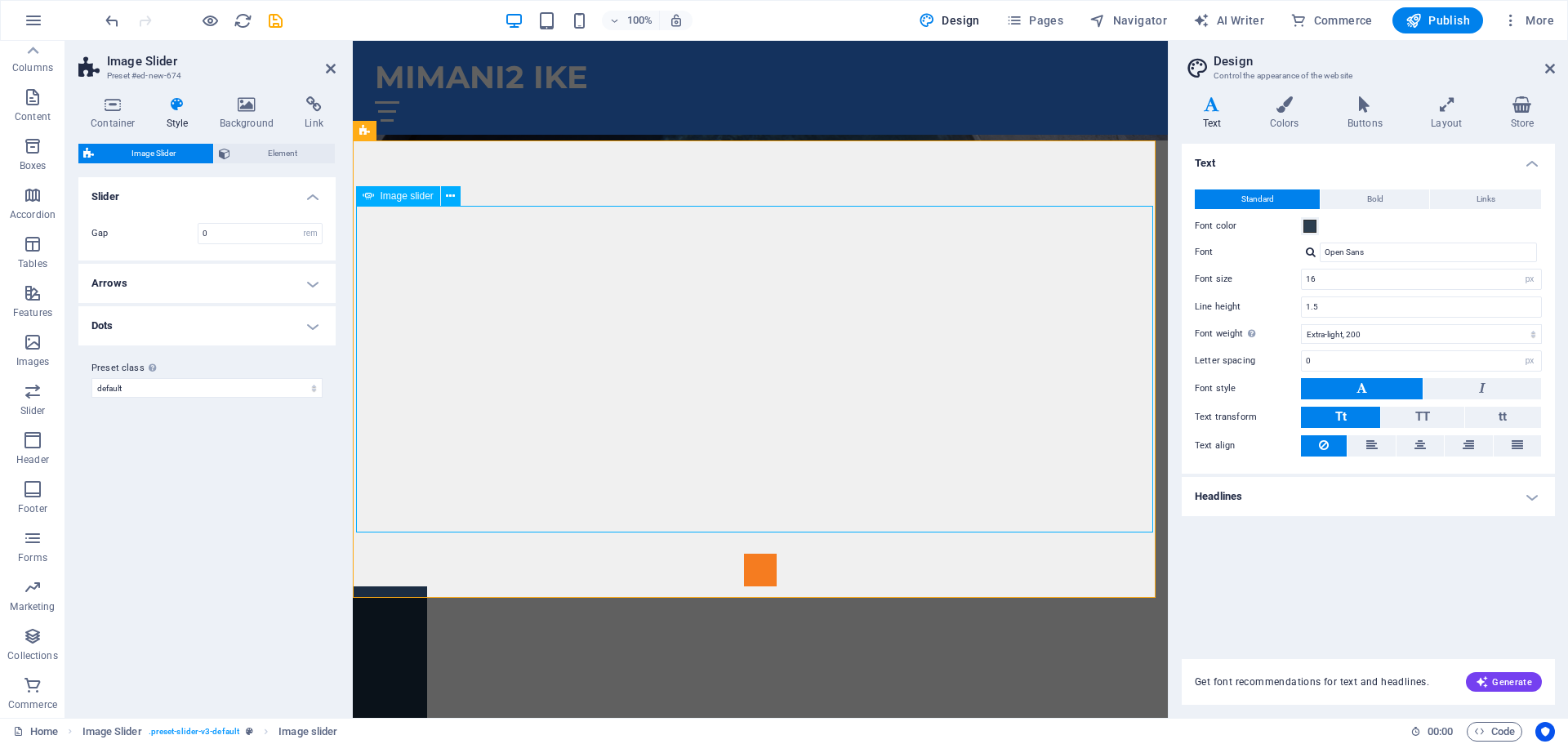
select select "progressive"
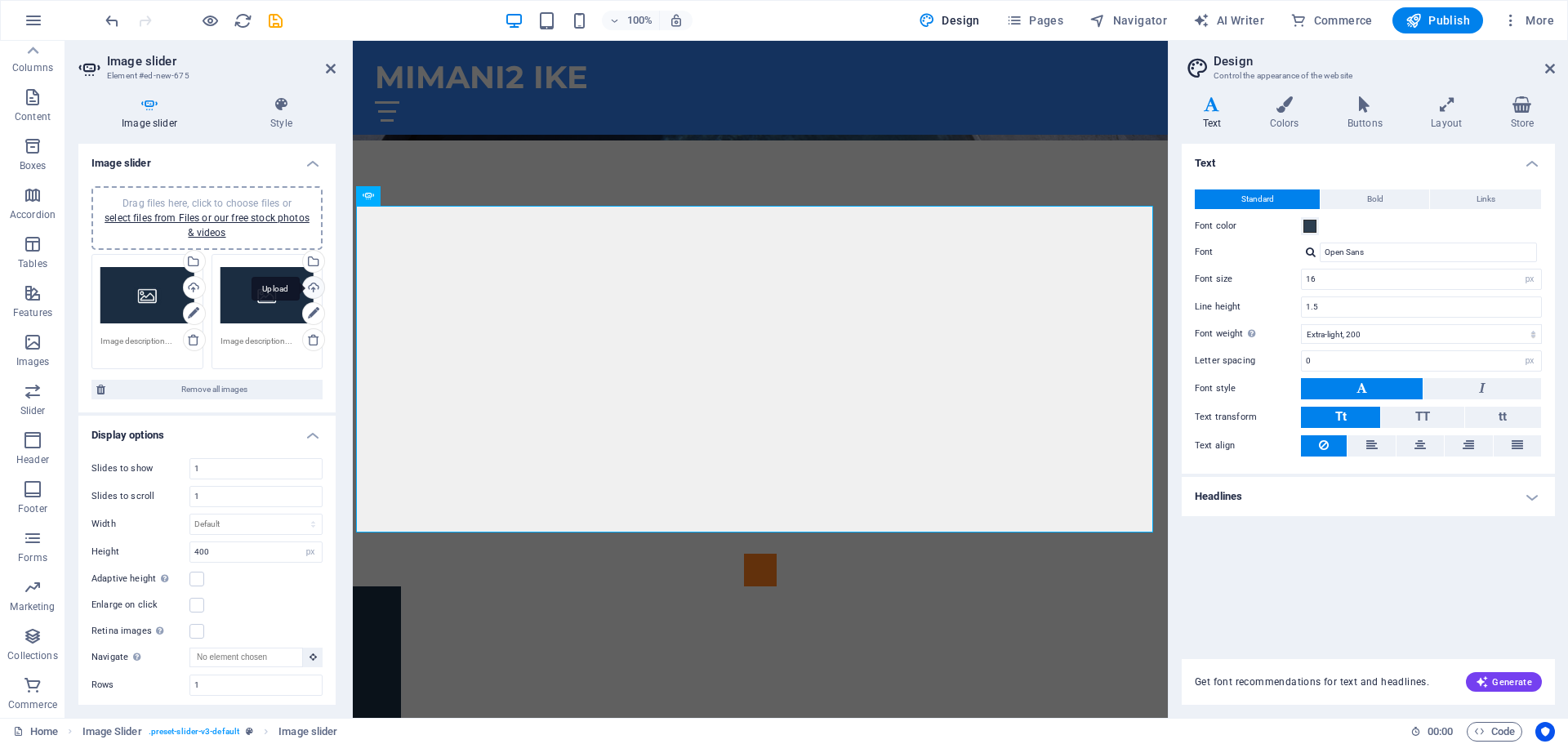
click at [306, 286] on div "Upload" at bounding box center [311, 289] width 24 height 24
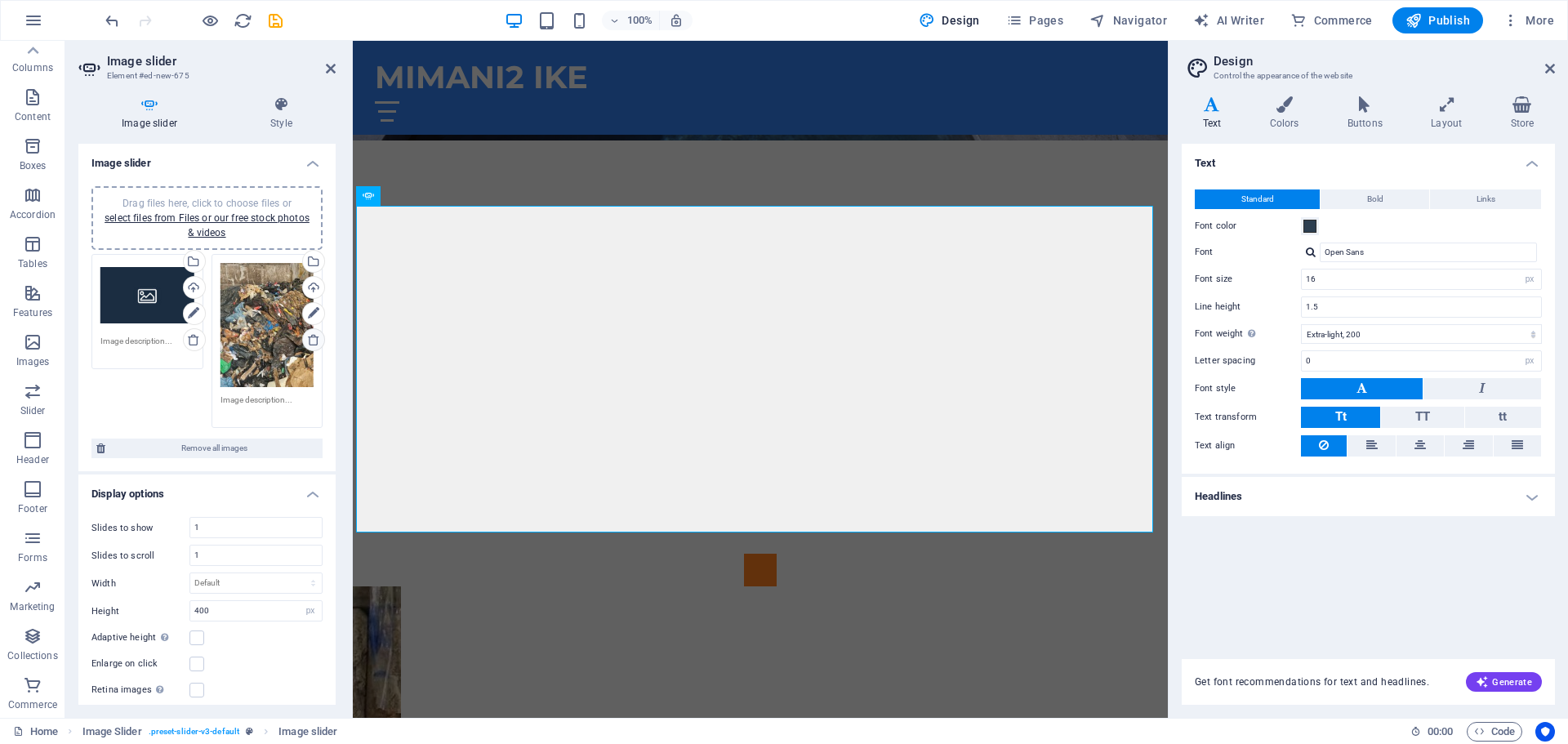
click at [307, 338] on icon at bounding box center [313, 339] width 13 height 13
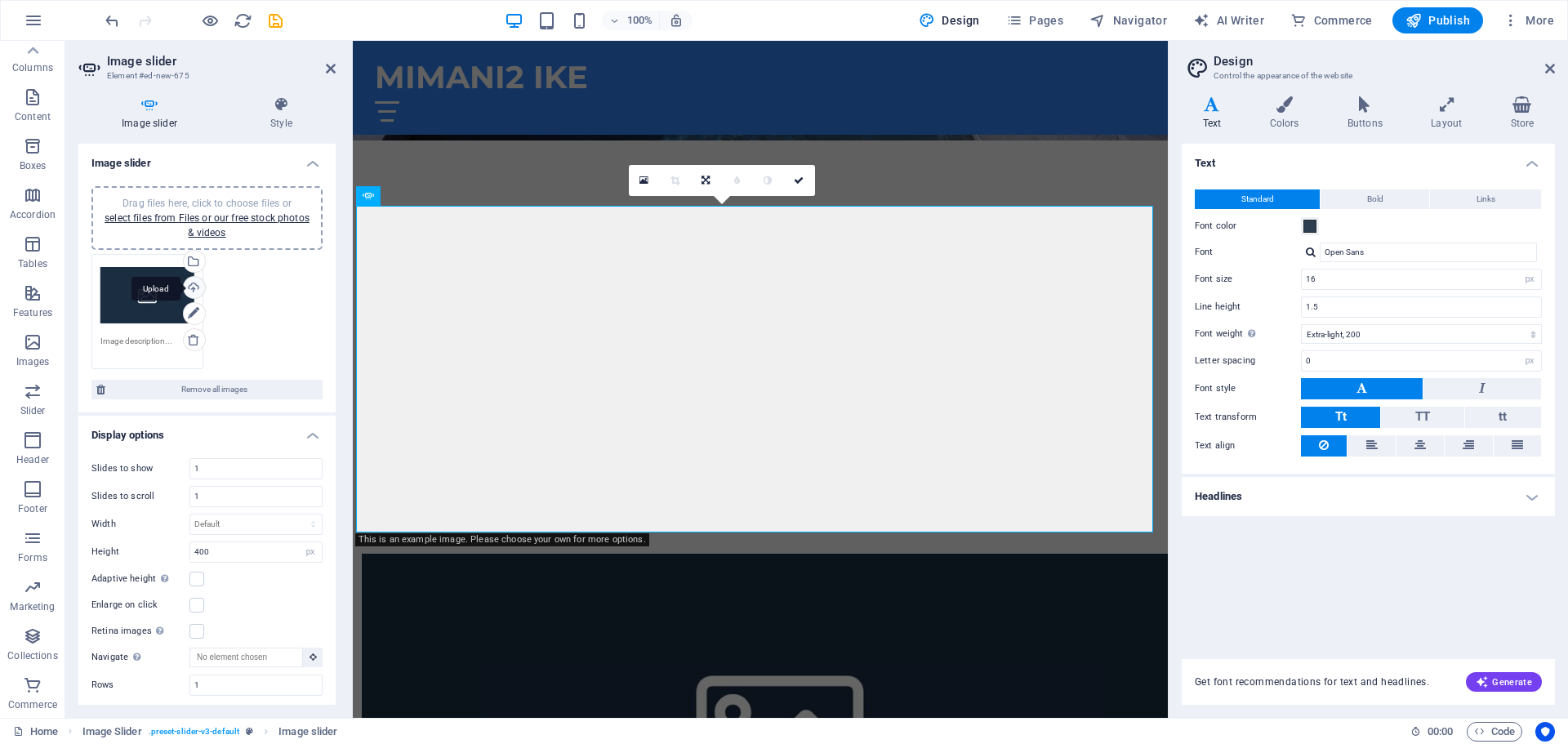
click at [193, 287] on div "Upload" at bounding box center [193, 289] width 24 height 24
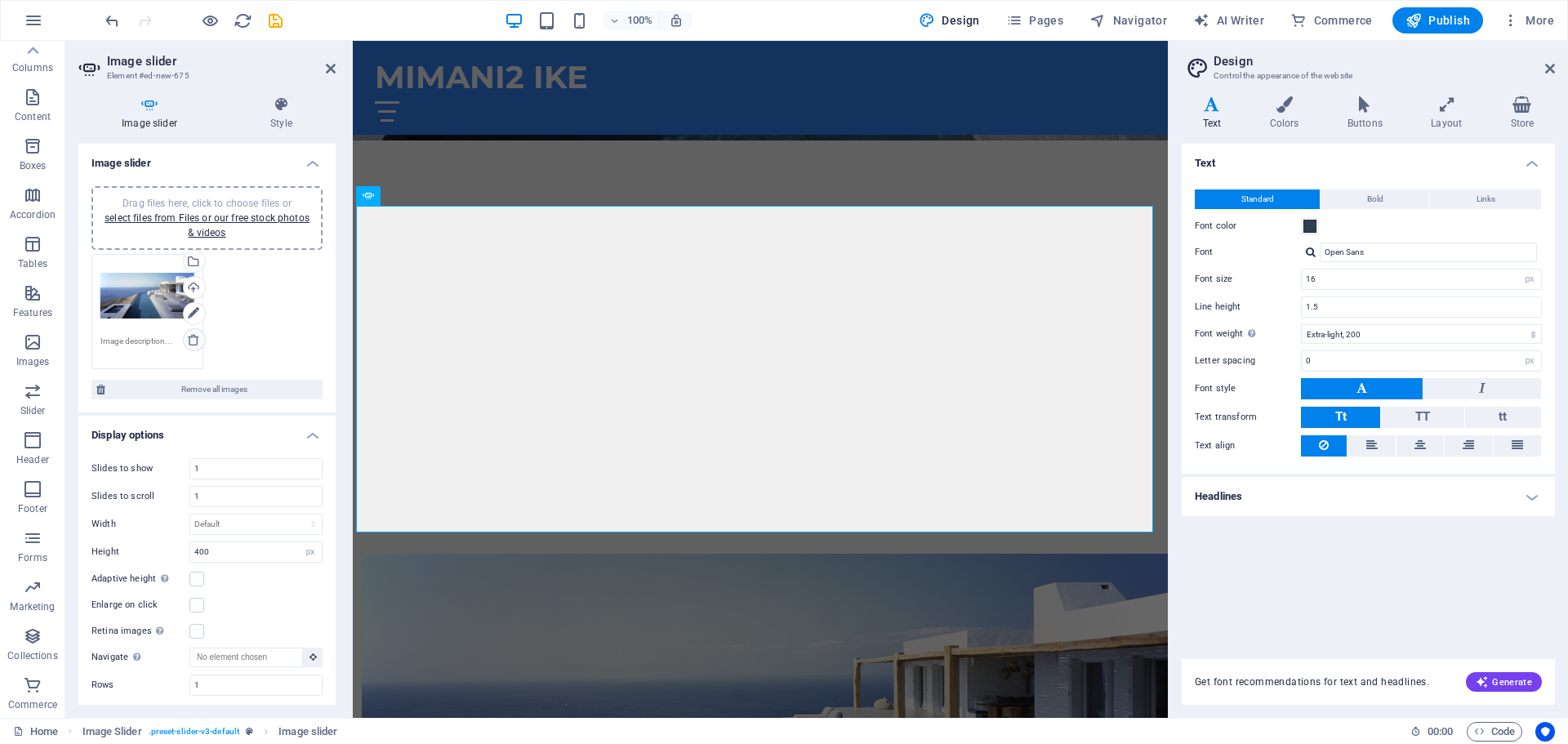
click at [193, 345] on icon at bounding box center [193, 339] width 13 height 13
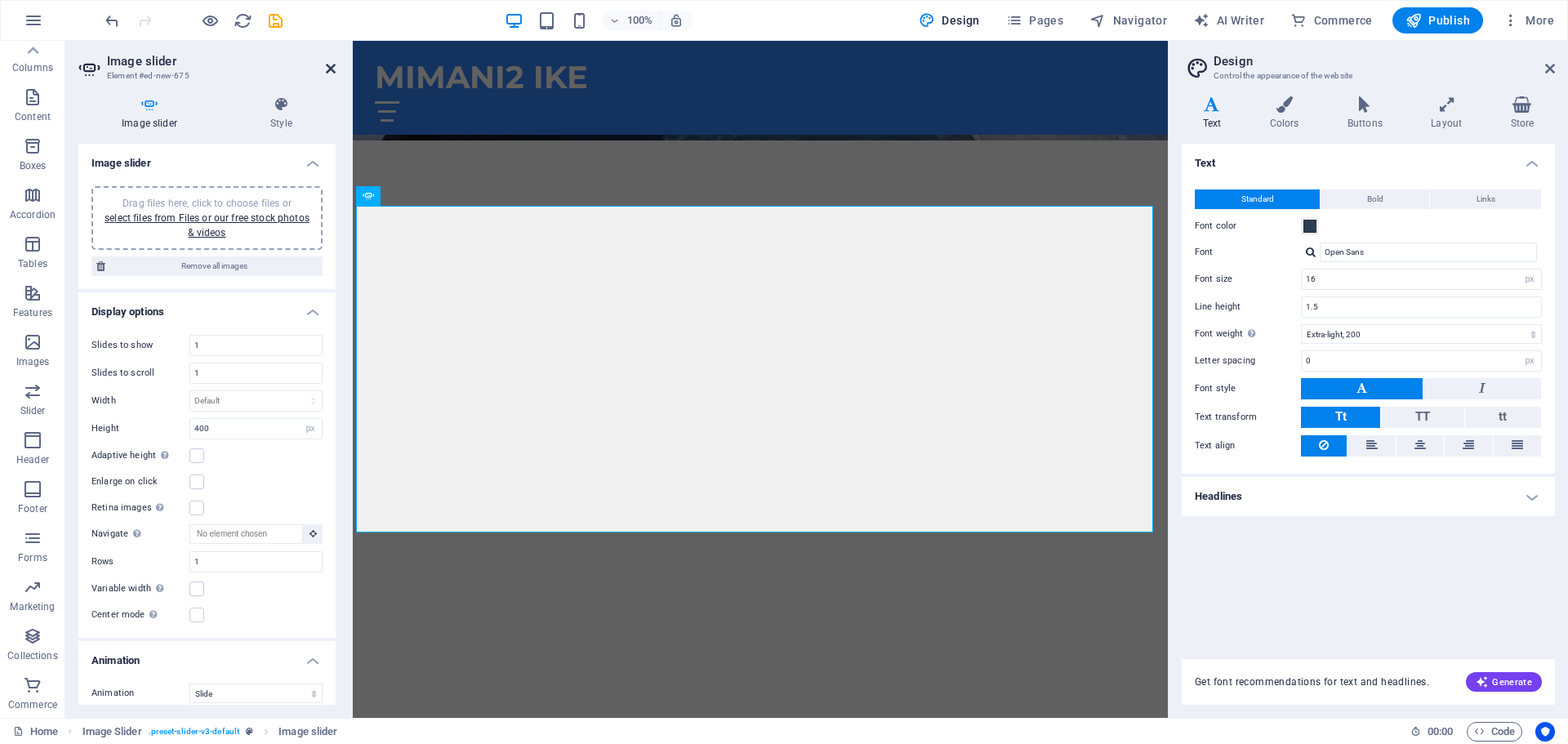
click at [330, 67] on icon at bounding box center [330, 68] width 10 height 13
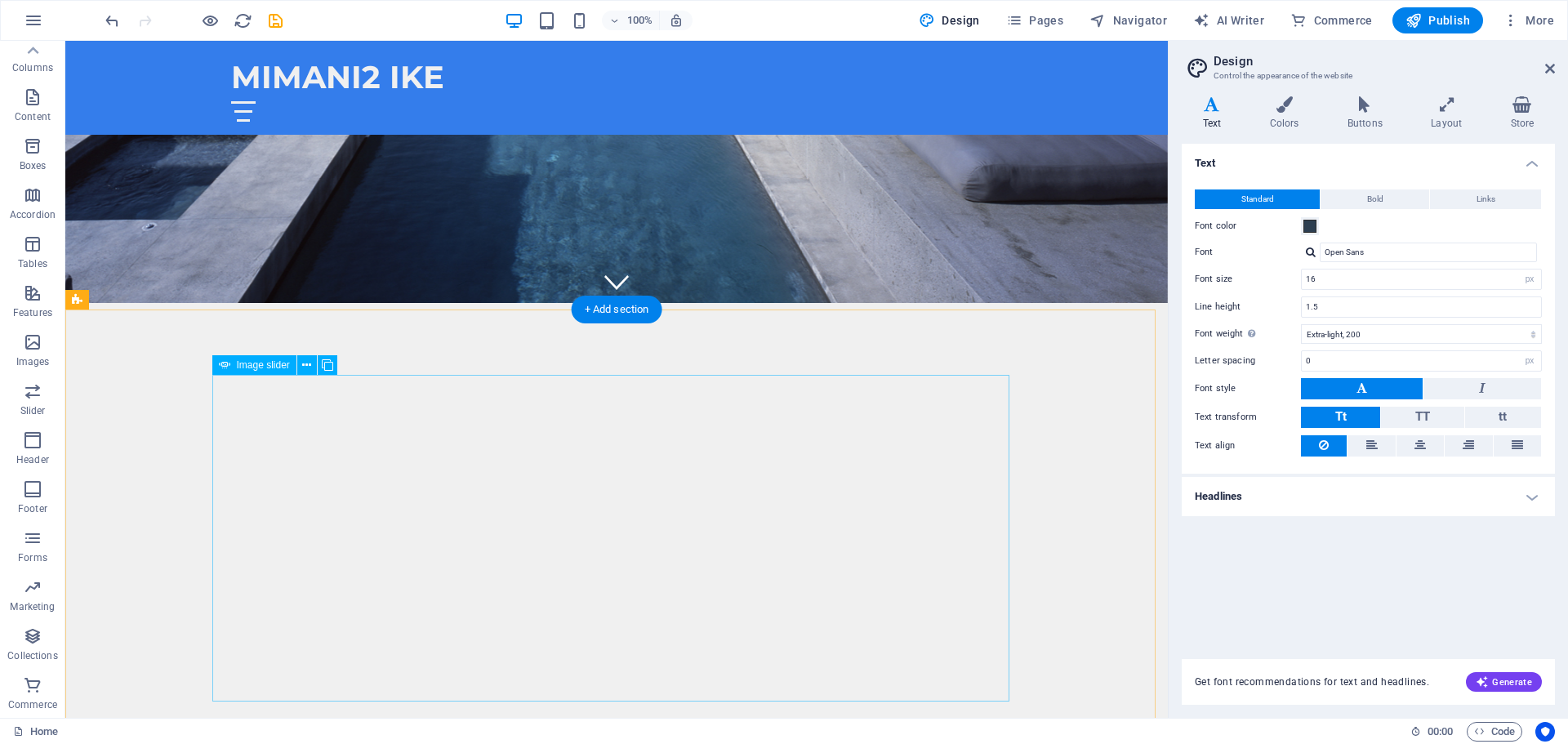
scroll to position [408, 0]
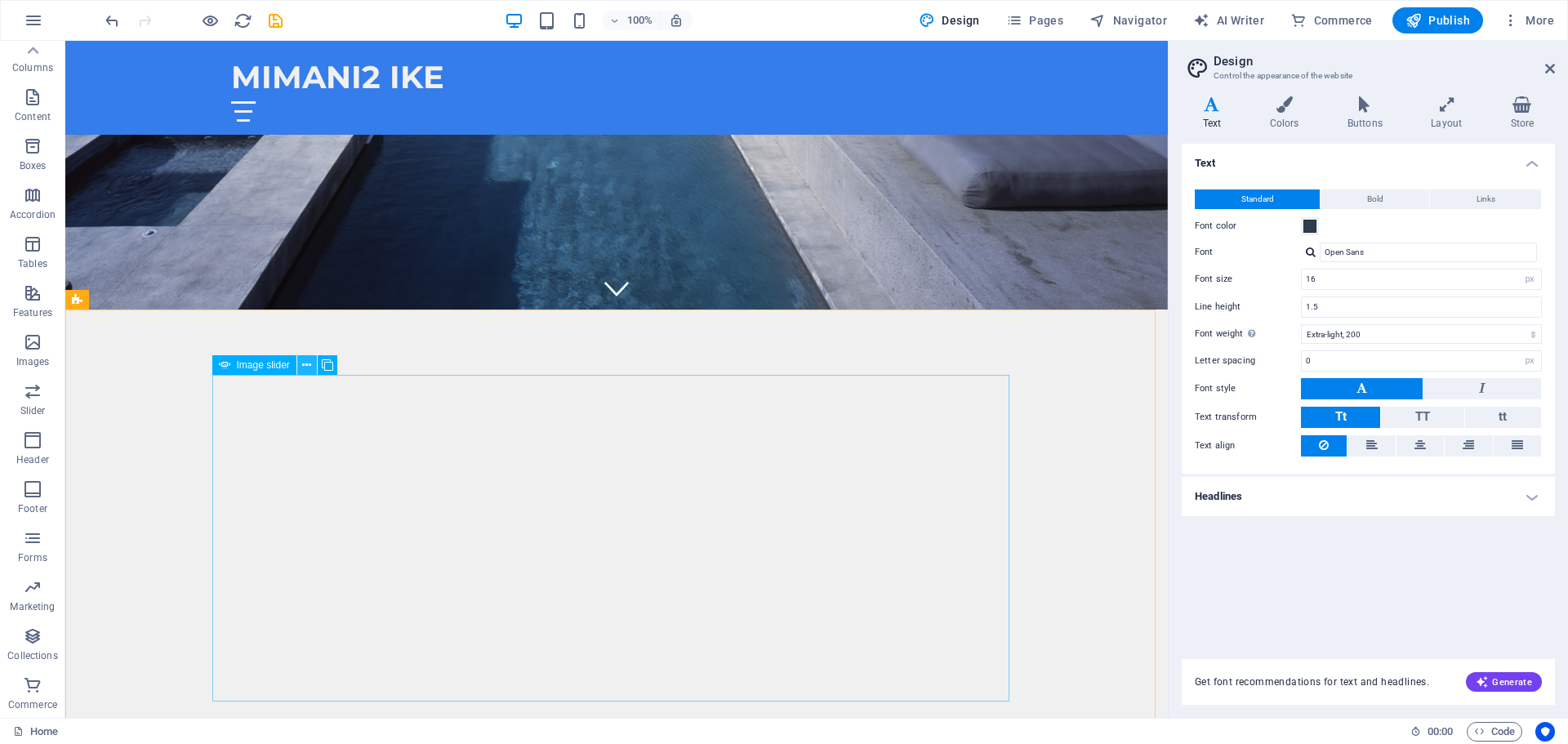
click at [309, 360] on icon at bounding box center [307, 365] width 9 height 17
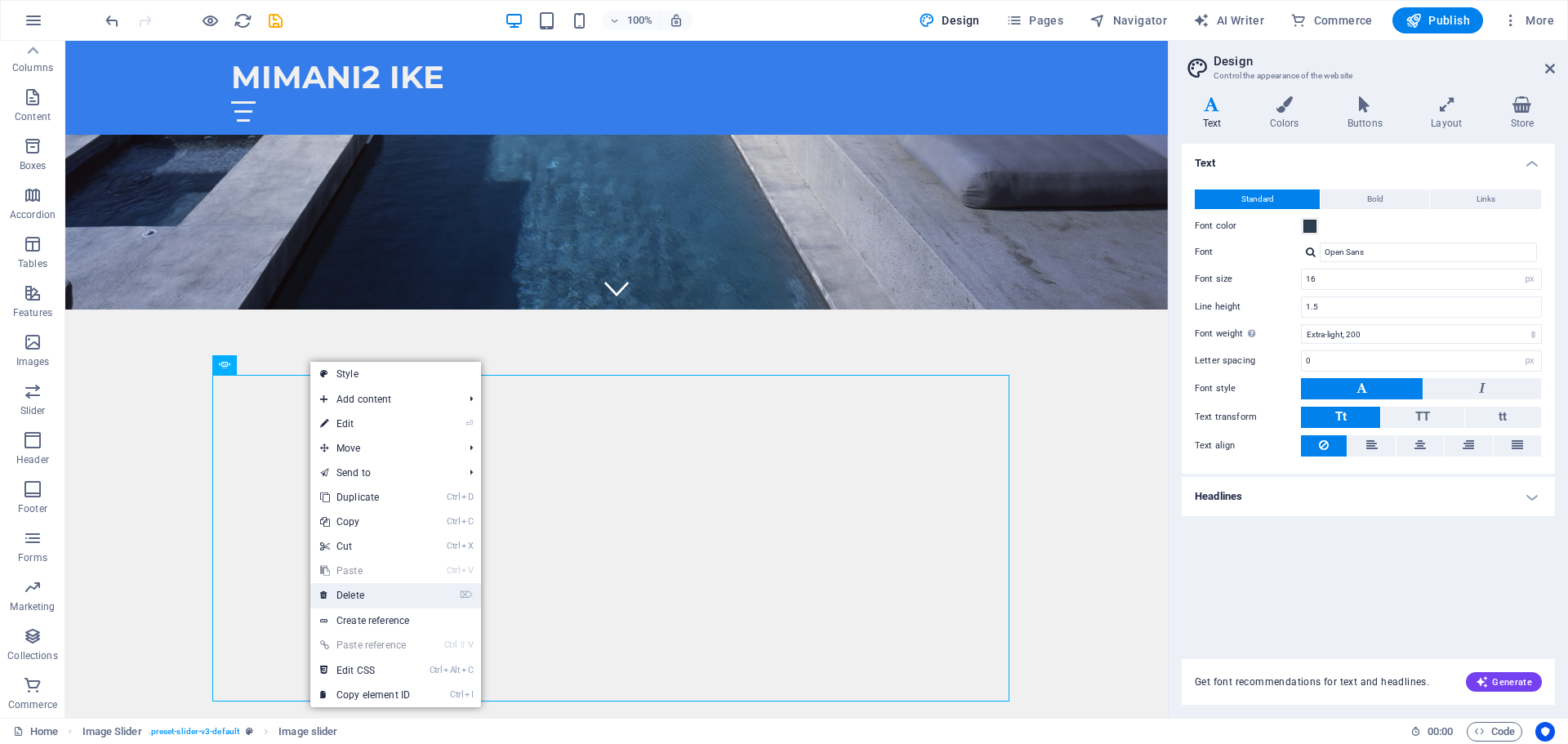
click at [386, 591] on link "⌦ Delete" at bounding box center [365, 595] width 110 height 24
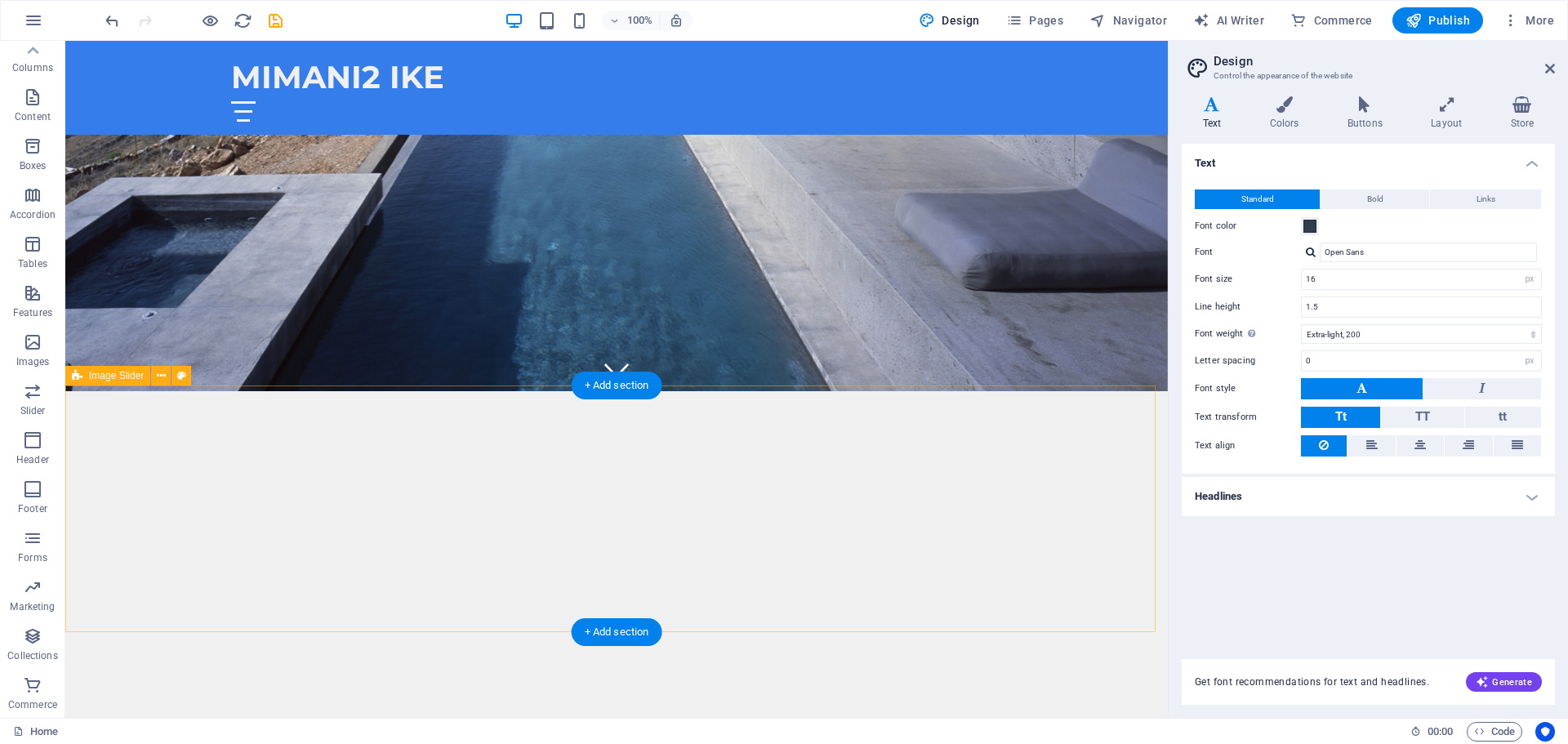
scroll to position [572, 0]
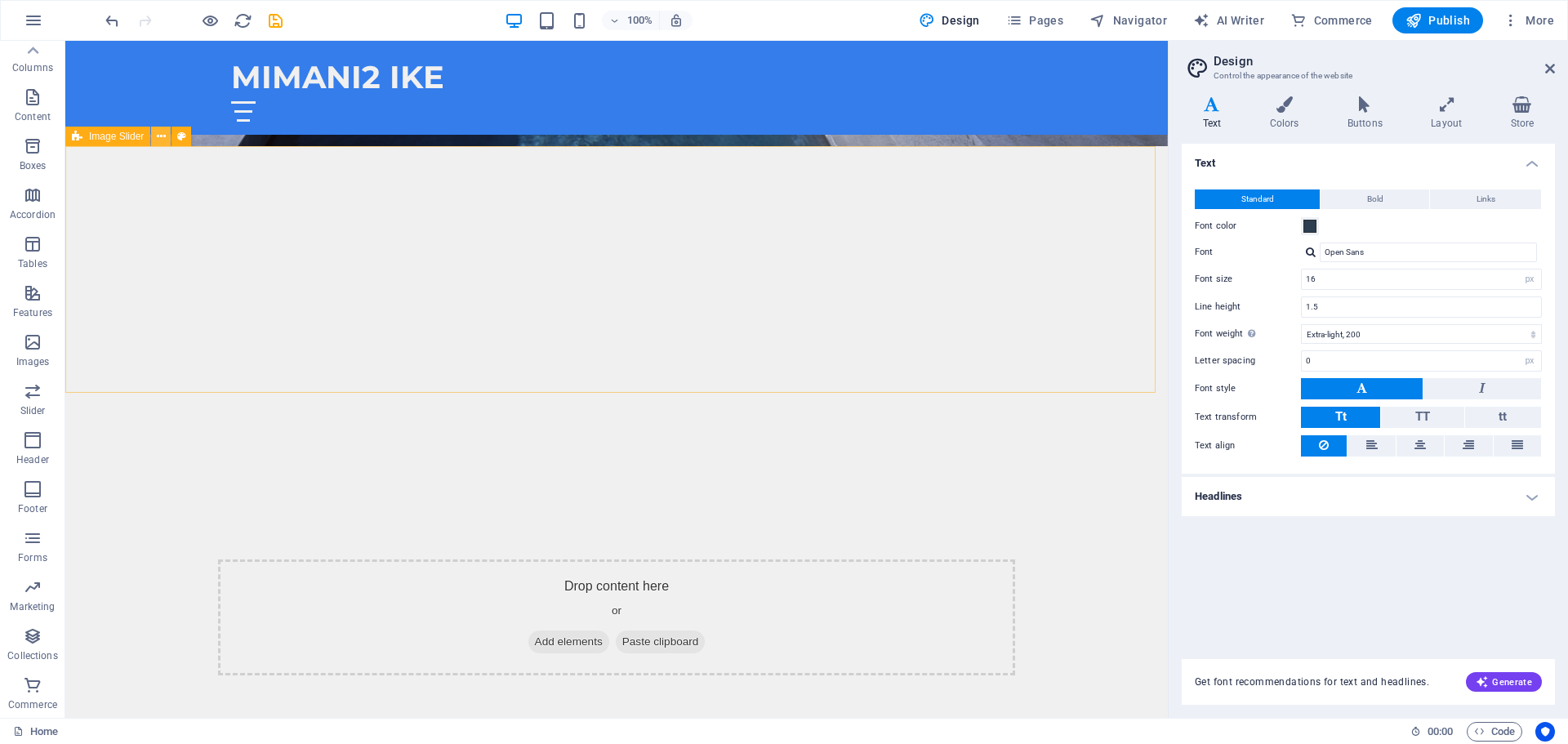
click at [164, 133] on icon at bounding box center [161, 137] width 9 height 17
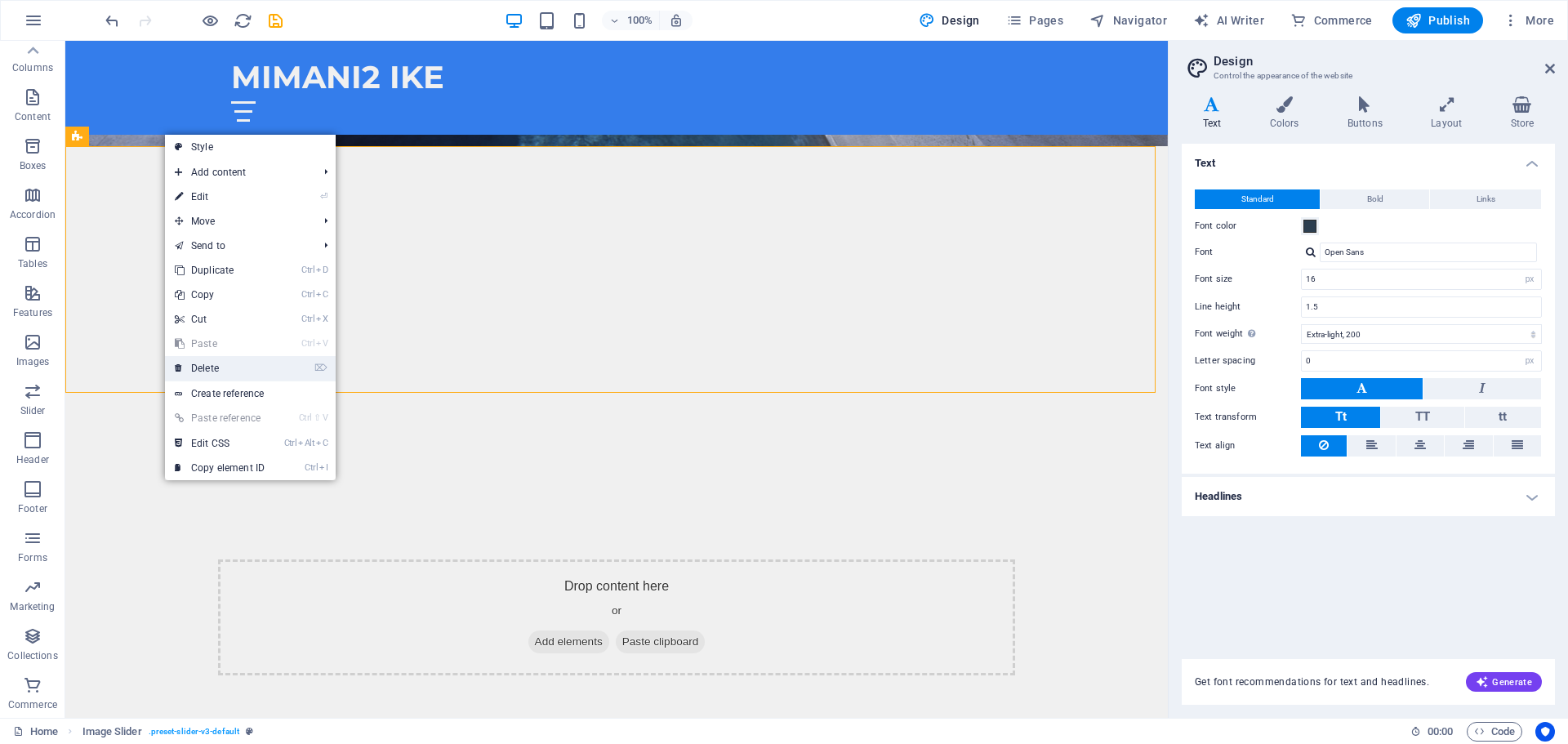
click at [207, 368] on link "⌦ Delete" at bounding box center [220, 368] width 110 height 24
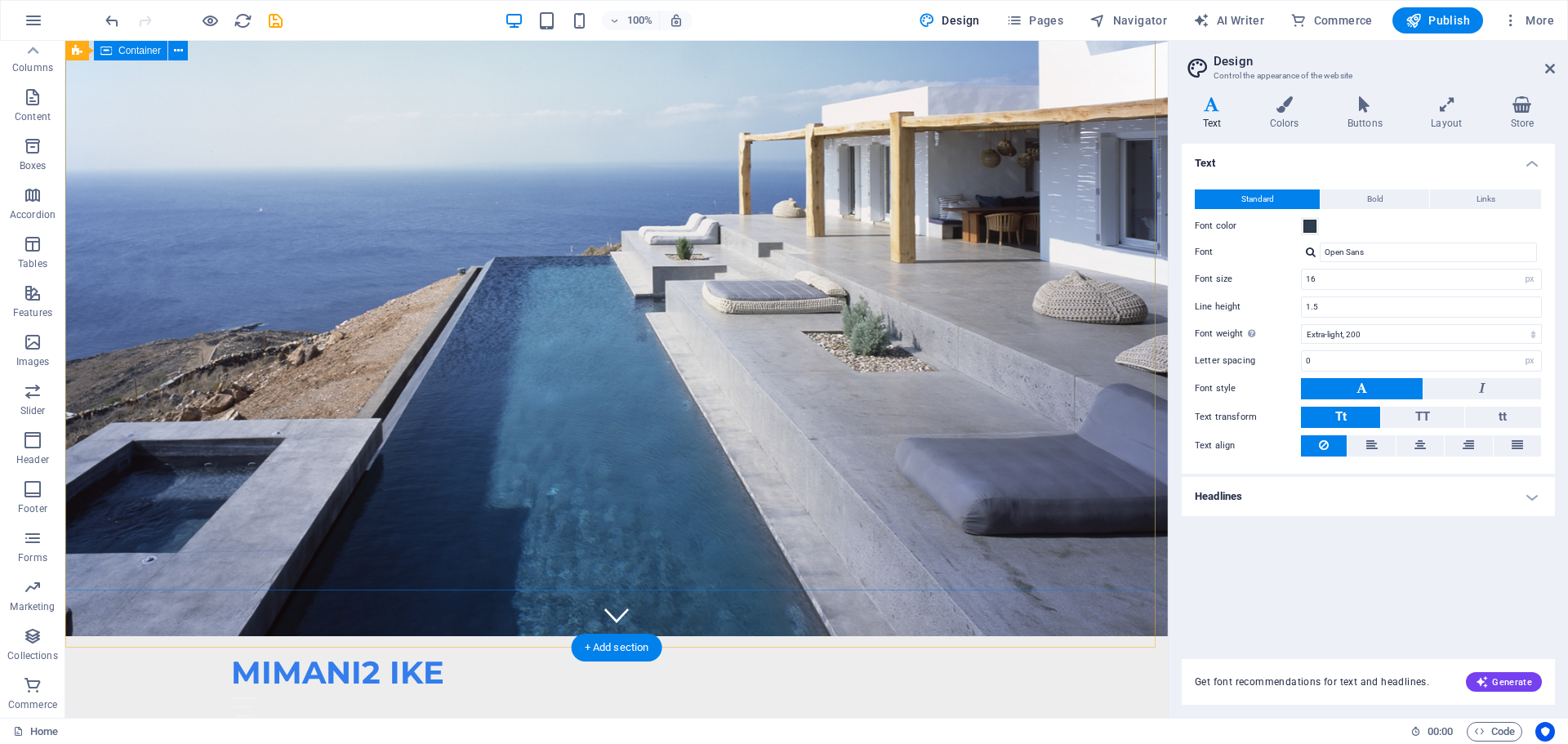
scroll to position [0, 0]
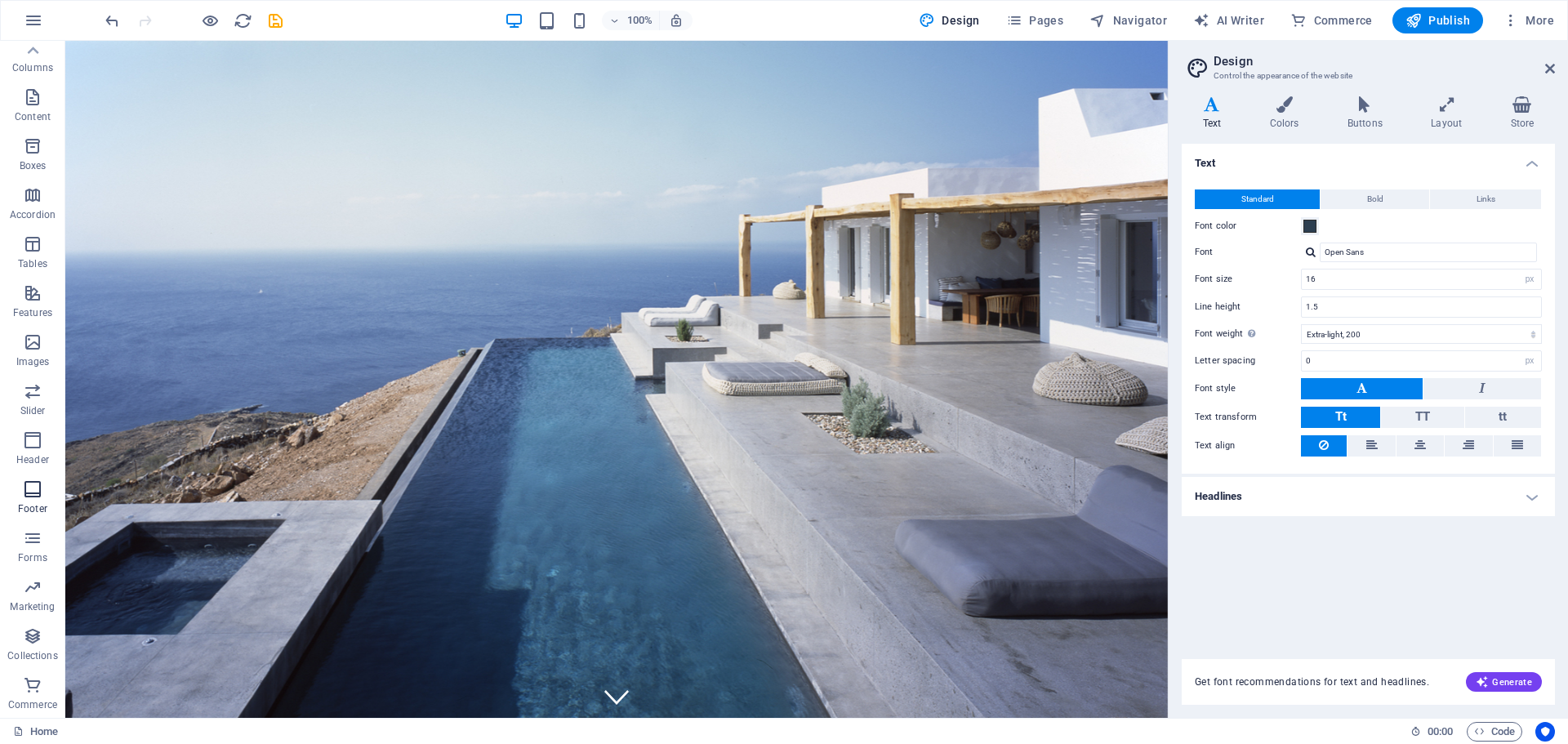
click at [24, 495] on icon "button" at bounding box center [32, 489] width 20 height 20
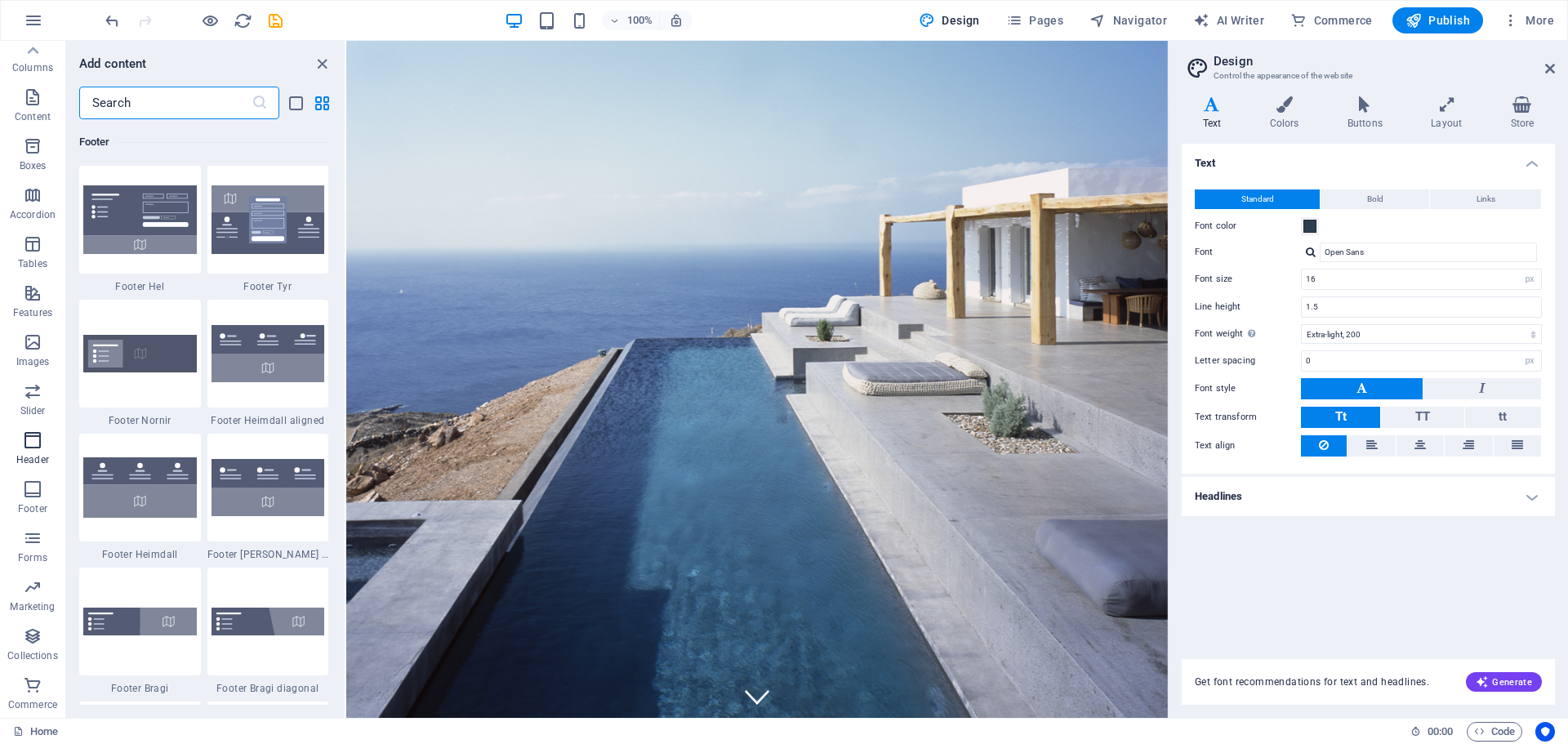
click at [36, 453] on p "Header" at bounding box center [32, 460] width 32 height 13
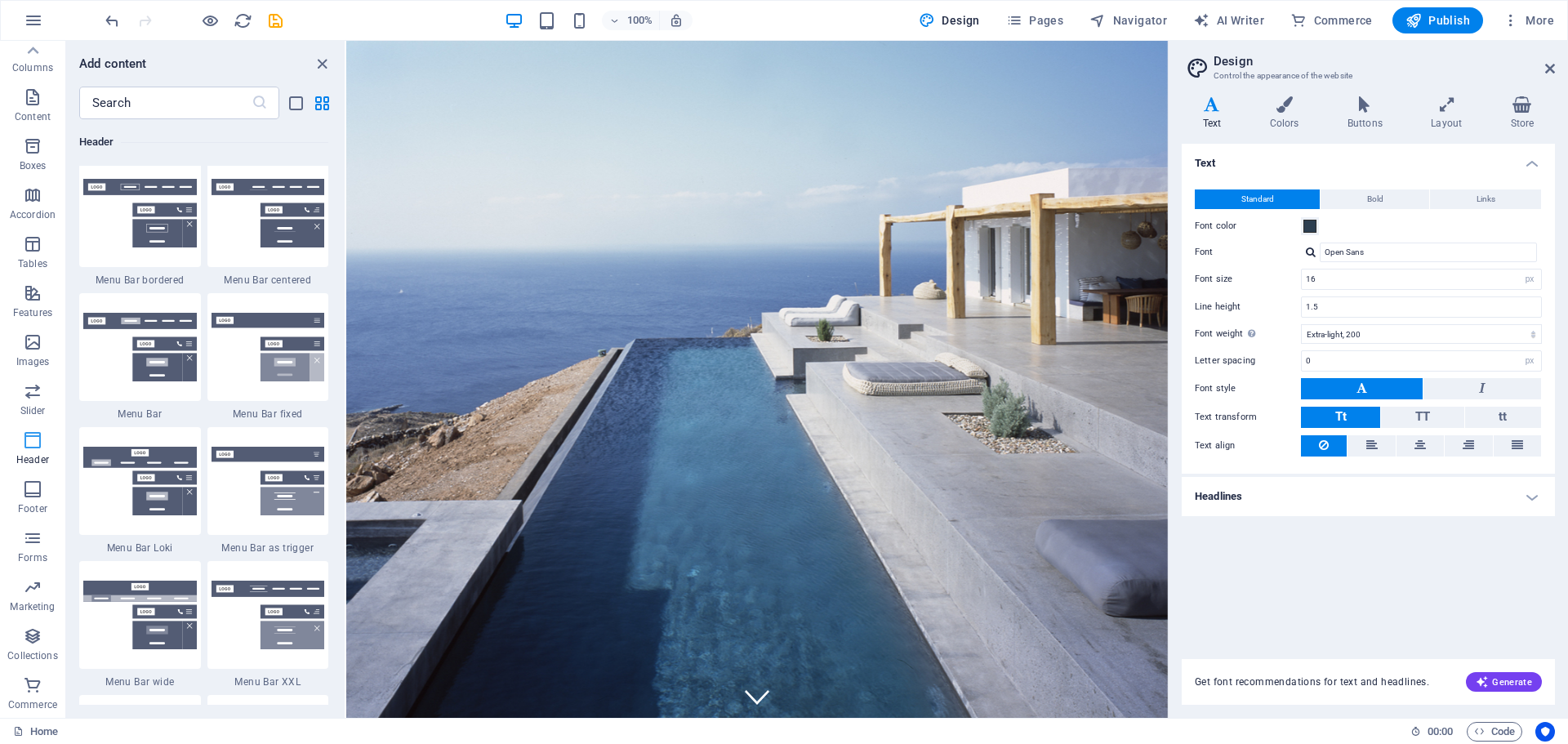
scroll to position [9837, 0]
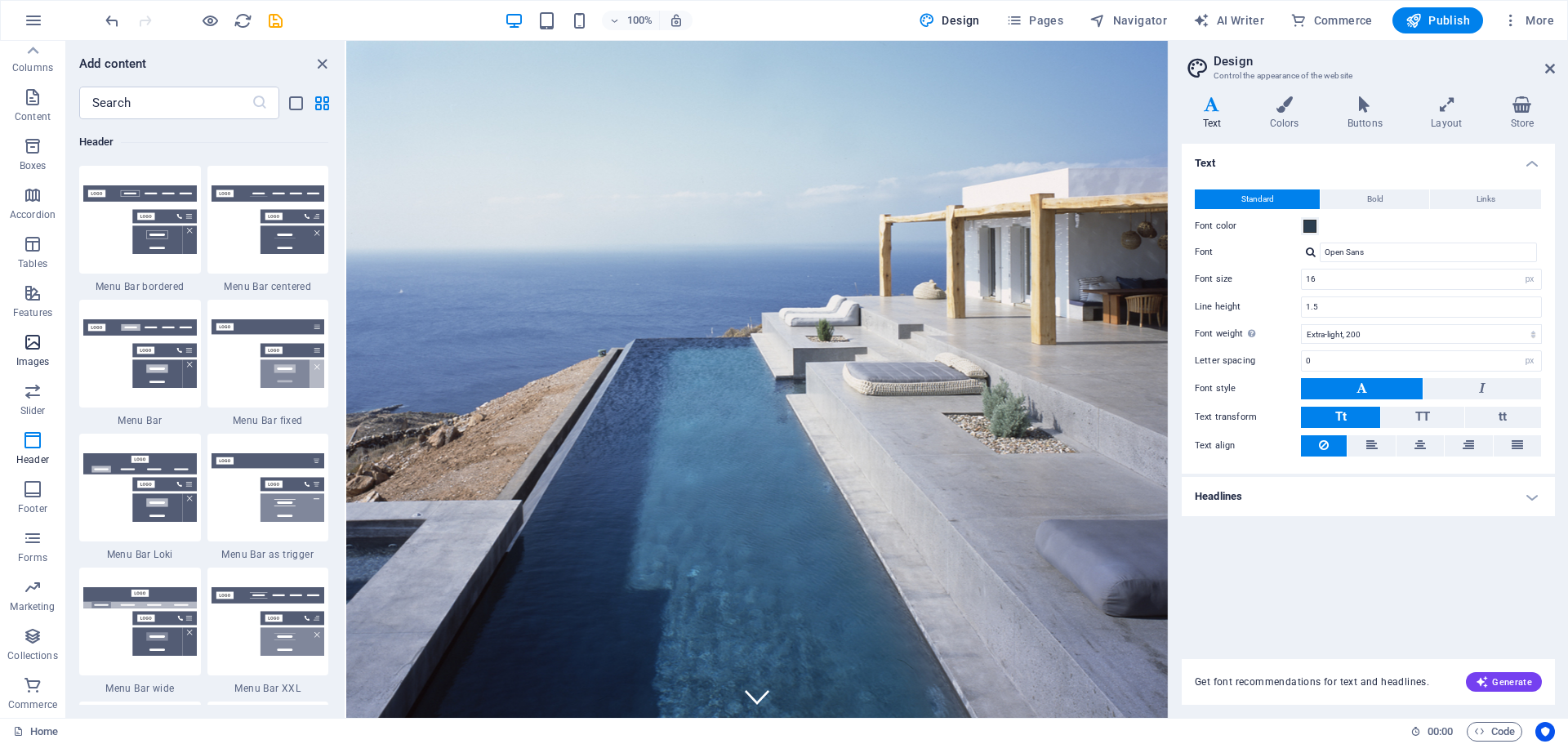
click at [13, 341] on span "Images" at bounding box center [32, 353] width 66 height 40
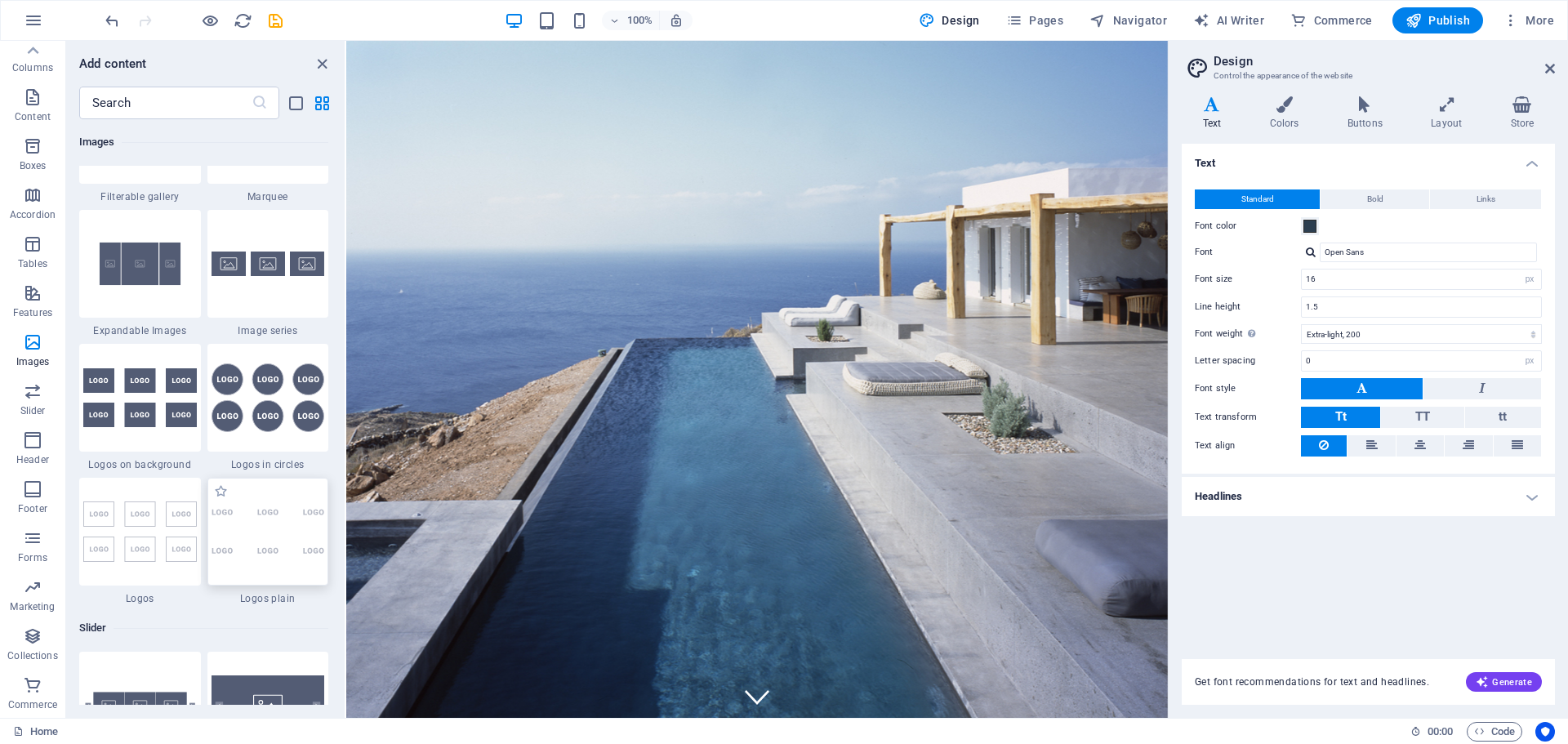
scroll to position [8772, 0]
click at [277, 283] on div at bounding box center [268, 265] width 121 height 108
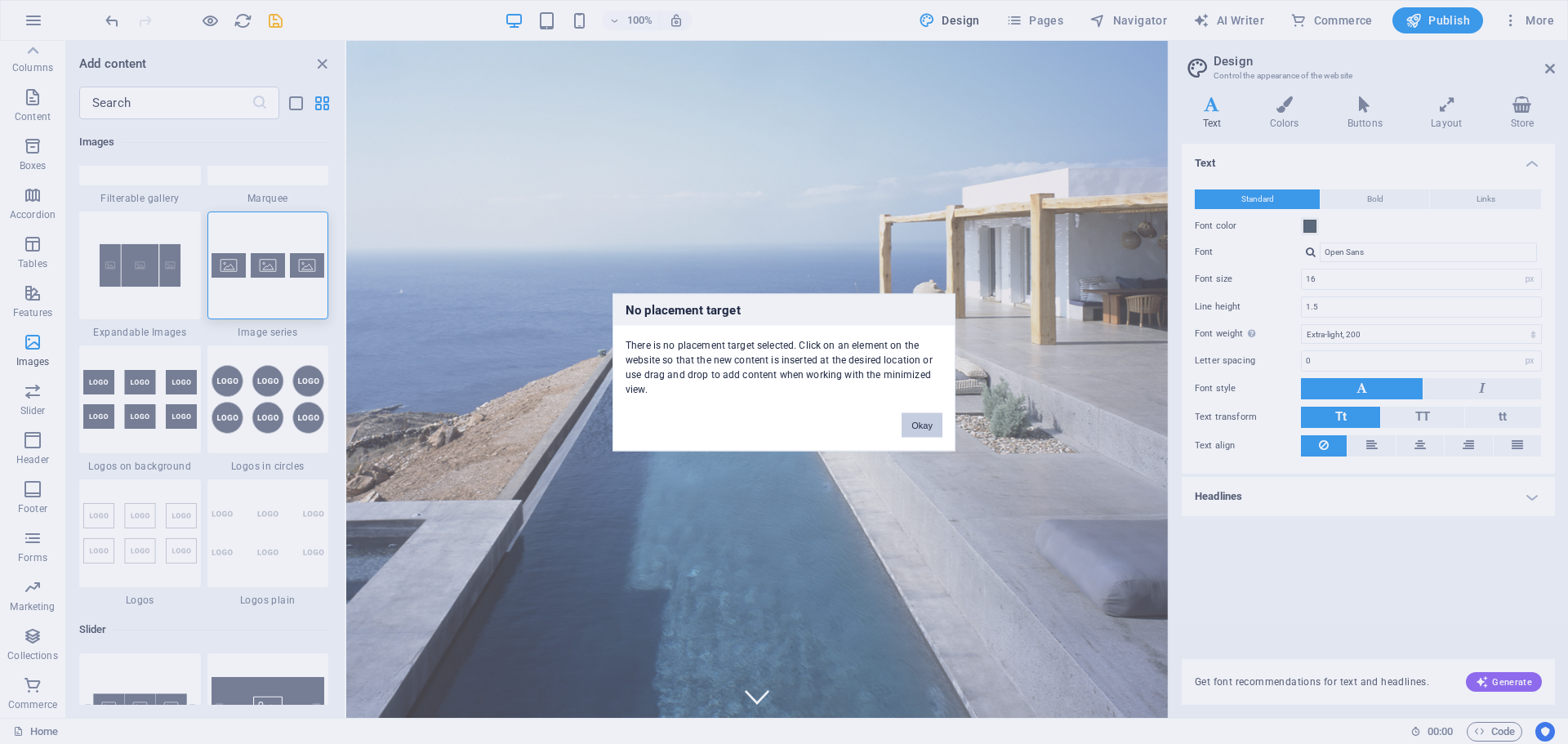
click at [925, 427] on button "Okay" at bounding box center [921, 425] width 40 height 24
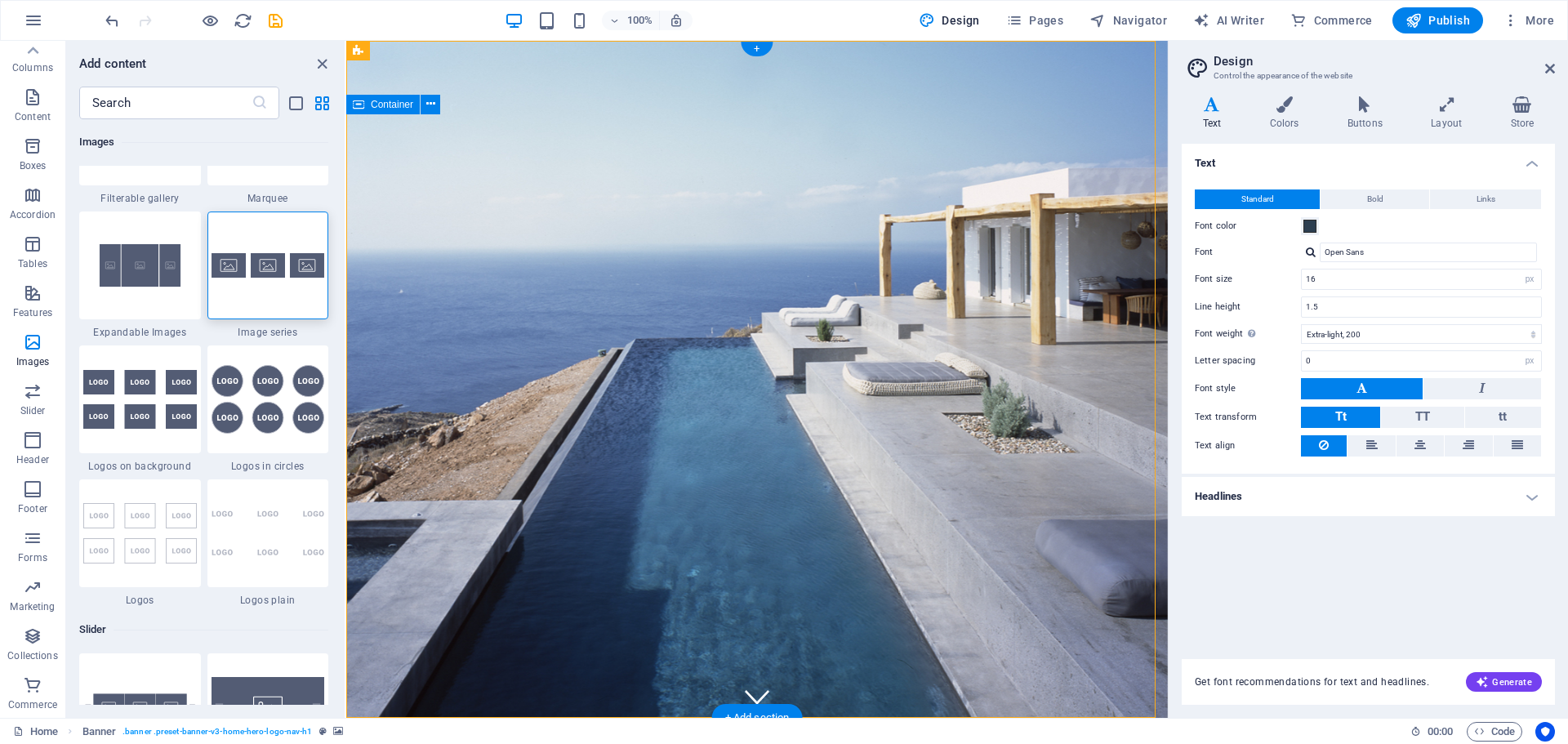
drag, startPoint x: 623, startPoint y: 293, endPoint x: 692, endPoint y: 370, distance: 103.4
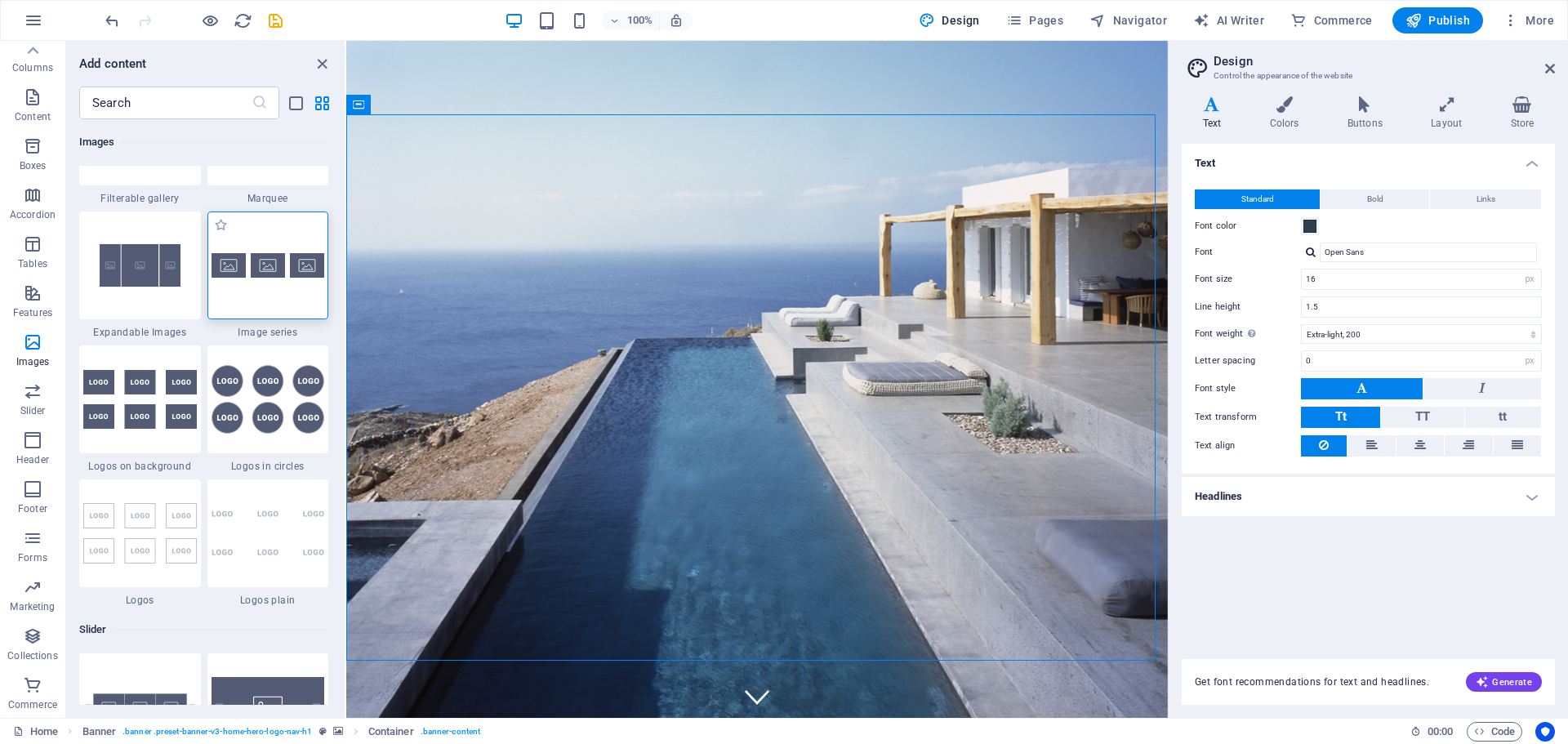
click at [277, 292] on div at bounding box center [268, 265] width 121 height 108
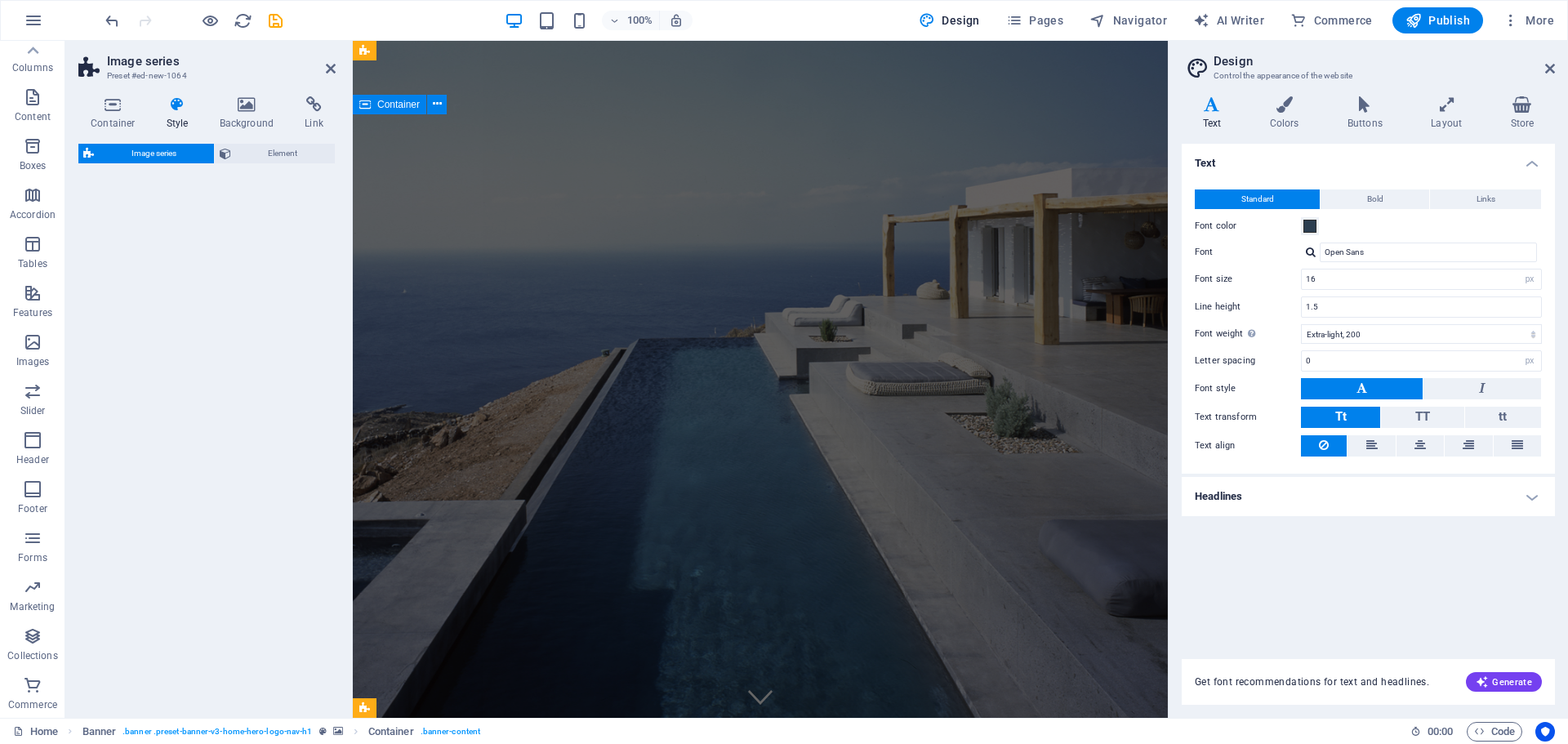
select select "rem"
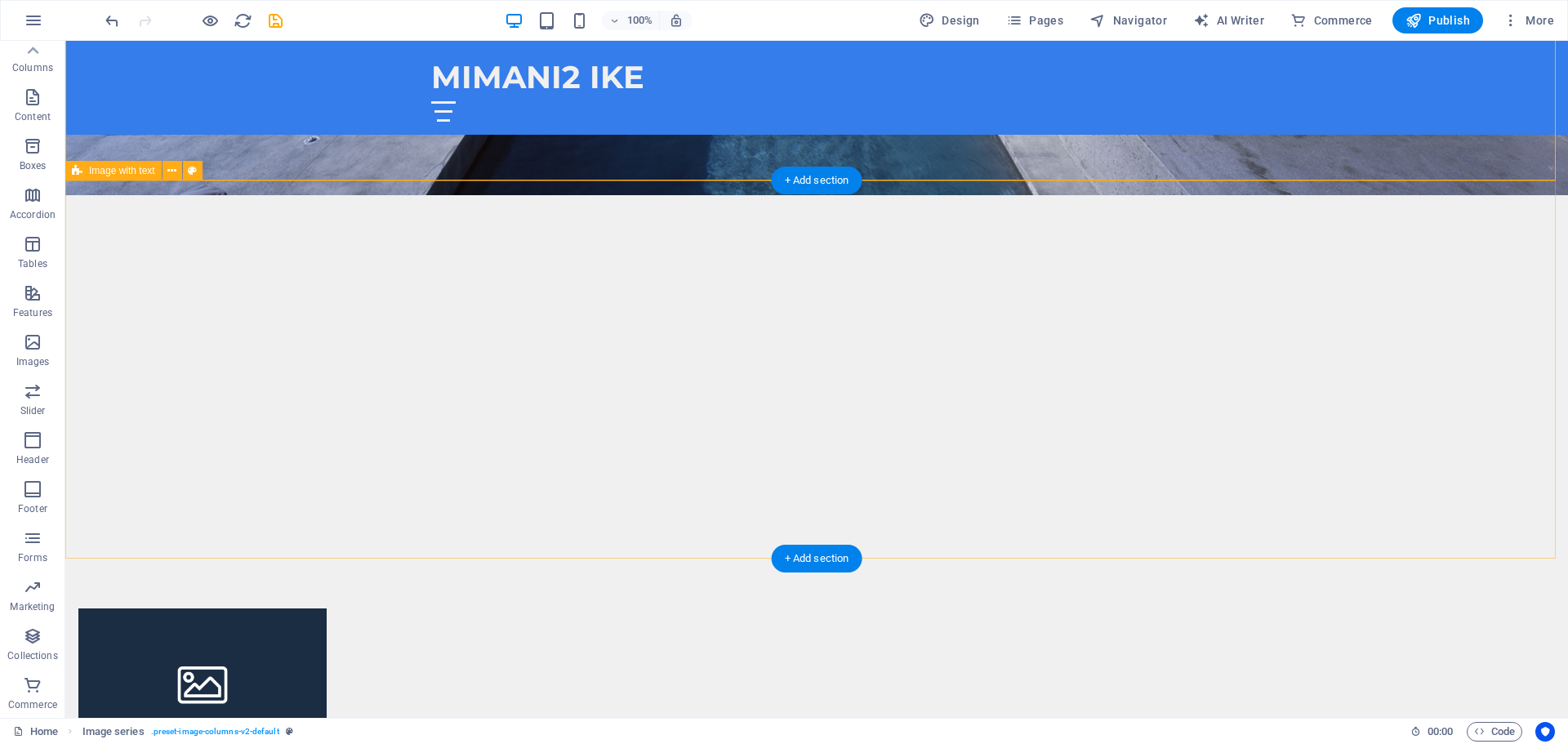
scroll to position [327, 0]
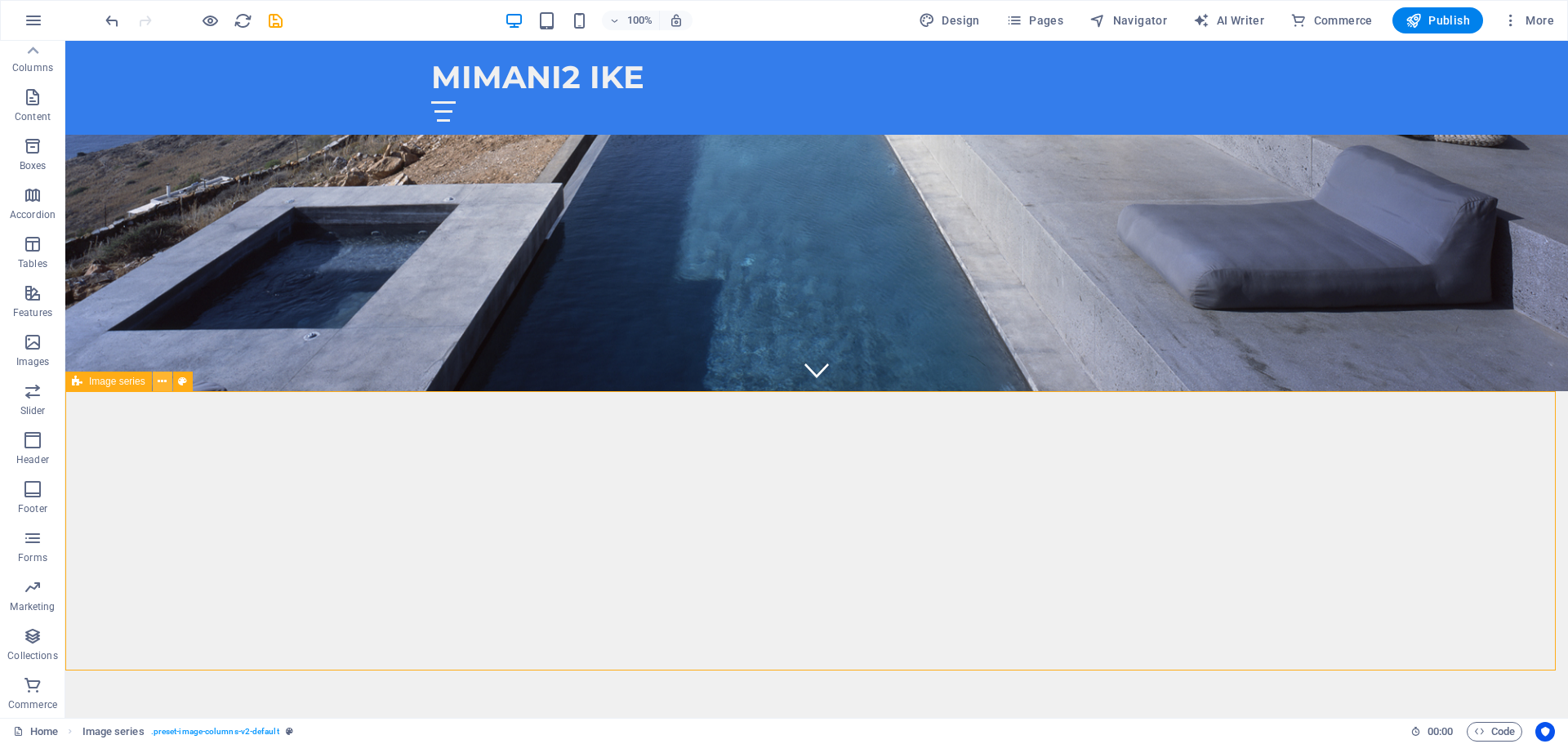
click at [161, 382] on icon at bounding box center [162, 381] width 9 height 17
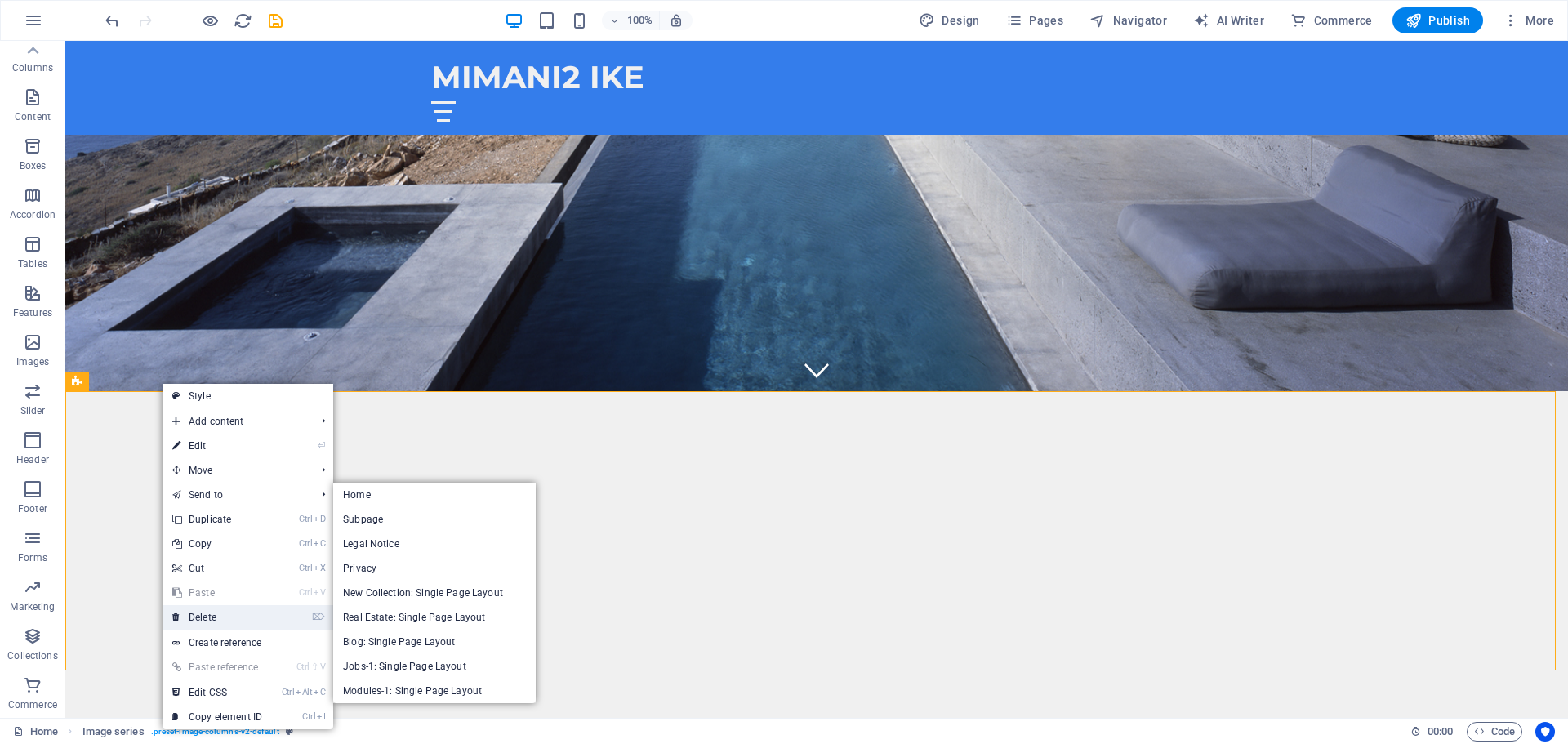
click at [215, 617] on link "⌦ Delete" at bounding box center [218, 617] width 110 height 24
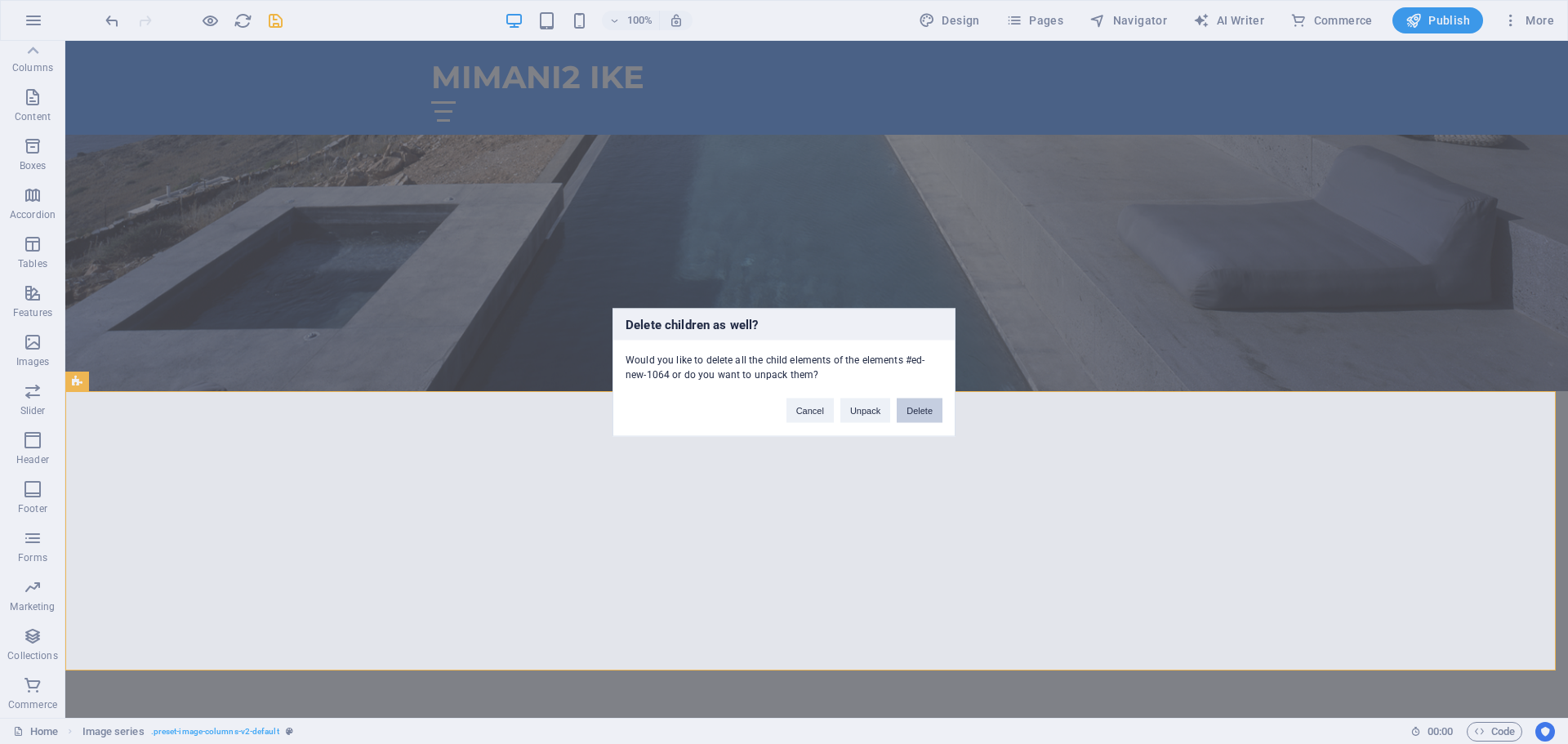
click at [923, 411] on button "Delete" at bounding box center [919, 409] width 46 height 24
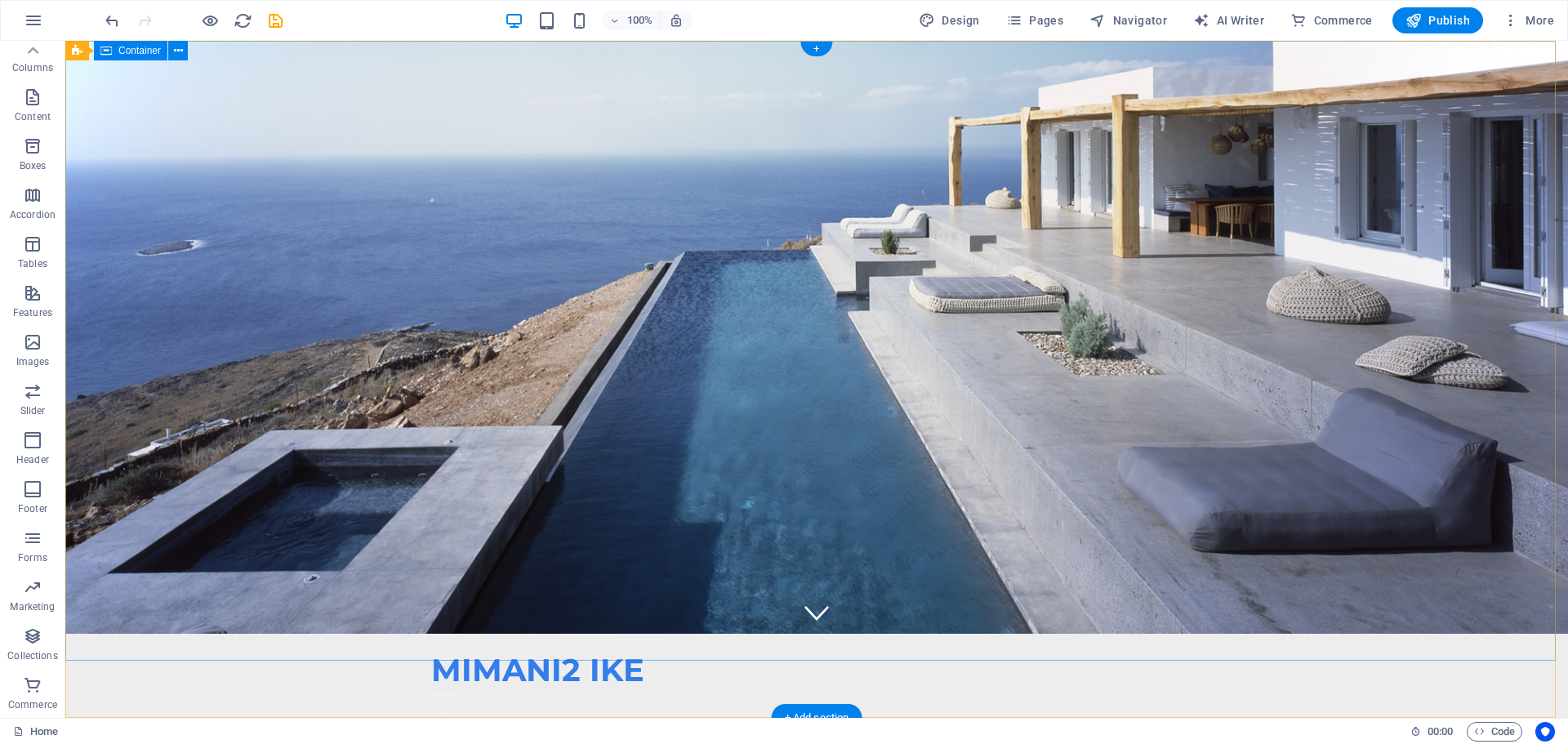
scroll to position [0, 0]
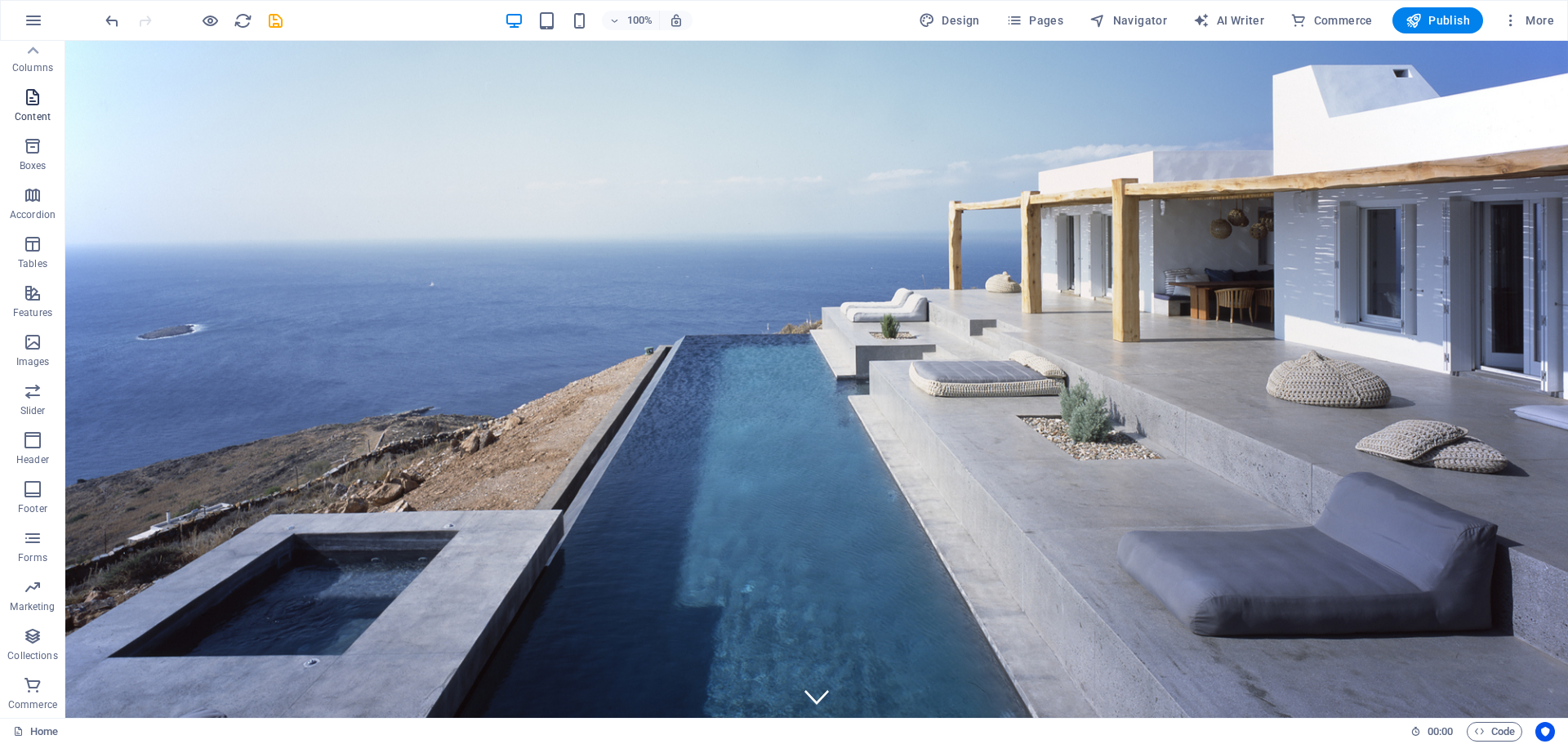
click at [20, 100] on span "Content" at bounding box center [32, 107] width 66 height 40
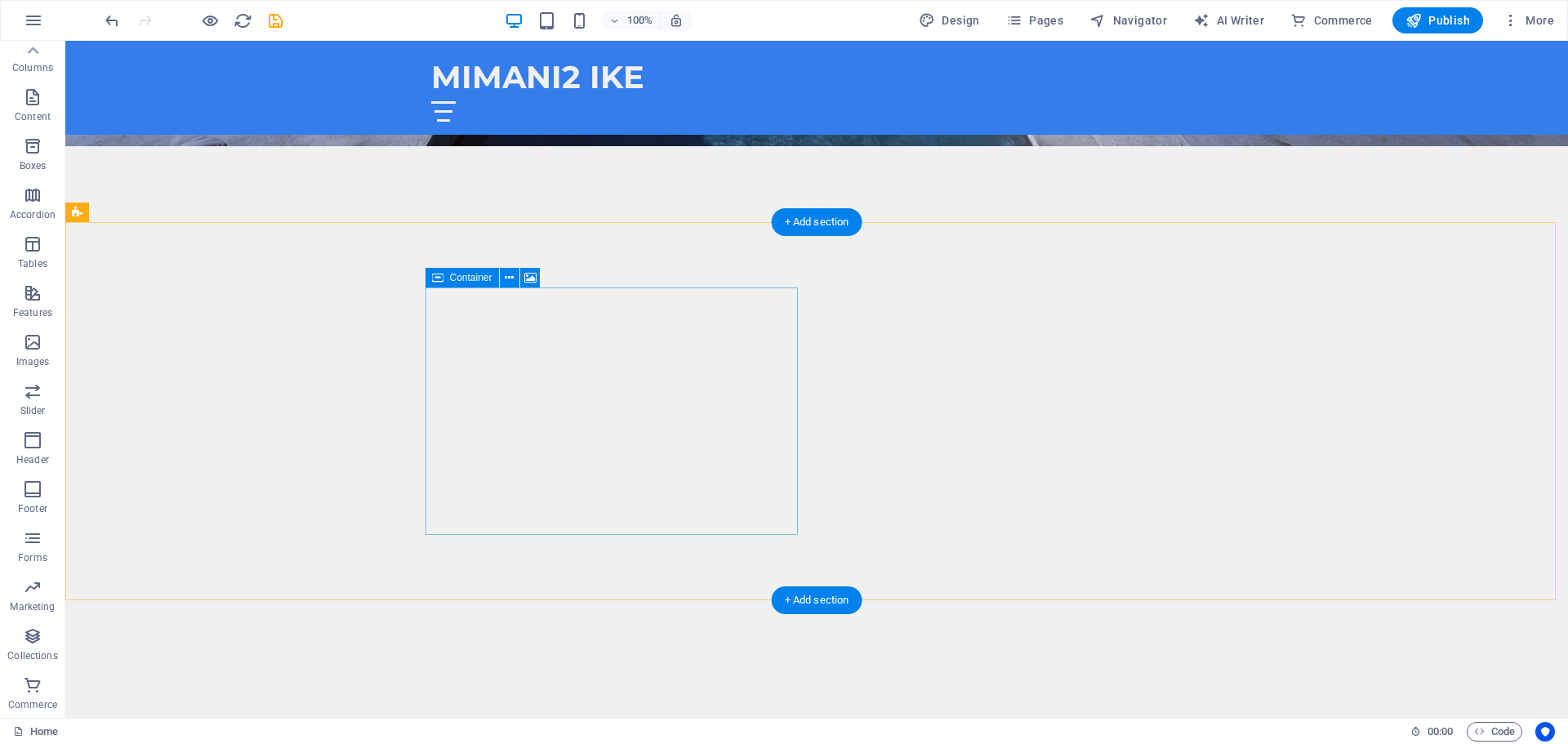
scroll to position [408, 0]
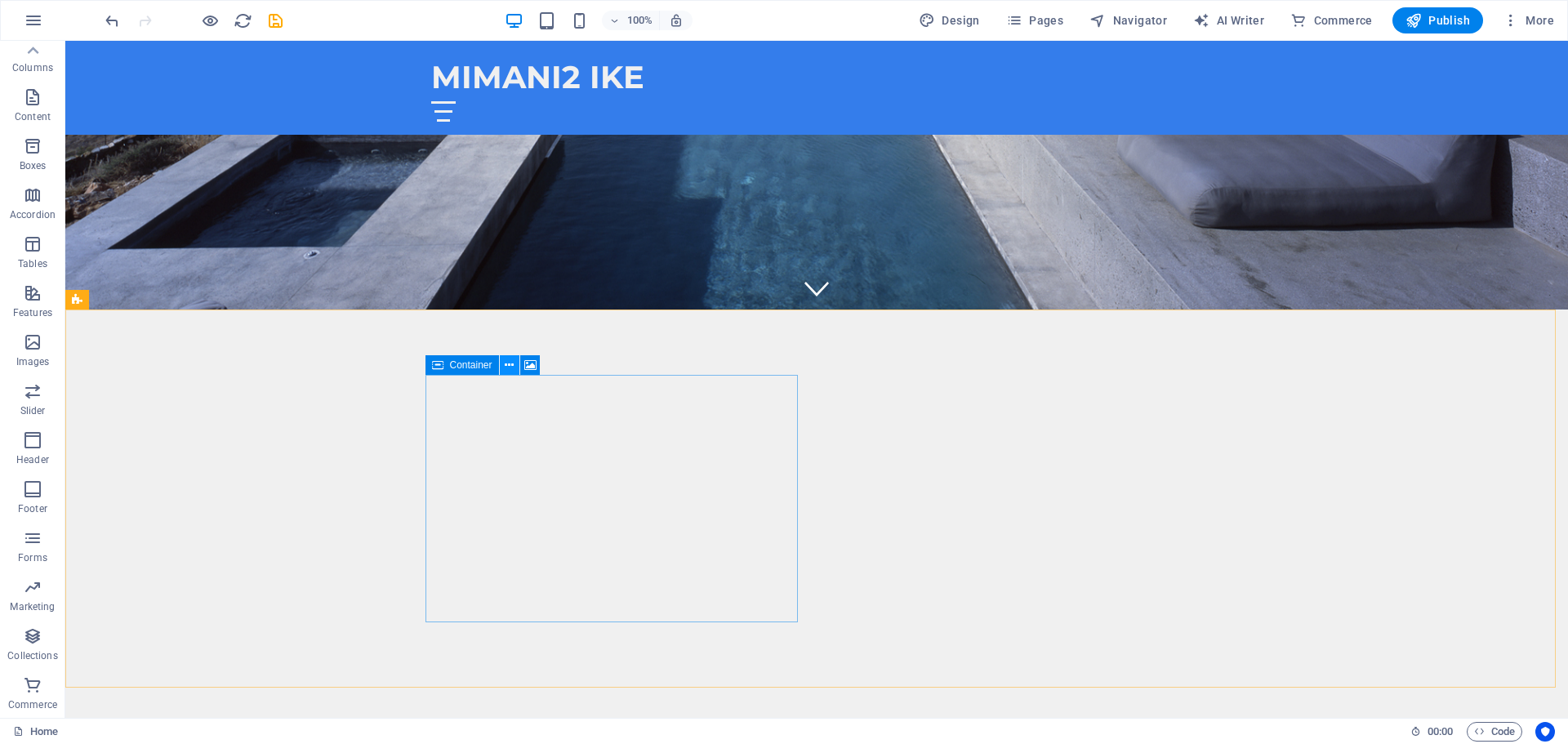
click at [506, 365] on icon at bounding box center [509, 365] width 9 height 17
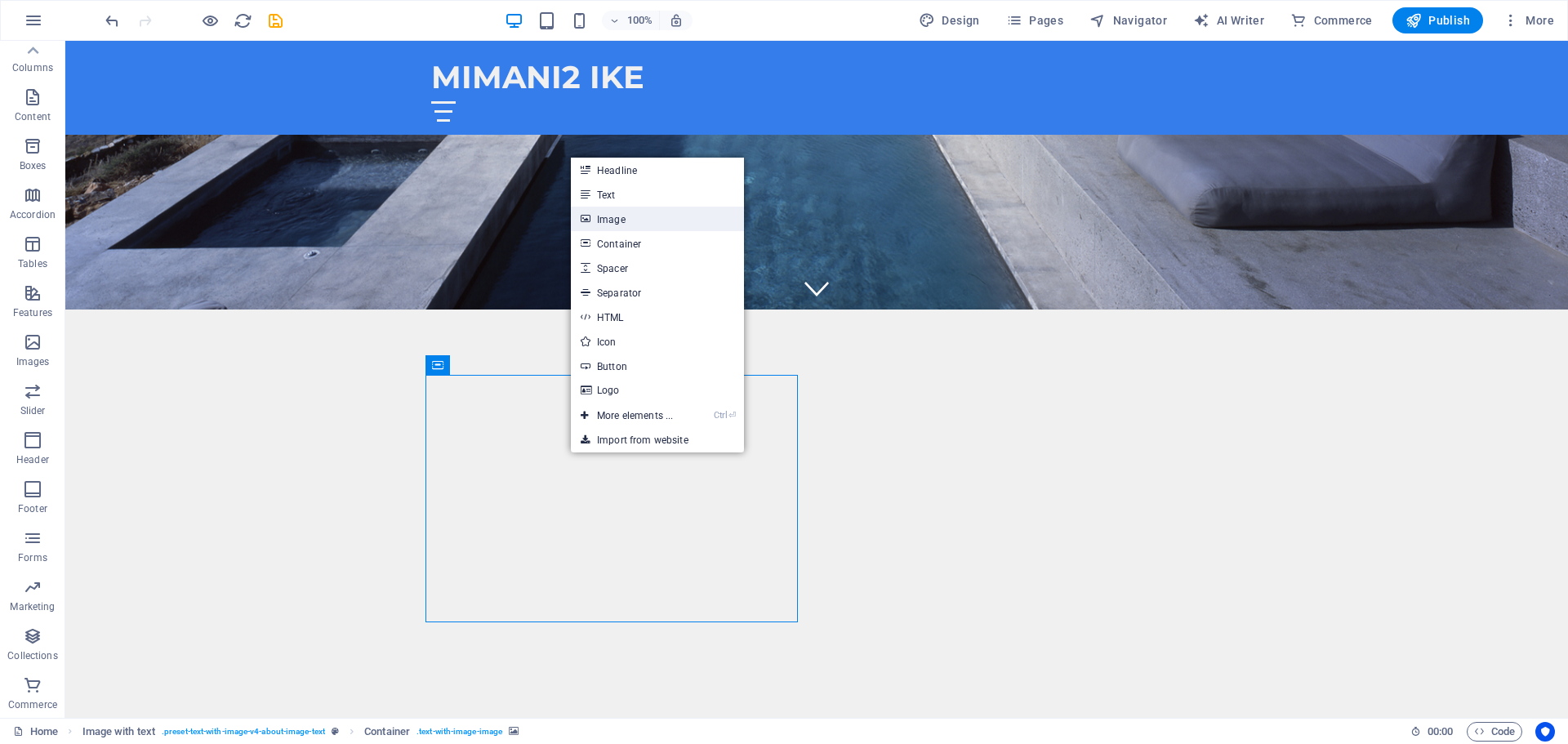
click at [613, 229] on link "Image" at bounding box center [658, 219] width 173 height 24
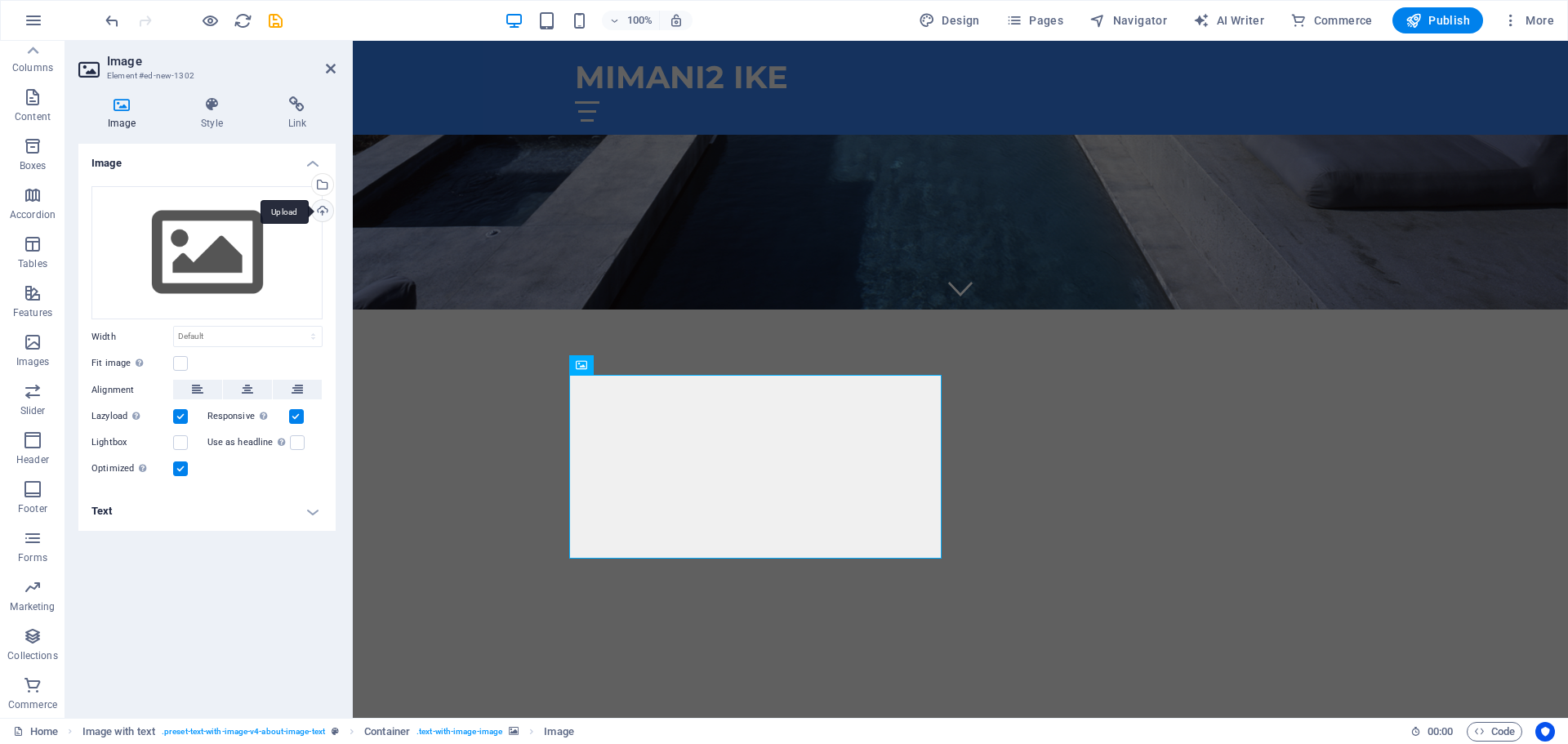
click at [321, 215] on div "Upload" at bounding box center [320, 211] width 24 height 24
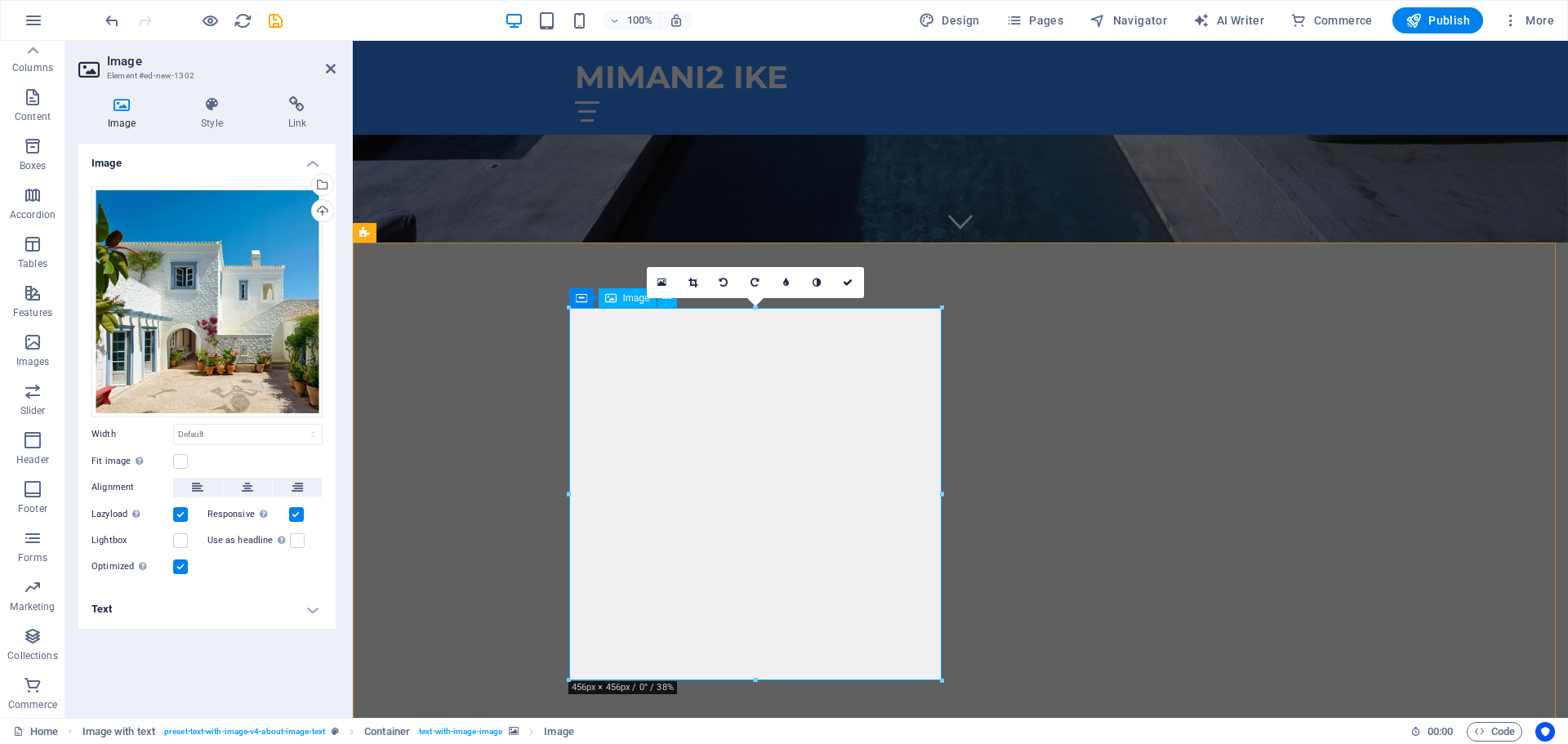
scroll to position [572, 0]
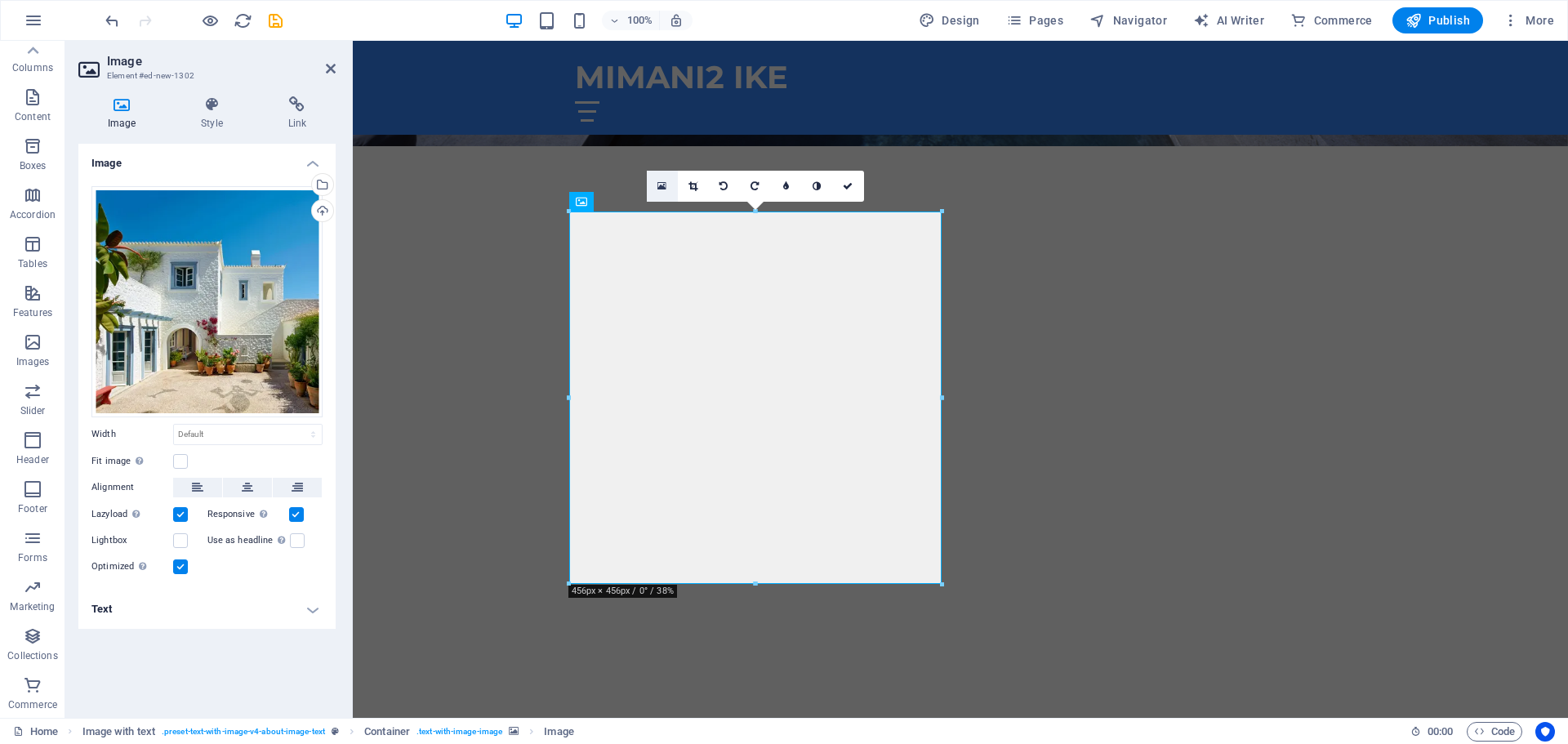
click at [661, 184] on icon at bounding box center [662, 186] width 9 height 12
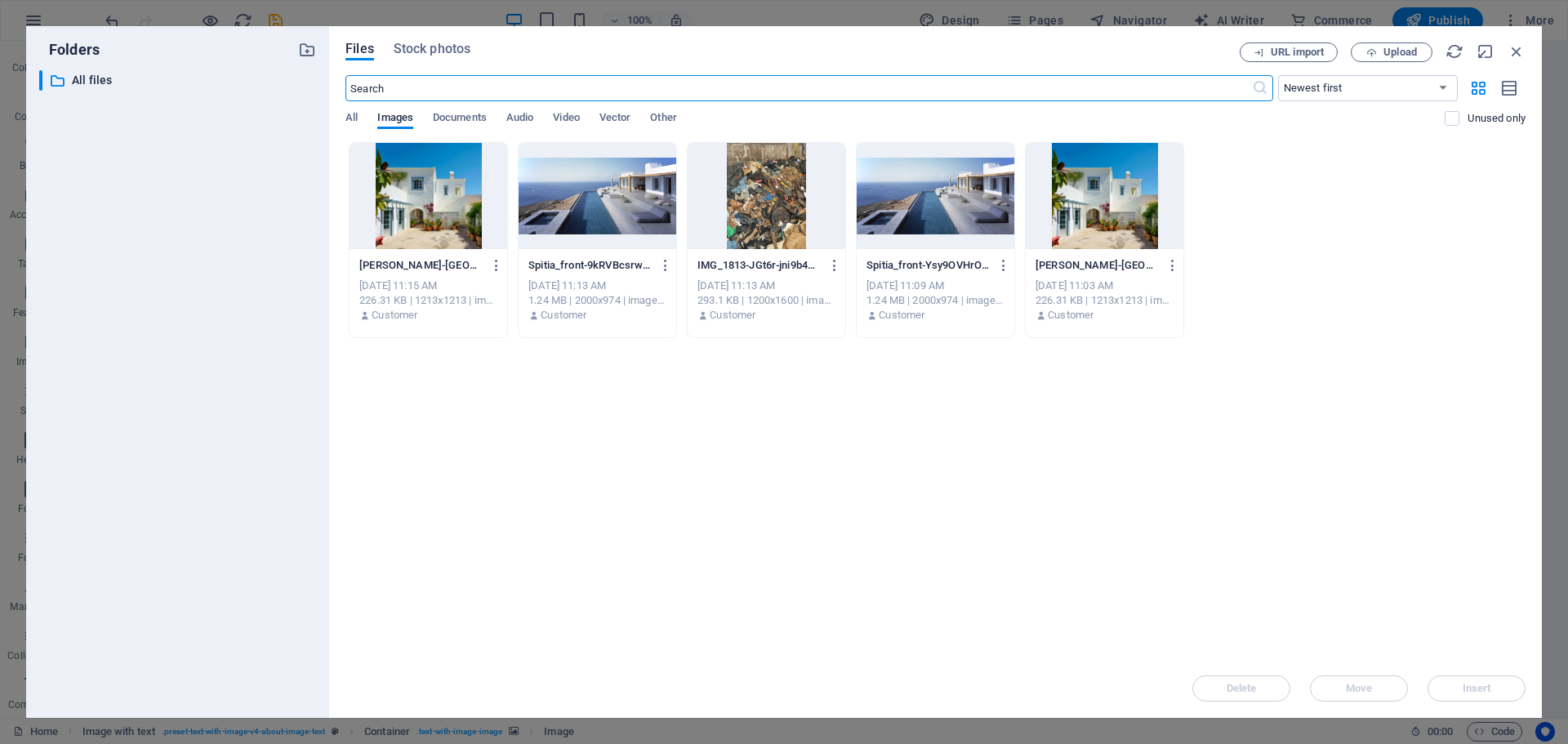
click at [388, 200] on div at bounding box center [428, 196] width 157 height 106
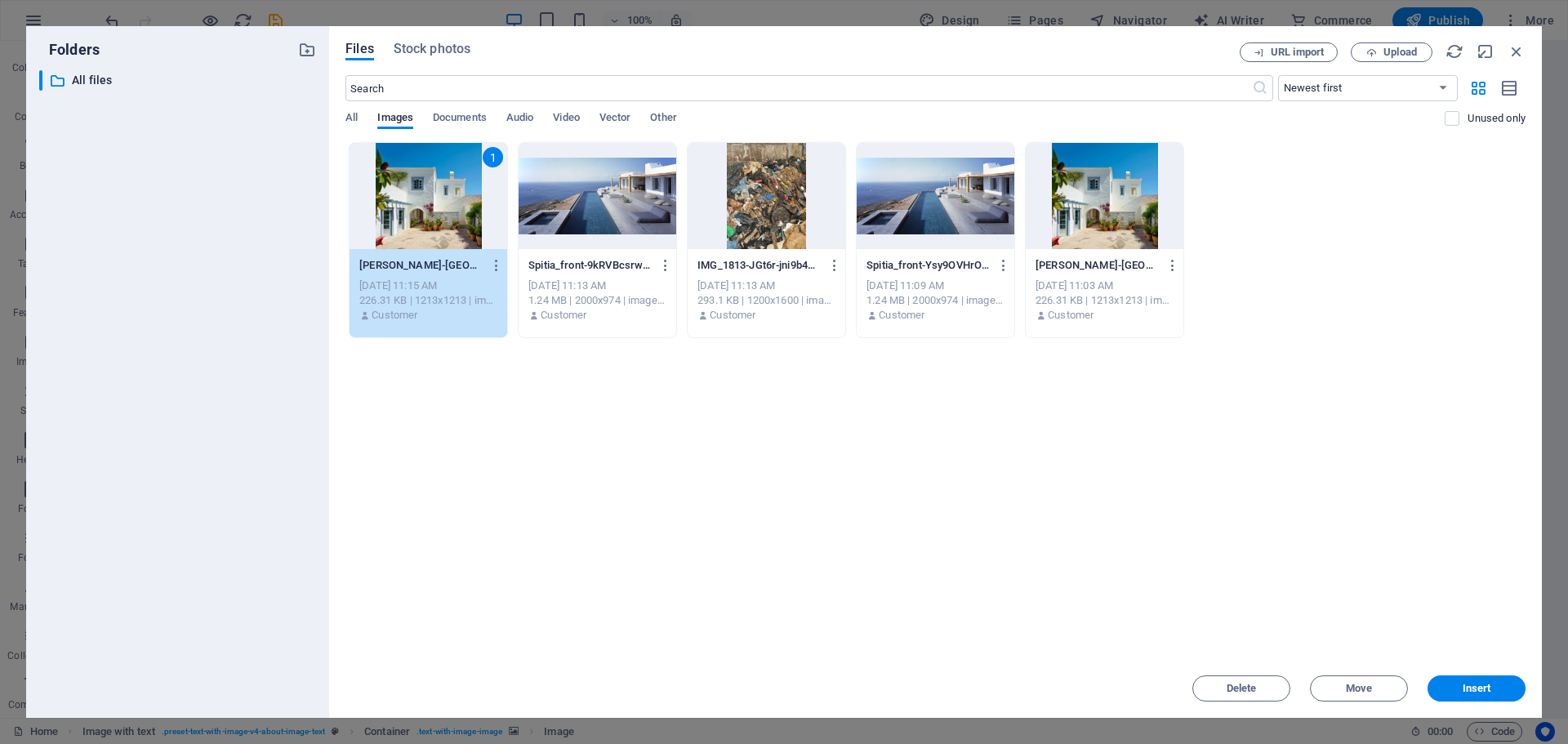
click at [441, 182] on div "1" at bounding box center [428, 196] width 157 height 106
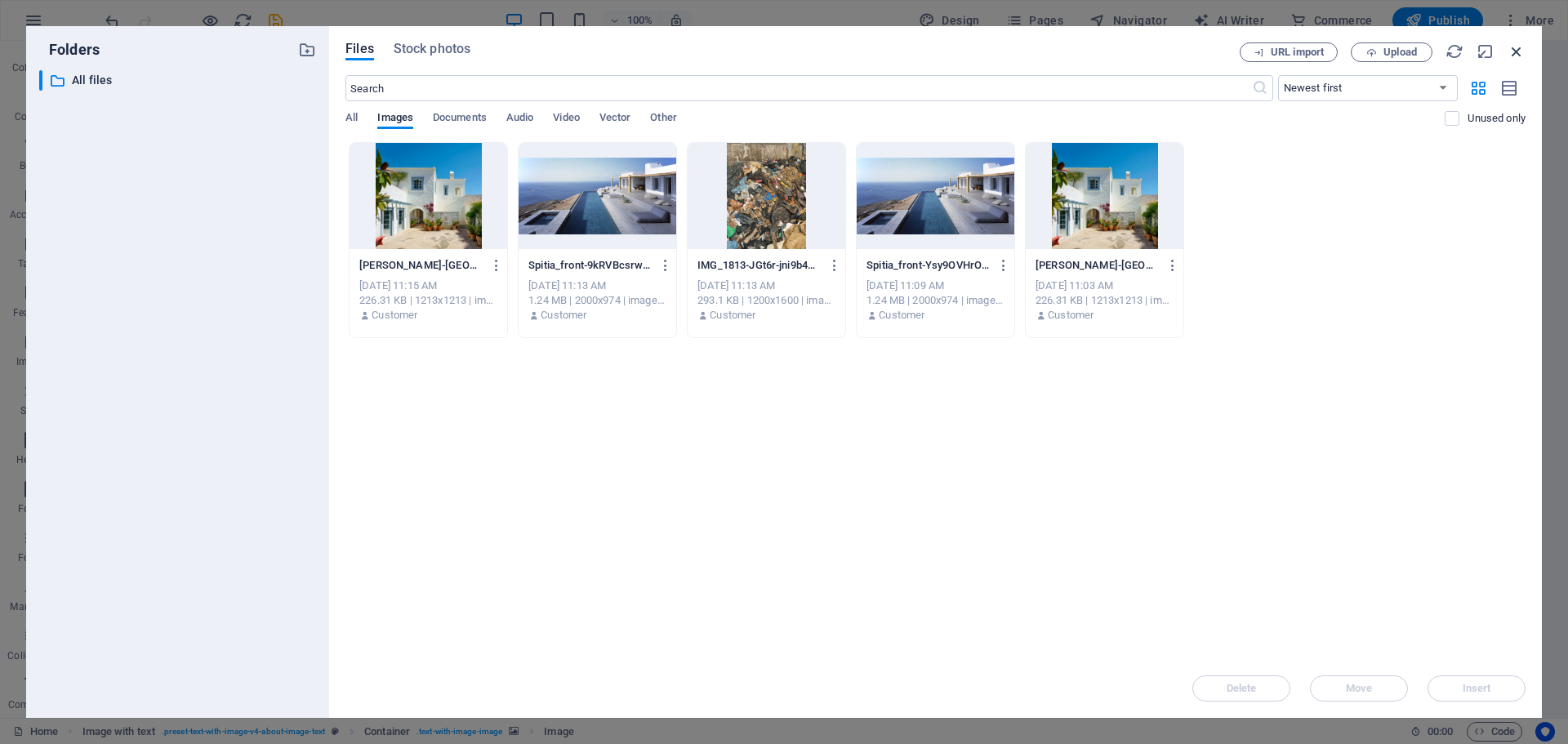
click at [1521, 49] on icon "button" at bounding box center [1517, 51] width 18 height 18
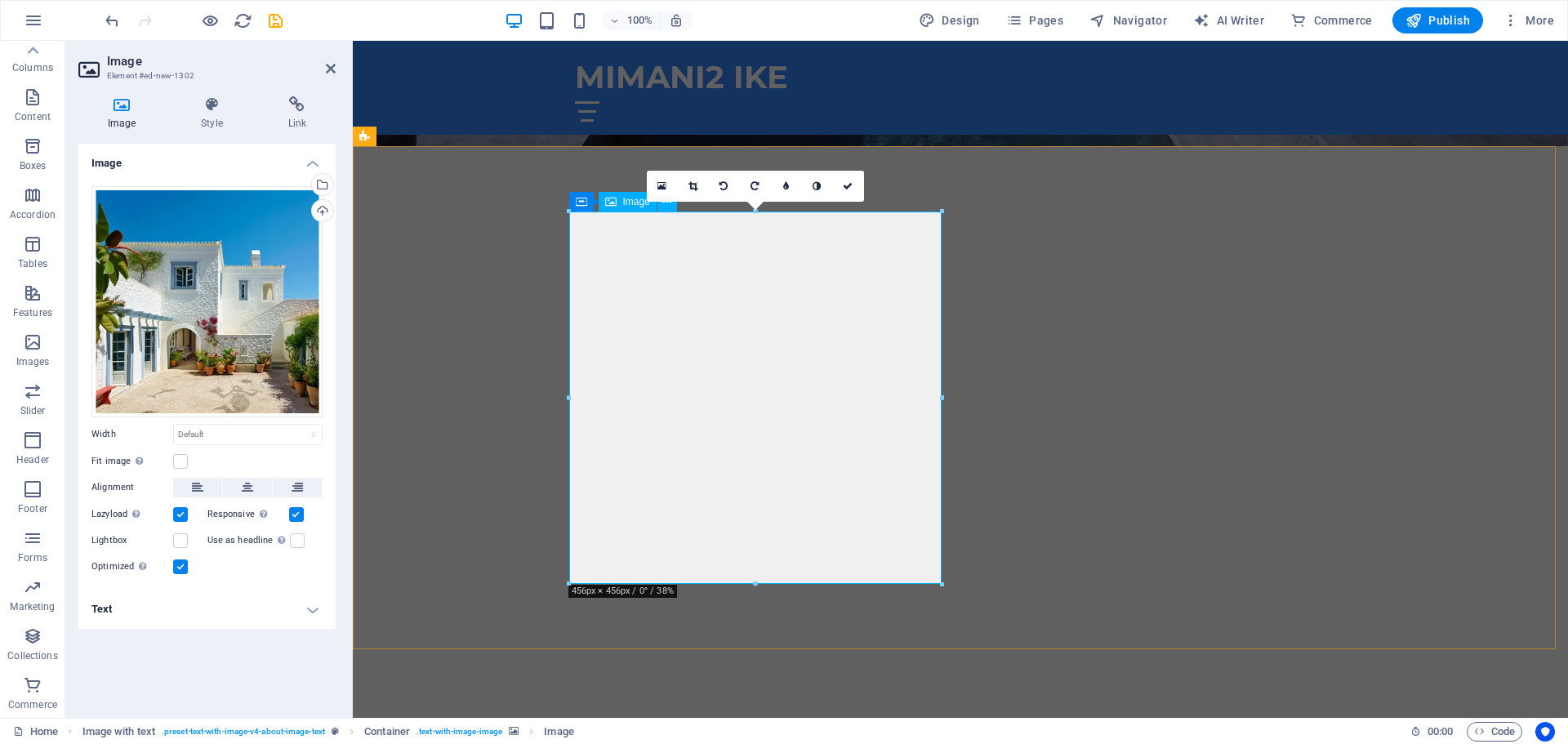
click at [324, 209] on div "Upload" at bounding box center [320, 211] width 24 height 24
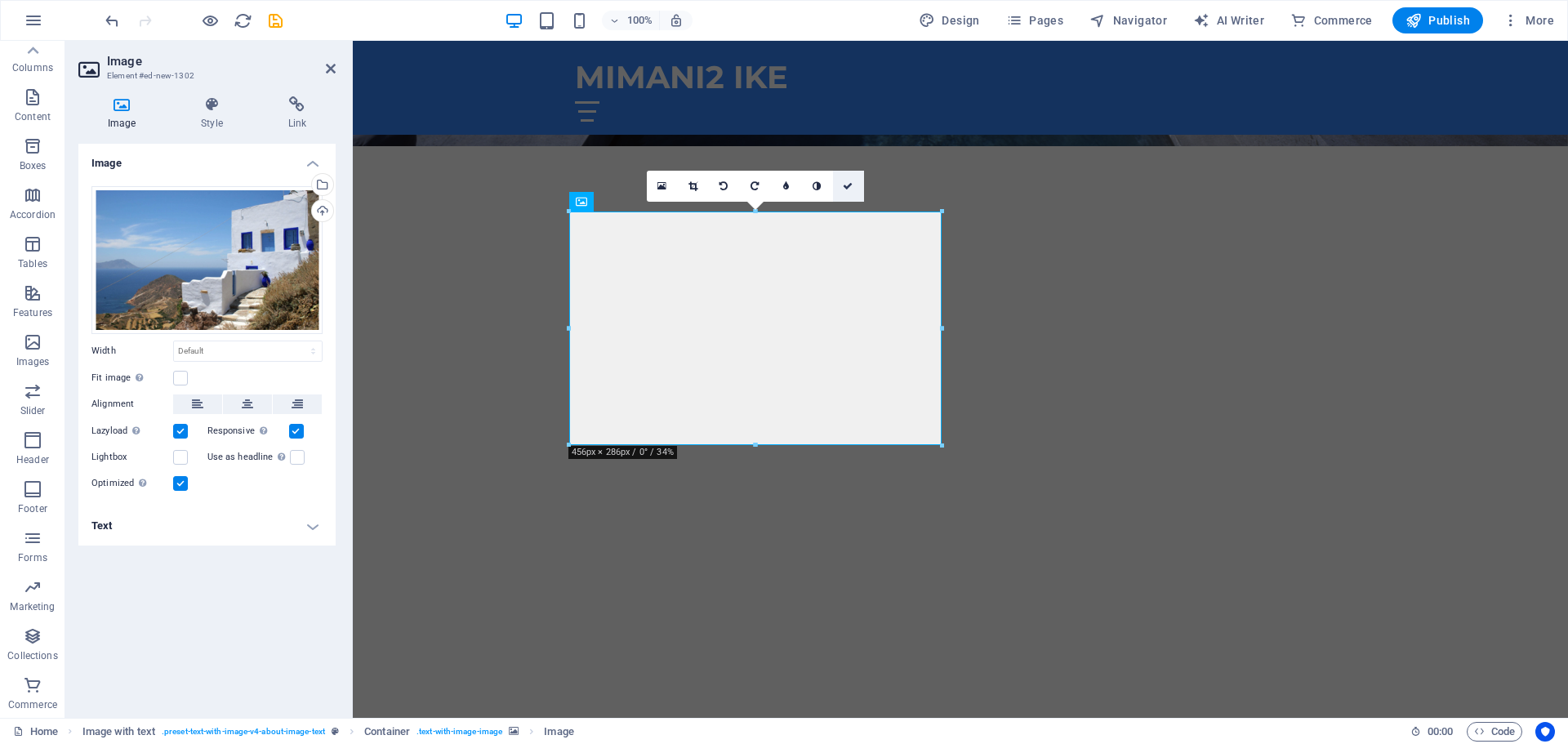
click at [852, 186] on icon at bounding box center [847, 186] width 10 height 10
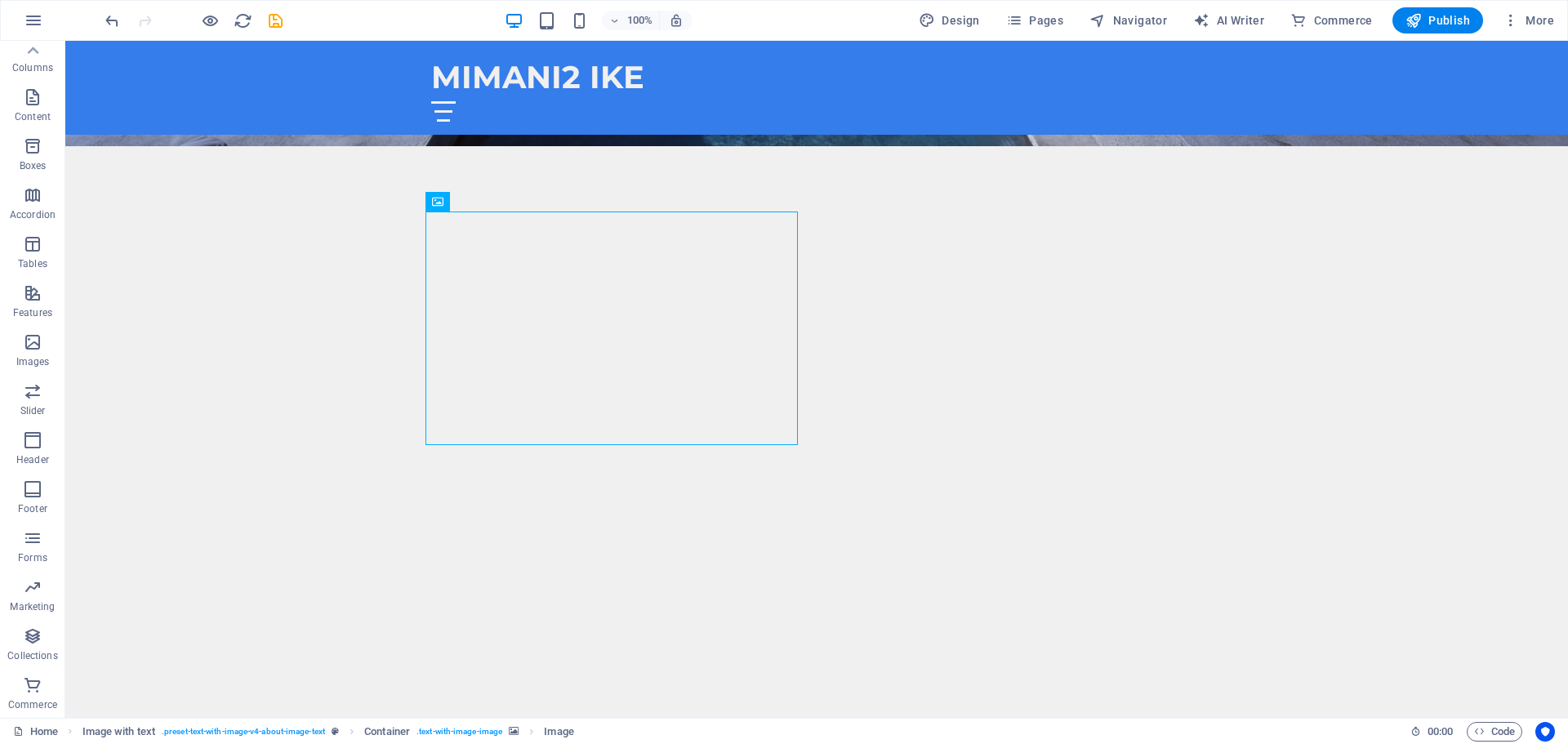
click at [1435, 4] on div "100% Design Pages Navigator AI Writer Commerce Publish More" at bounding box center [784, 21] width 1566 height 40
click at [1435, 22] on span "Publish" at bounding box center [1438, 21] width 65 height 16
checkbox input "false"
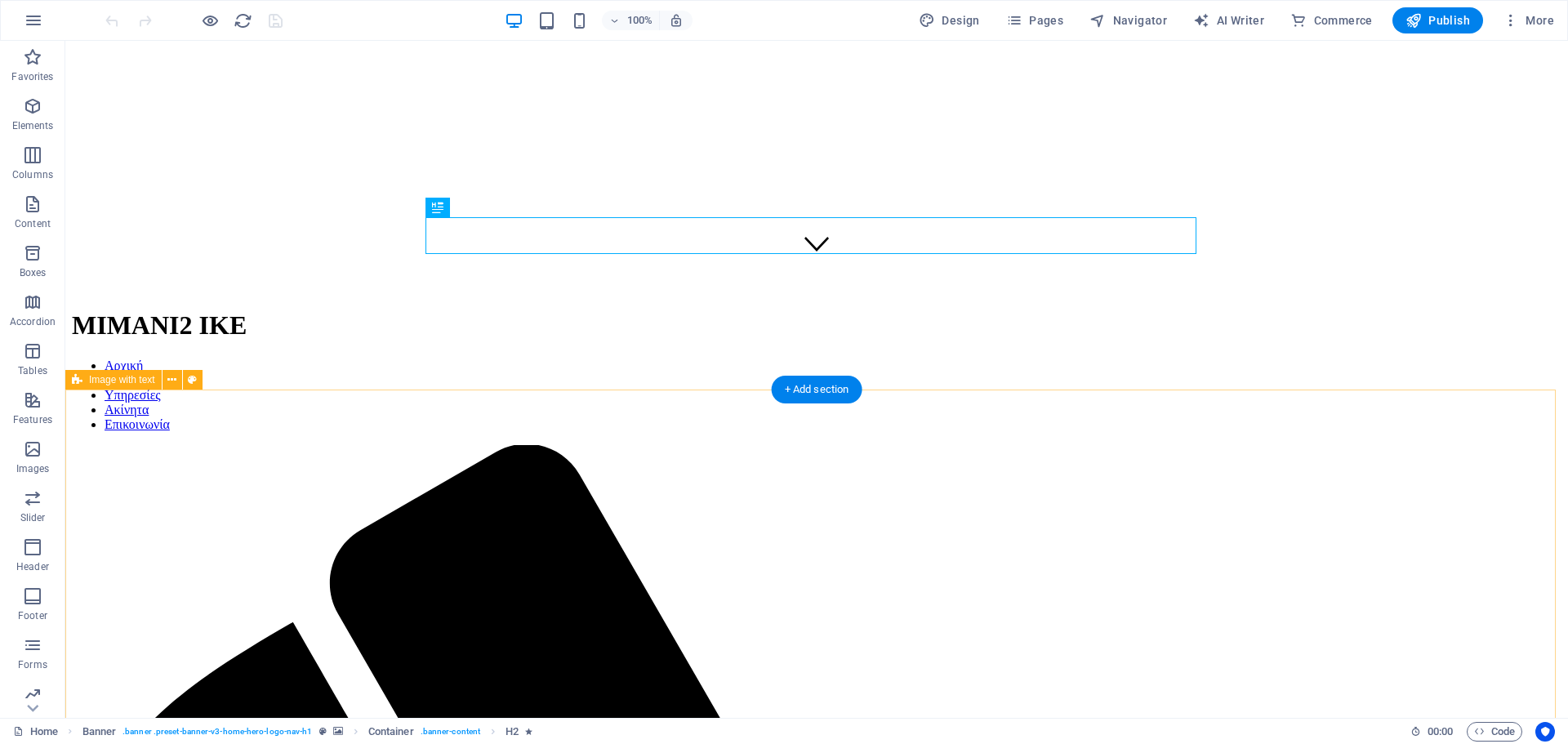
scroll to position [490, 0]
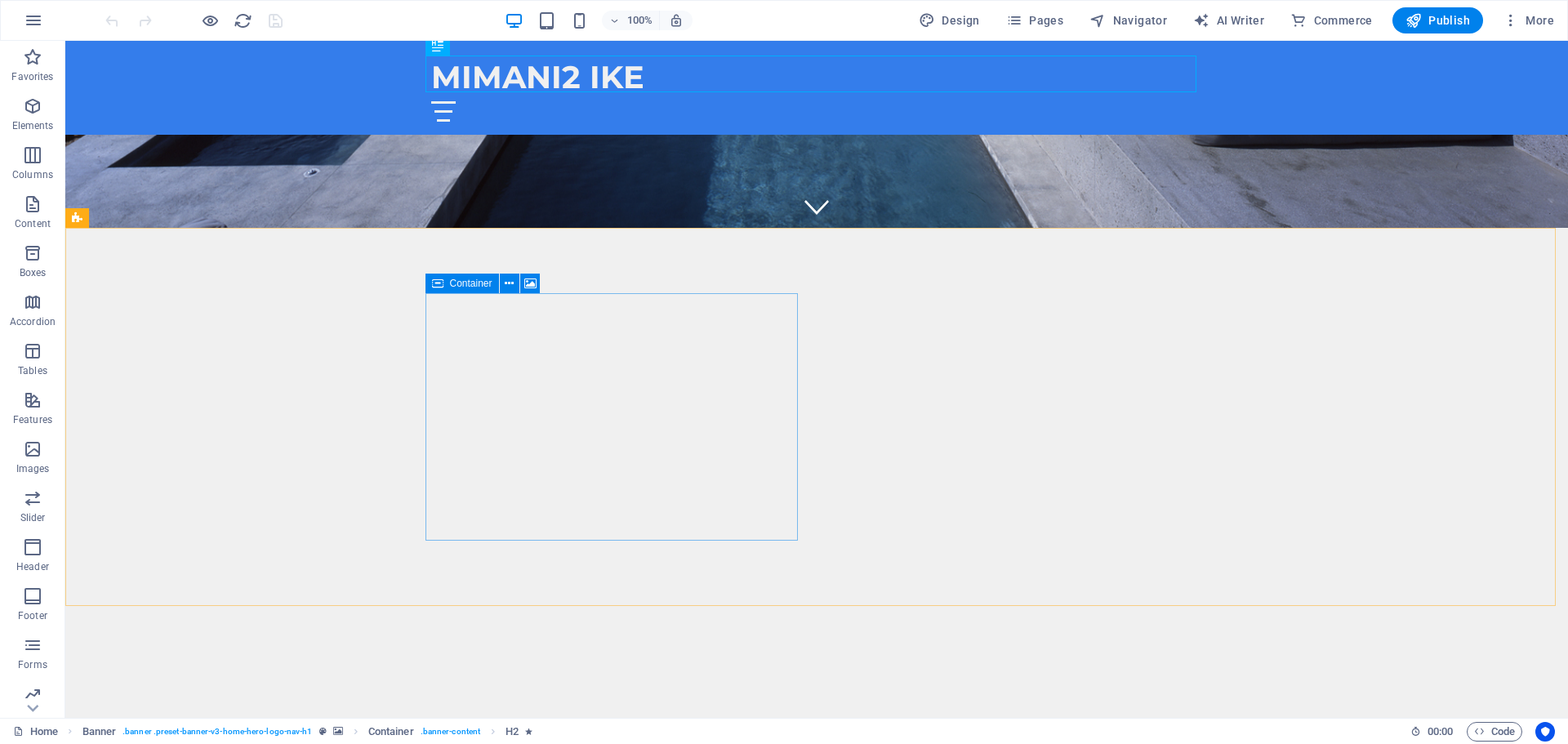
click at [434, 282] on icon at bounding box center [437, 283] width 12 height 20
click at [1455, 13] on span "Publish" at bounding box center [1438, 21] width 65 height 16
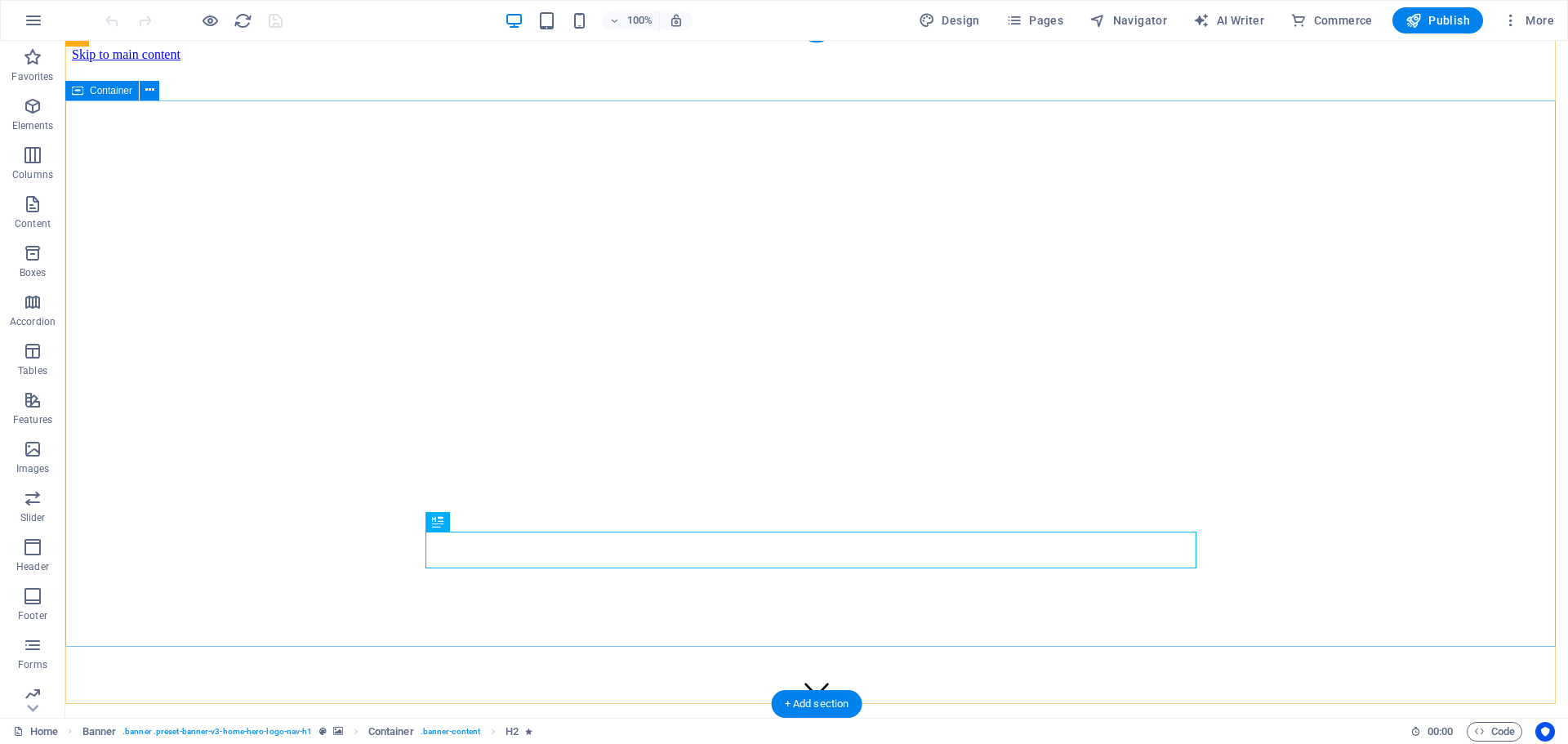
scroll to position [490, 0]
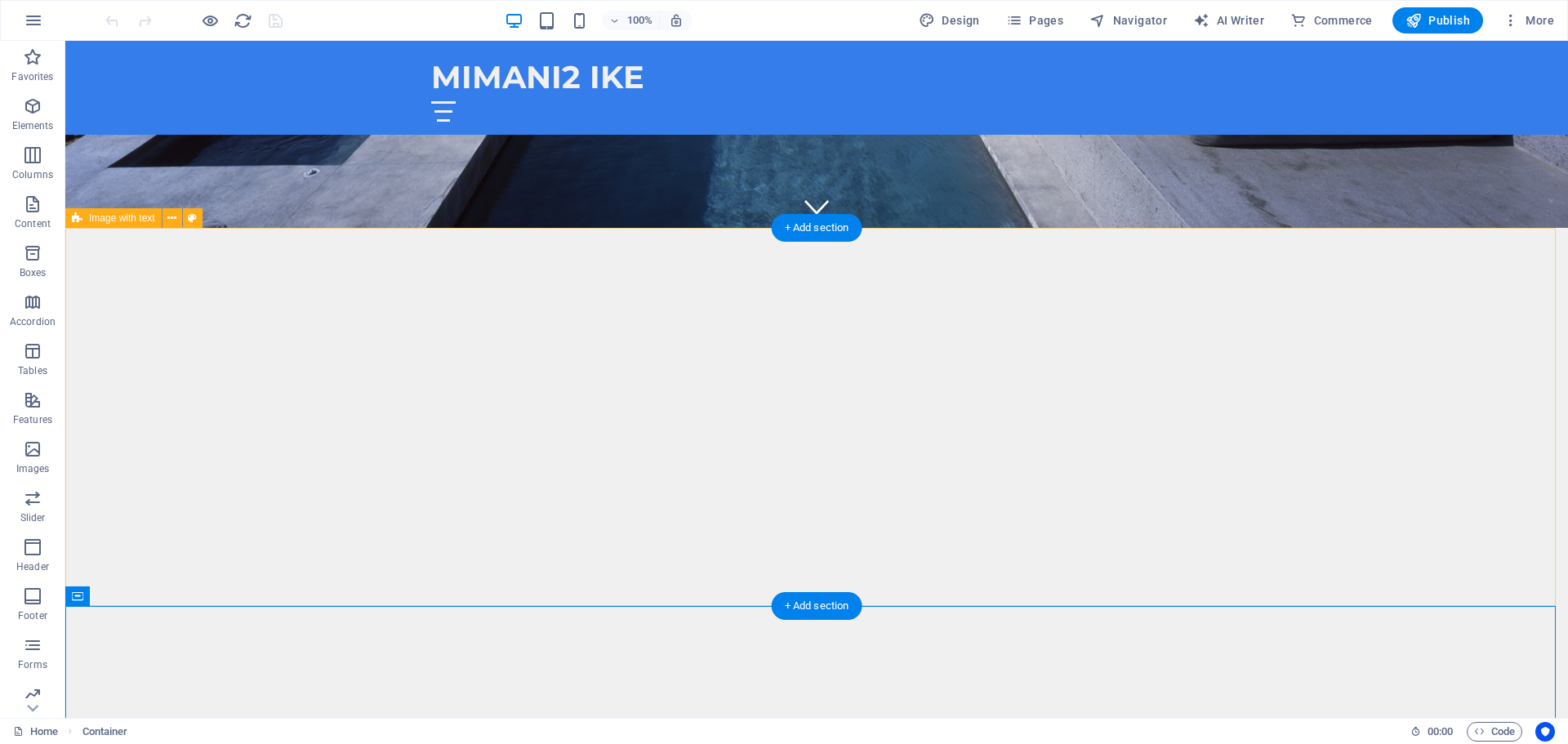
drag, startPoint x: 175, startPoint y: 637, endPoint x: 180, endPoint y: 236, distance: 401.0
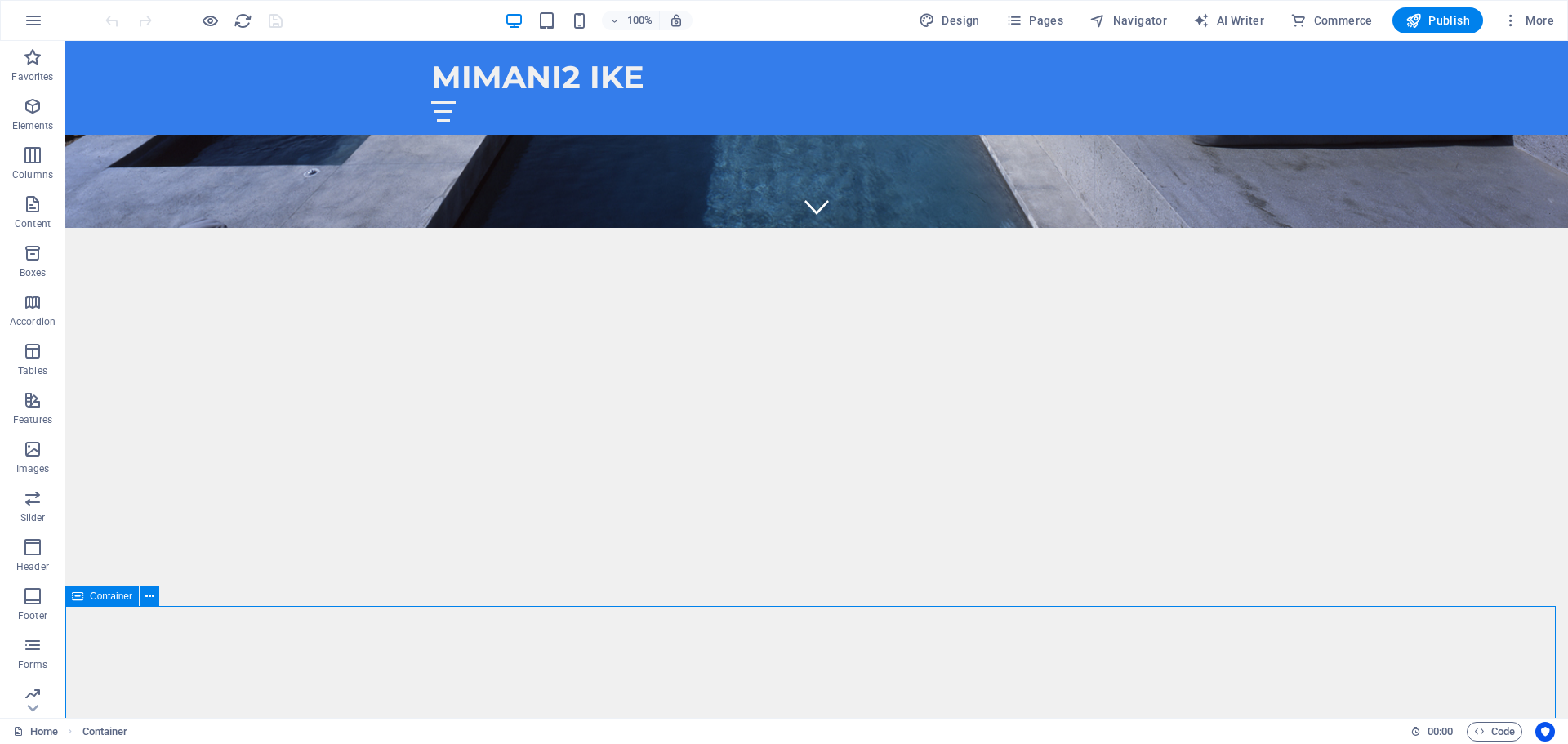
scroll to position [495, 0]
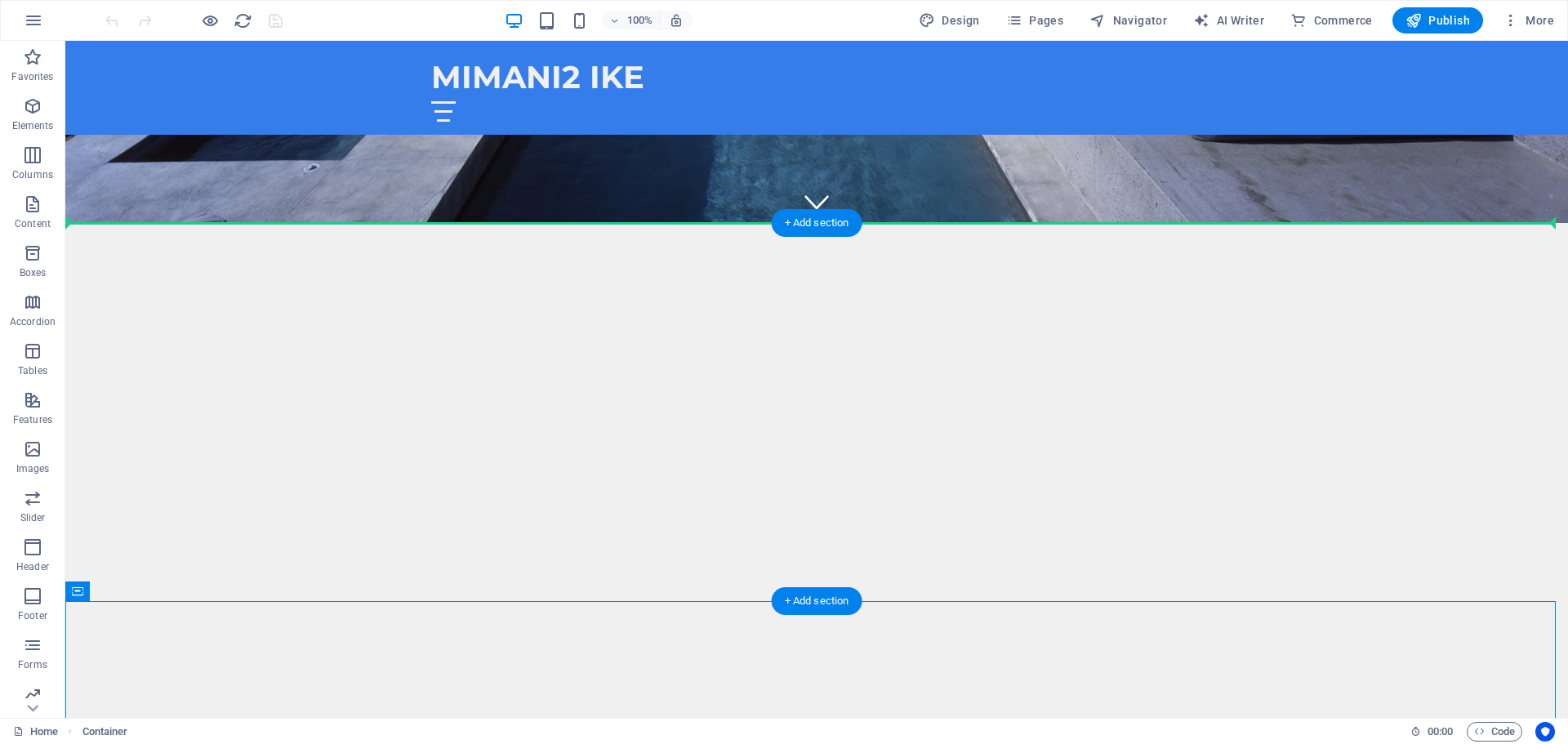
drag, startPoint x: 144, startPoint y: 641, endPoint x: 124, endPoint y: 234, distance: 407.5
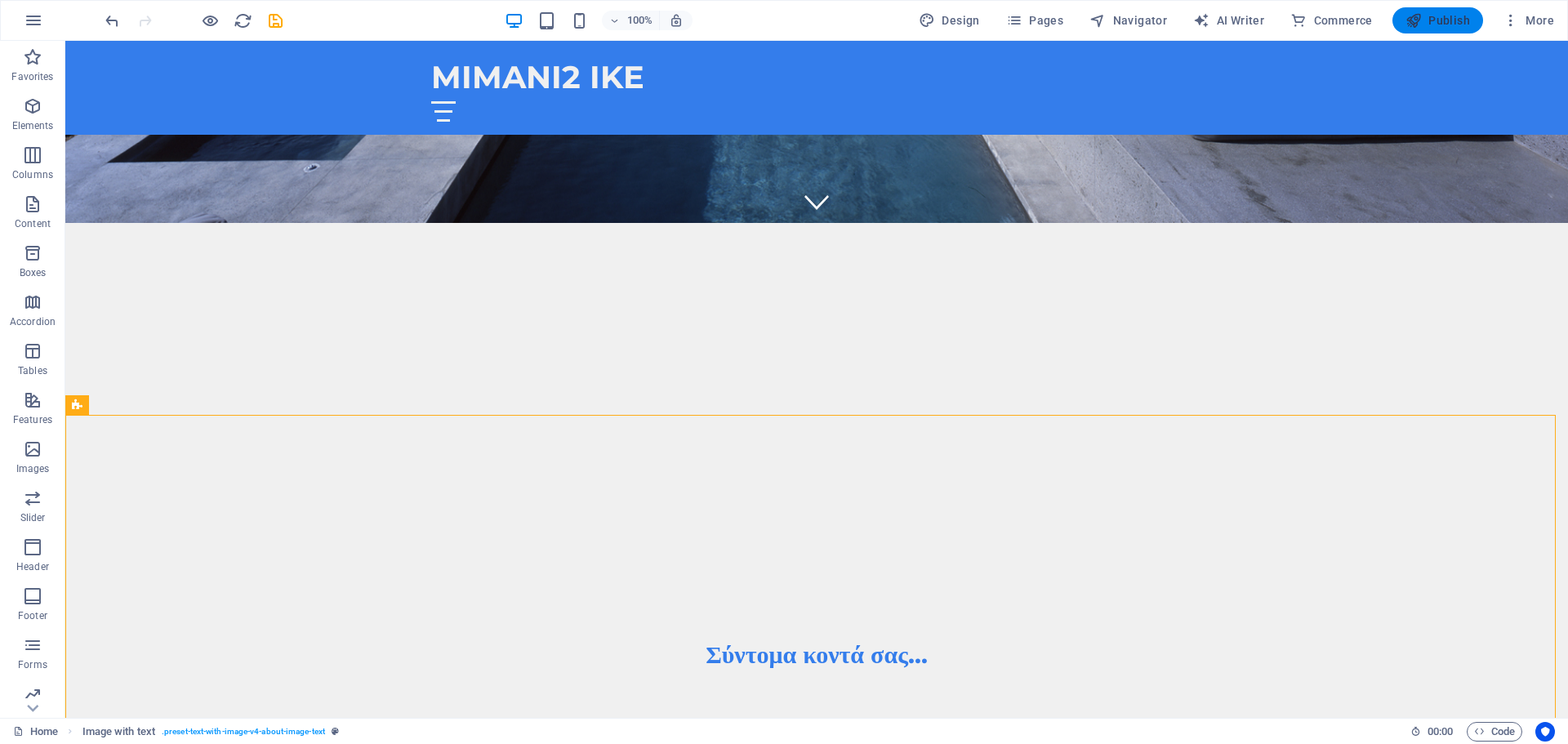
click at [1437, 17] on span "Publish" at bounding box center [1438, 21] width 65 height 16
checkbox input "false"
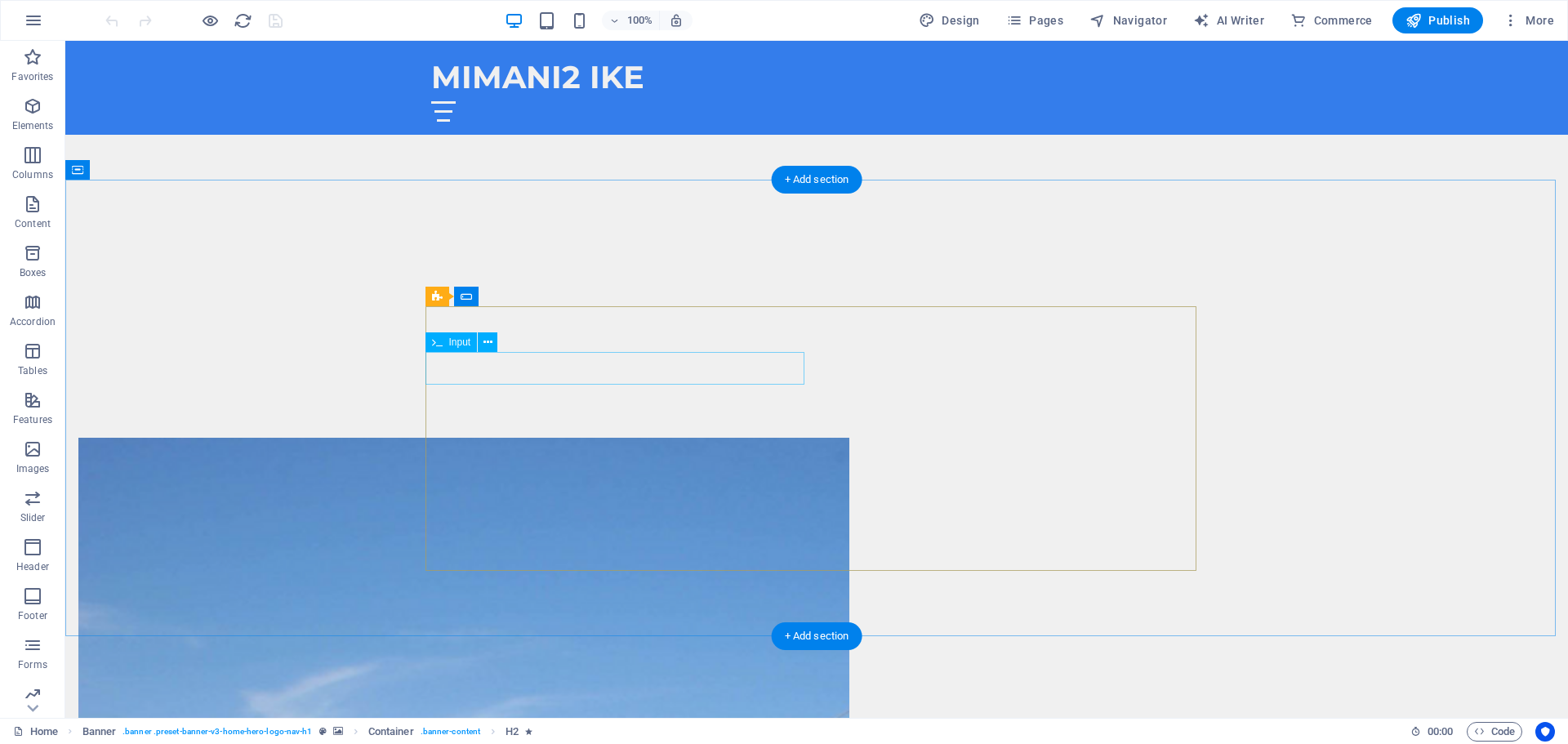
scroll to position [1105, 0]
